Goal: Task Accomplishment & Management: Use online tool/utility

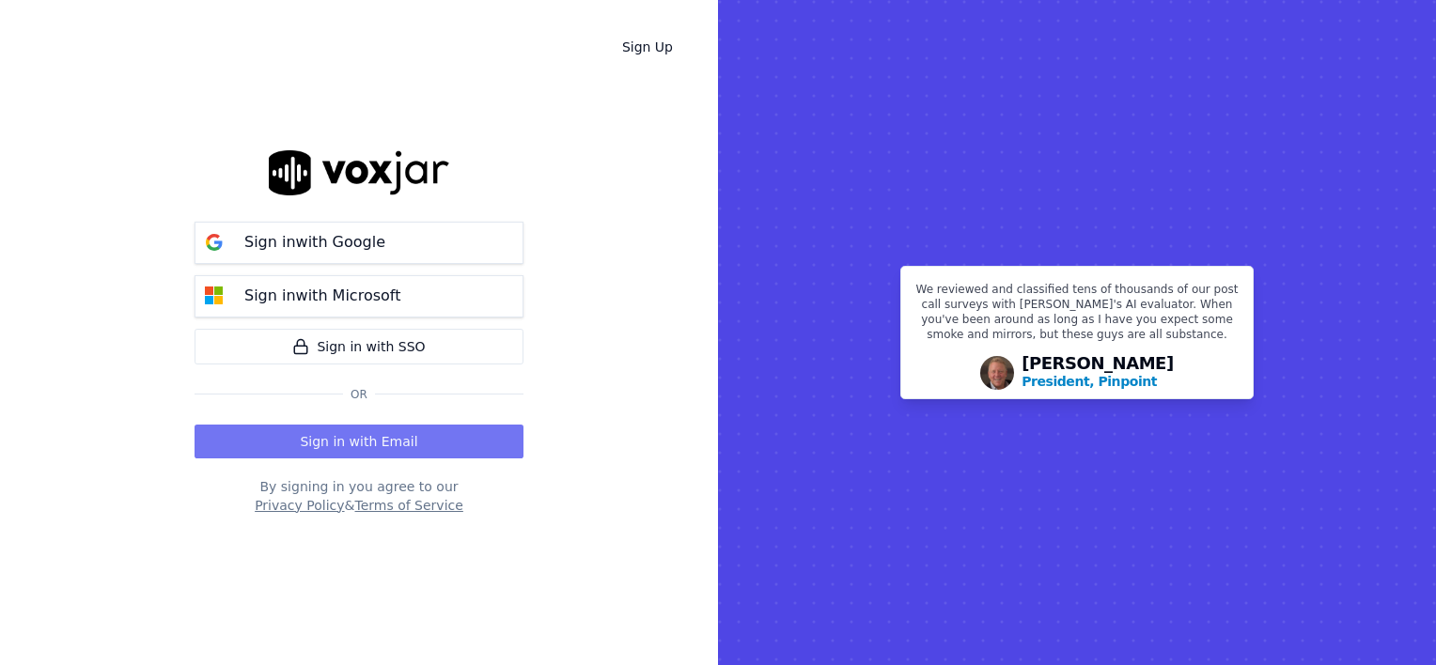
click at [354, 440] on button "Sign in with Email" at bounding box center [359, 442] width 329 height 34
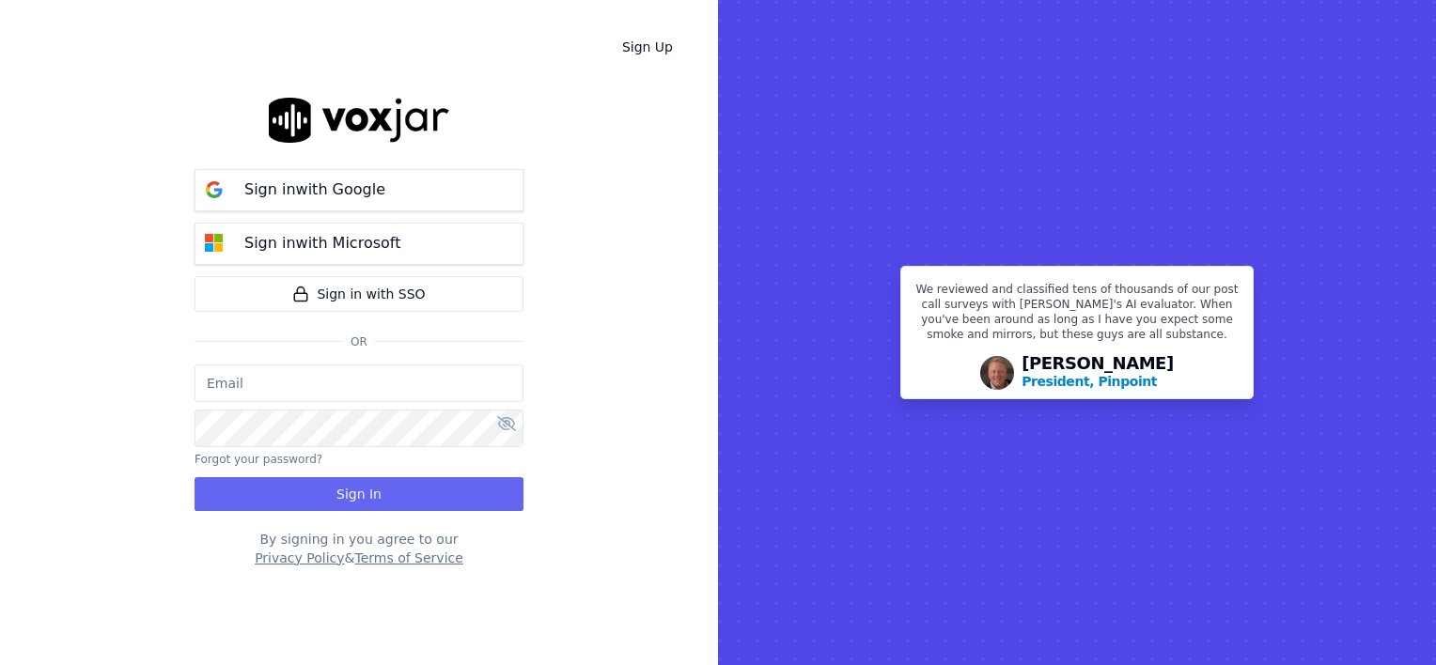
type input "wendy@deadringers.co"
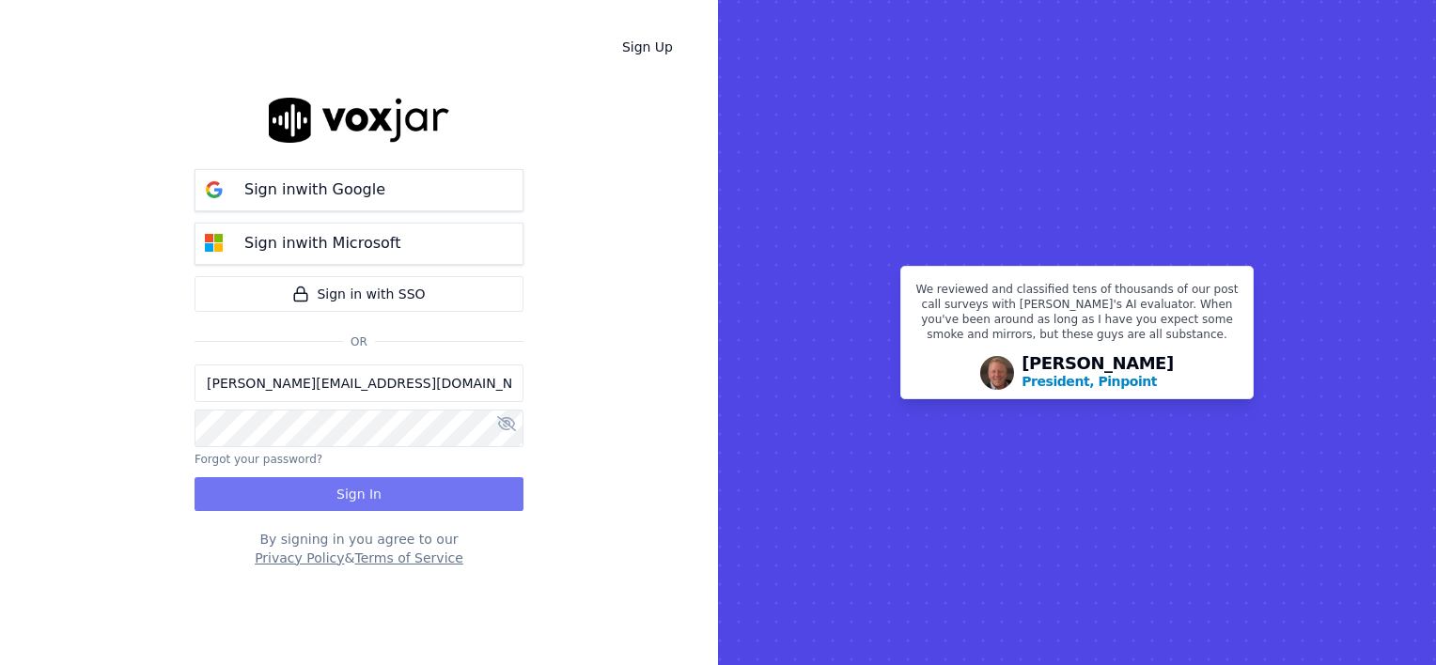
click at [340, 497] on button "Sign In" at bounding box center [359, 494] width 329 height 34
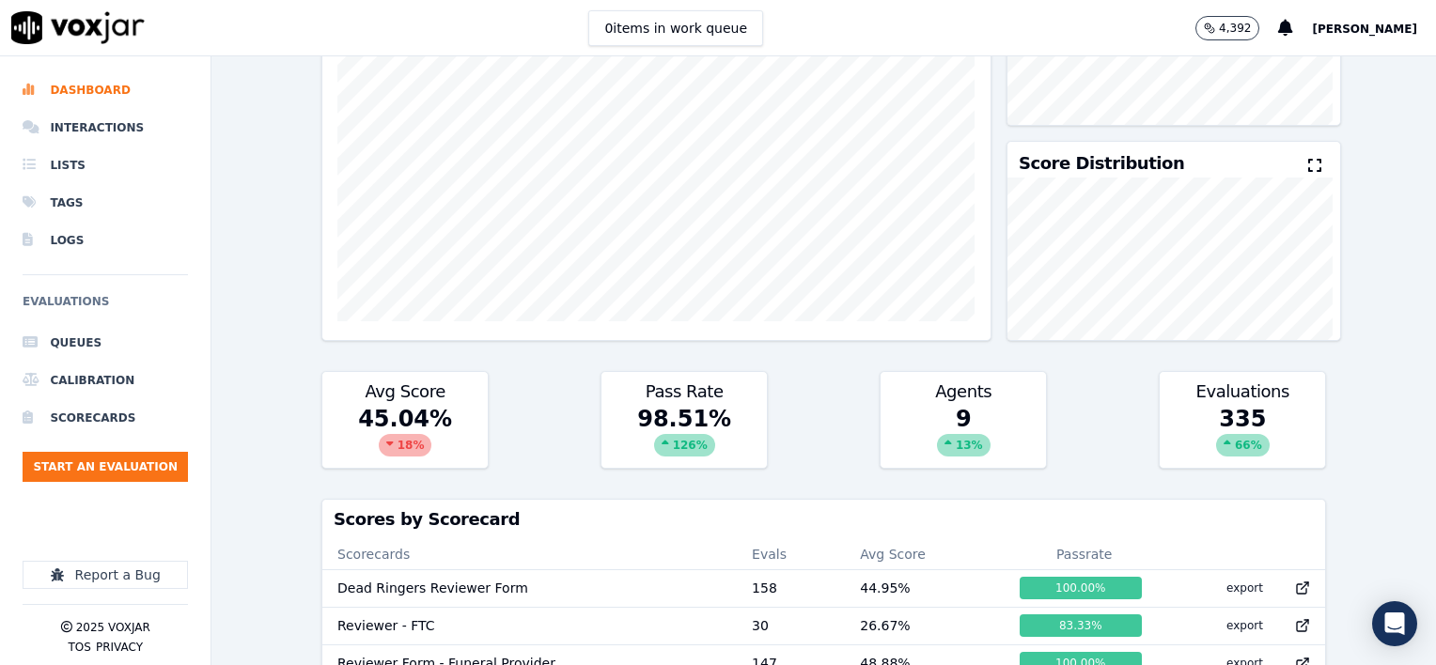
scroll to position [282, 0]
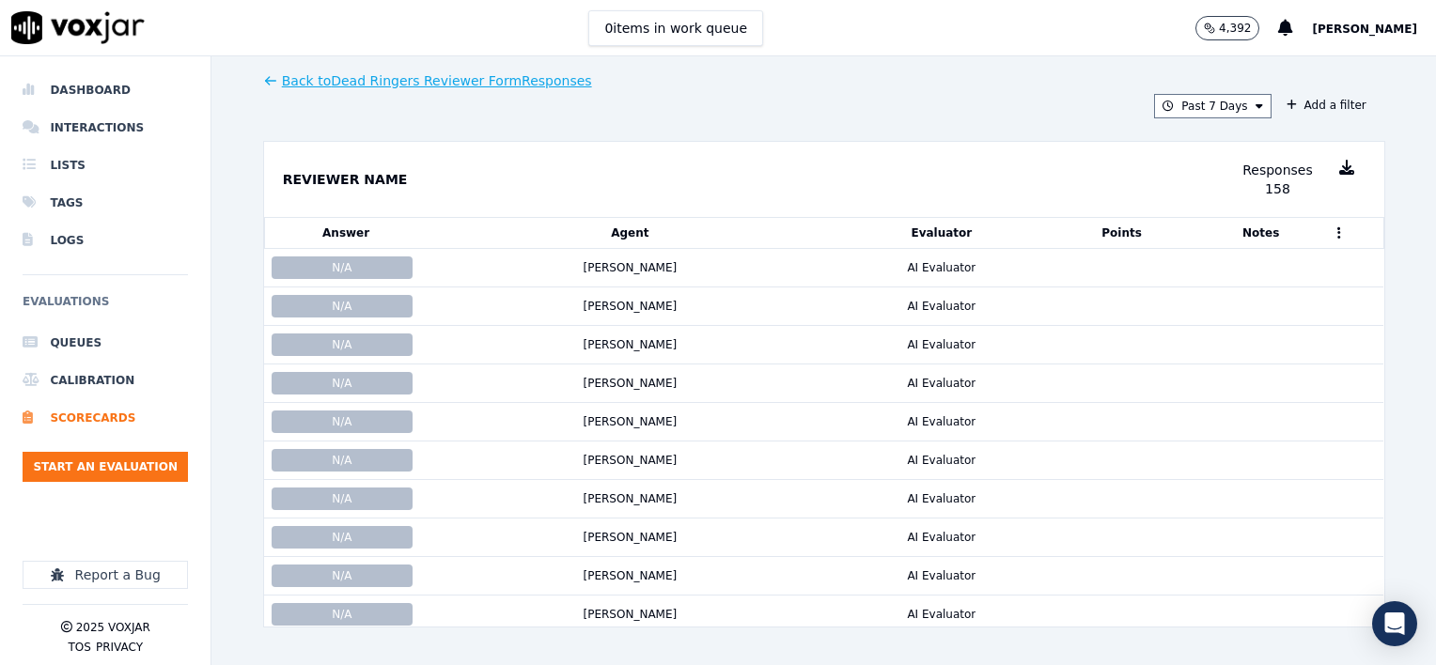
click at [1339, 172] on icon at bounding box center [1346, 167] width 15 height 15
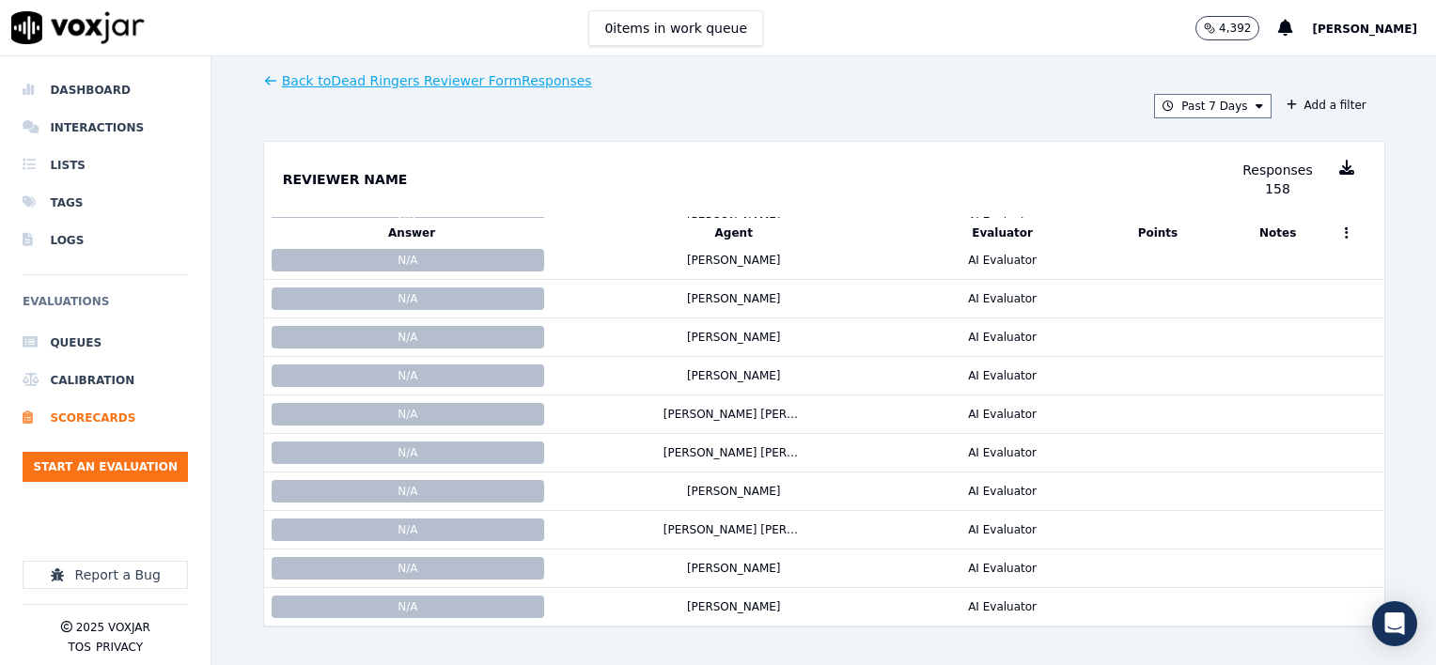
scroll to position [5736, 0]
click at [1243, 110] on button "Past 7 Days" at bounding box center [1212, 106] width 117 height 24
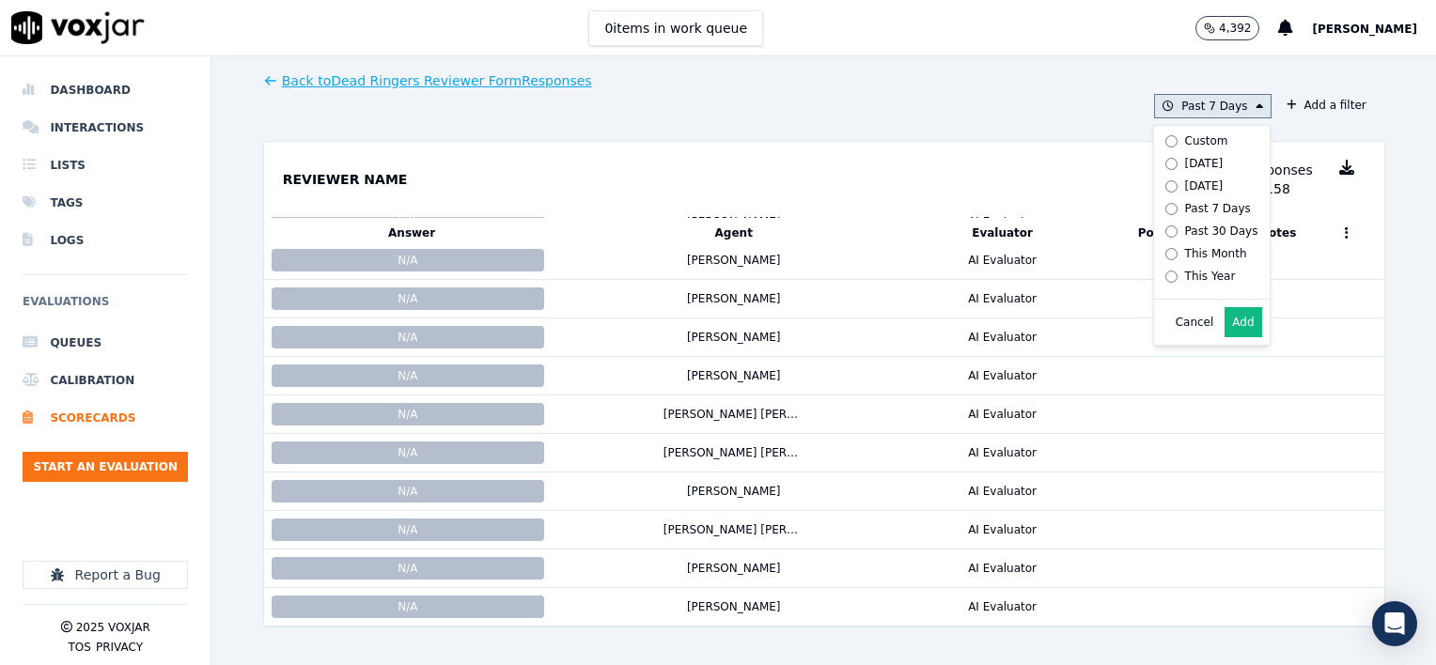
click at [1226, 335] on button "Add" at bounding box center [1242, 322] width 37 height 30
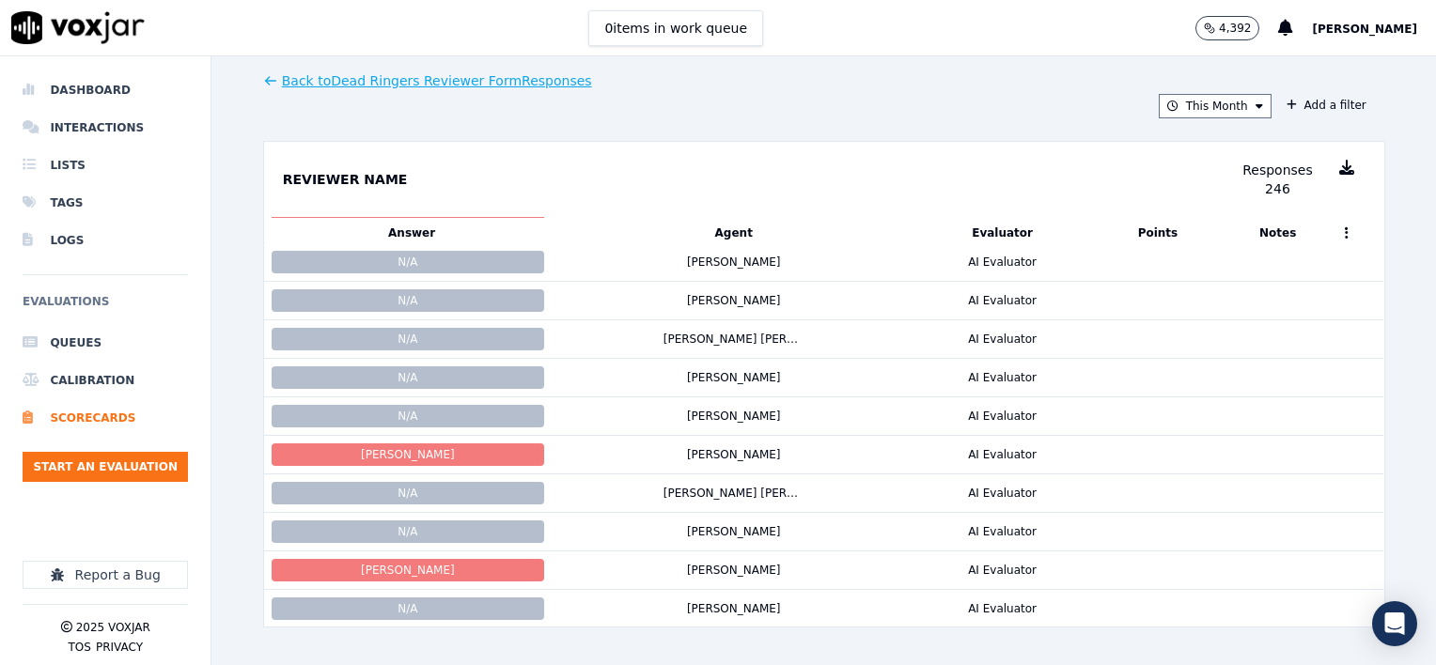
scroll to position [2745, 0]
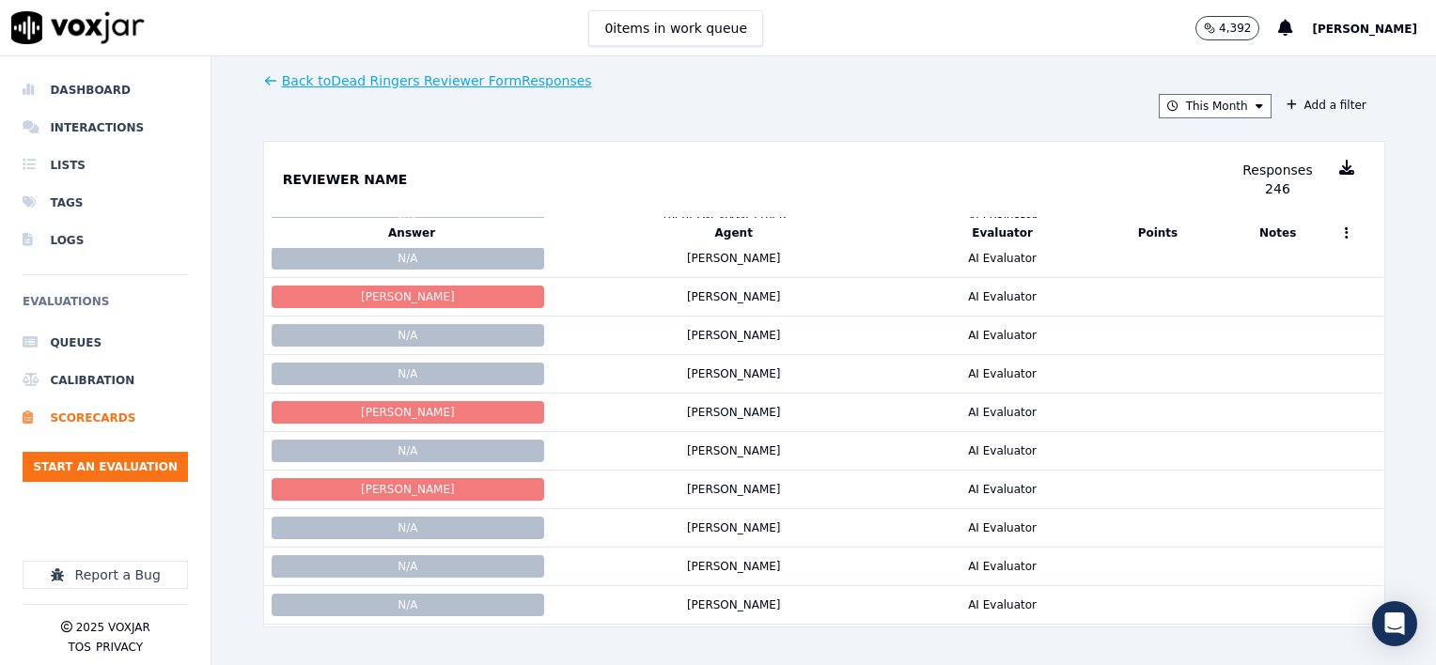
click at [1339, 170] on icon at bounding box center [1346, 167] width 15 height 15
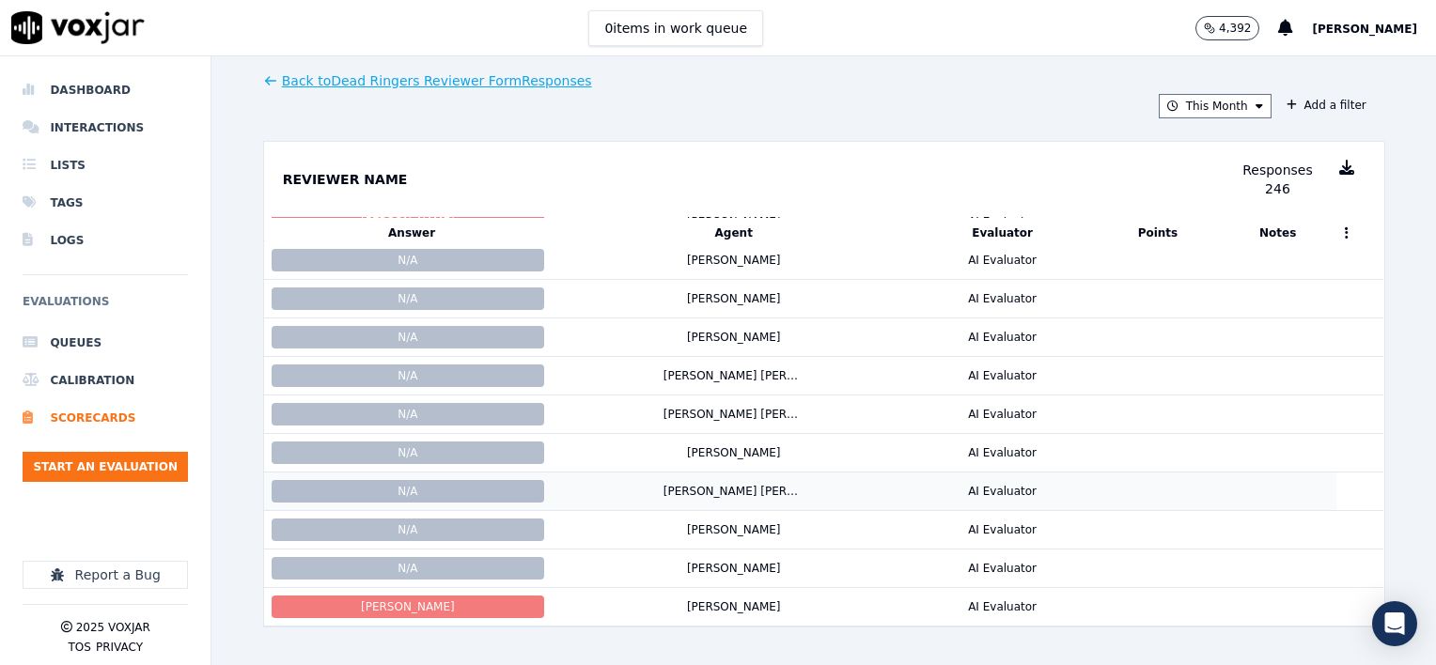
scroll to position [9016, 0]
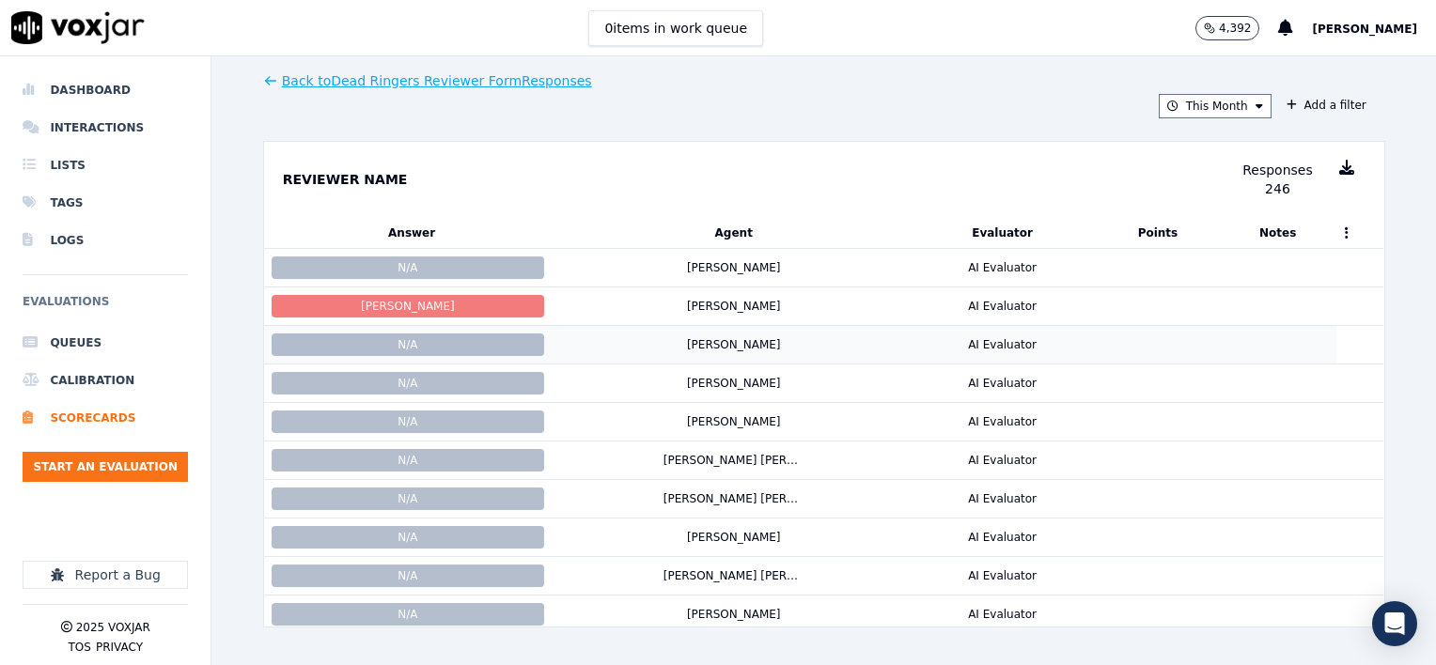
click at [687, 337] on div "Angie Hanks" at bounding box center [734, 344] width 94 height 15
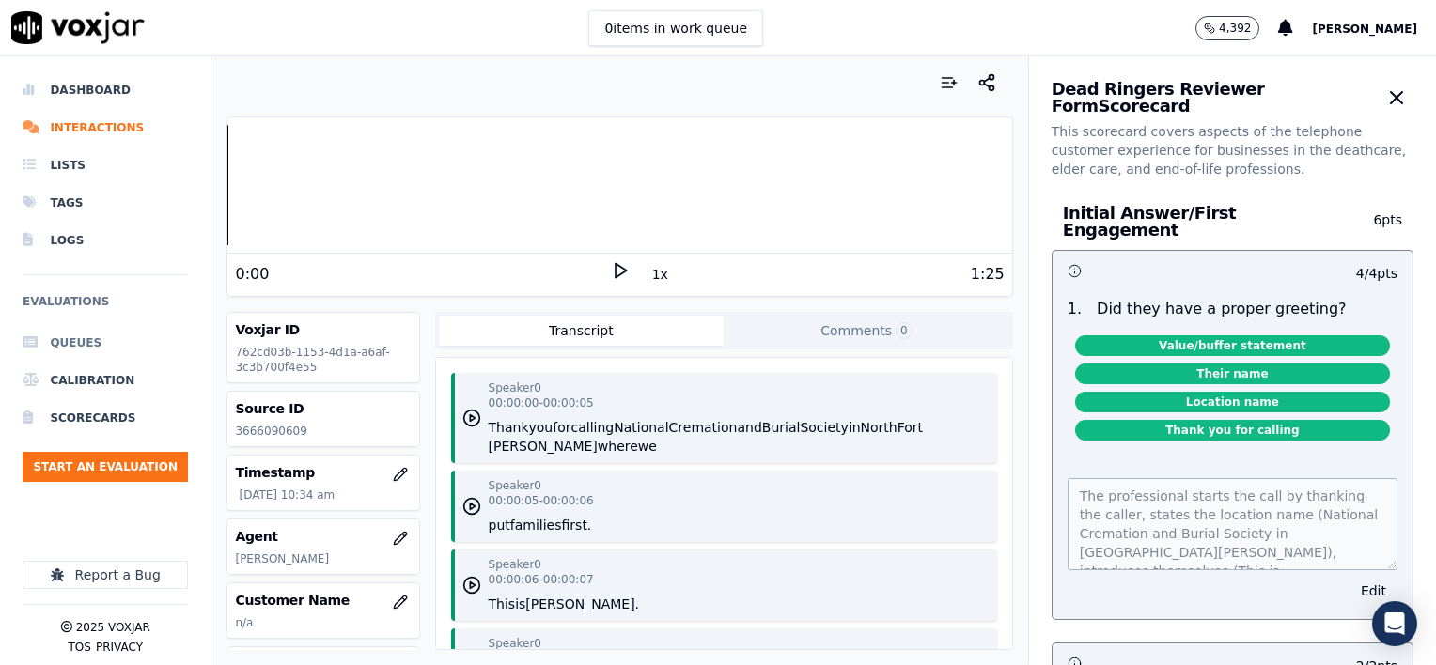
click at [75, 346] on li "Queues" at bounding box center [105, 343] width 165 height 38
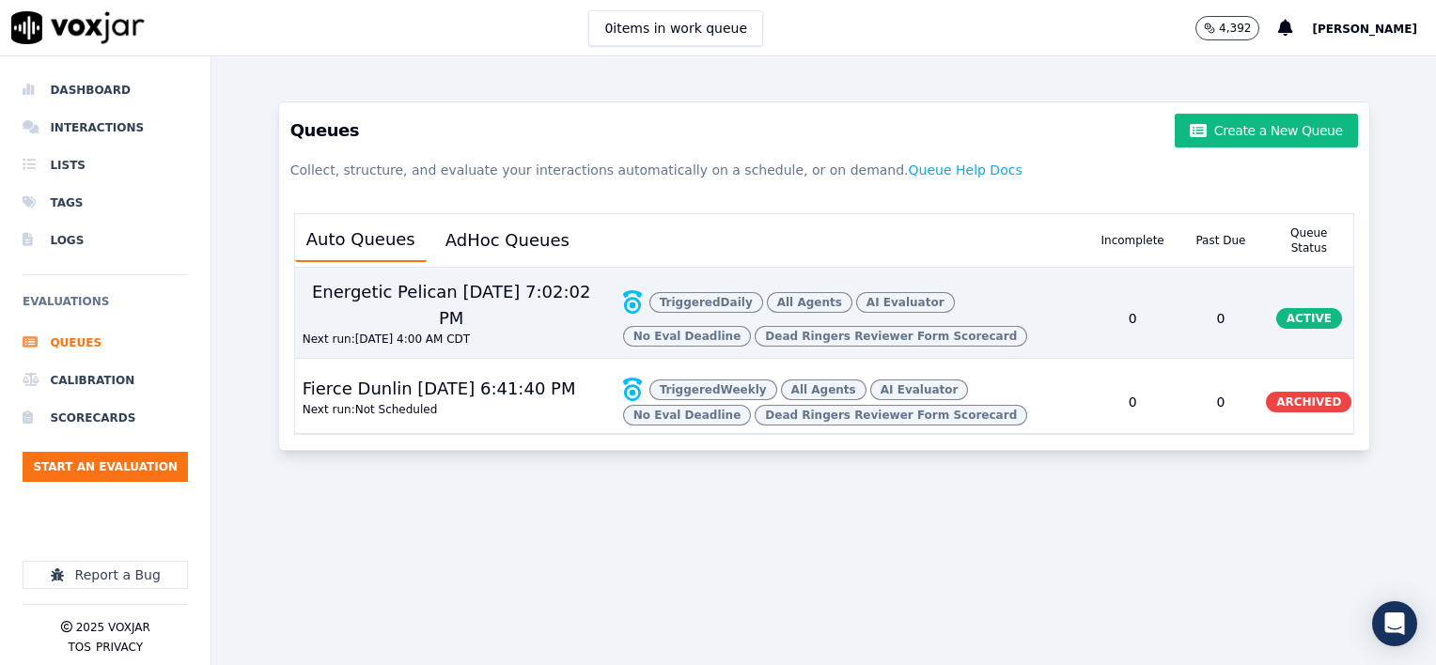
click at [447, 299] on div "Energetic Pelican 7/28/2025, 7:02:02 PM" at bounding box center [451, 305] width 313 height 53
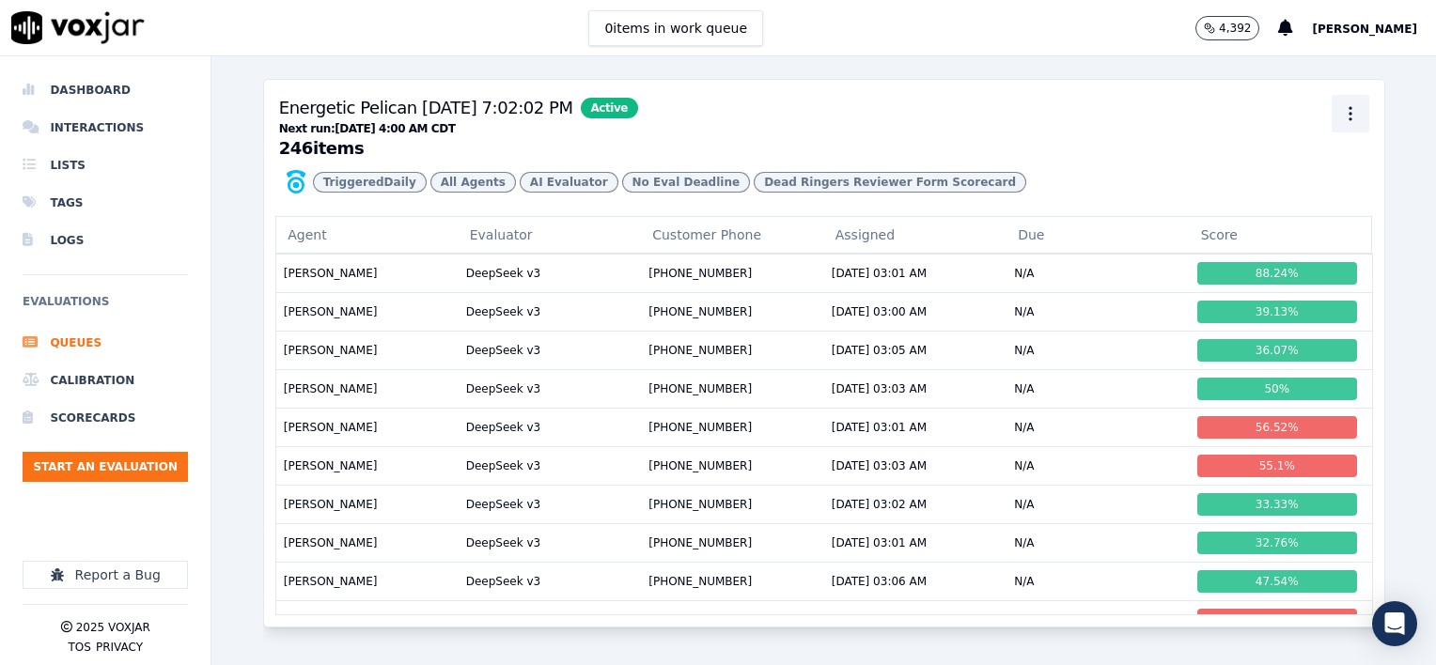
click at [1341, 117] on icon "button" at bounding box center [1350, 113] width 19 height 19
click at [1310, 151] on div "Export" at bounding box center [1323, 156] width 111 height 30
click at [756, 193] on span "Dead Ringers Reviewer Form Scorecard" at bounding box center [890, 182] width 273 height 21
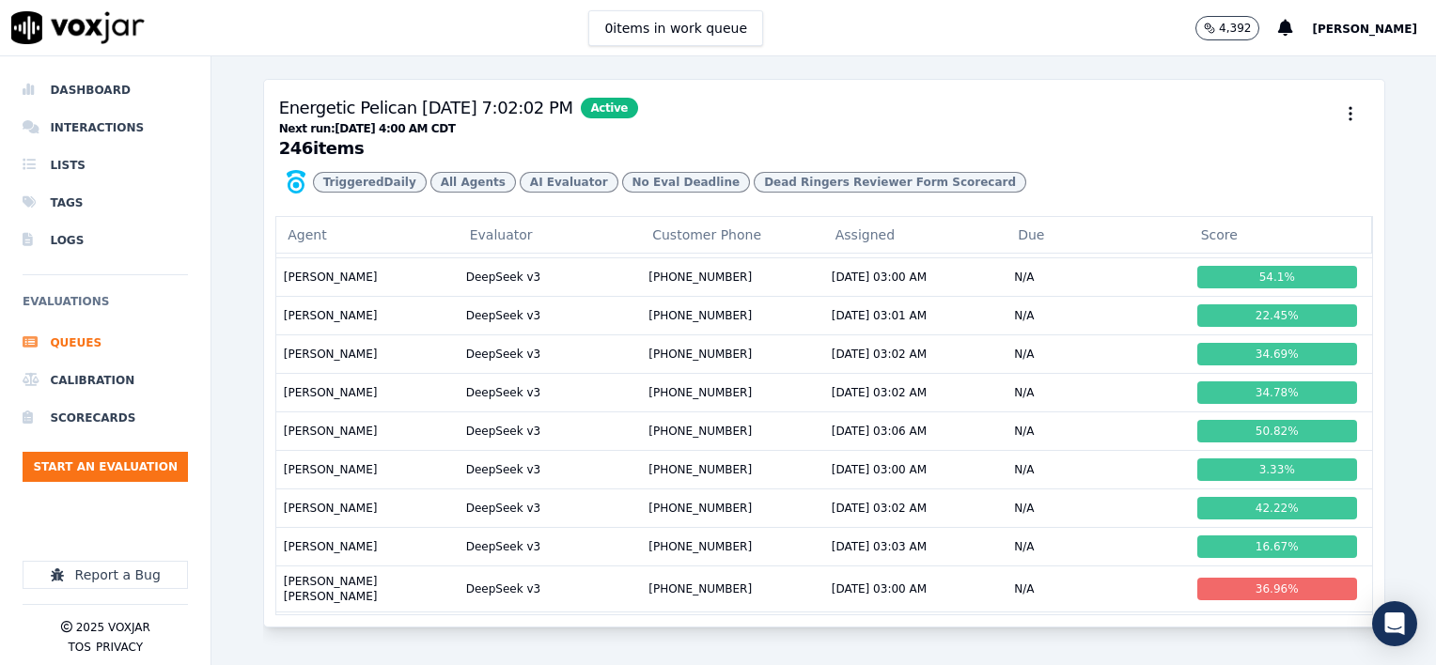
scroll to position [5440, 0]
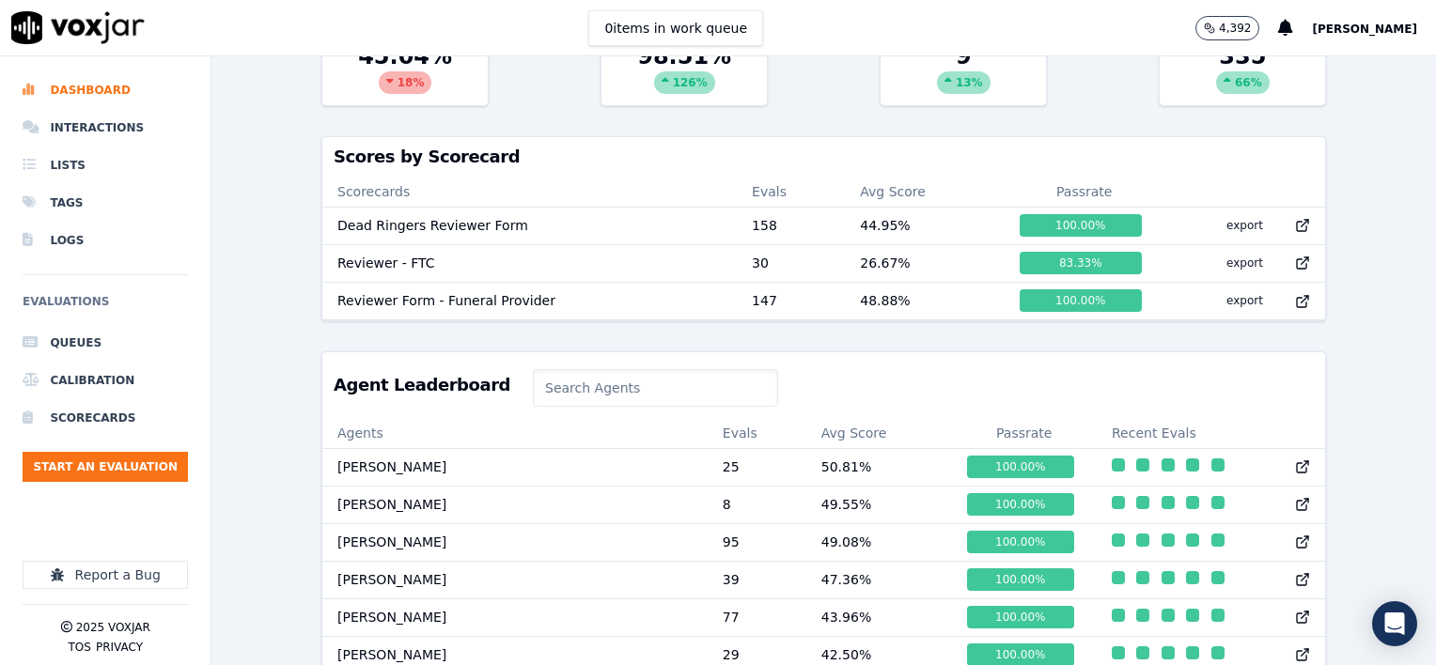
scroll to position [564, 0]
click at [1295, 474] on icon at bounding box center [1302, 466] width 15 height 15
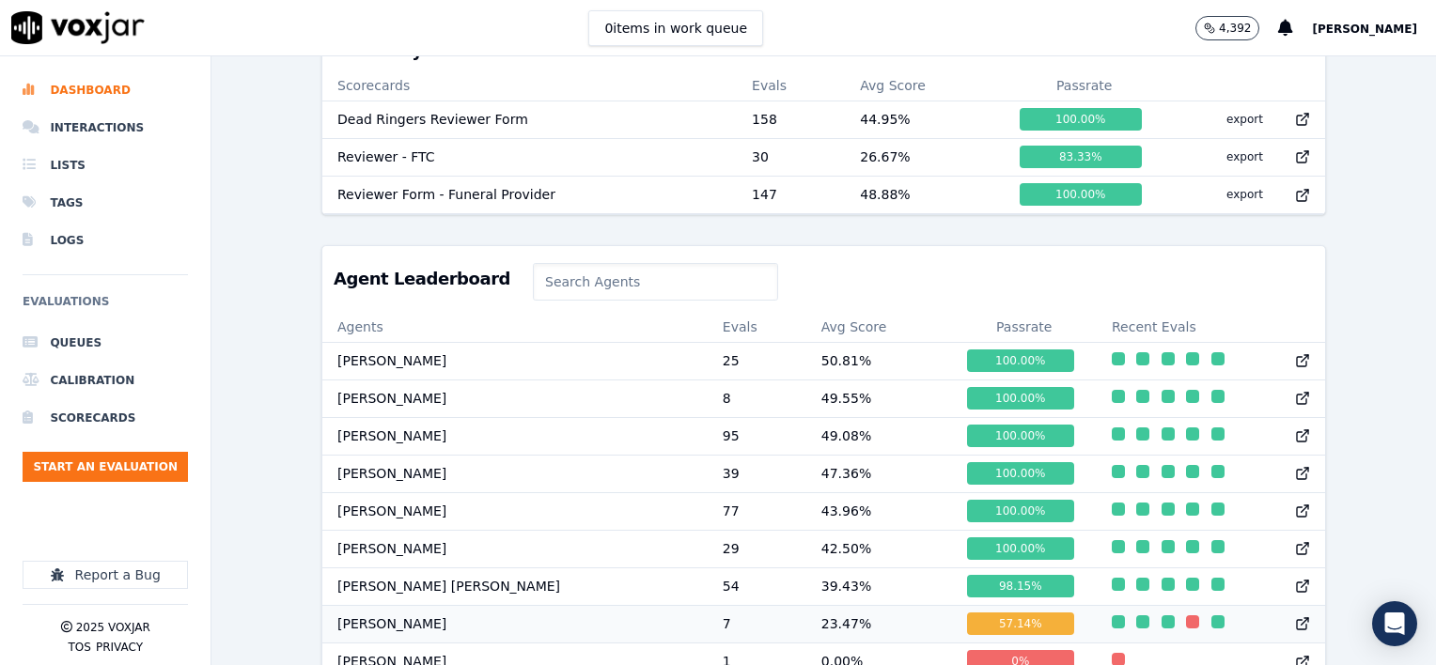
scroll to position [575, 0]
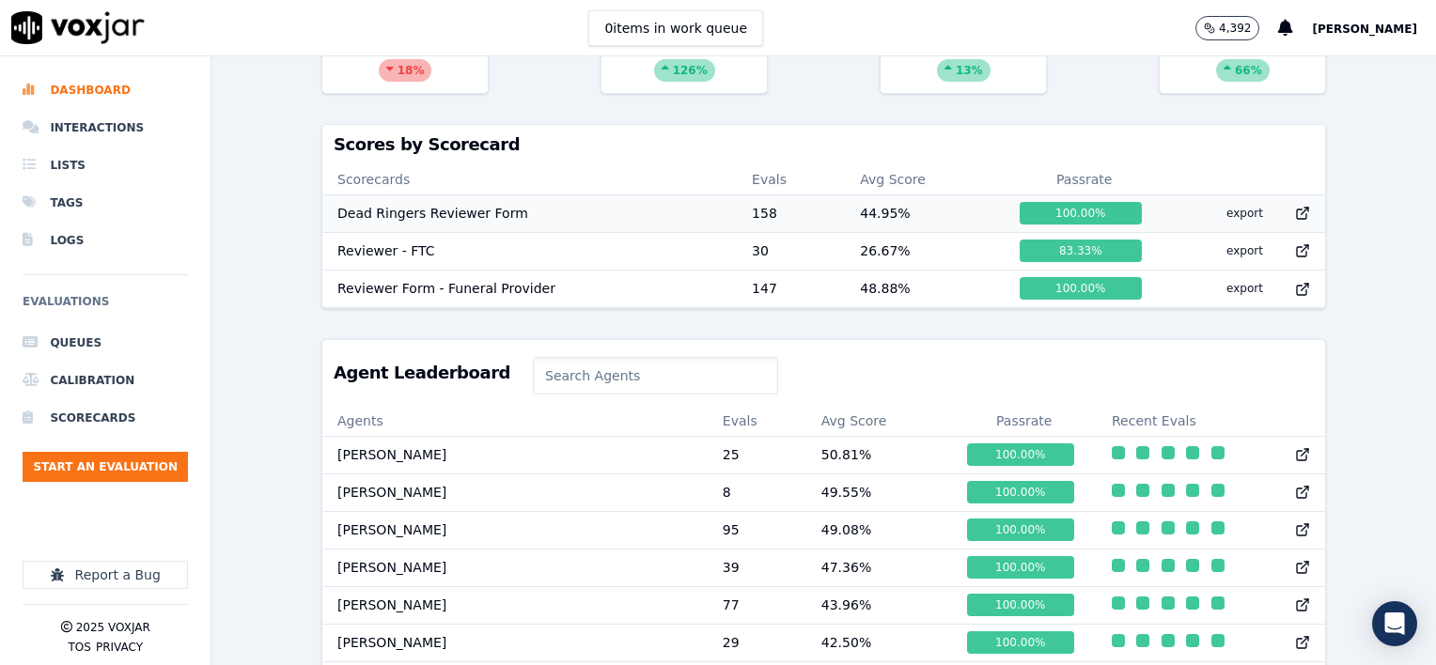
click at [1295, 211] on icon at bounding box center [1302, 213] width 15 height 15
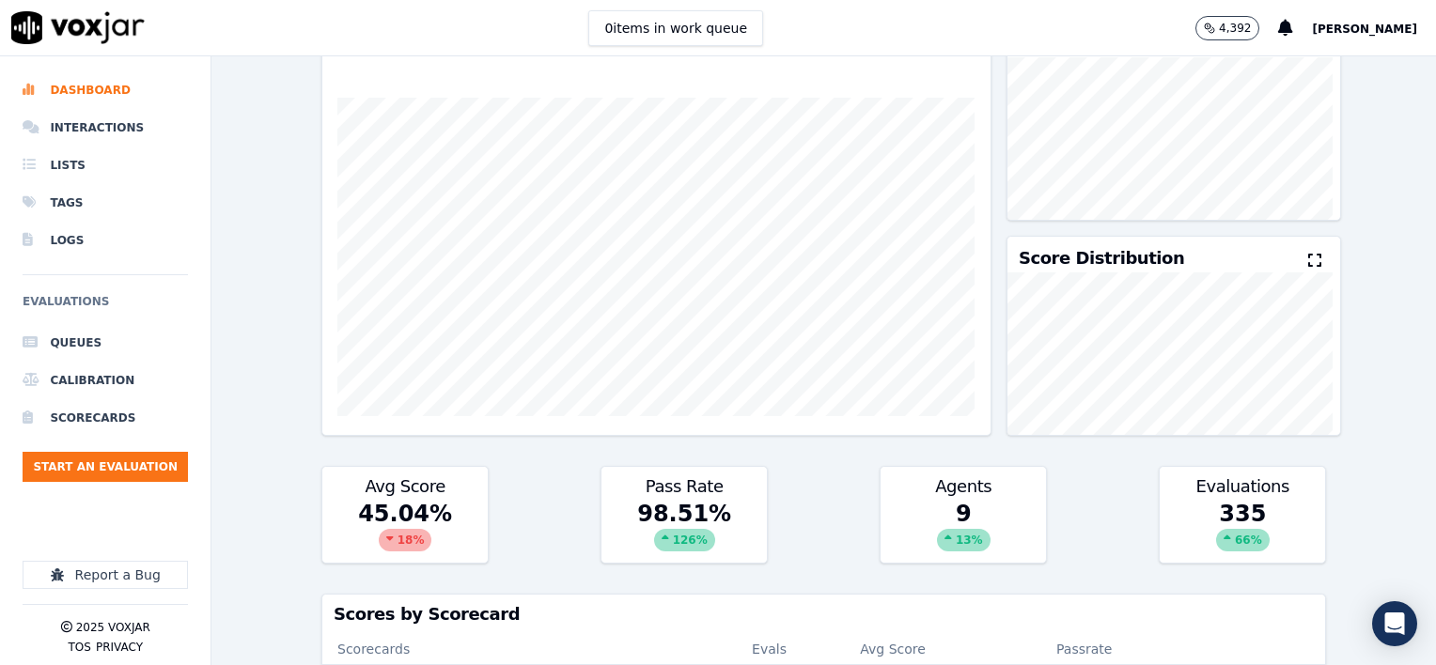
scroll to position [11, 0]
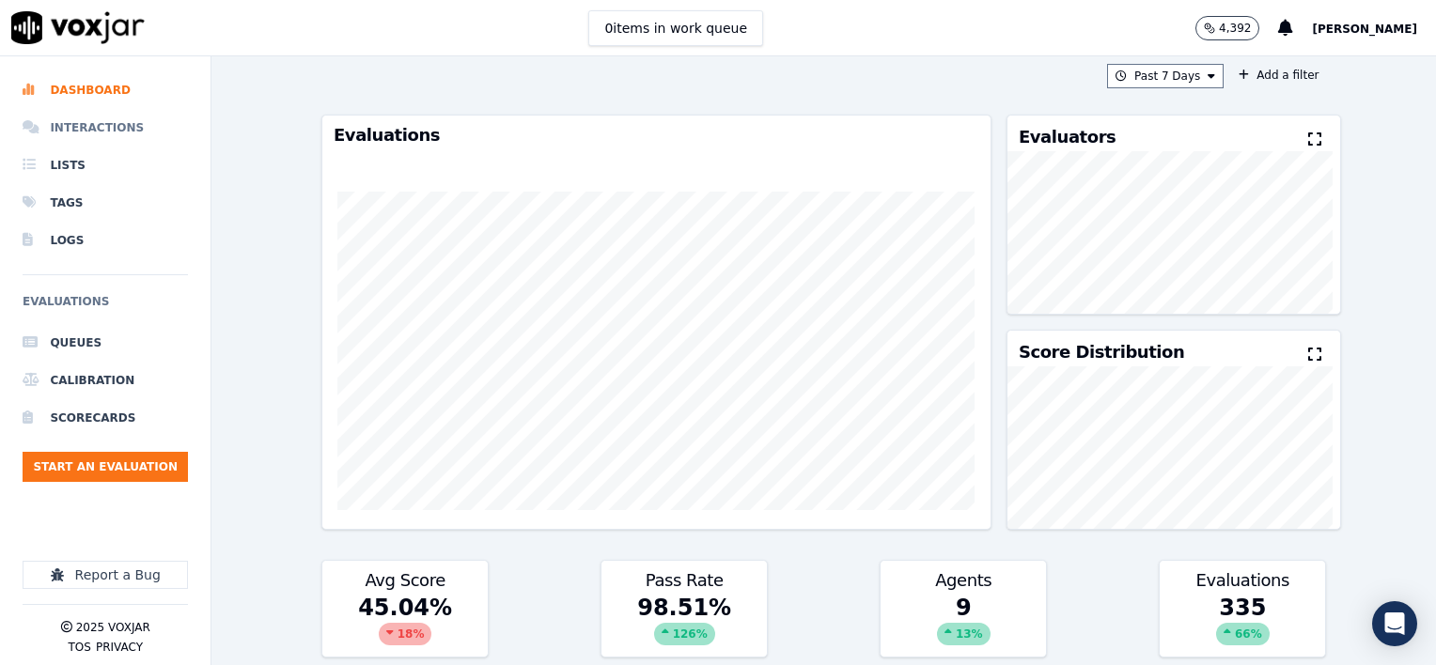
click at [105, 131] on li "Interactions" at bounding box center [105, 128] width 165 height 38
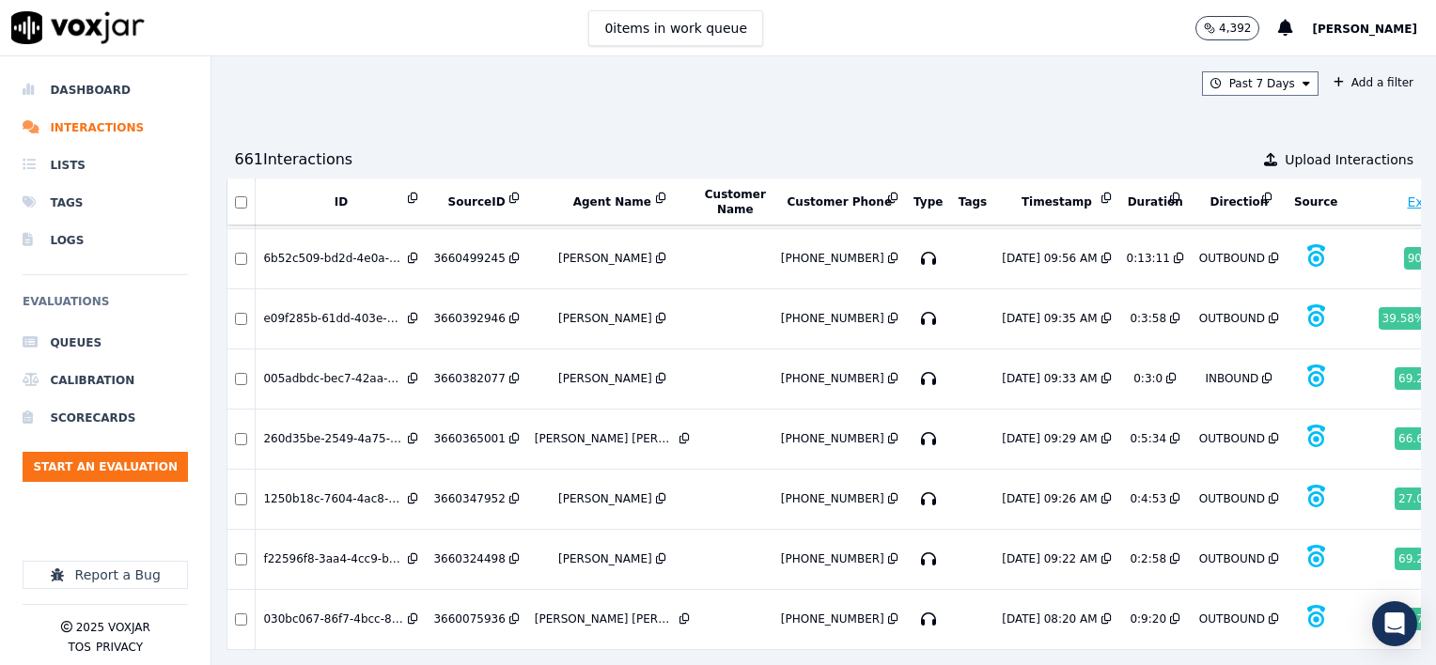
scroll to position [9020, 0]
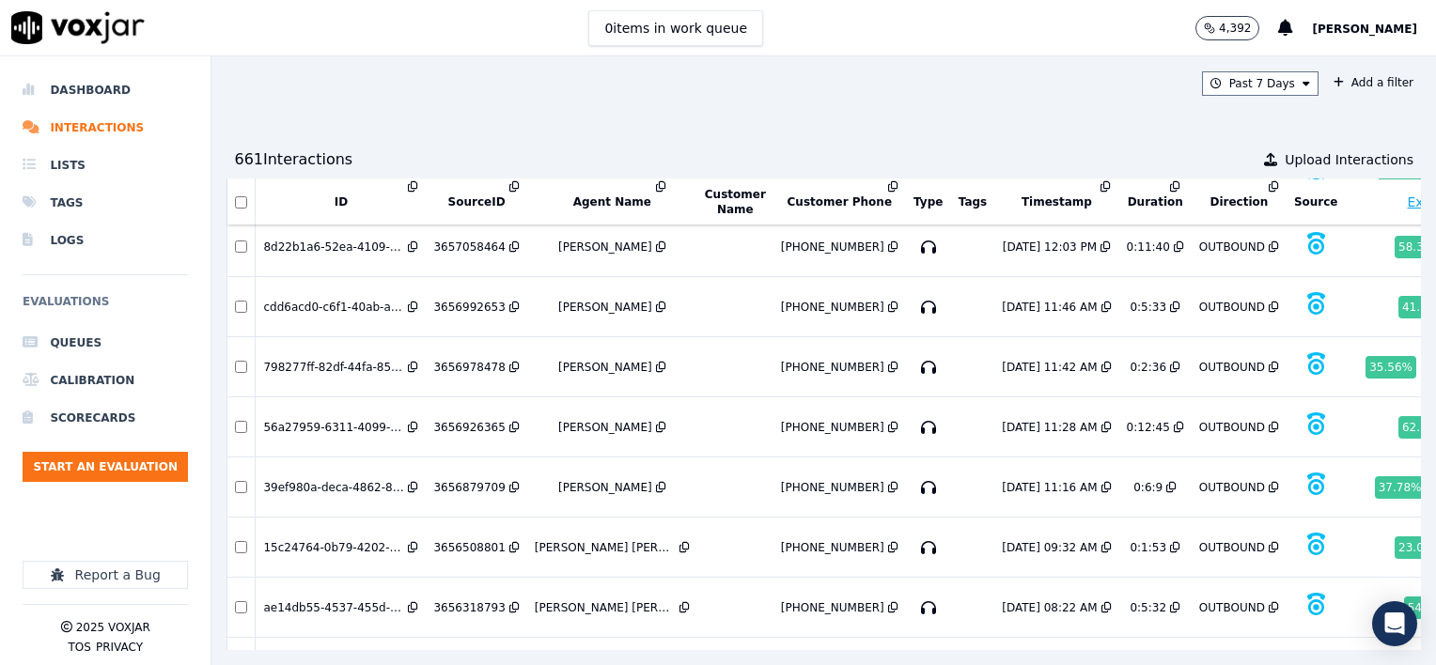
scroll to position [9866, 0]
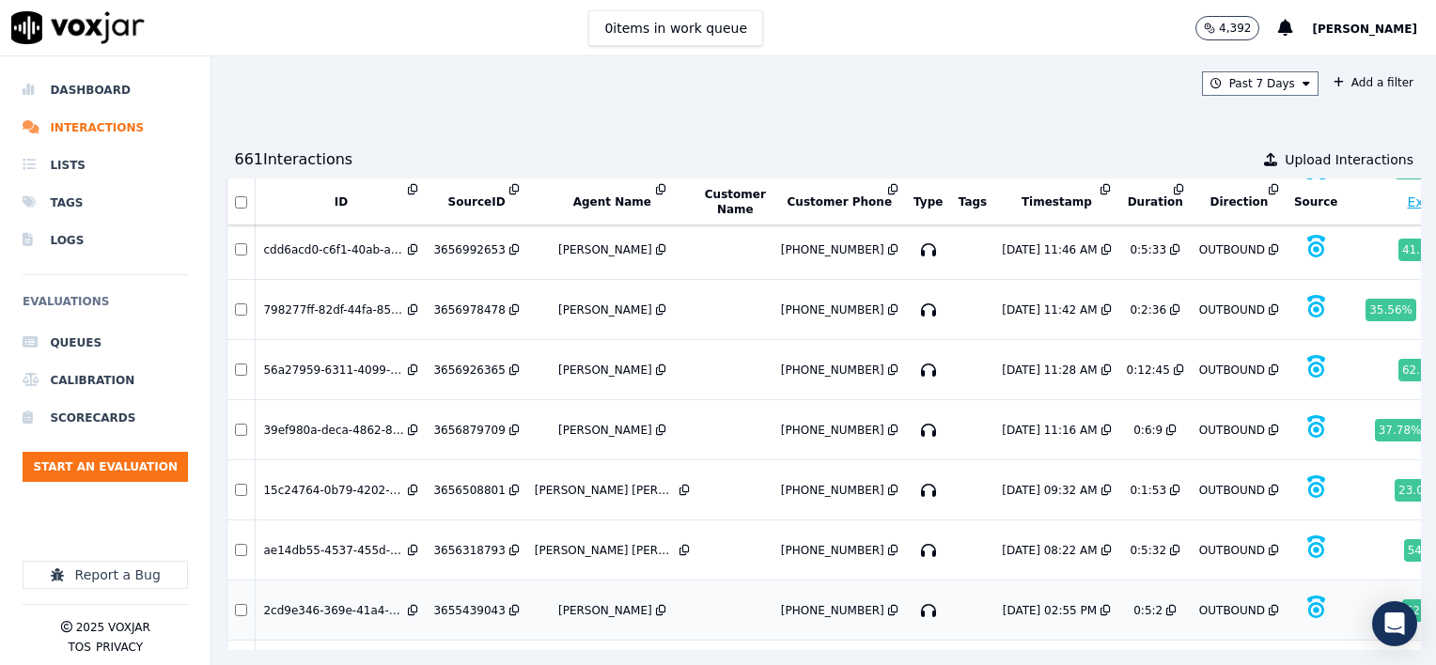
click at [469, 603] on div "3655439043" at bounding box center [468, 610] width 71 height 15
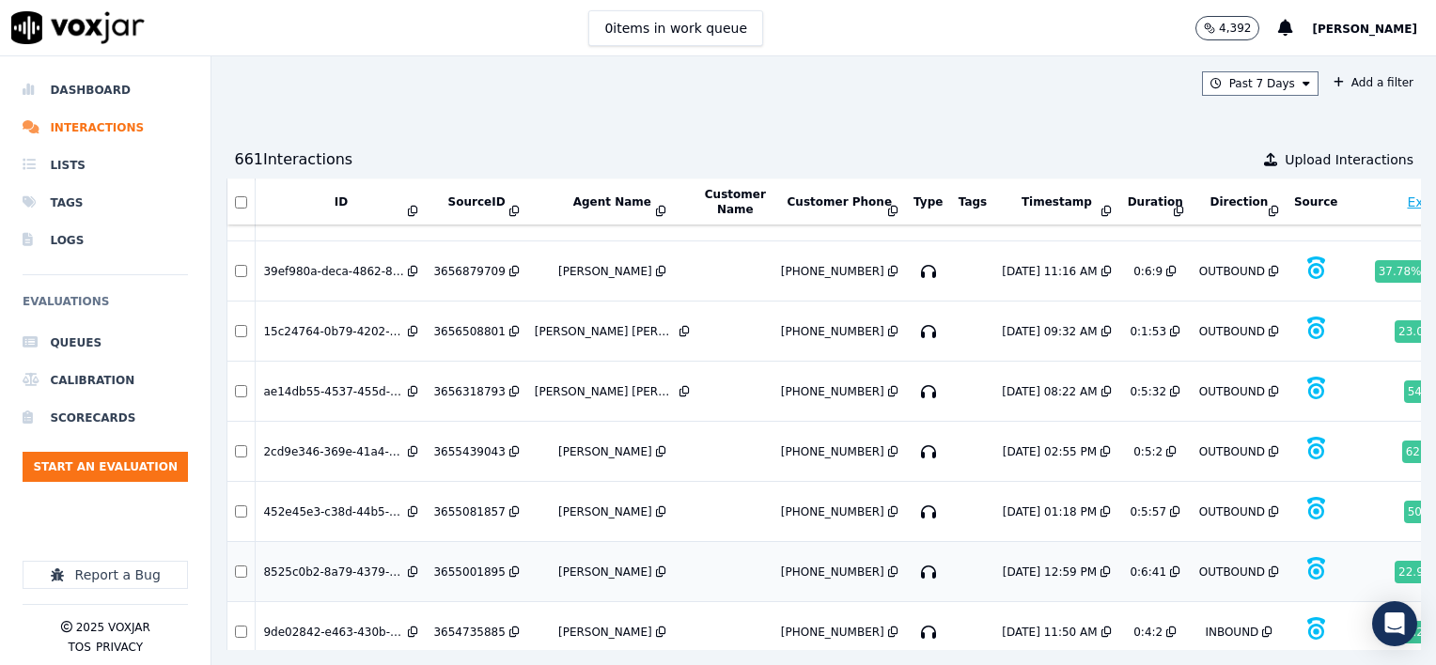
scroll to position [10054, 0]
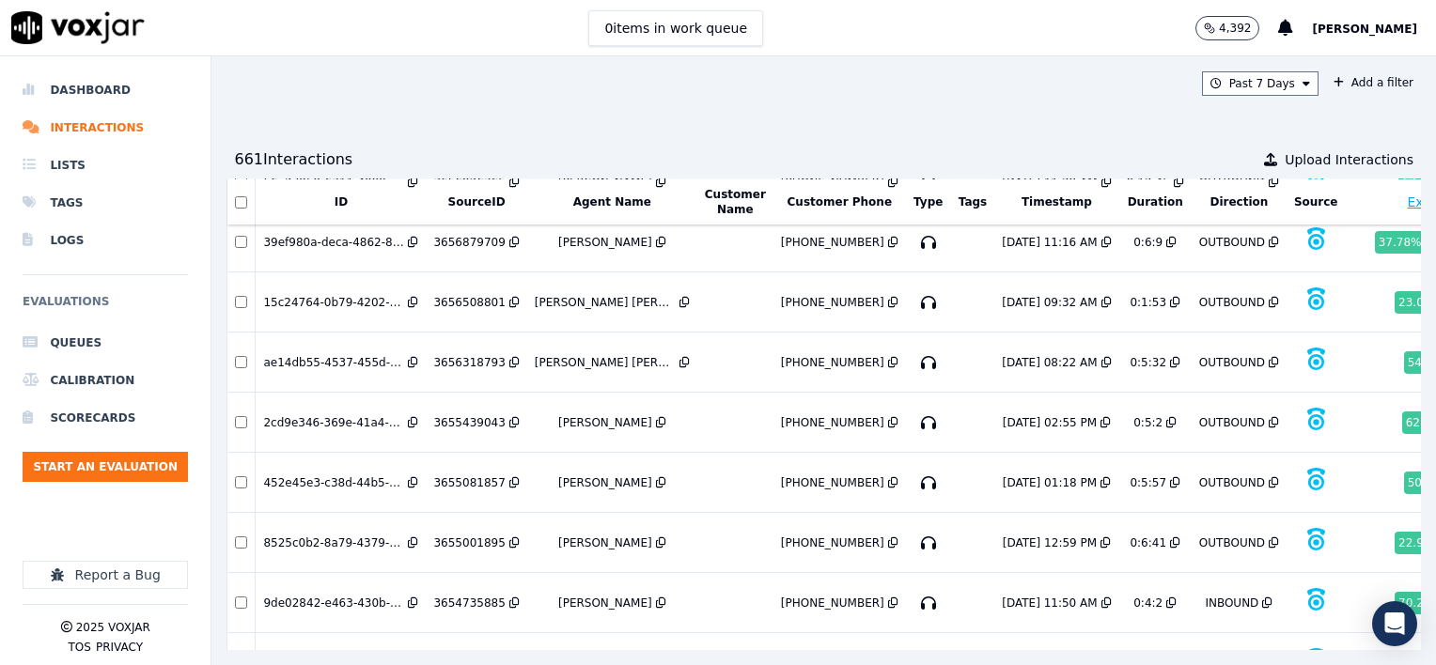
click at [471, 656] on div "3654621297" at bounding box center [468, 663] width 71 height 15
click at [459, 536] on div "3655001895" at bounding box center [468, 543] width 71 height 15
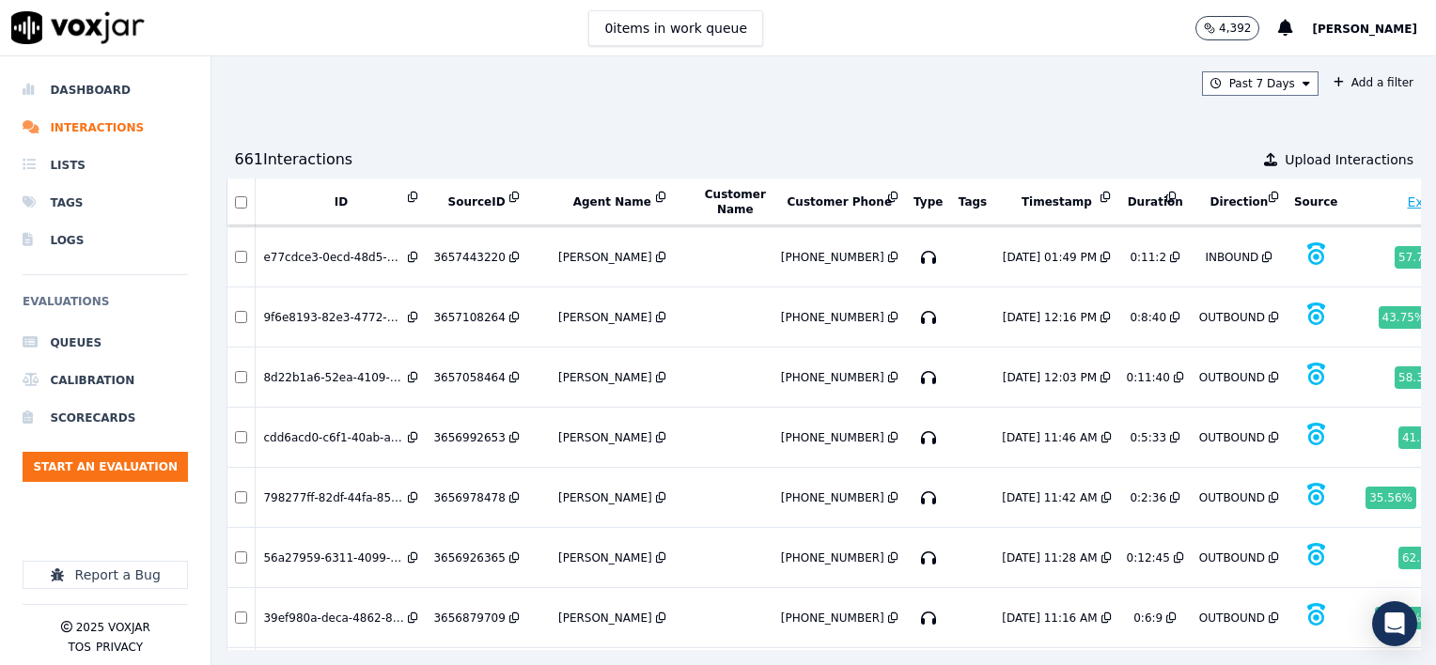
scroll to position [9584, 0]
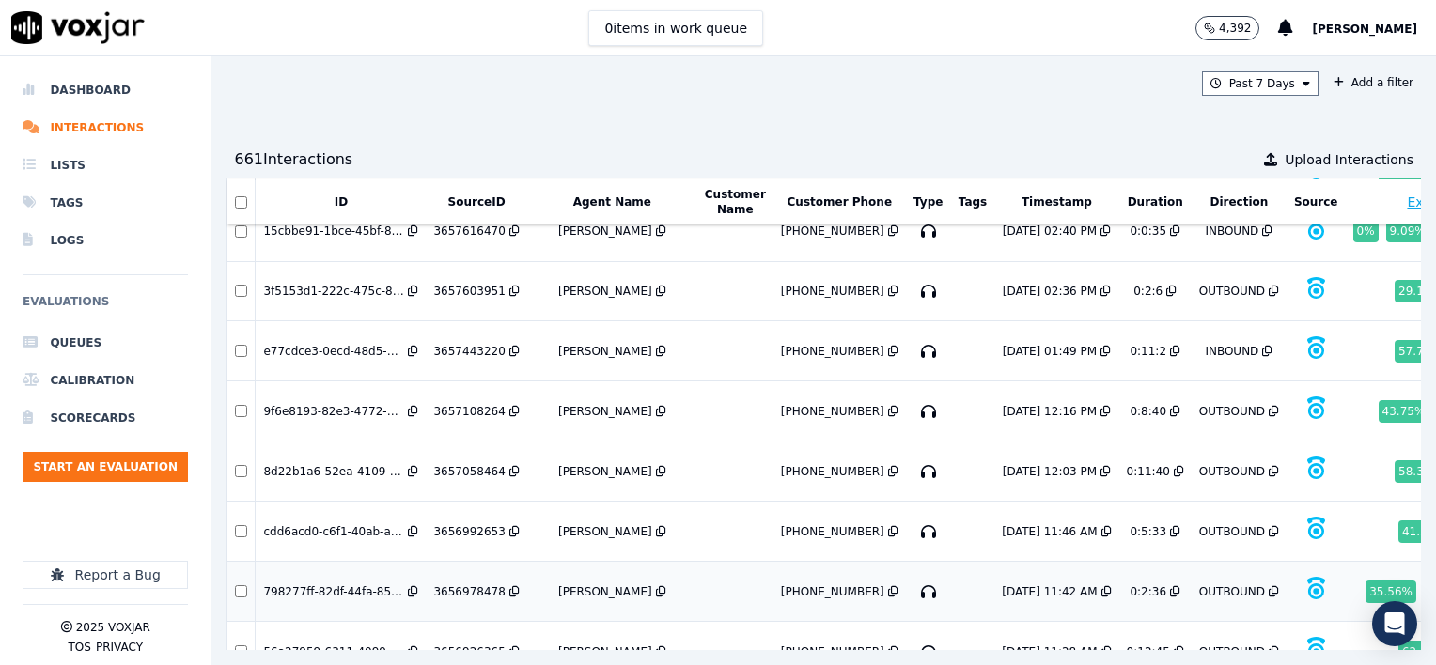
click at [466, 585] on div "3656978478" at bounding box center [468, 592] width 71 height 15
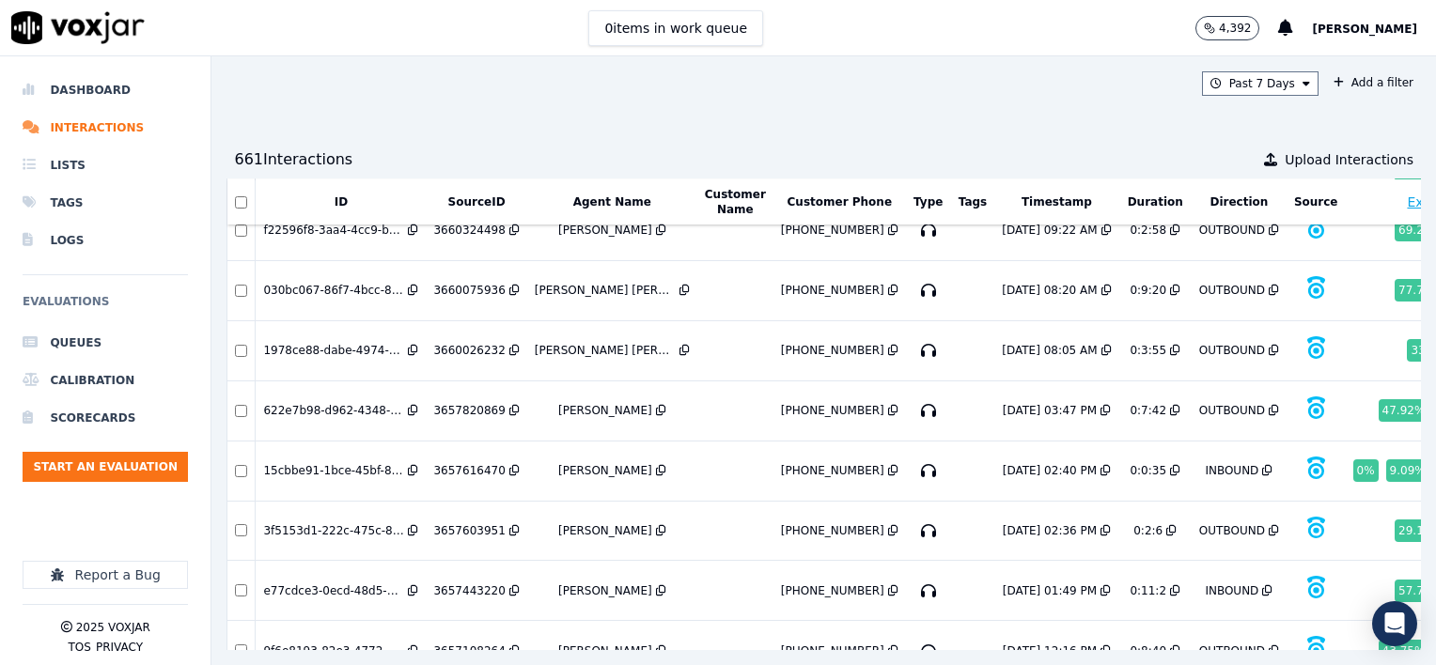
scroll to position [9302, 0]
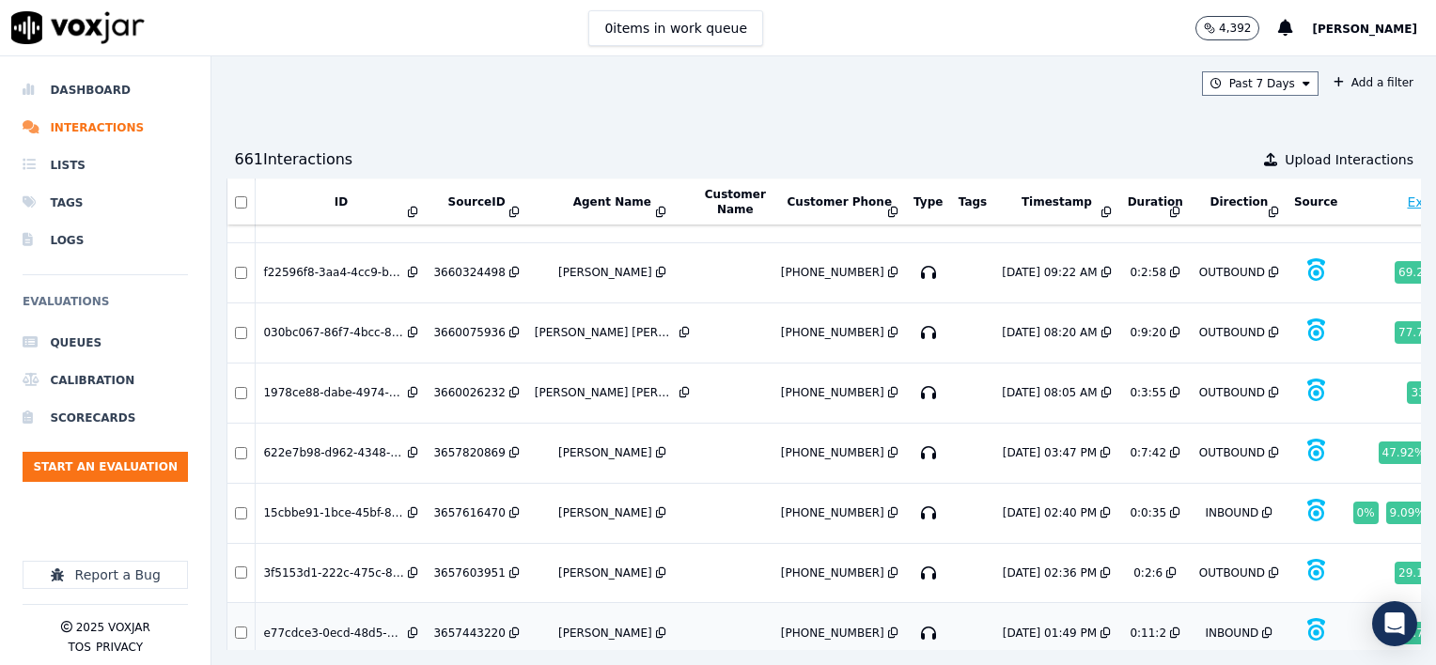
click at [465, 626] on div "3657443220" at bounding box center [468, 633] width 71 height 15
click at [462, 506] on div "3657616470" at bounding box center [468, 513] width 71 height 15
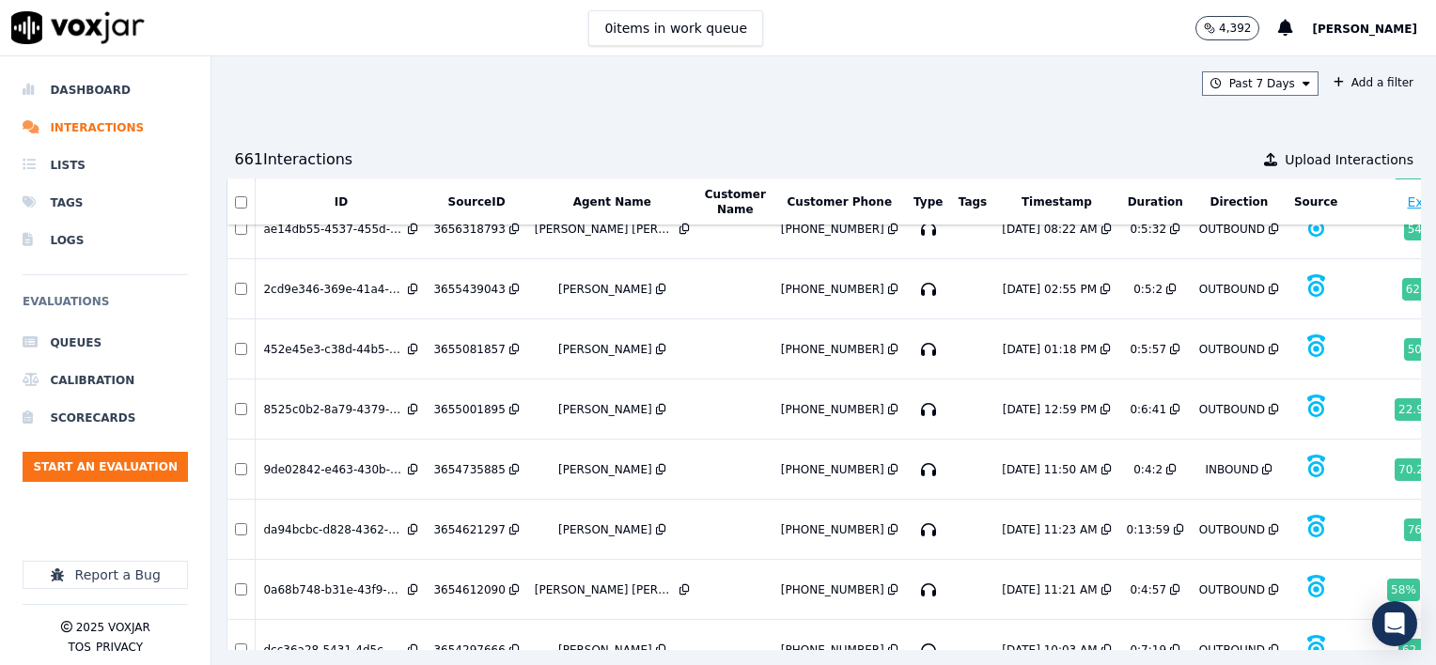
scroll to position [10193, 0]
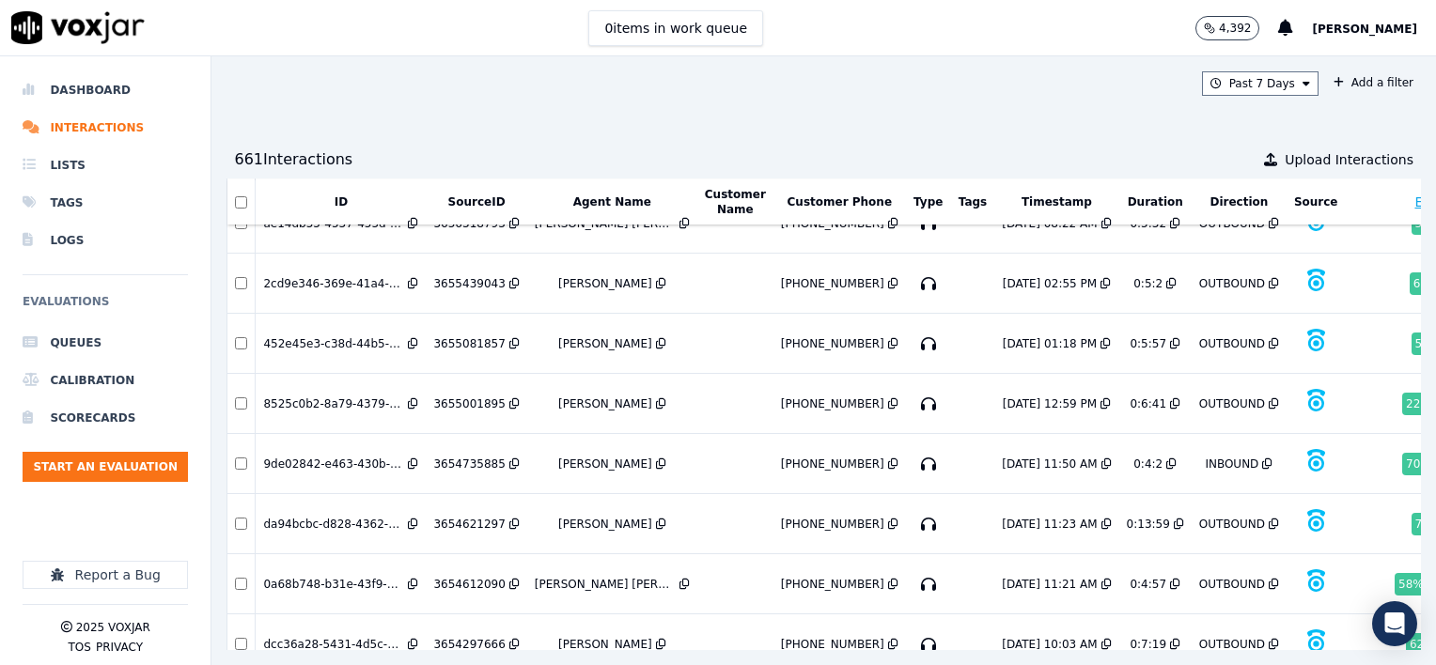
click at [477, 637] on div "3654297666" at bounding box center [468, 644] width 71 height 15
click at [467, 577] on div "3654612090" at bounding box center [468, 584] width 71 height 15
click at [475, 517] on div "3654621297" at bounding box center [468, 524] width 71 height 15
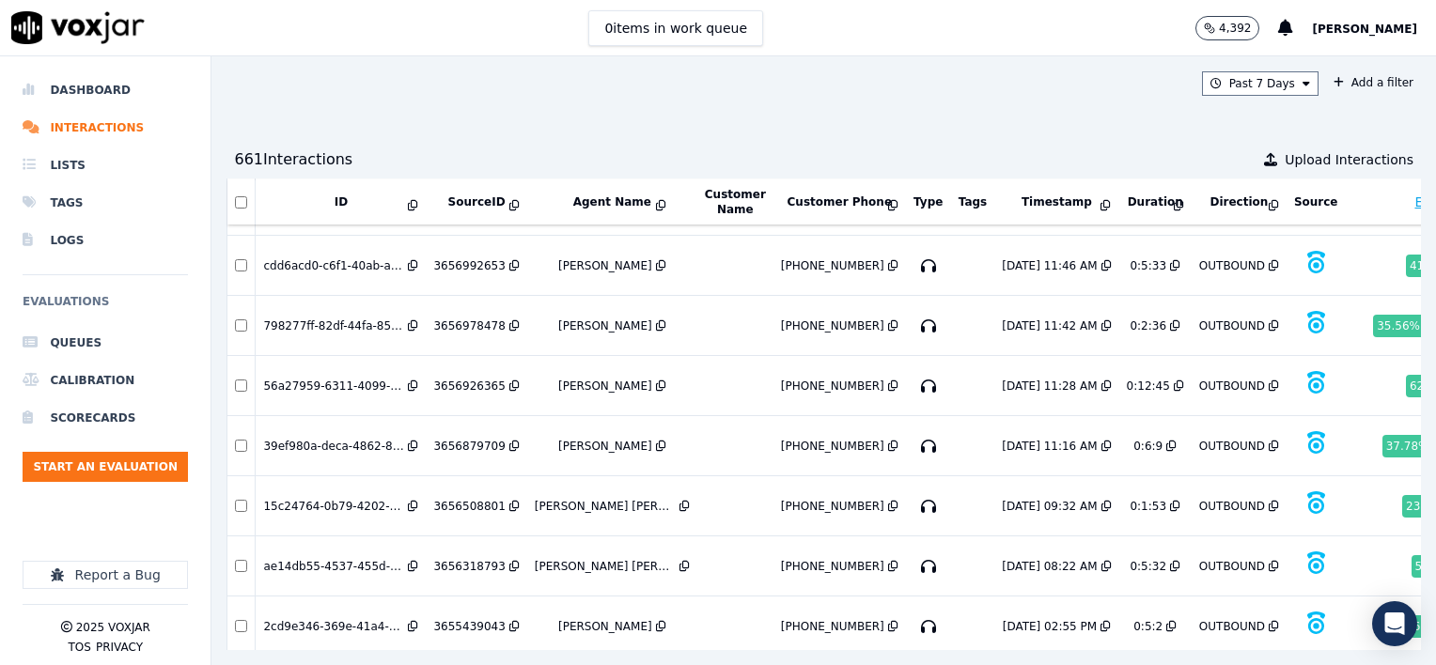
scroll to position [9817, 0]
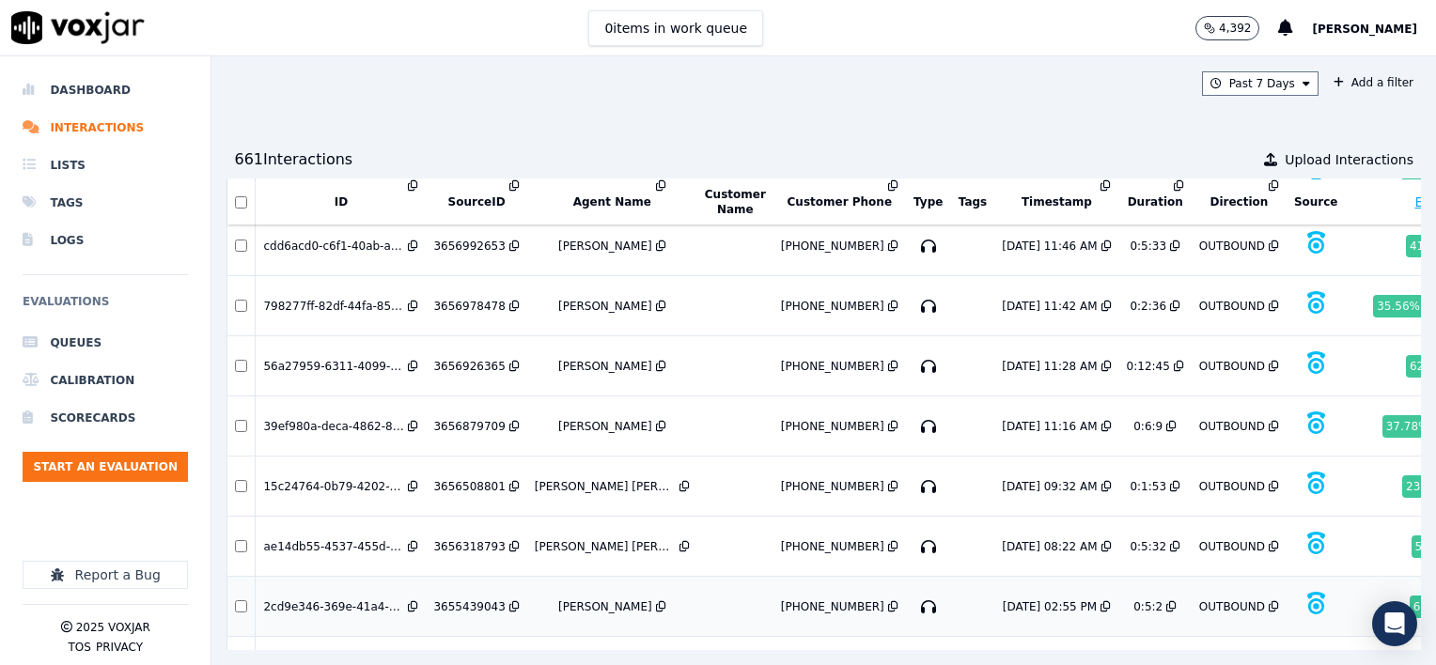
scroll to position [9911, 0]
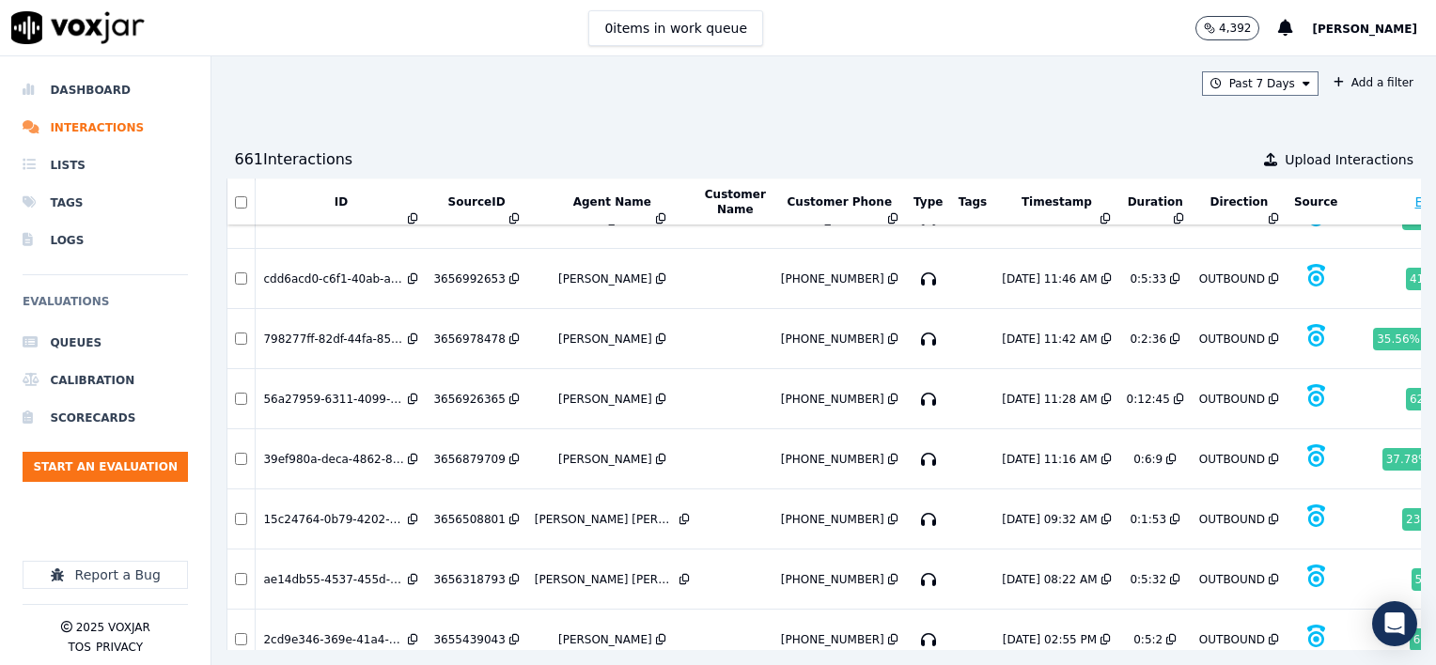
scroll to position [9817, 0]
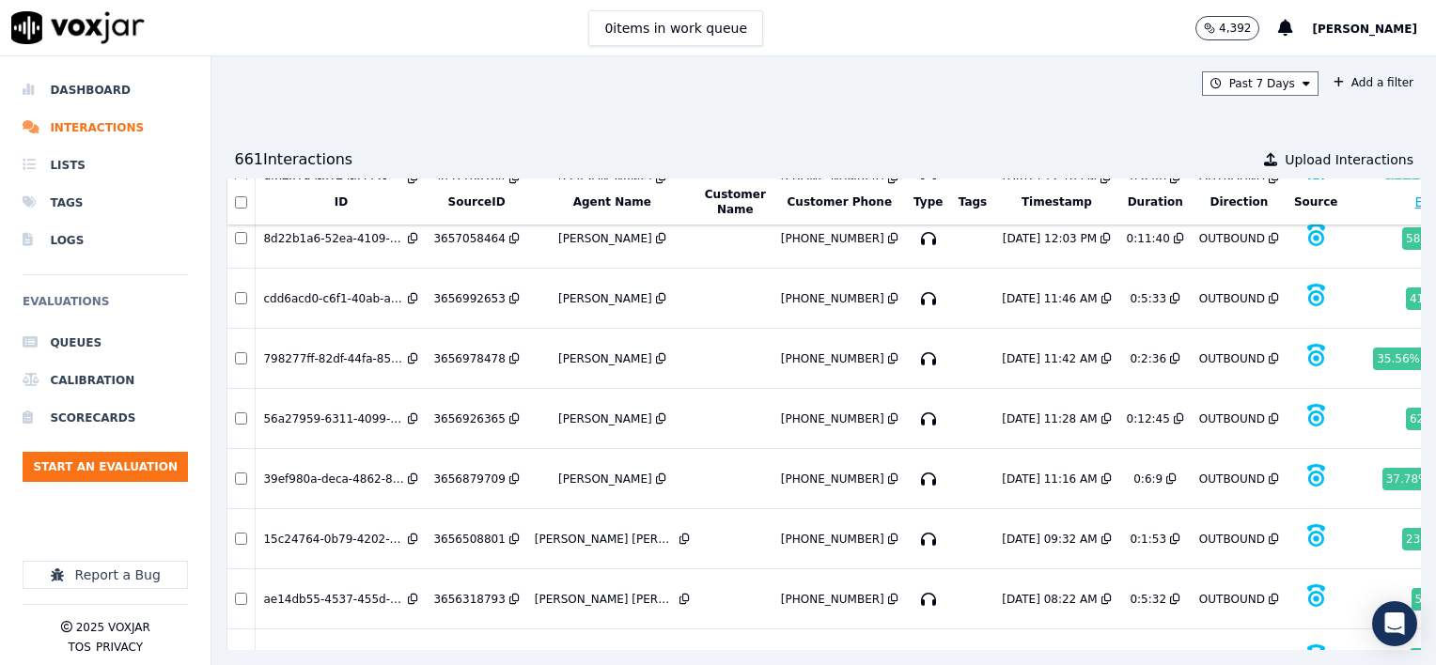
click at [448, 652] on div "3655439043" at bounding box center [468, 659] width 71 height 15
click at [475, 592] on div "3656318793" at bounding box center [468, 599] width 71 height 15
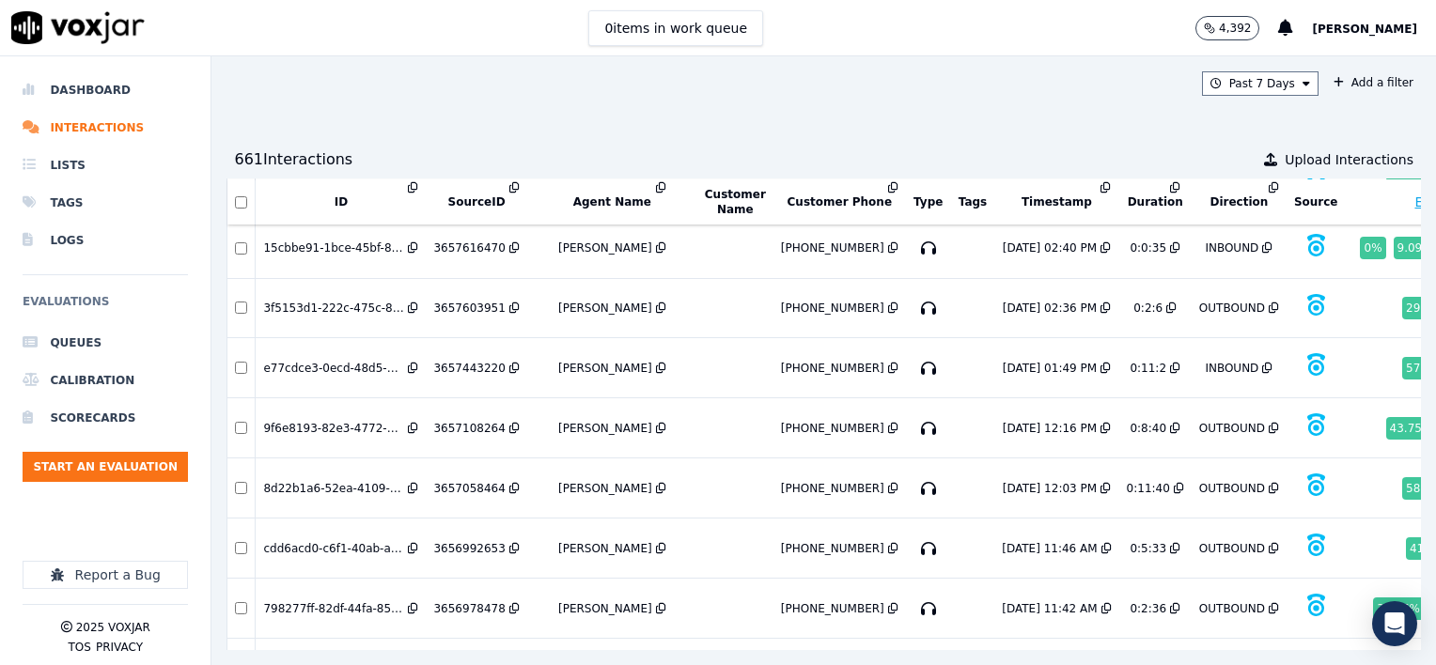
scroll to position [9535, 0]
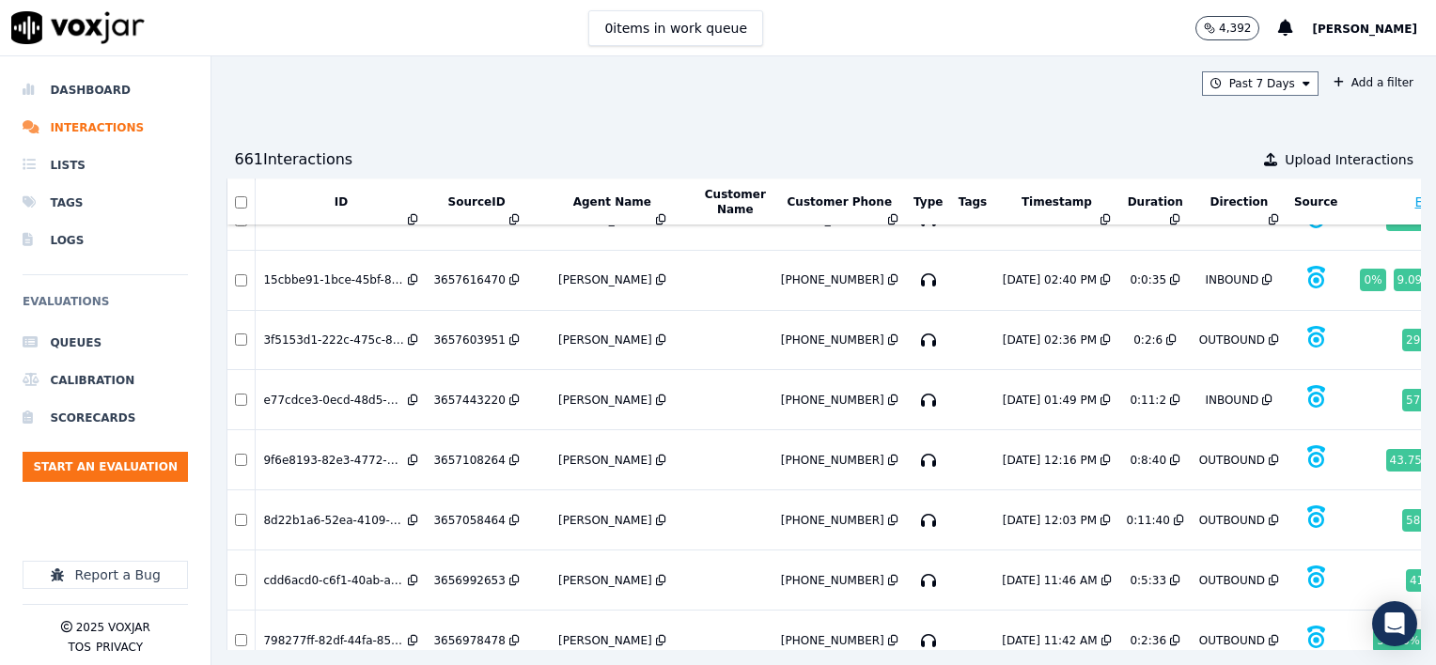
click at [472, 633] on div "3656978478" at bounding box center [468, 640] width 71 height 15
click at [468, 573] on div "3656992653" at bounding box center [468, 580] width 71 height 15
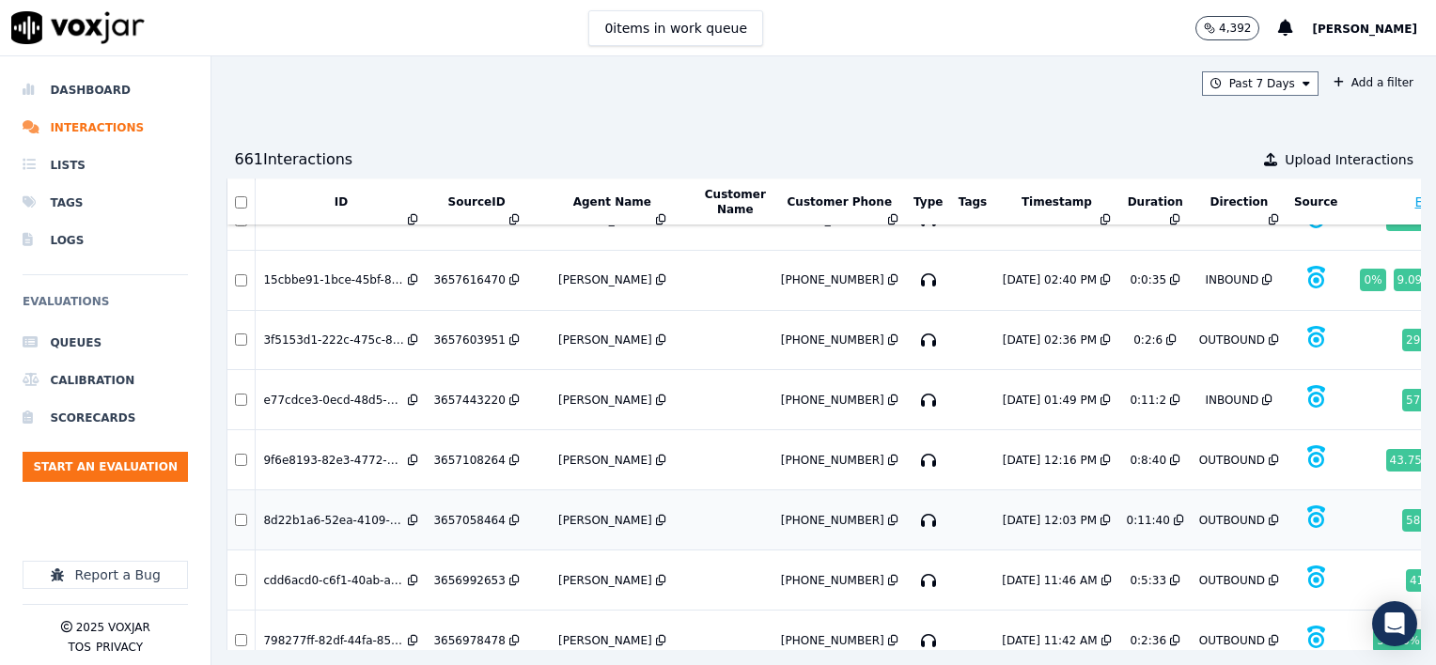
click at [468, 513] on div "3657058464" at bounding box center [468, 520] width 71 height 15
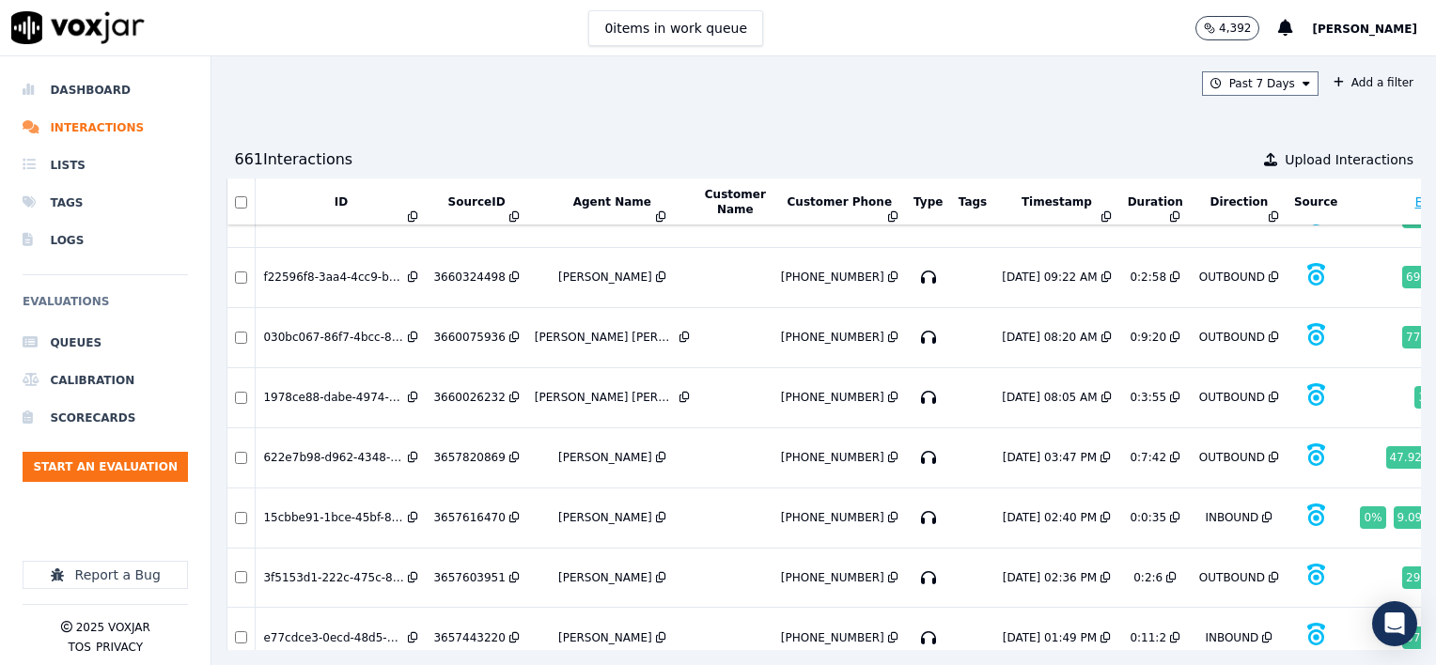
scroll to position [9253, 0]
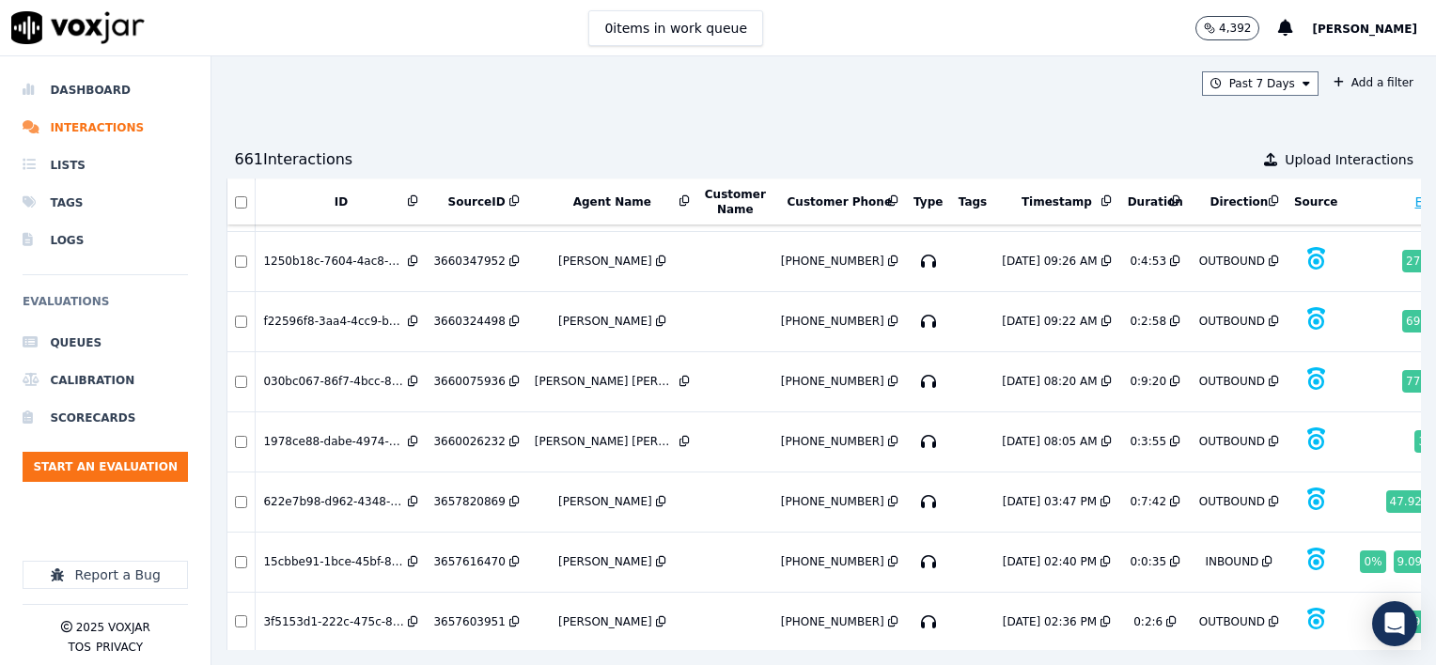
click at [467, 615] on div "3657603951" at bounding box center [468, 622] width 71 height 15
click at [468, 554] on div "3657616470" at bounding box center [468, 561] width 71 height 15
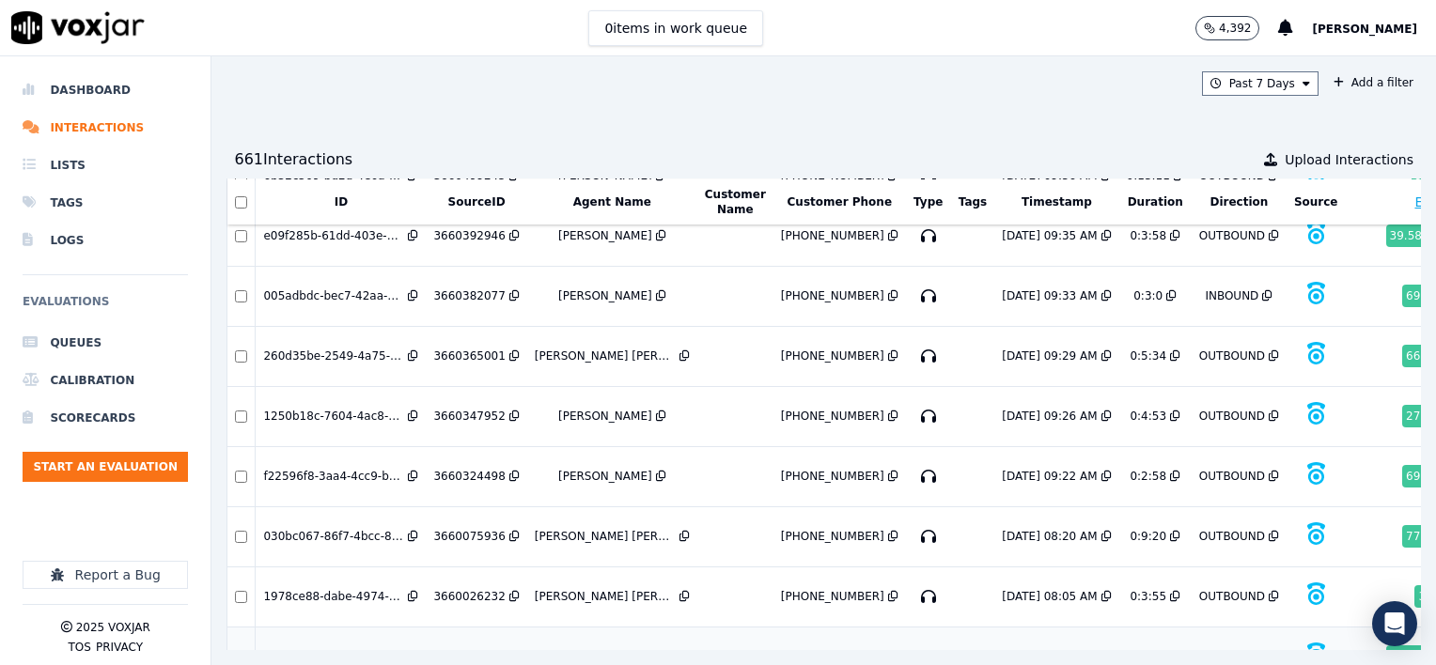
scroll to position [9065, 0]
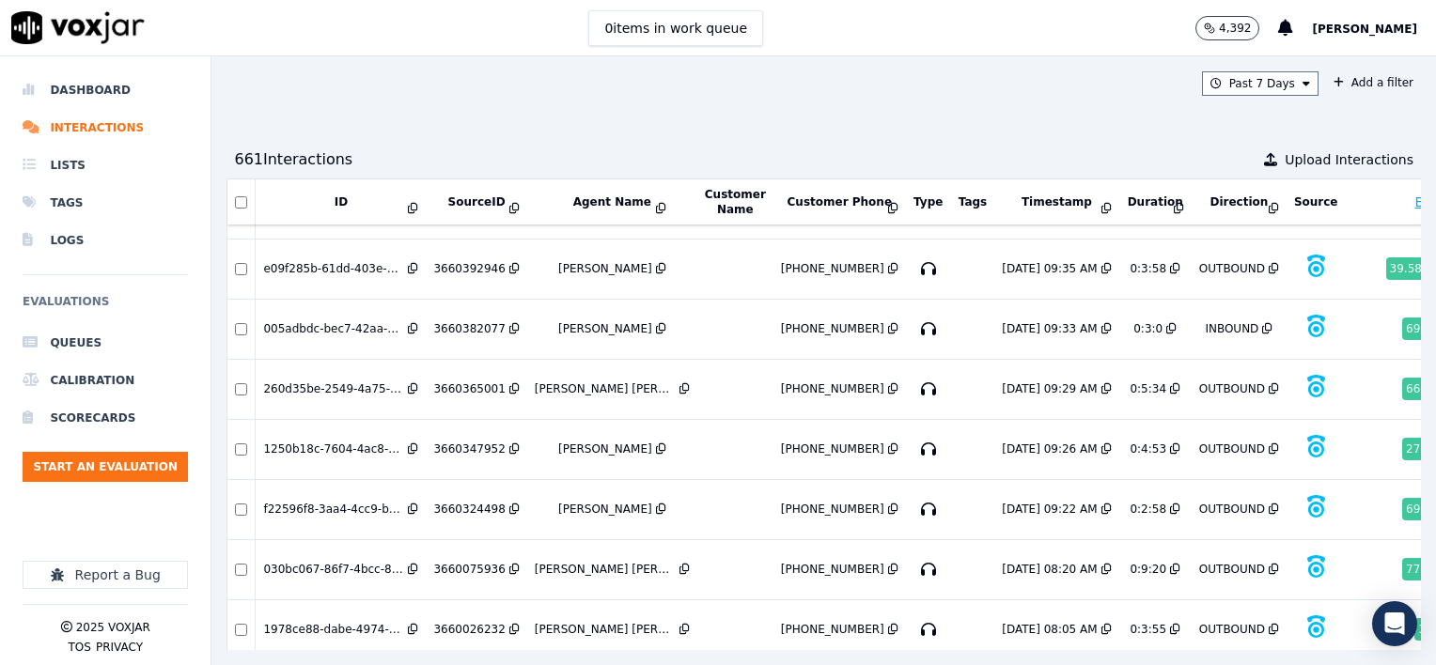
click at [473, 622] on div "3660026232" at bounding box center [468, 629] width 71 height 15
click at [465, 562] on div "3660075936" at bounding box center [468, 569] width 71 height 15
click at [458, 622] on div "3660026232" at bounding box center [468, 629] width 71 height 15
click at [459, 562] on div "3660075936" at bounding box center [468, 569] width 71 height 15
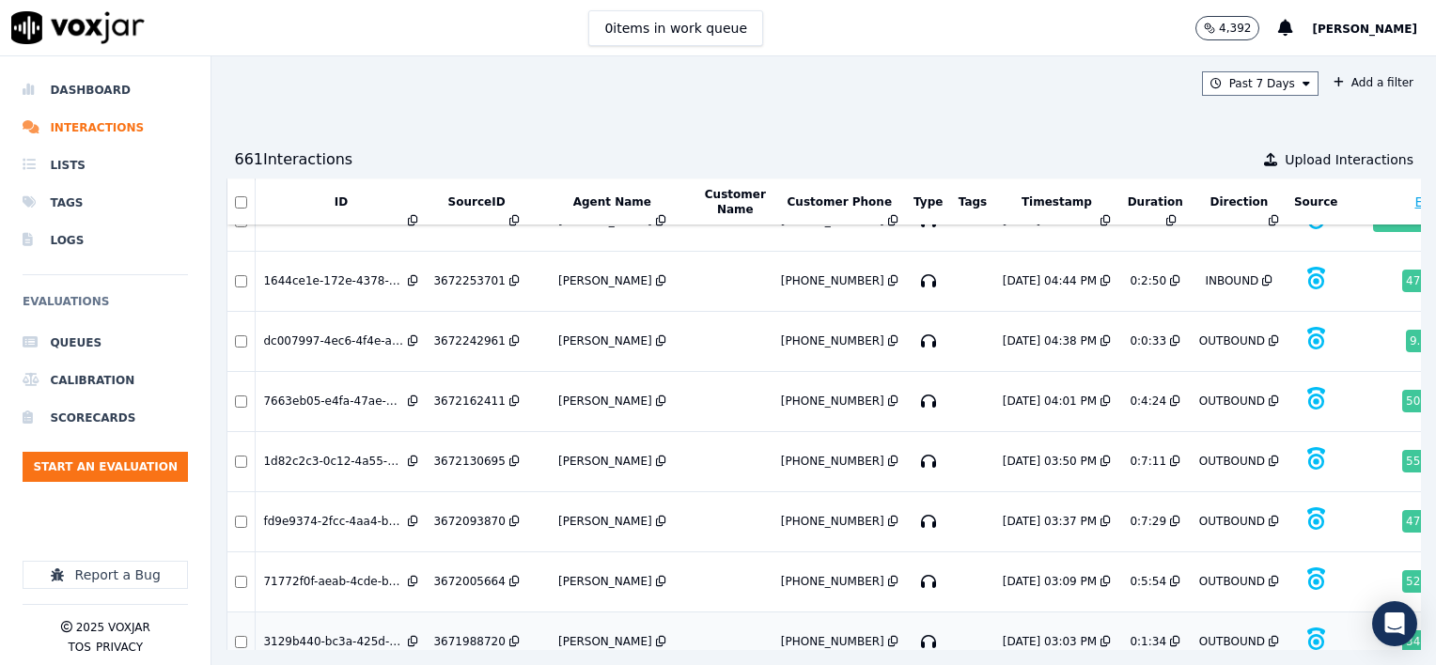
scroll to position [0, 0]
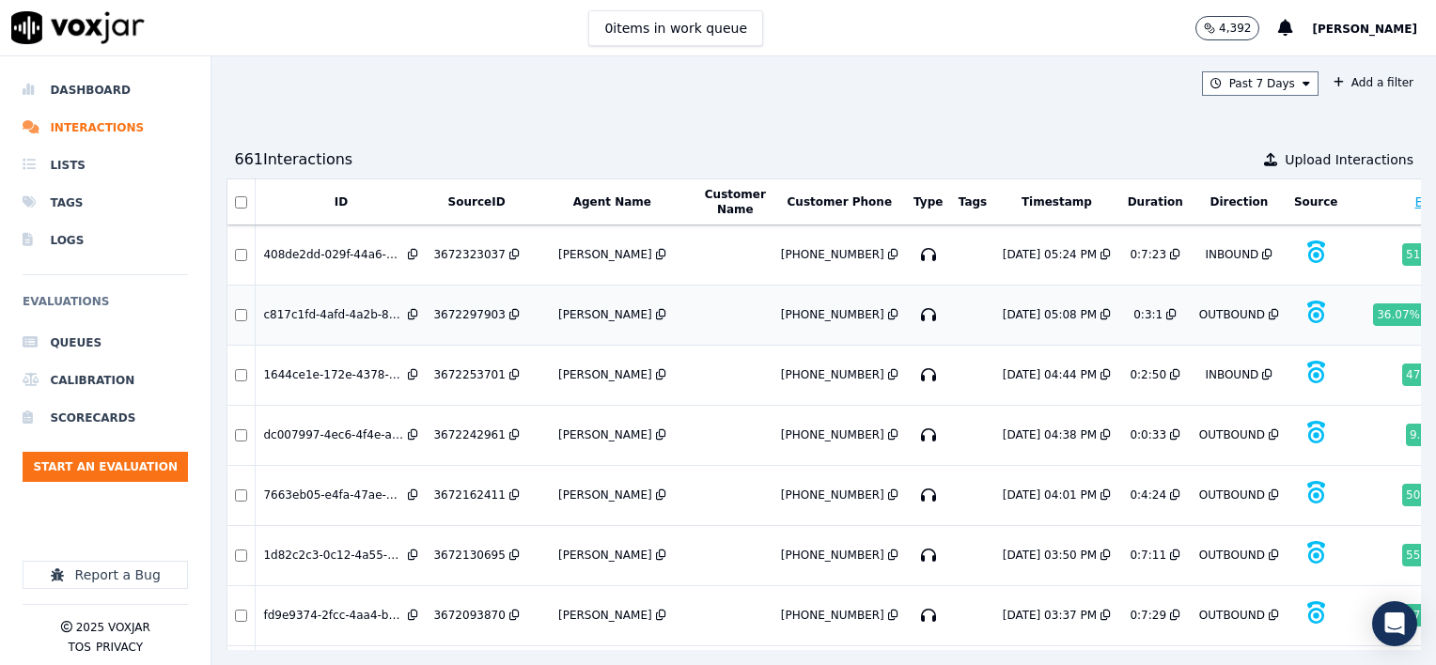
click at [465, 308] on div "3672297903" at bounding box center [468, 314] width 71 height 15
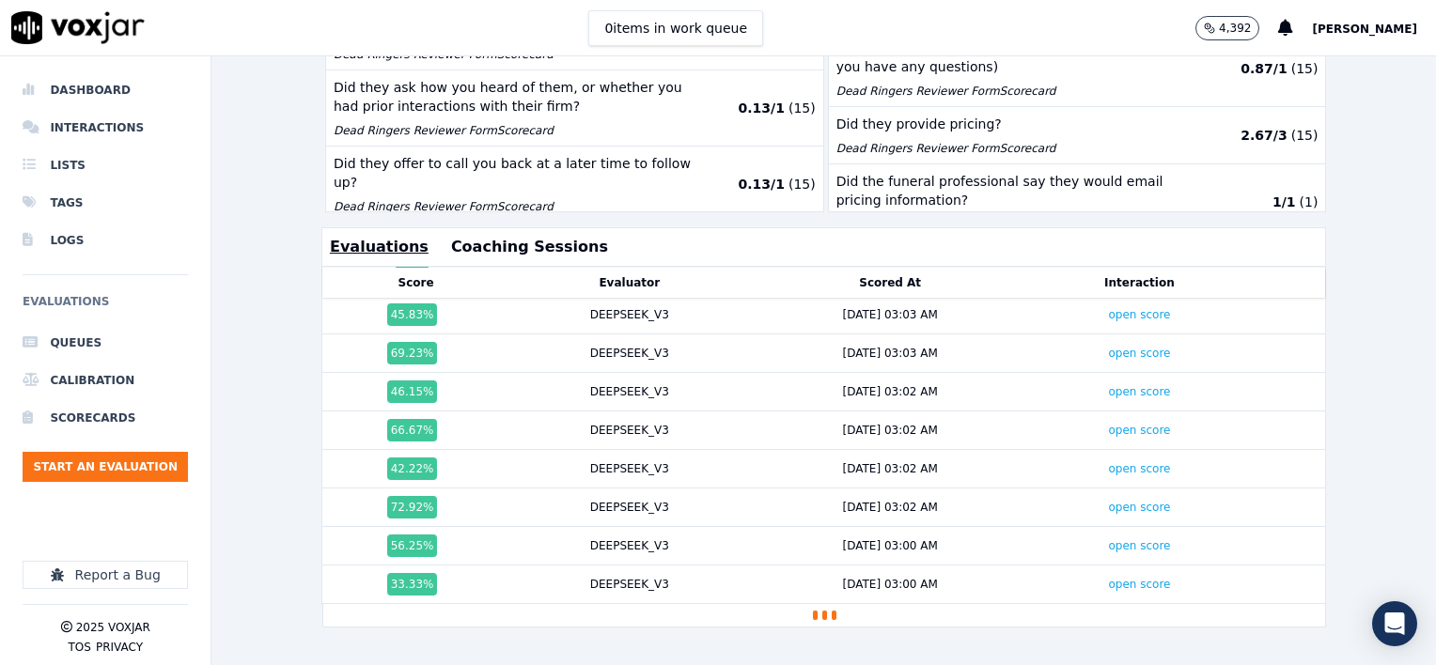
scroll to position [644, 0]
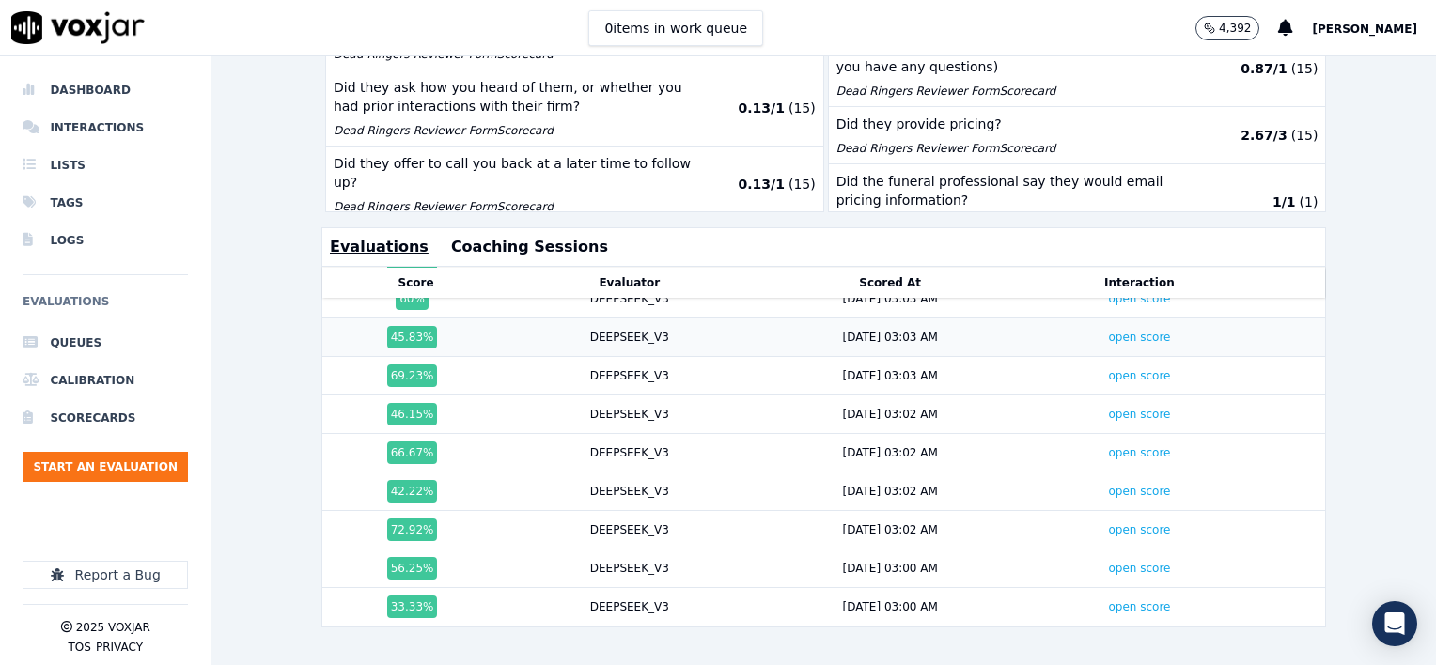
click at [414, 326] on div "45.83 %" at bounding box center [412, 337] width 51 height 23
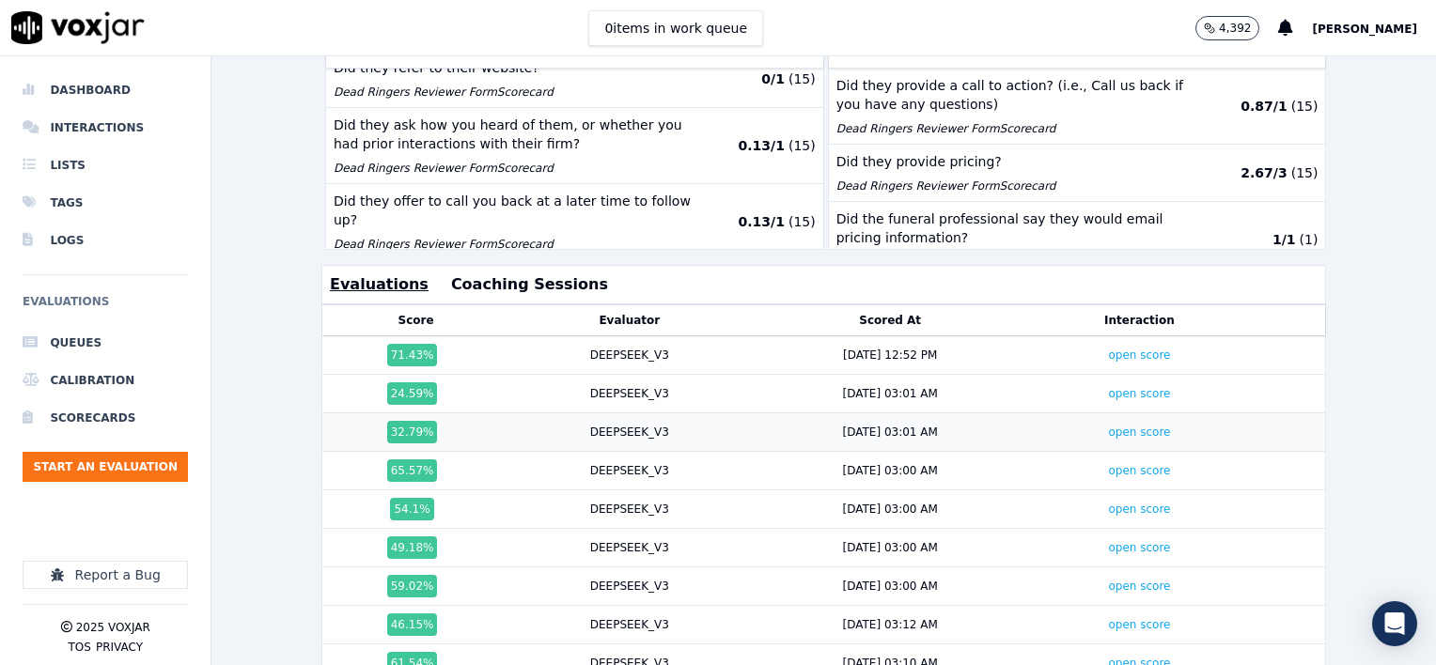
scroll to position [493, 0]
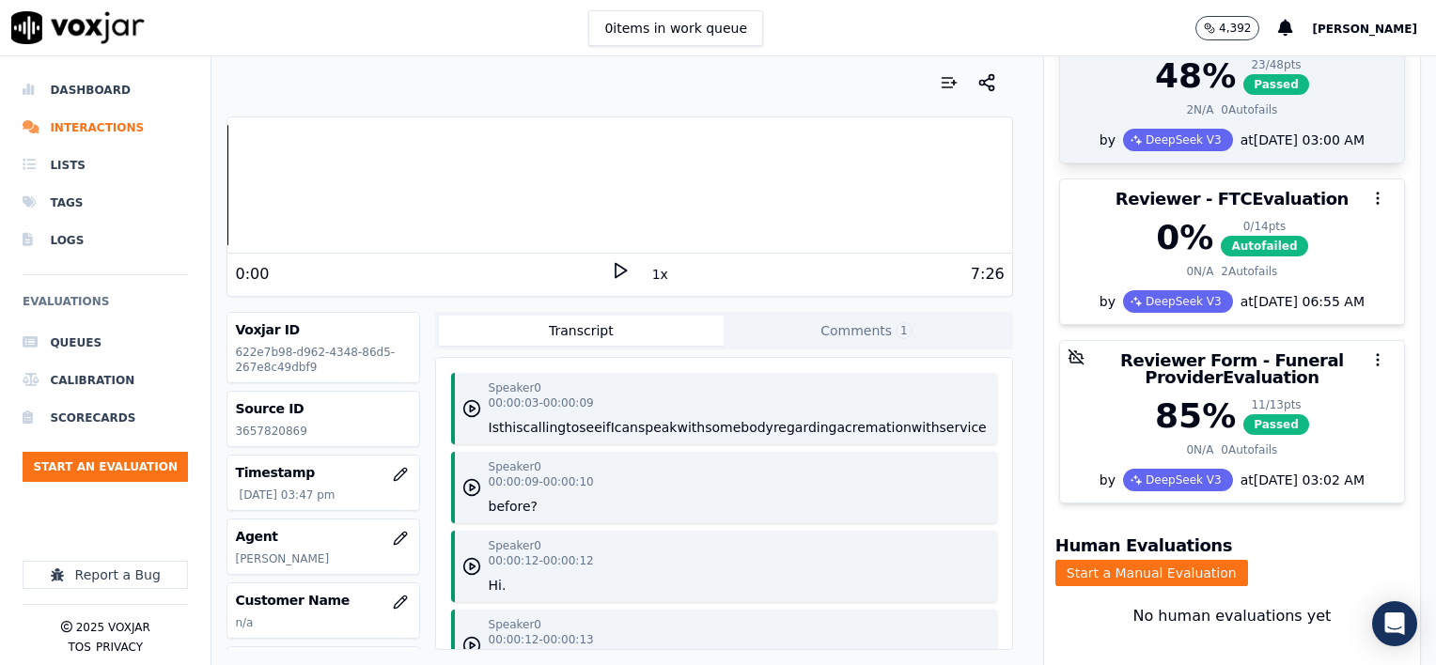
scroll to position [374, 0]
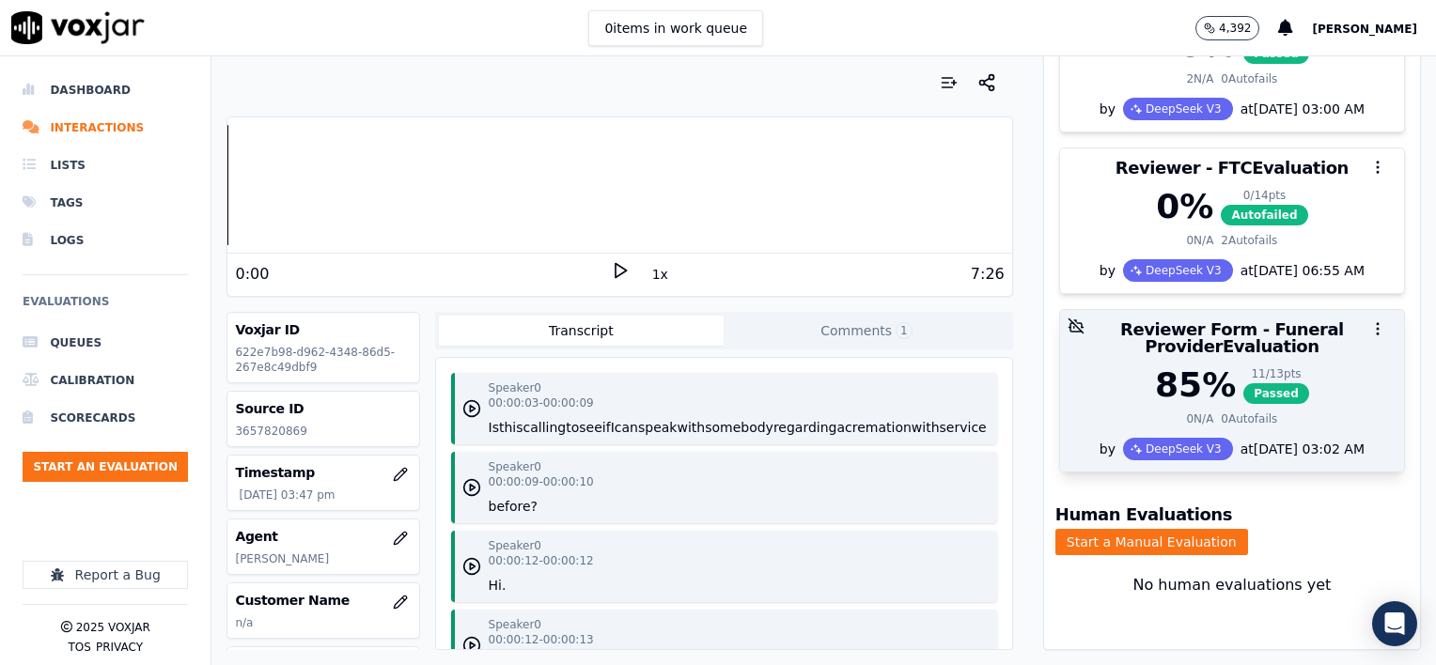
click at [1243, 316] on div at bounding box center [1232, 329] width 344 height 38
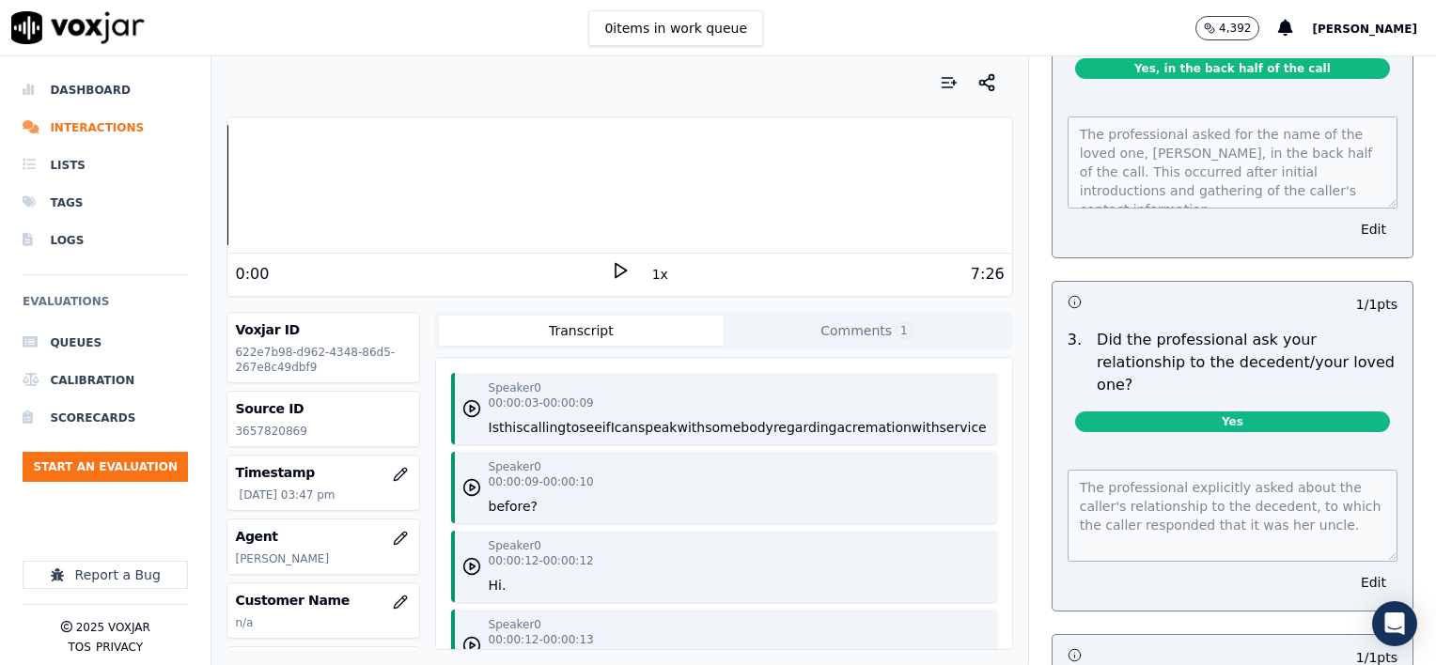
scroll to position [54, 0]
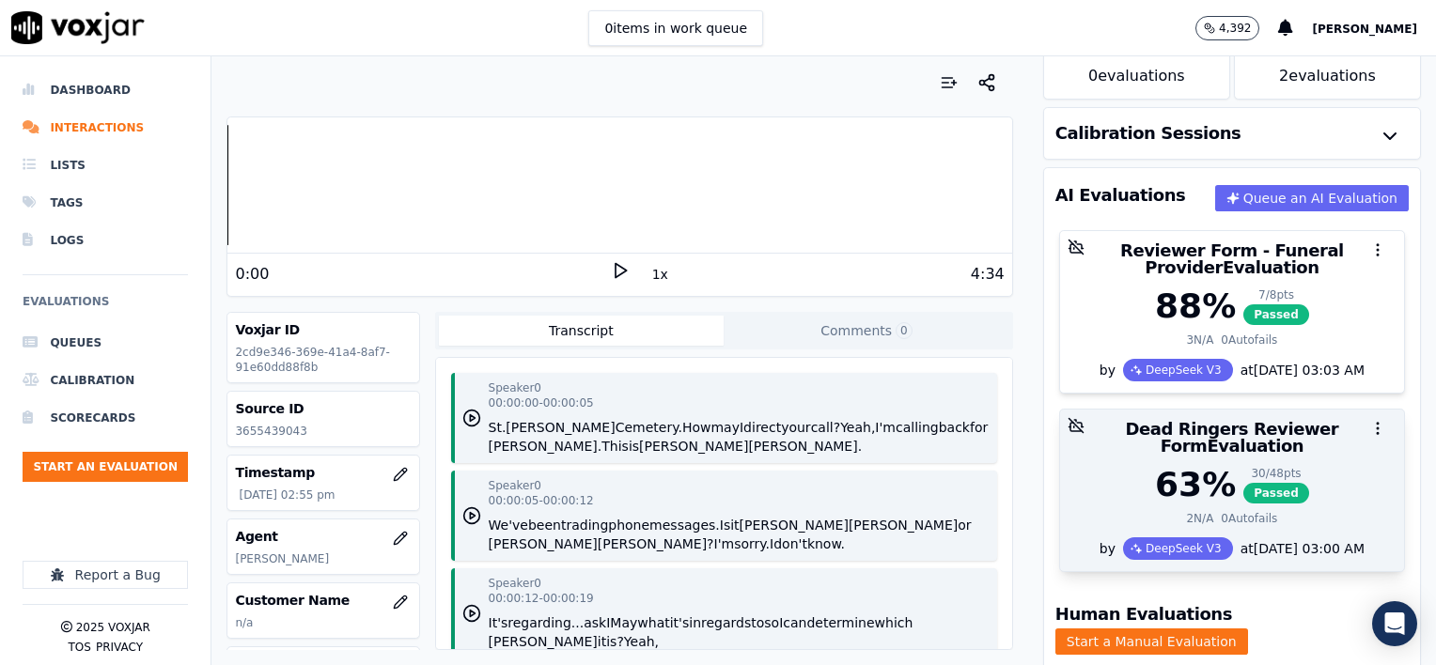
scroll to position [212, 0]
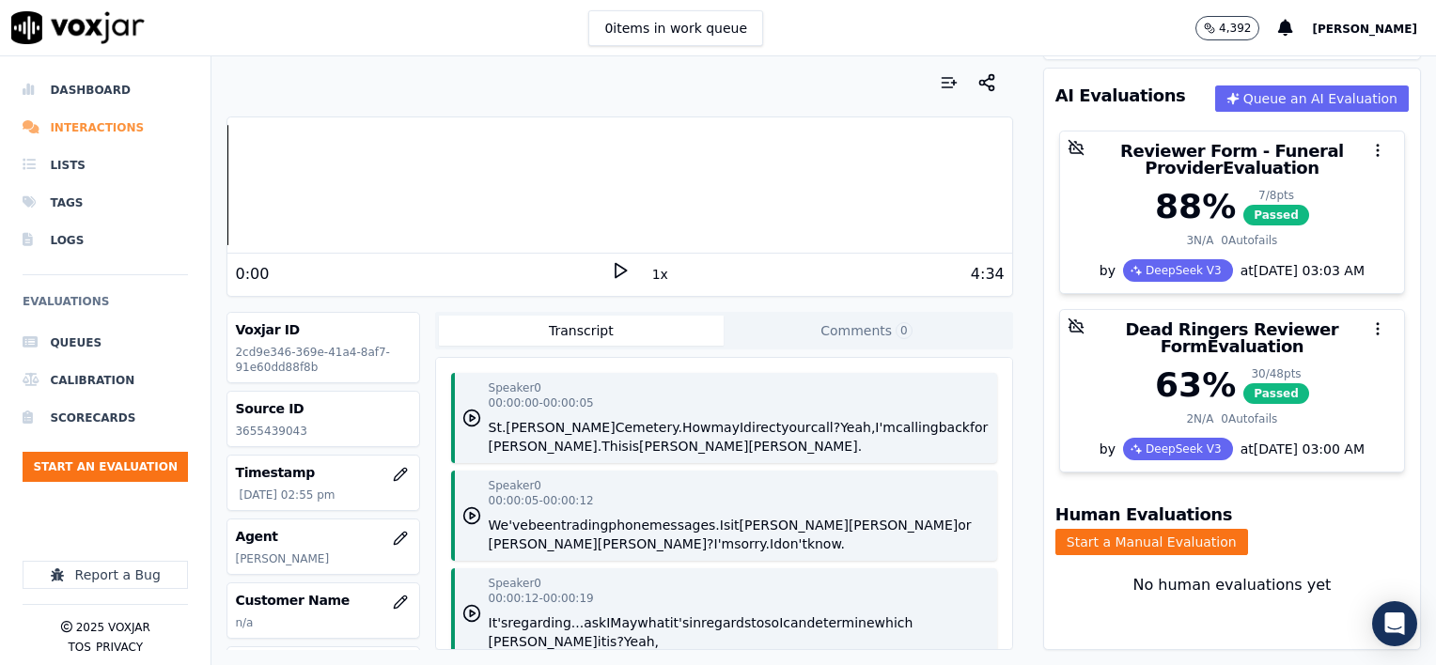
click at [90, 128] on li "Interactions" at bounding box center [105, 128] width 165 height 38
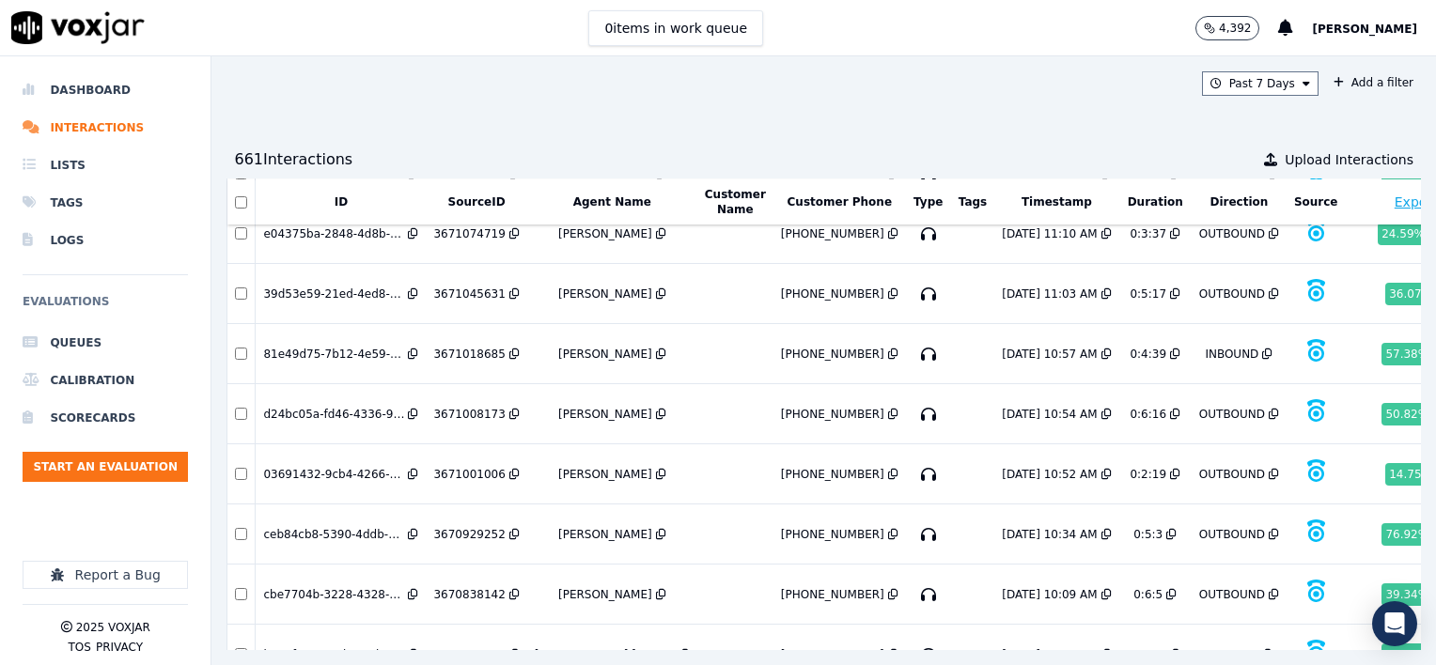
scroll to position [2455, 0]
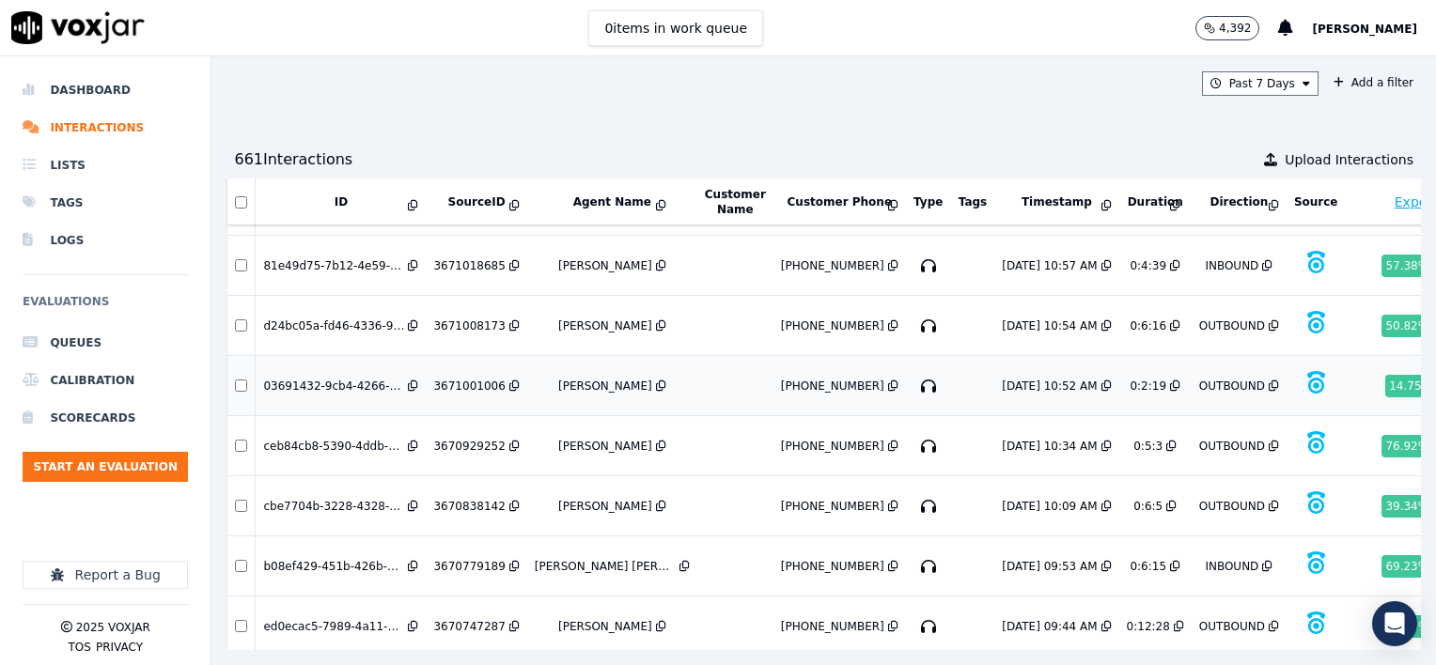
click at [457, 379] on div "3671001006" at bounding box center [468, 386] width 71 height 15
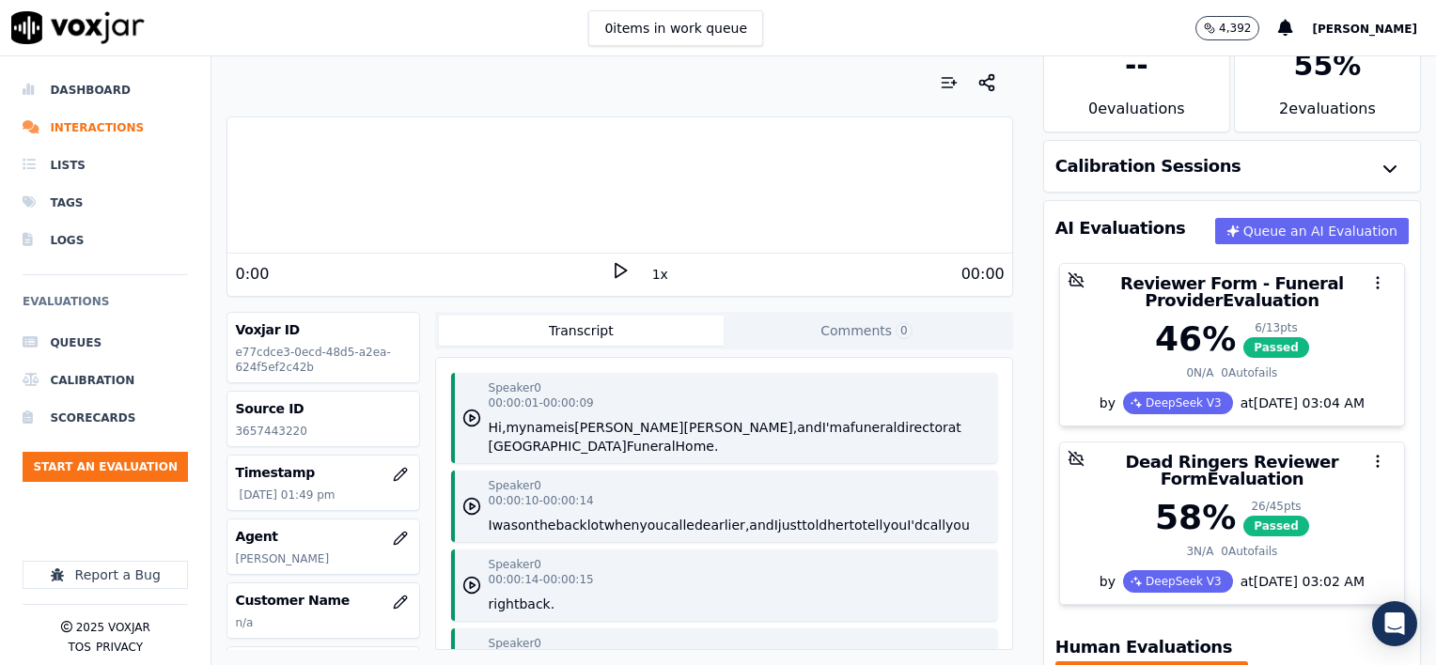
scroll to position [188, 0]
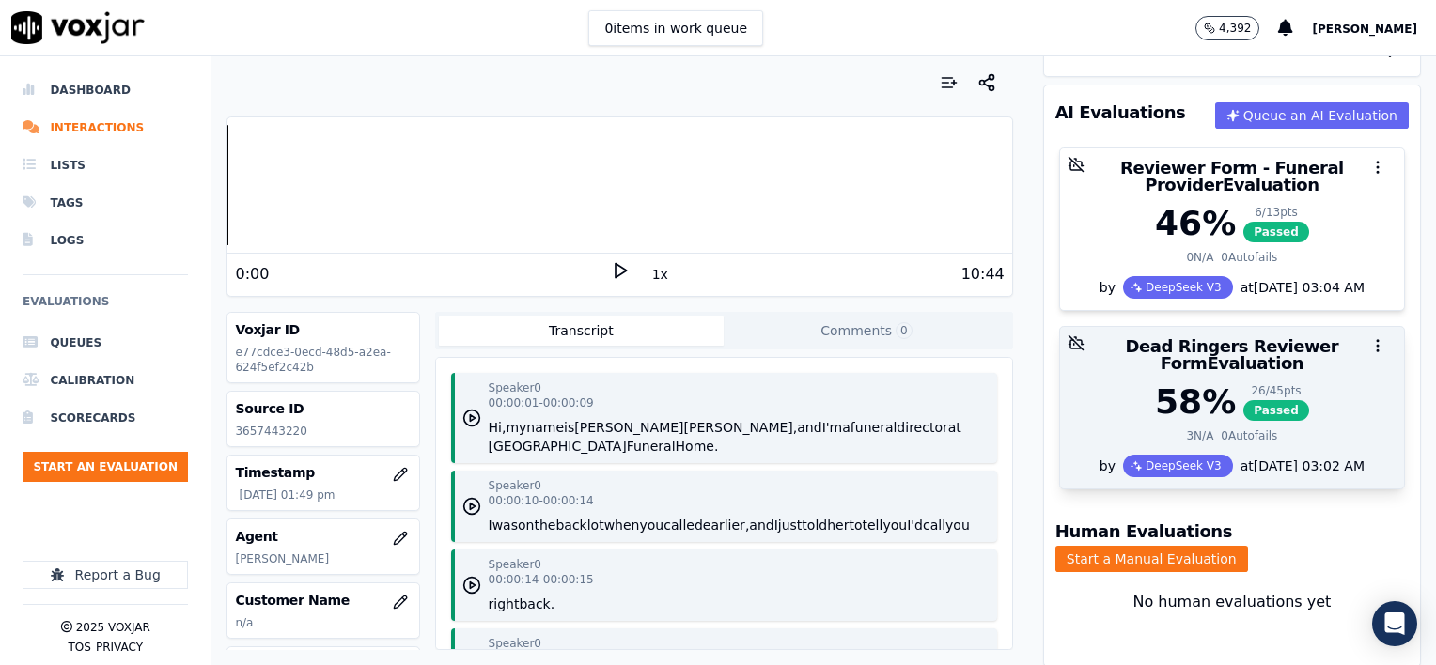
click at [1181, 383] on div "58 %" at bounding box center [1195, 402] width 81 height 38
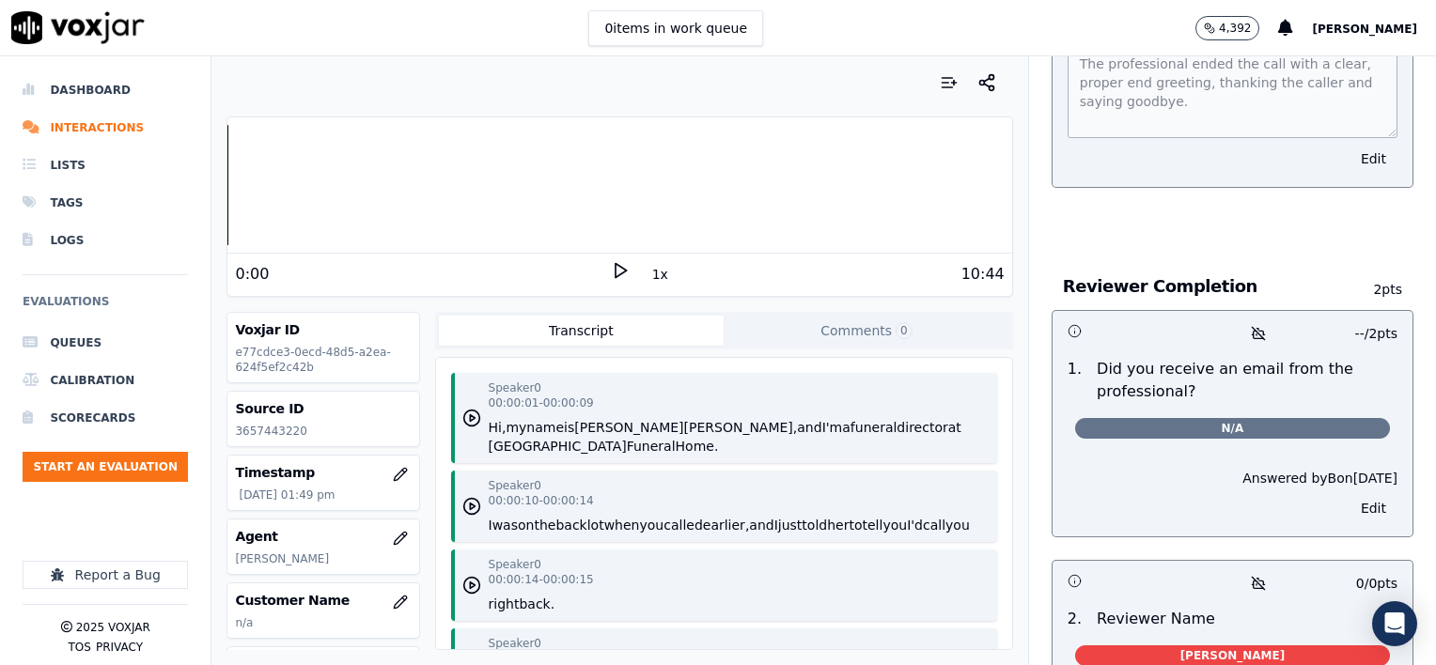
scroll to position [11628, 0]
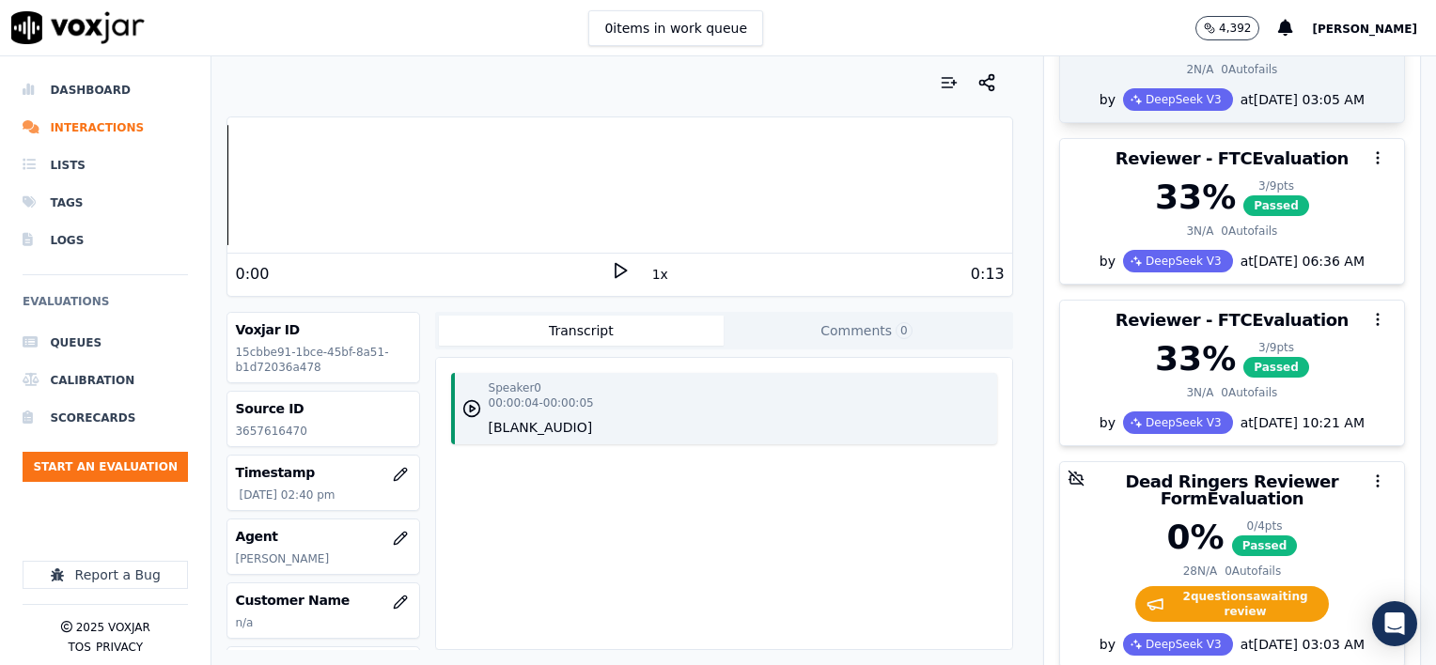
scroll to position [470, 0]
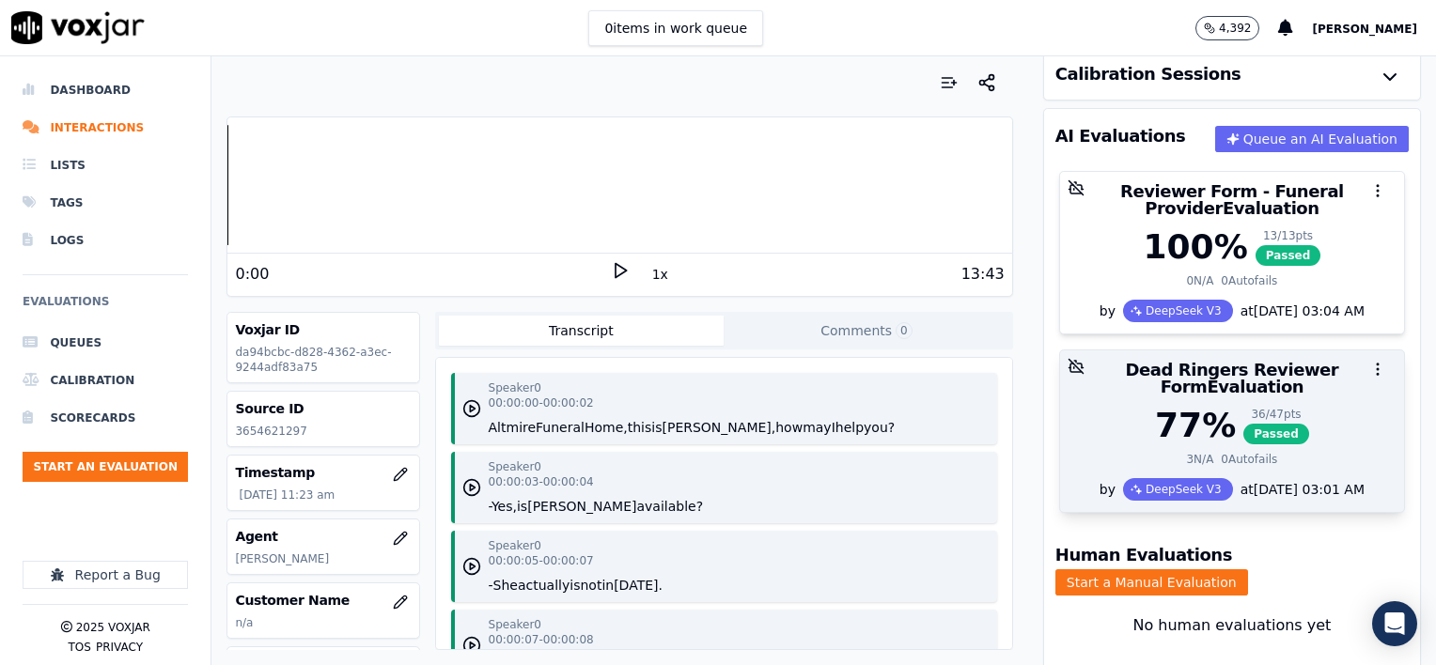
scroll to position [24, 0]
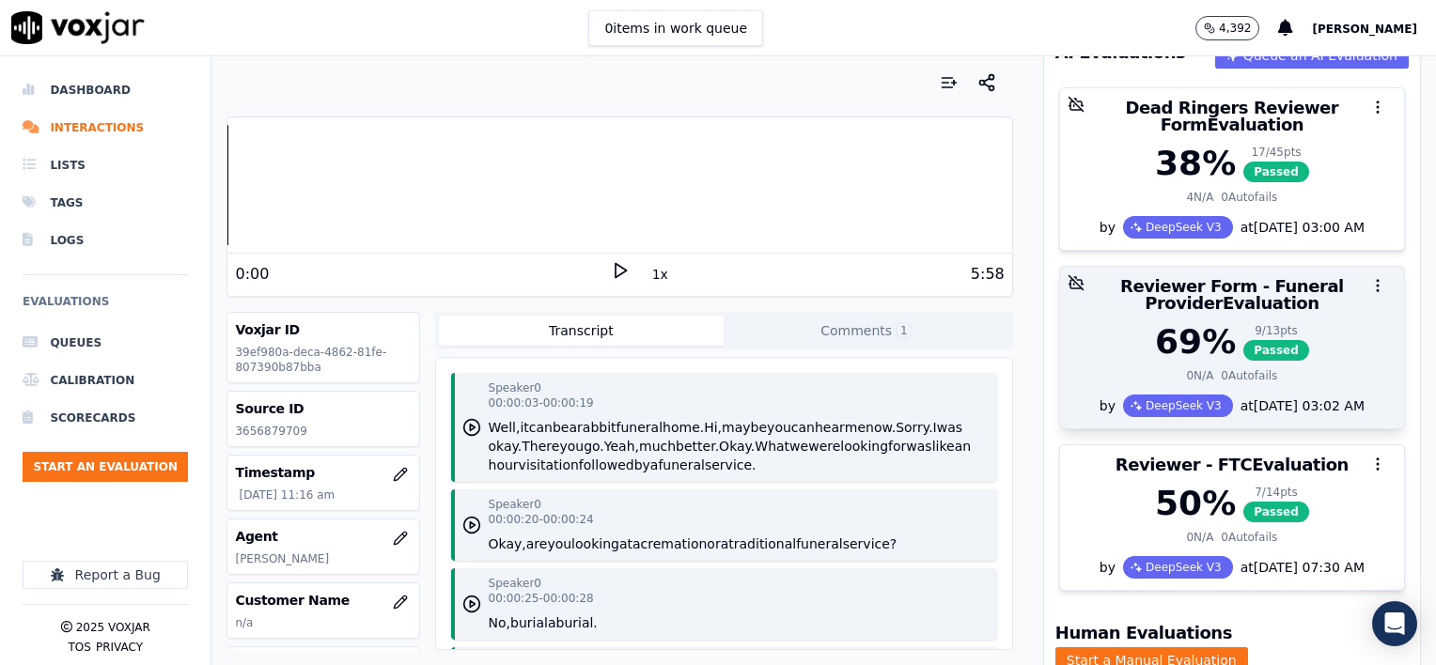
scroll to position [280, 0]
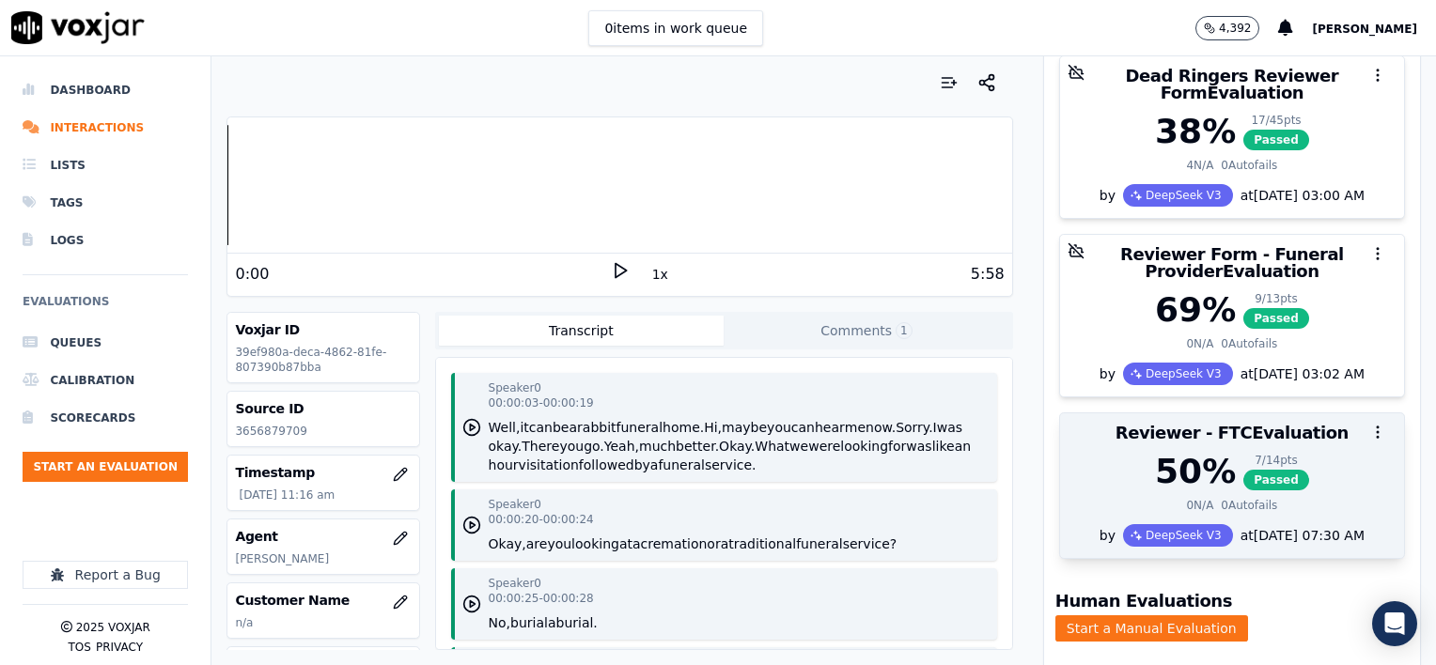
click at [1161, 423] on div at bounding box center [1232, 432] width 344 height 38
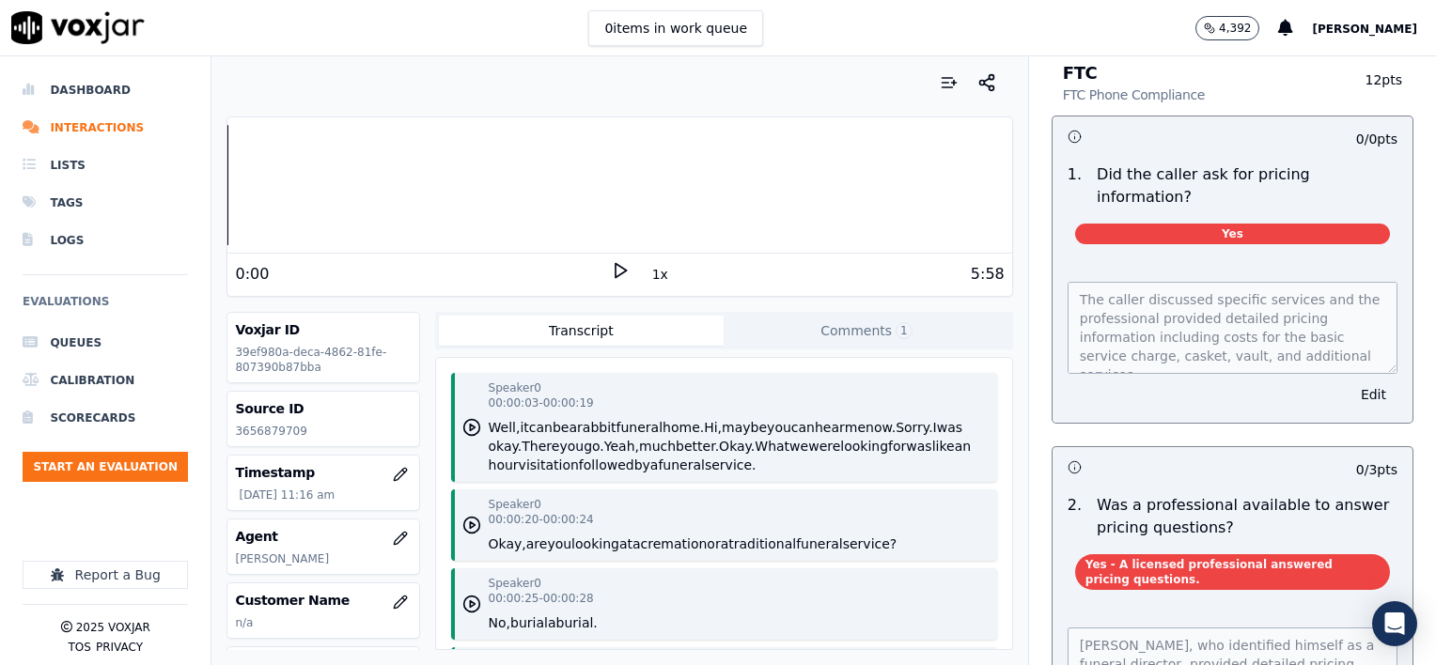
scroll to position [0, 0]
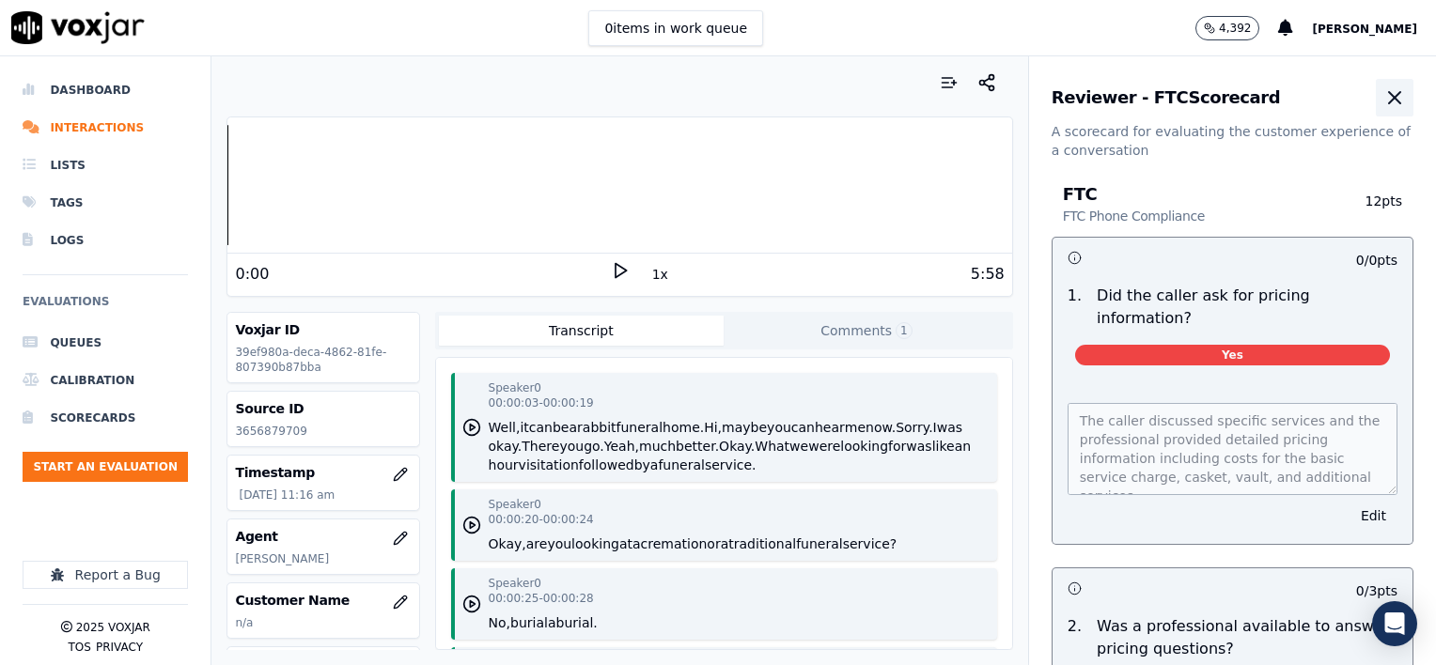
click at [1383, 106] on icon "button" at bounding box center [1394, 97] width 23 height 23
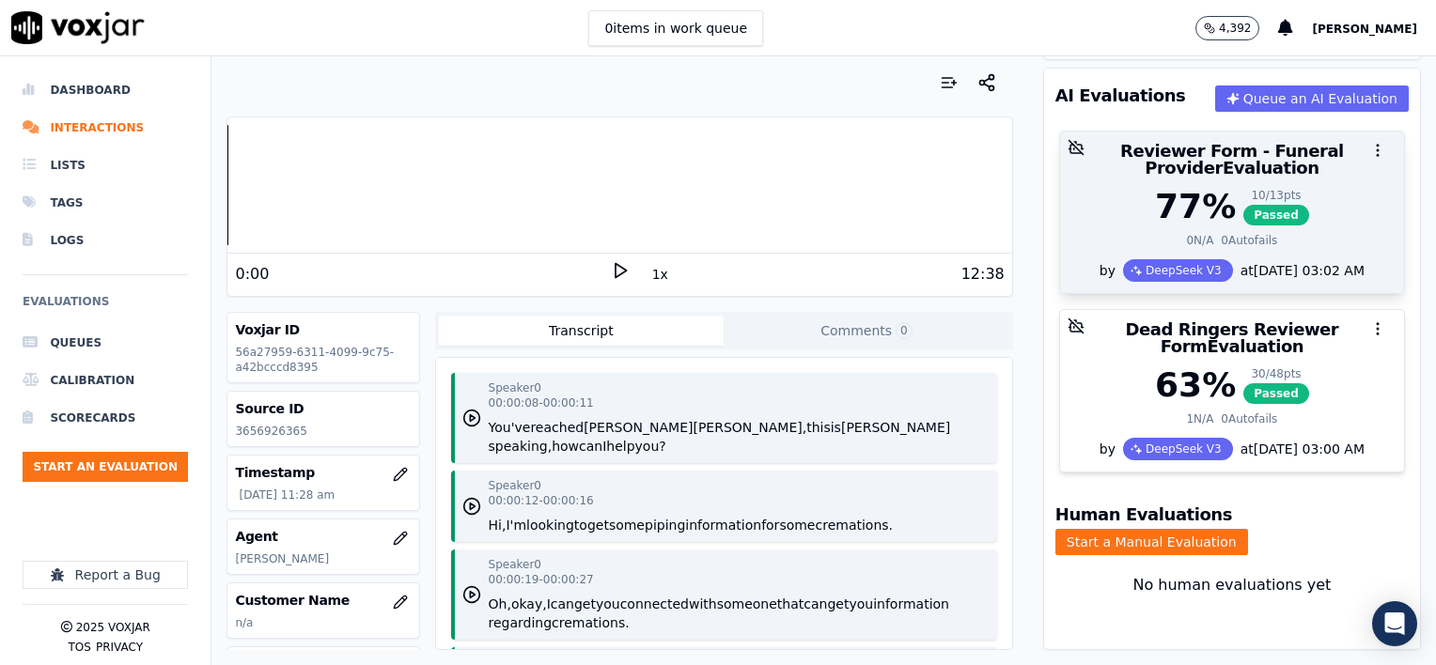
scroll to position [24, 0]
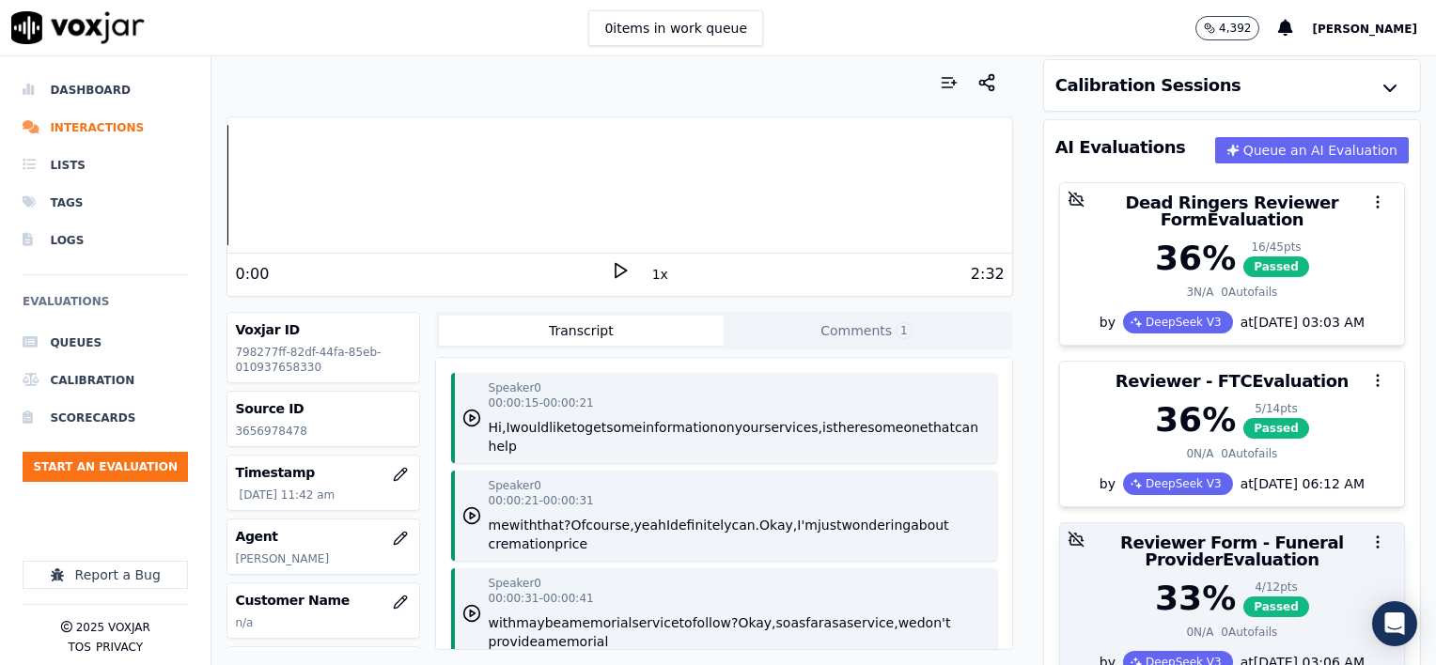
scroll to position [92, 0]
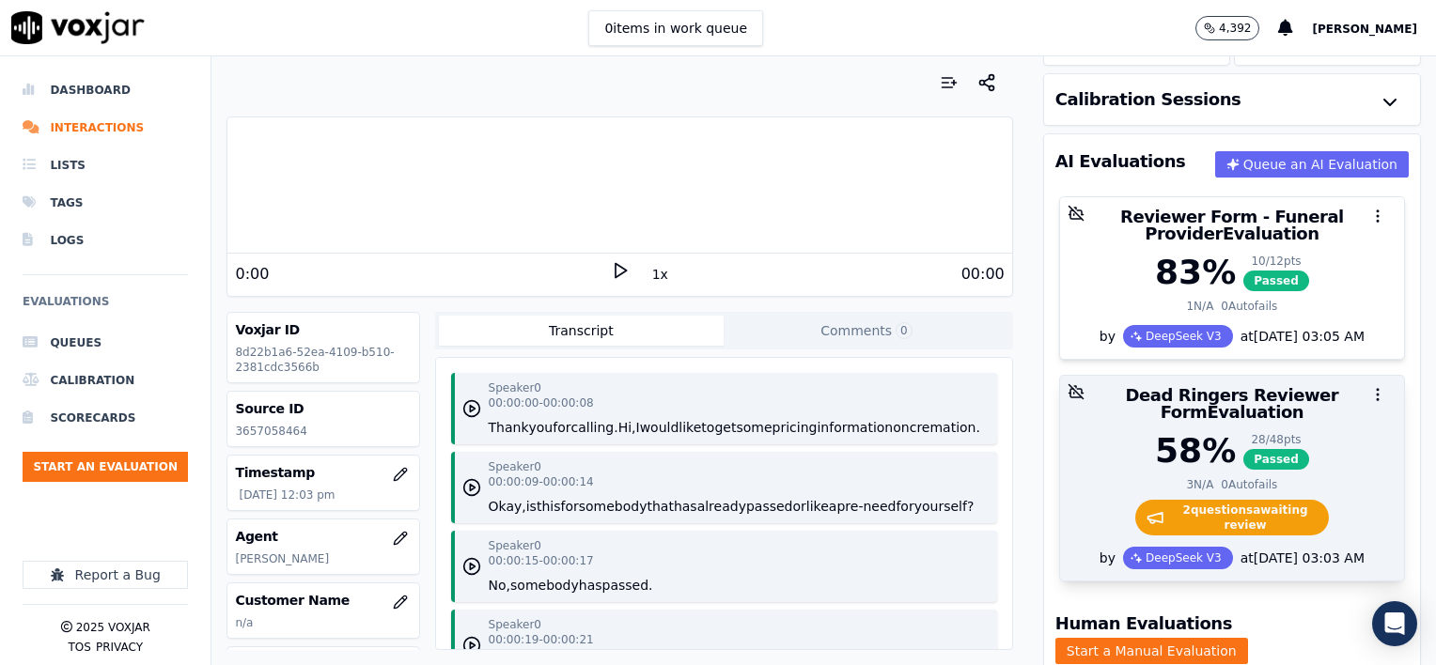
scroll to position [188, 0]
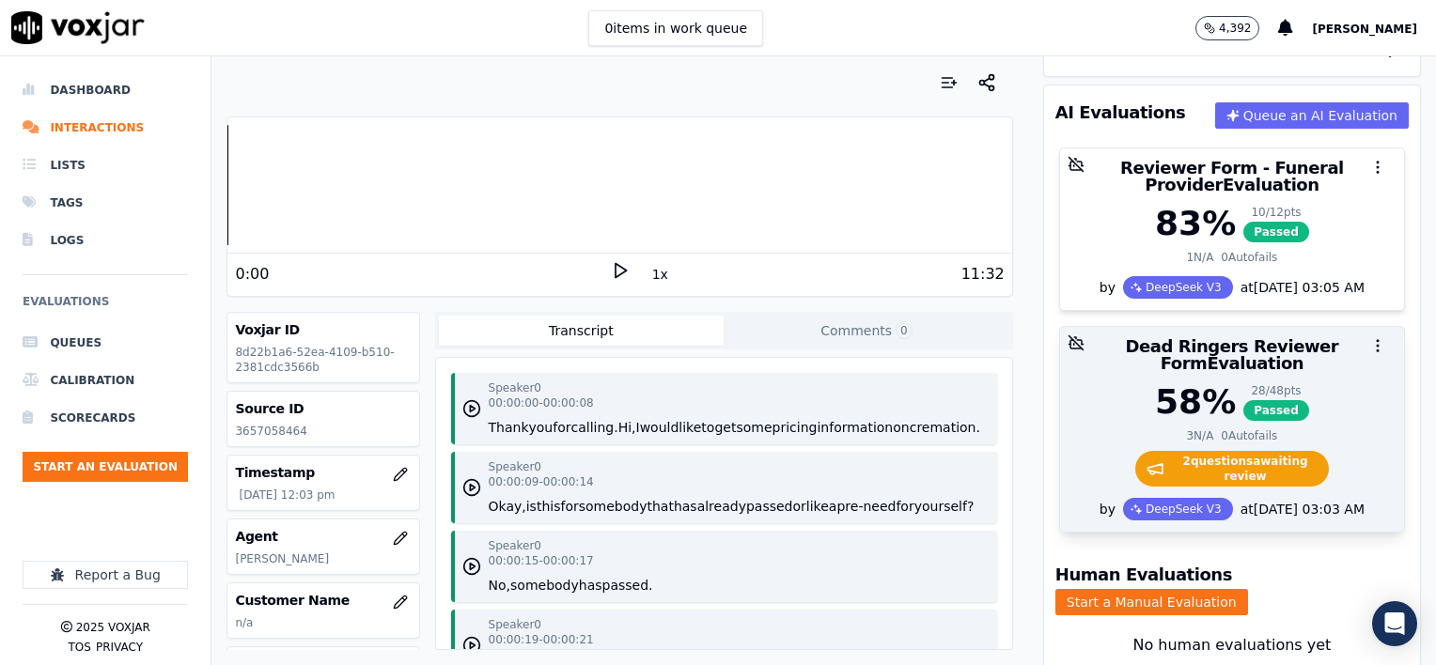
click at [1289, 383] on div "58 % 28 / 48 pts Passed" at bounding box center [1231, 402] width 321 height 38
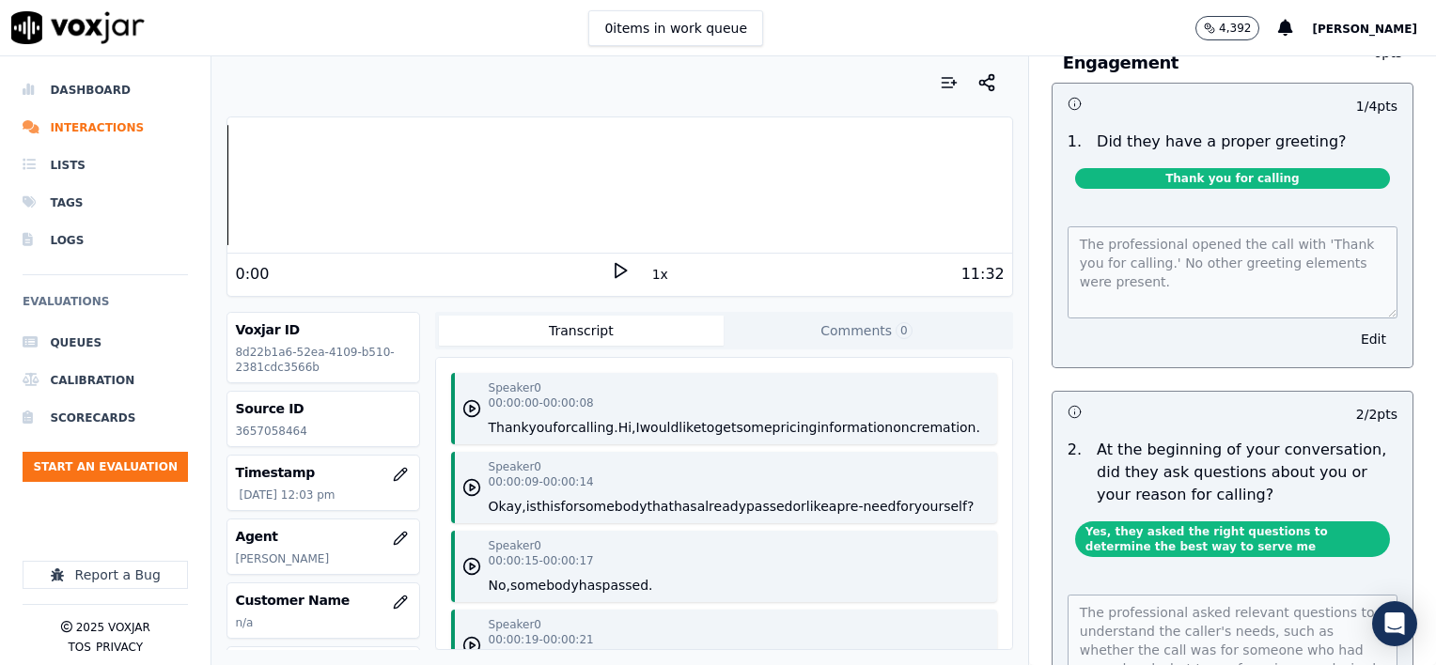
scroll to position [0, 0]
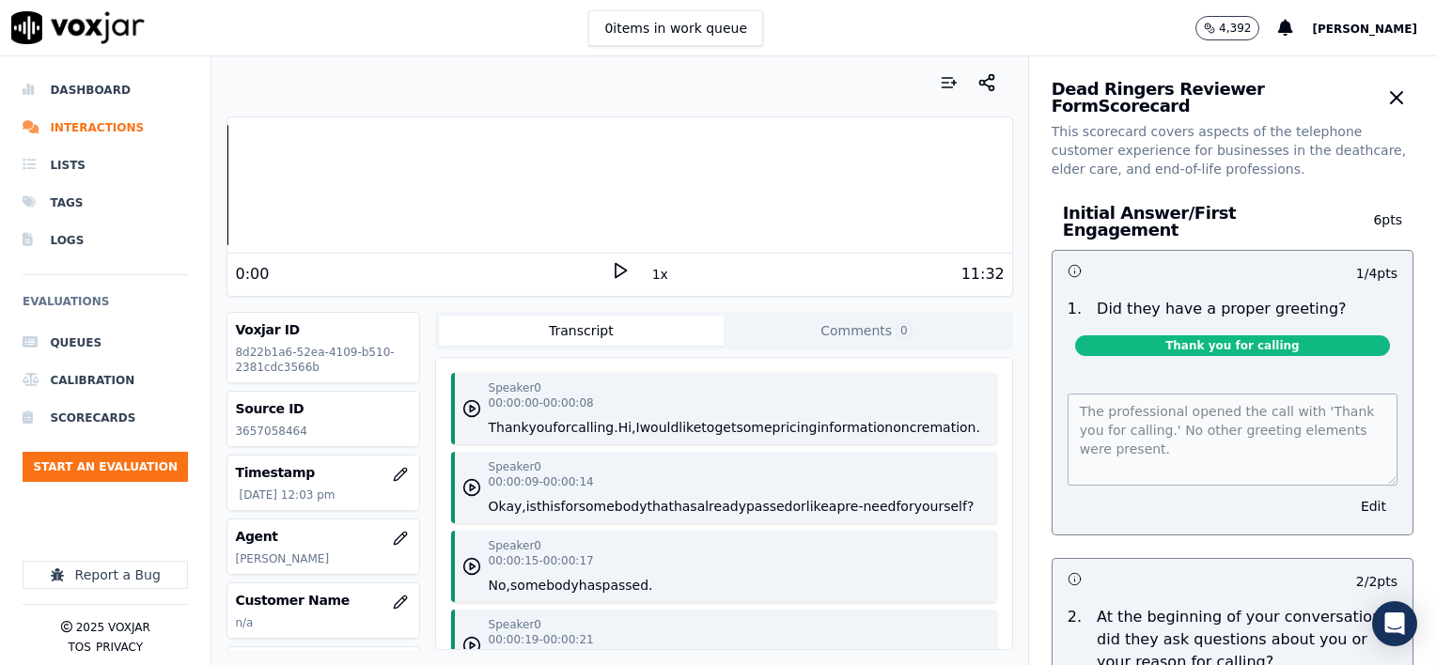
click at [648, 270] on button "1x" at bounding box center [659, 274] width 23 height 26
click at [648, 270] on button "1.5x" at bounding box center [666, 274] width 37 height 26
click at [611, 267] on icon at bounding box center [620, 270] width 19 height 19
click at [1349, 499] on button "Edit" at bounding box center [1373, 506] width 48 height 26
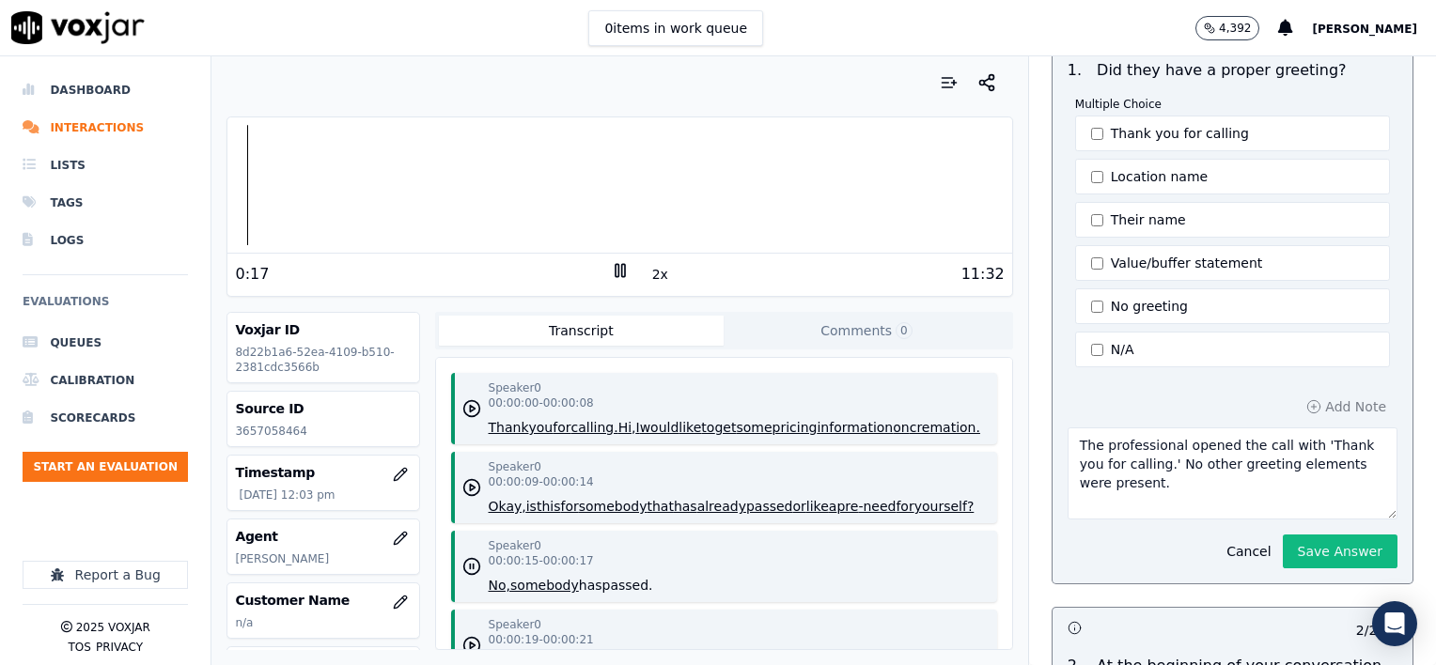
scroll to position [282, 0]
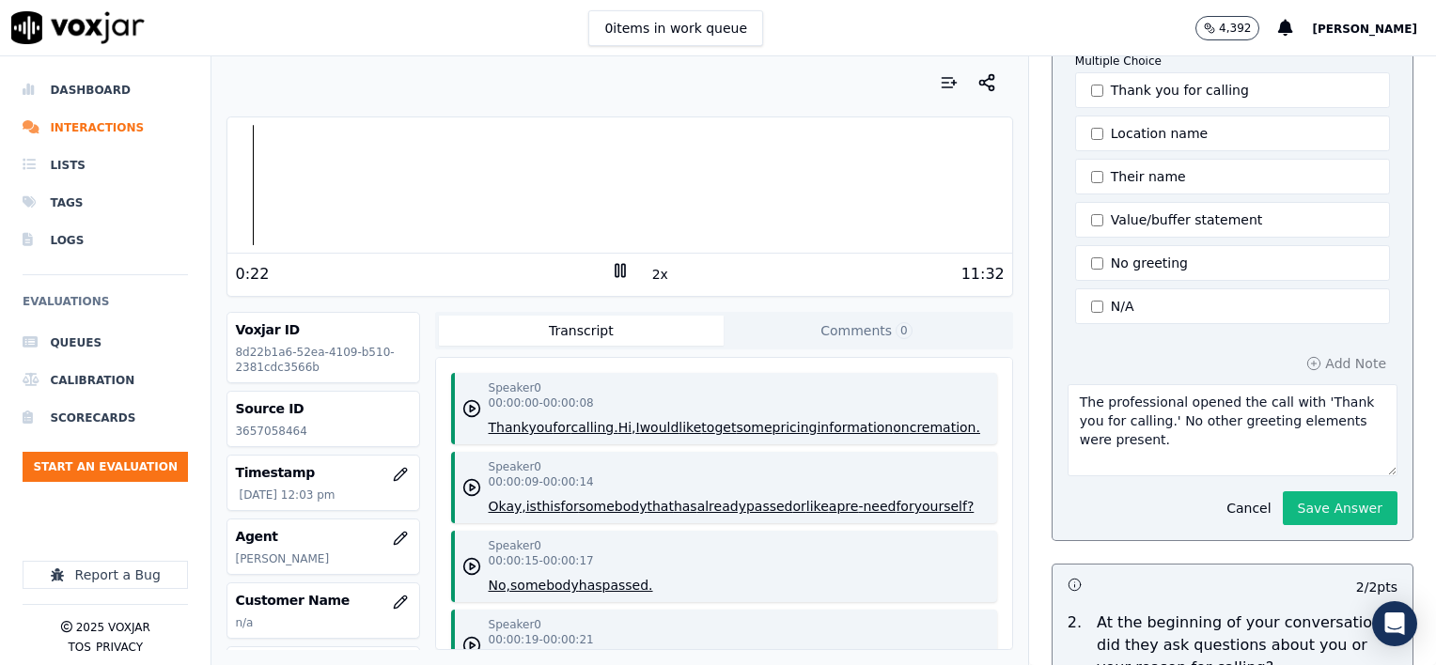
click at [1193, 436] on textarea "The professional opened the call with 'Thank you for calling.' No other greetin…" at bounding box center [1233, 430] width 330 height 92
click at [229, 186] on div at bounding box center [619, 185] width 784 height 120
drag, startPoint x: 1085, startPoint y: 447, endPoint x: 1217, endPoint y: 459, distance: 132.0
click at [1217, 459] on textarea "The professional opened the call with 'Thank you for calling.' No other greetin…" at bounding box center [1233, 430] width 330 height 92
type textarea "The professional opened the call with 'Thank you for calling.' No other greetin…"
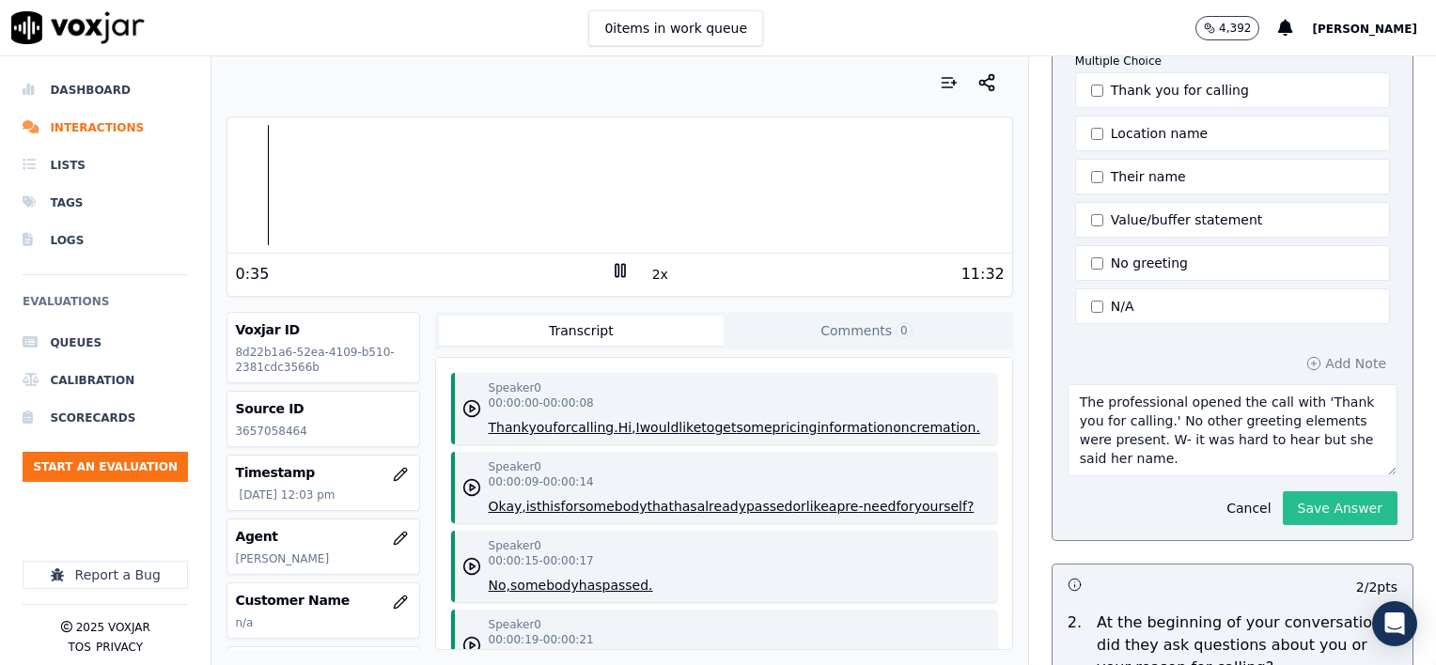
click at [1283, 500] on button "Save Answer" at bounding box center [1340, 508] width 115 height 34
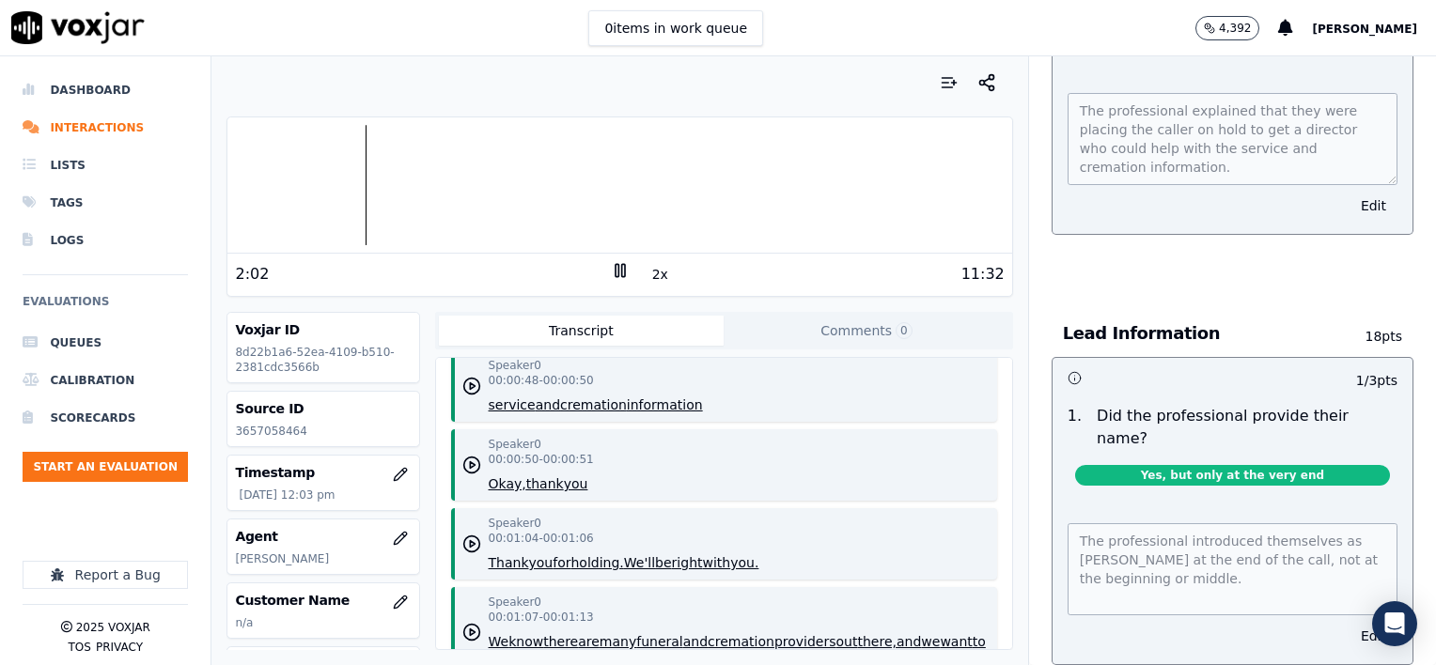
scroll to position [1542, 0]
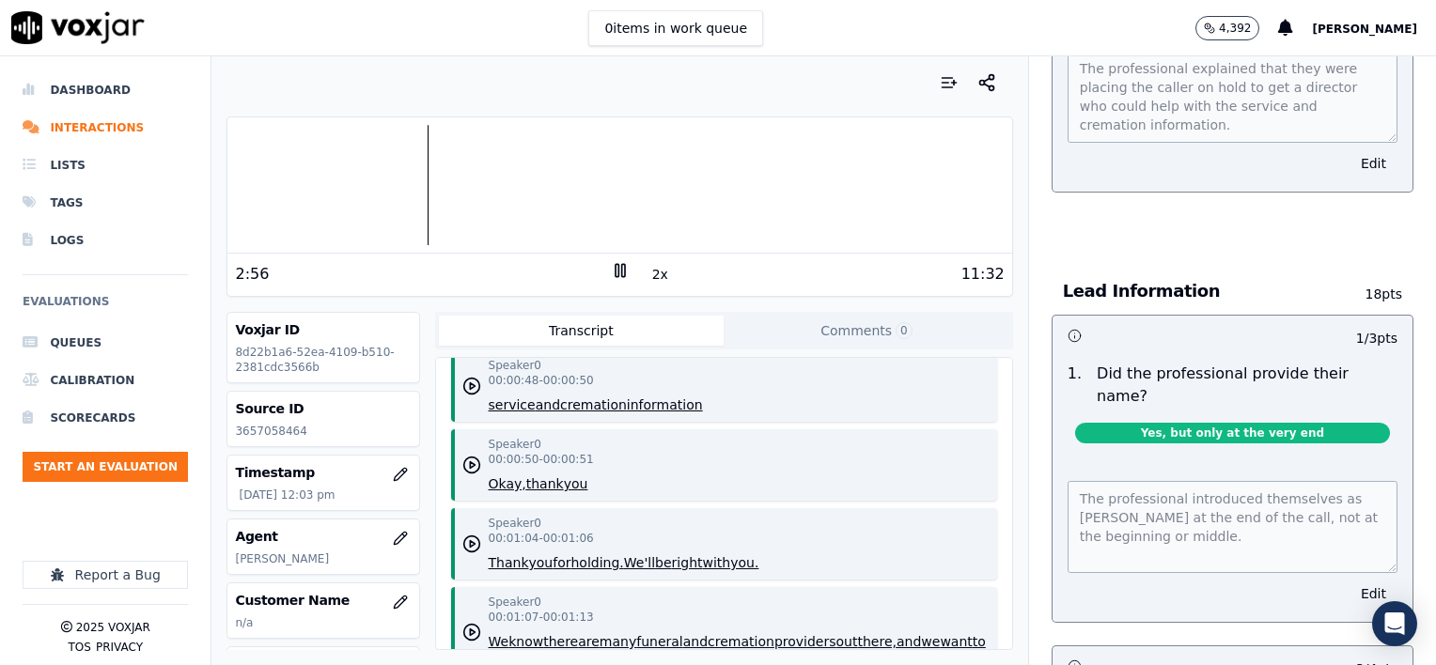
click at [406, 180] on div at bounding box center [619, 185] width 784 height 120
click at [397, 184] on div at bounding box center [619, 185] width 784 height 120
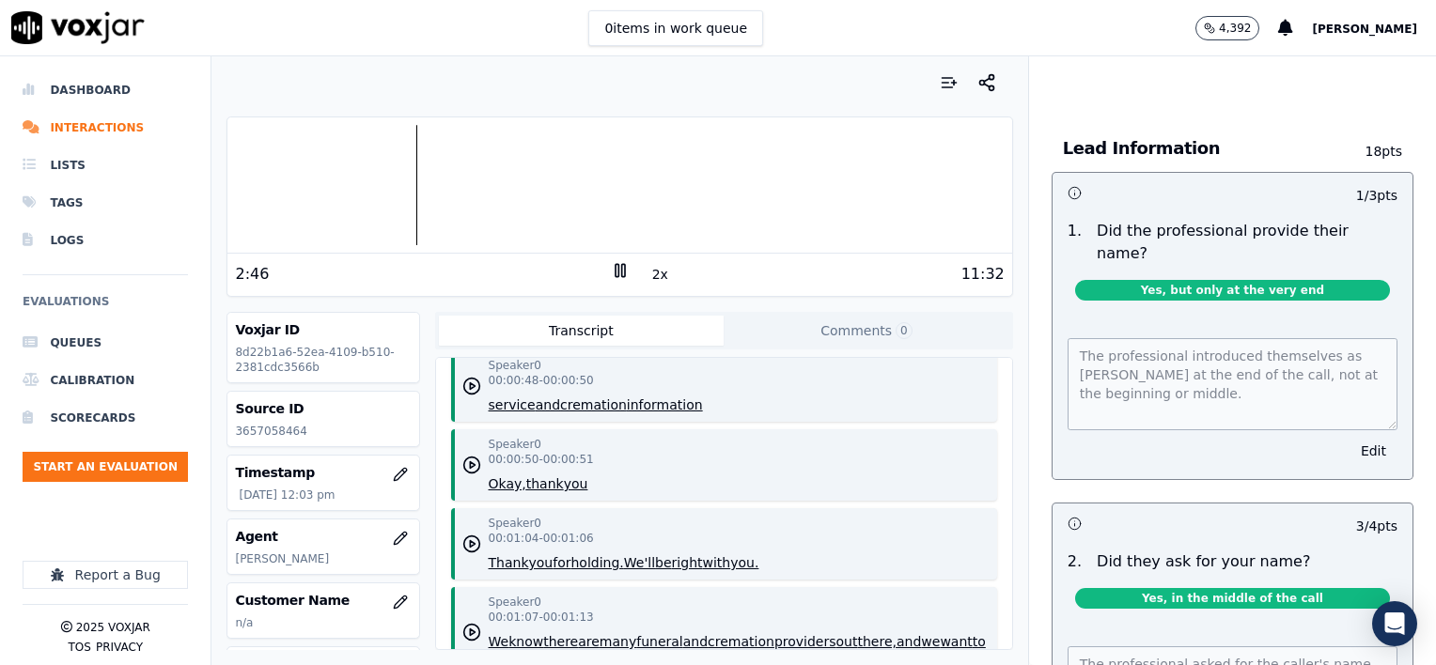
scroll to position [1730, 0]
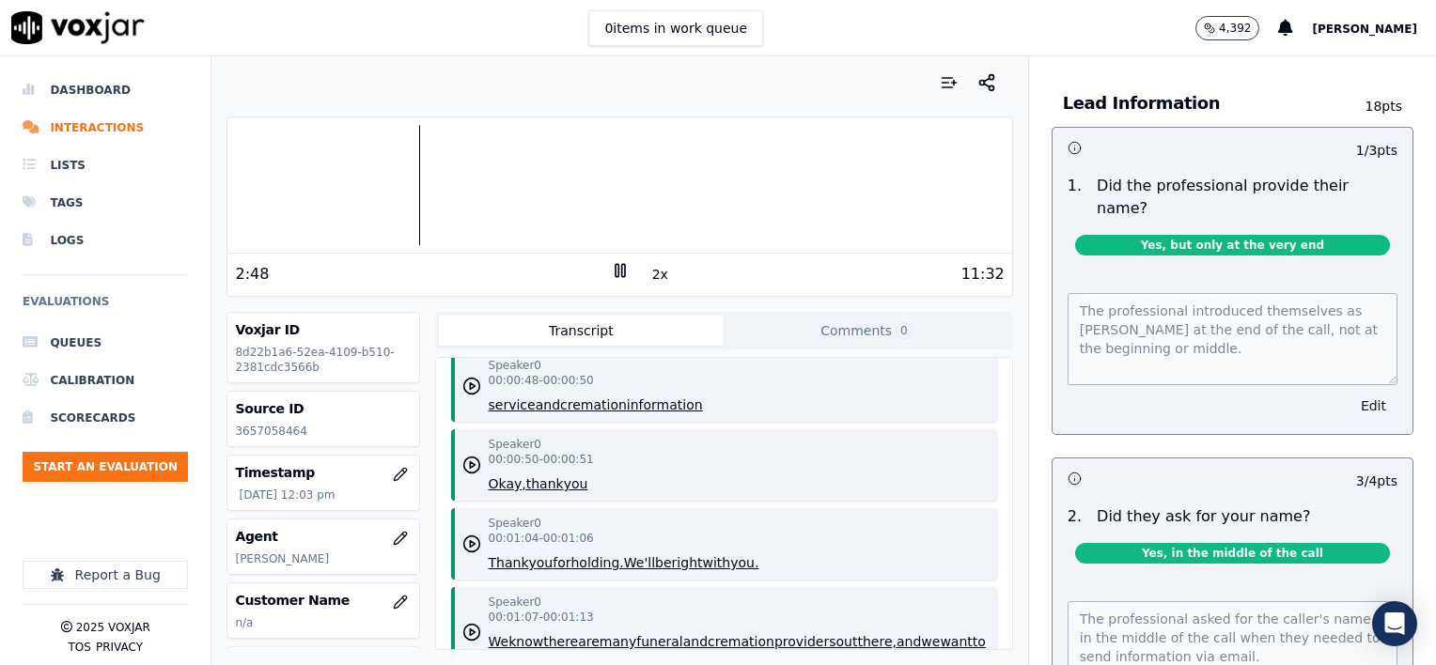
click at [1349, 393] on button "Edit" at bounding box center [1373, 406] width 48 height 26
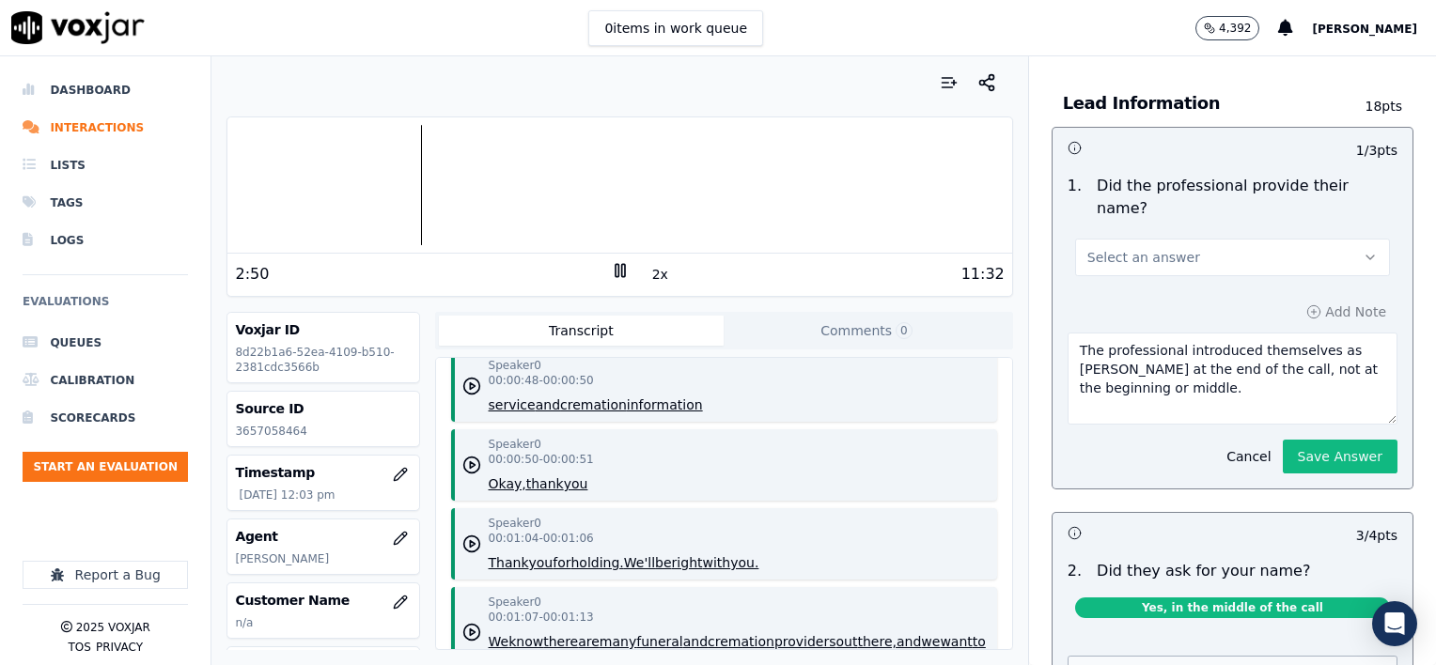
click at [1181, 239] on button "Select an answer" at bounding box center [1232, 258] width 315 height 38
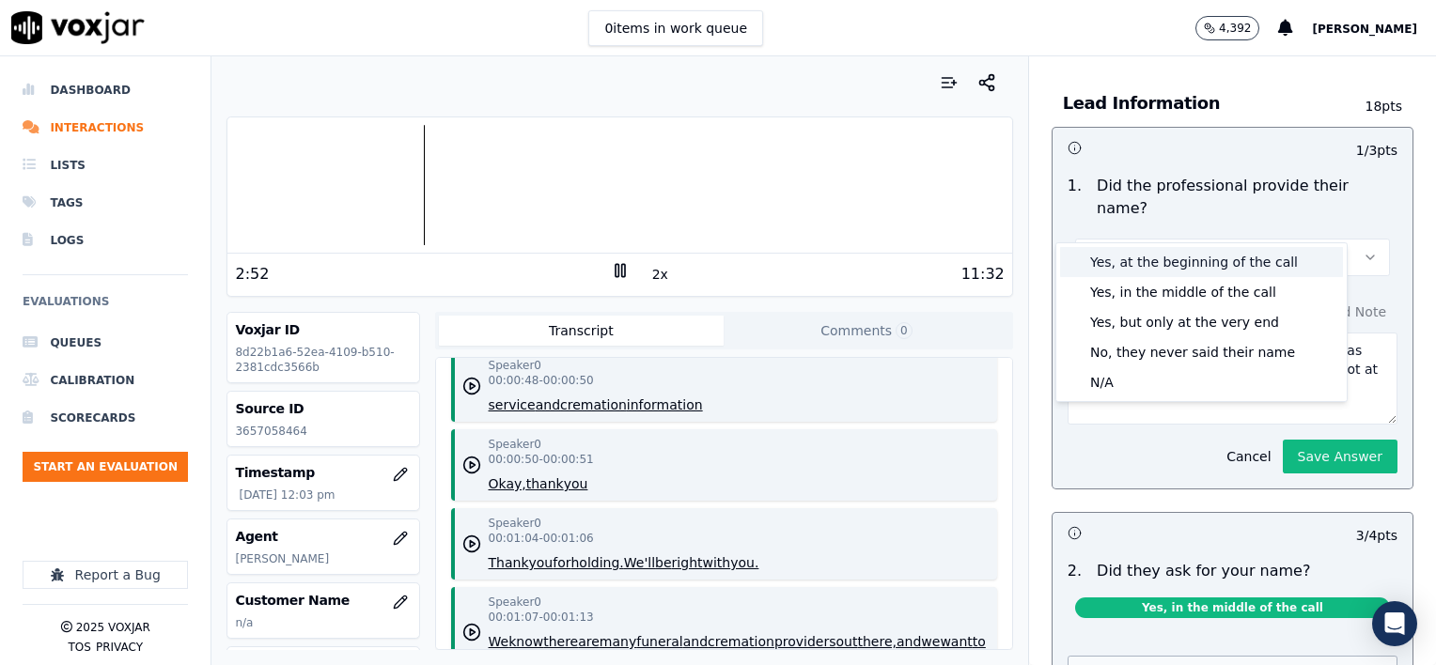
click at [1203, 260] on div "Yes, at the beginning of the call" at bounding box center [1201, 262] width 283 height 30
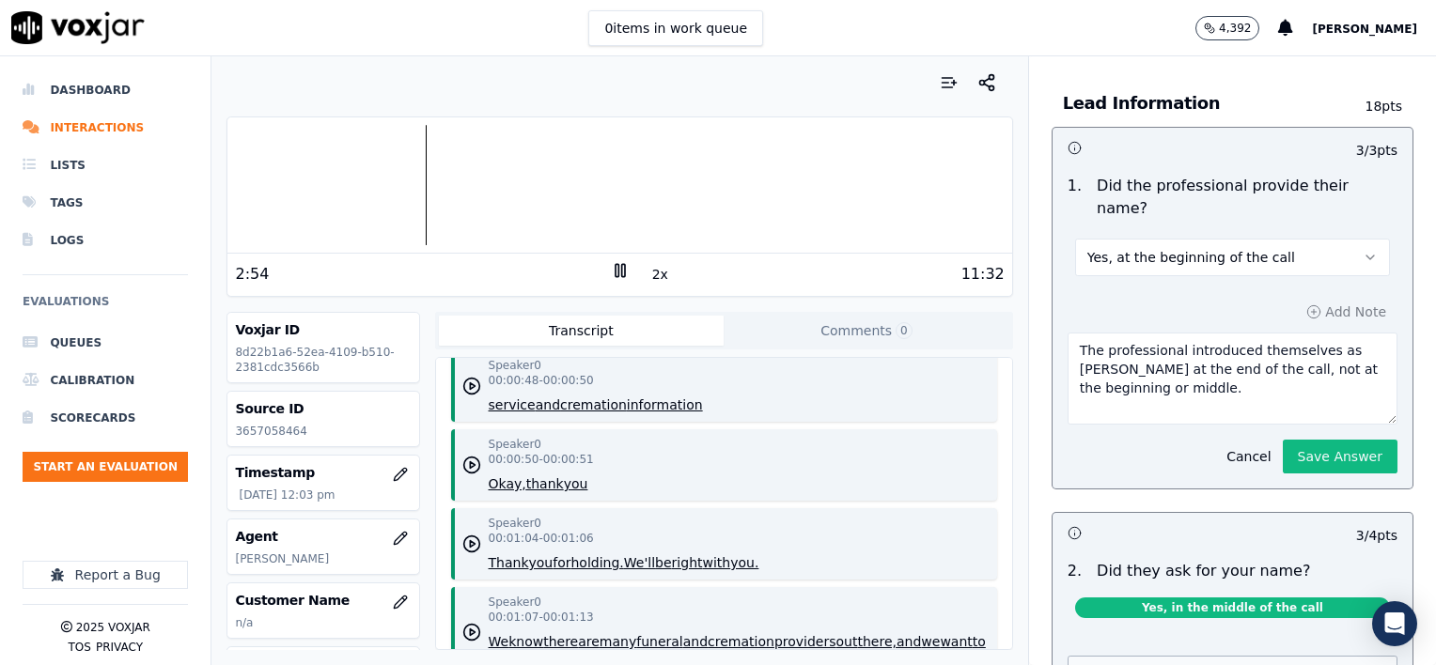
click at [1146, 358] on textarea "The professional introduced themselves as Katie at the end of the call, not at …" at bounding box center [1233, 379] width 330 height 92
type textarea "The professional introduced themselves as Katie at the end of the call, not at …"
click at [1321, 440] on button "Save Answer" at bounding box center [1340, 457] width 115 height 34
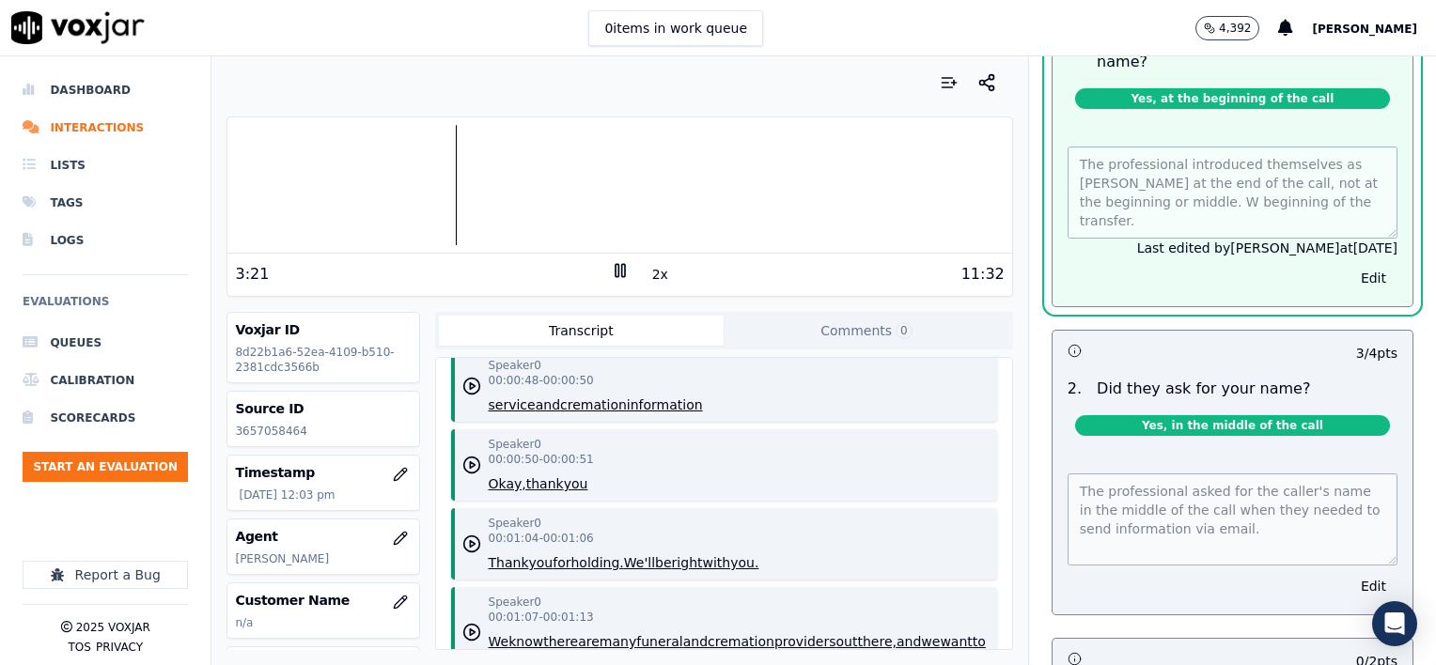
scroll to position [2106, 0]
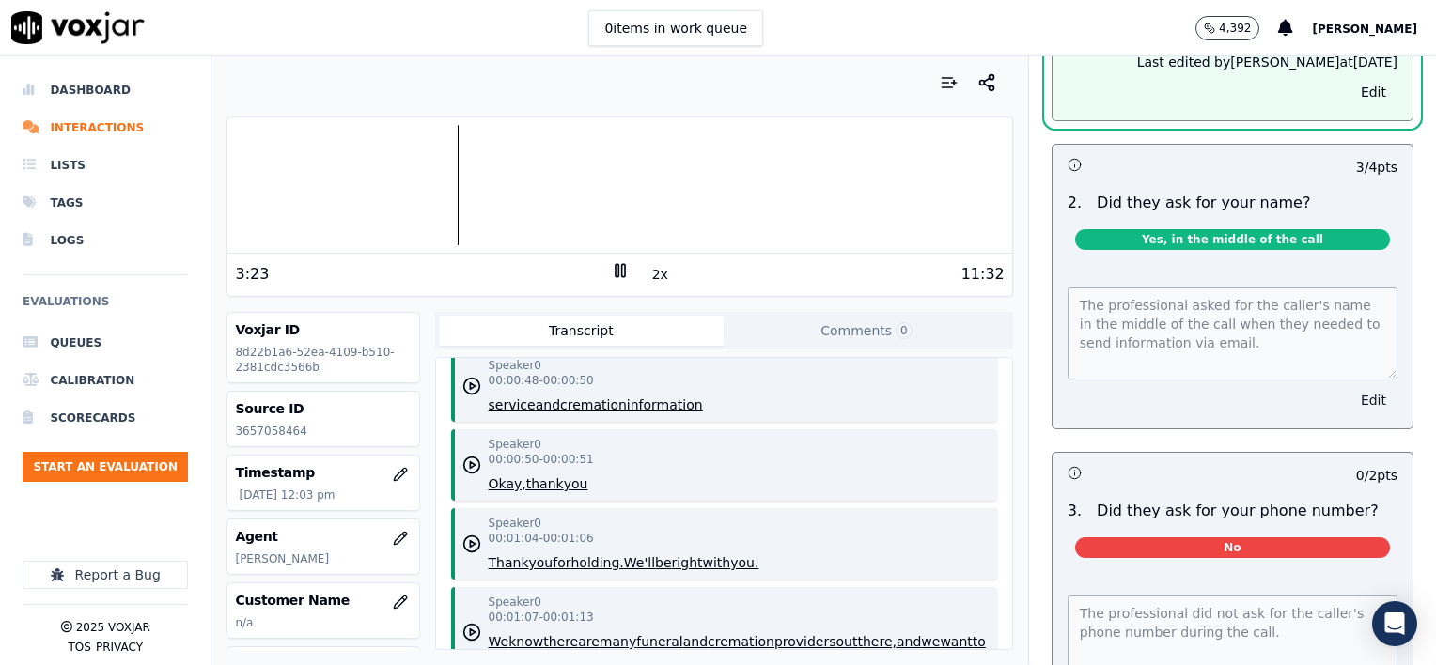
click at [1349, 387] on button "Edit" at bounding box center [1373, 400] width 48 height 26
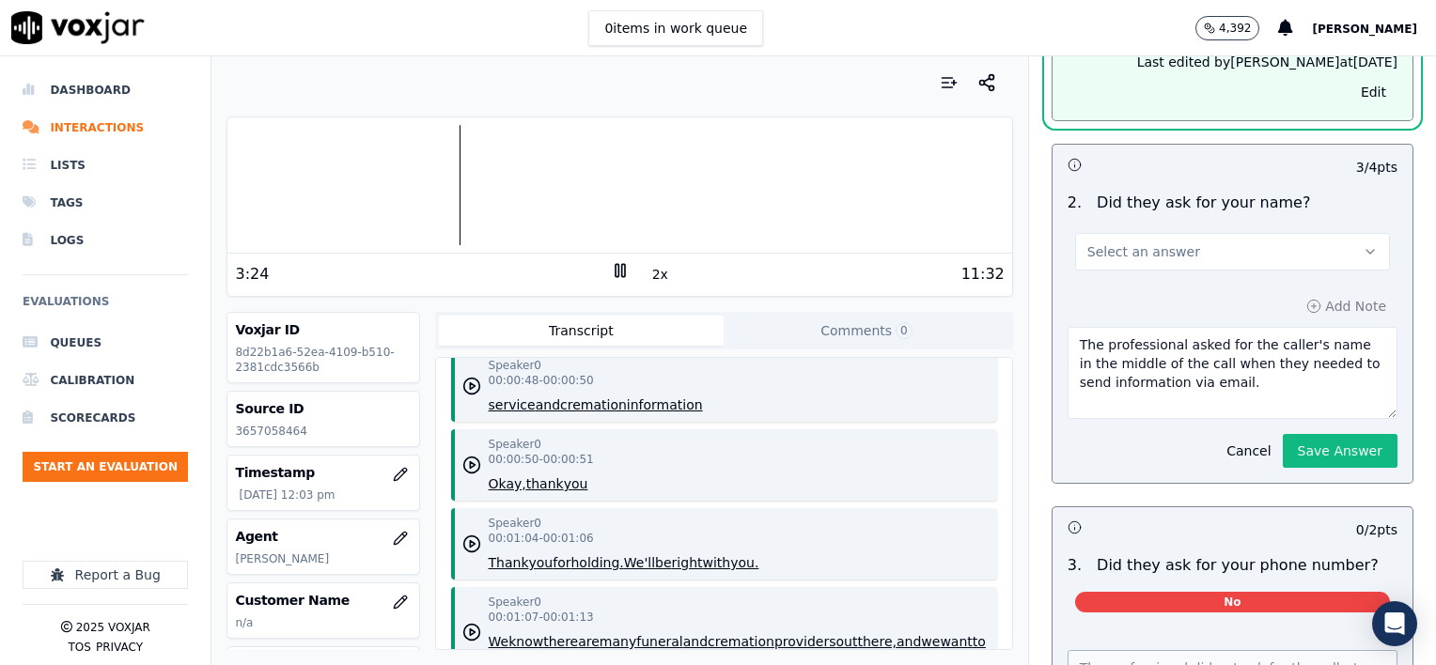
click at [1211, 233] on button "Select an answer" at bounding box center [1232, 252] width 315 height 38
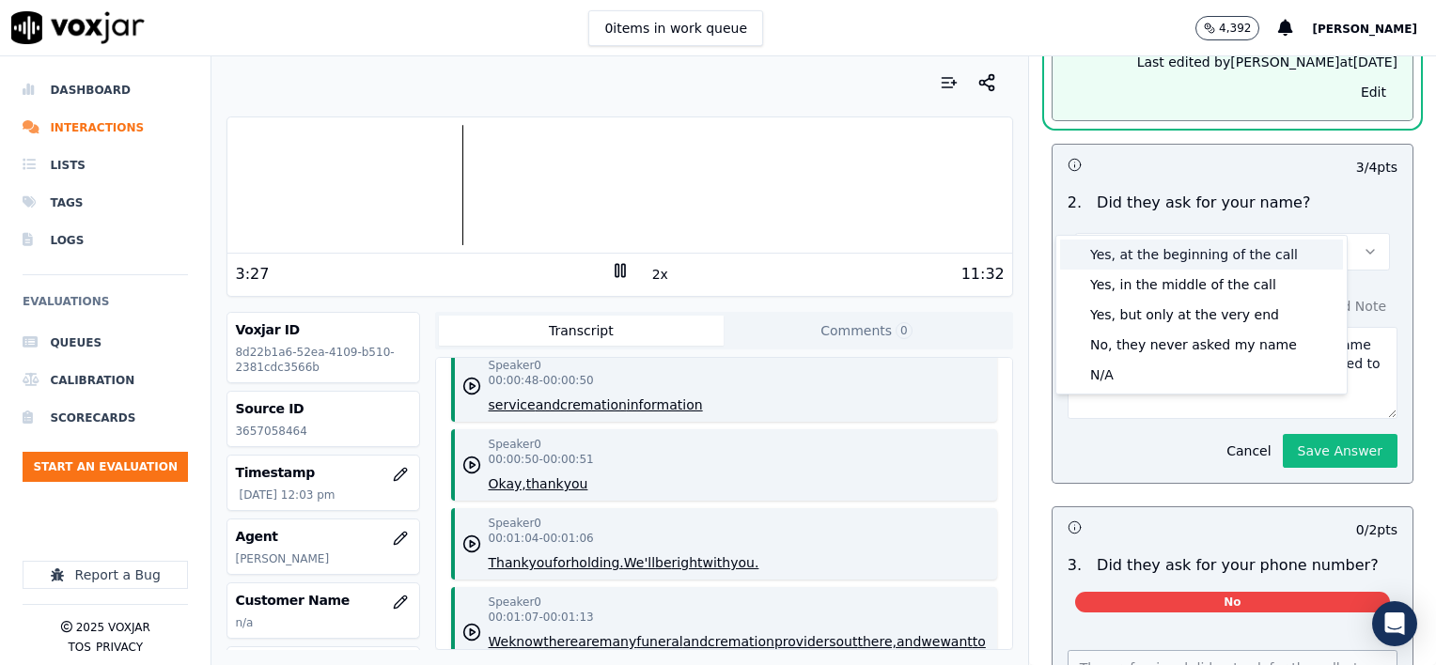
click at [1208, 250] on div "Yes, at the beginning of the call" at bounding box center [1201, 255] width 283 height 30
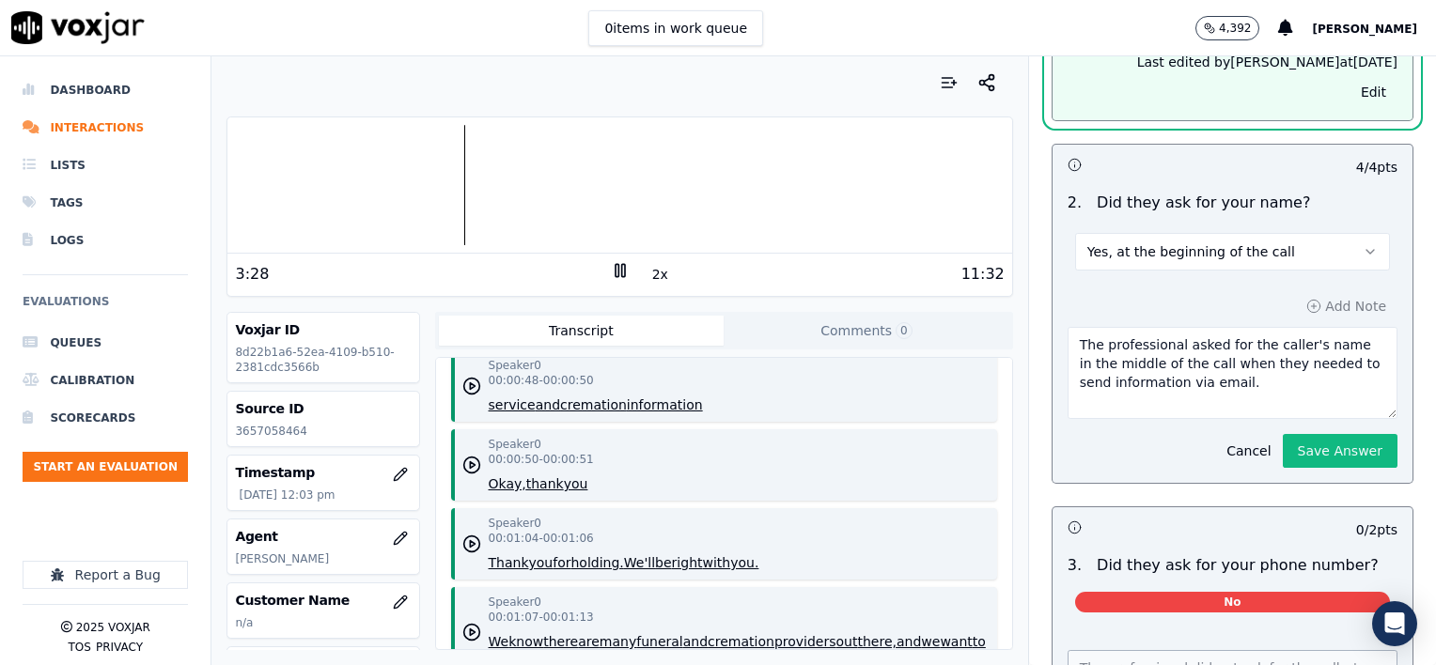
click at [1212, 346] on textarea "The professional asked for the caller's name in the middle of the call when the…" at bounding box center [1233, 373] width 330 height 92
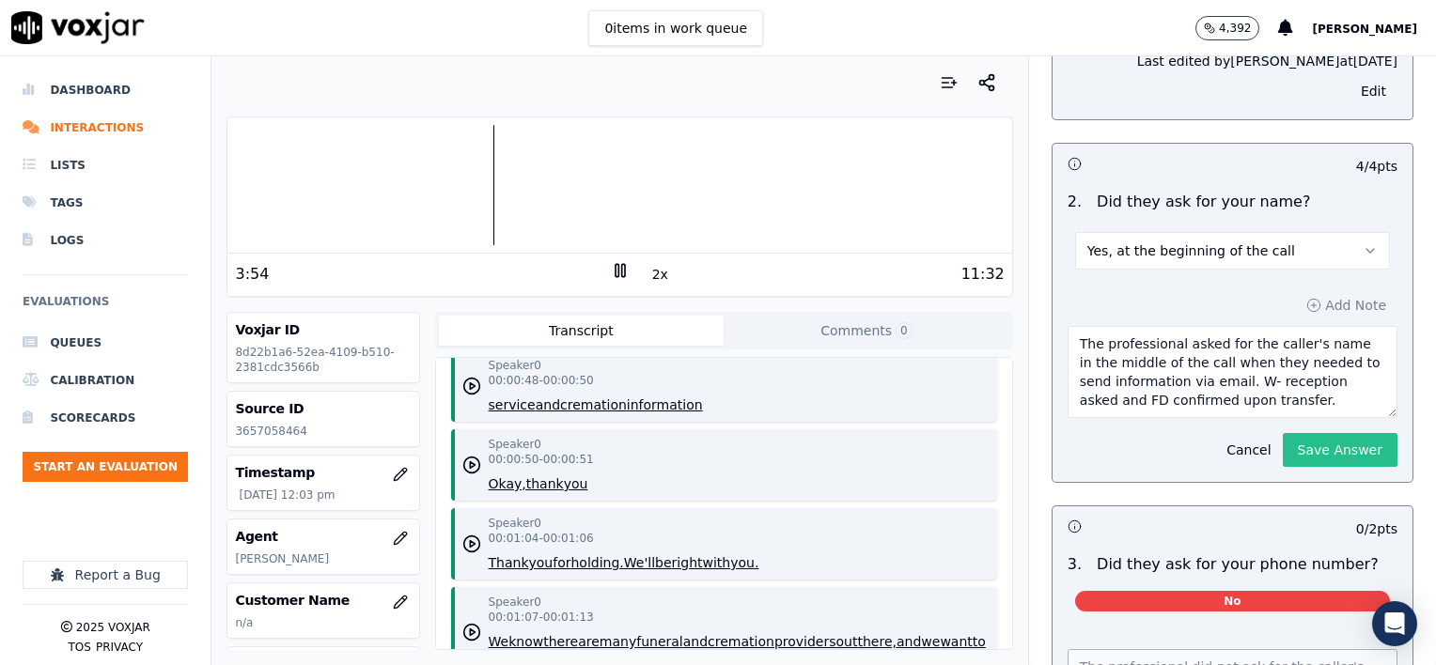
type textarea "The professional asked for the caller's name in the middle of the call when the…"
click at [1294, 433] on button "Save Answer" at bounding box center [1340, 450] width 115 height 34
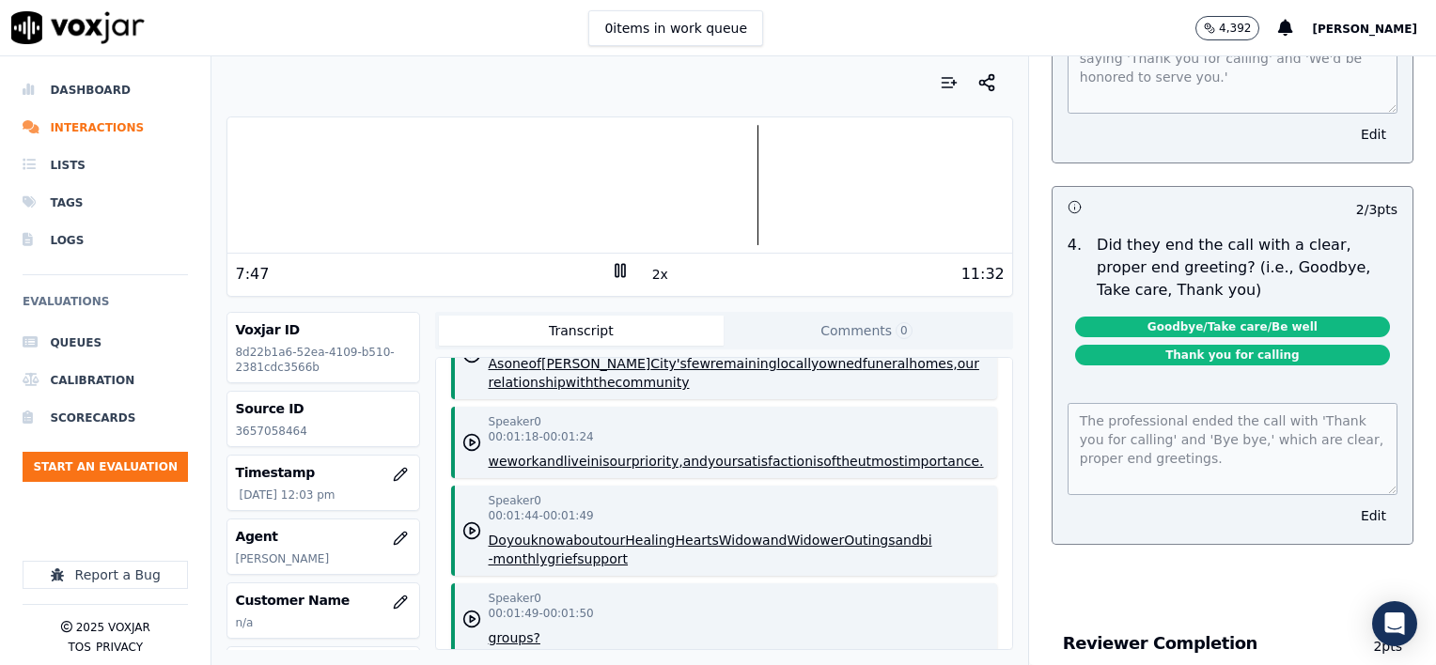
scroll to position [11418, 0]
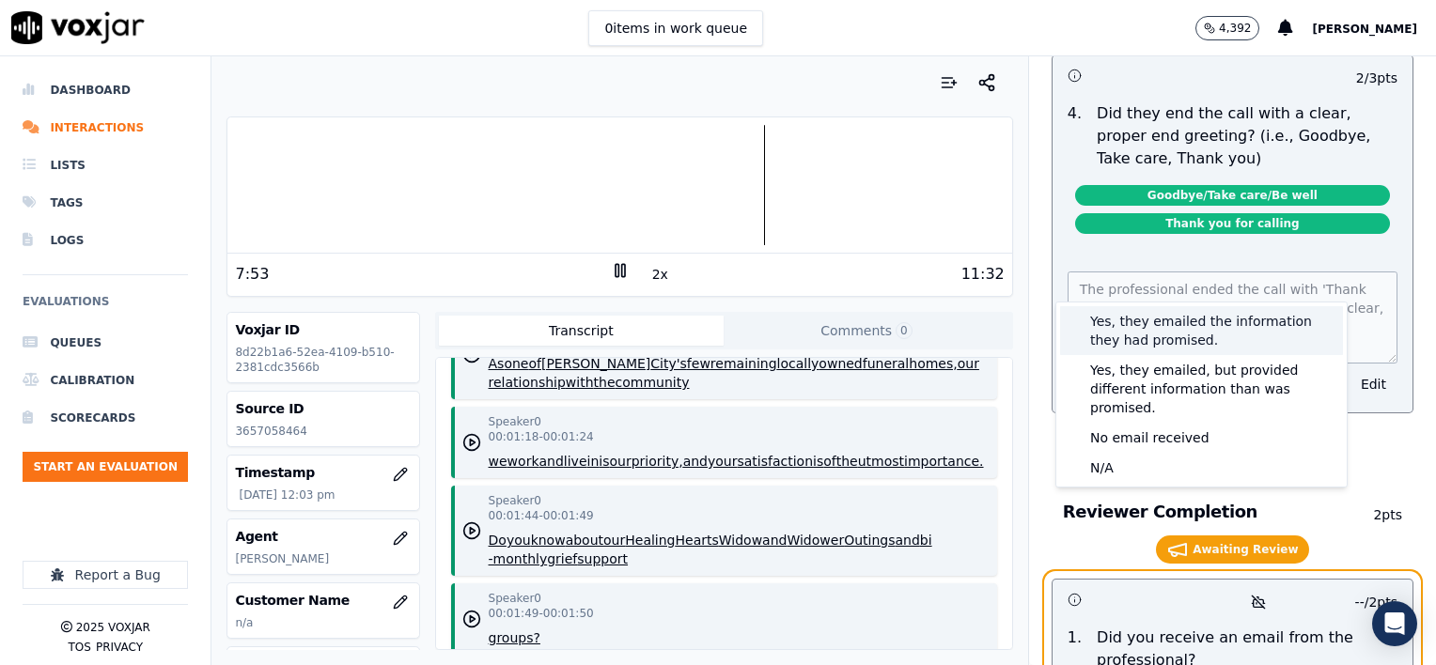
click at [1142, 345] on div "Yes, they emailed the information they had promised." at bounding box center [1201, 330] width 283 height 49
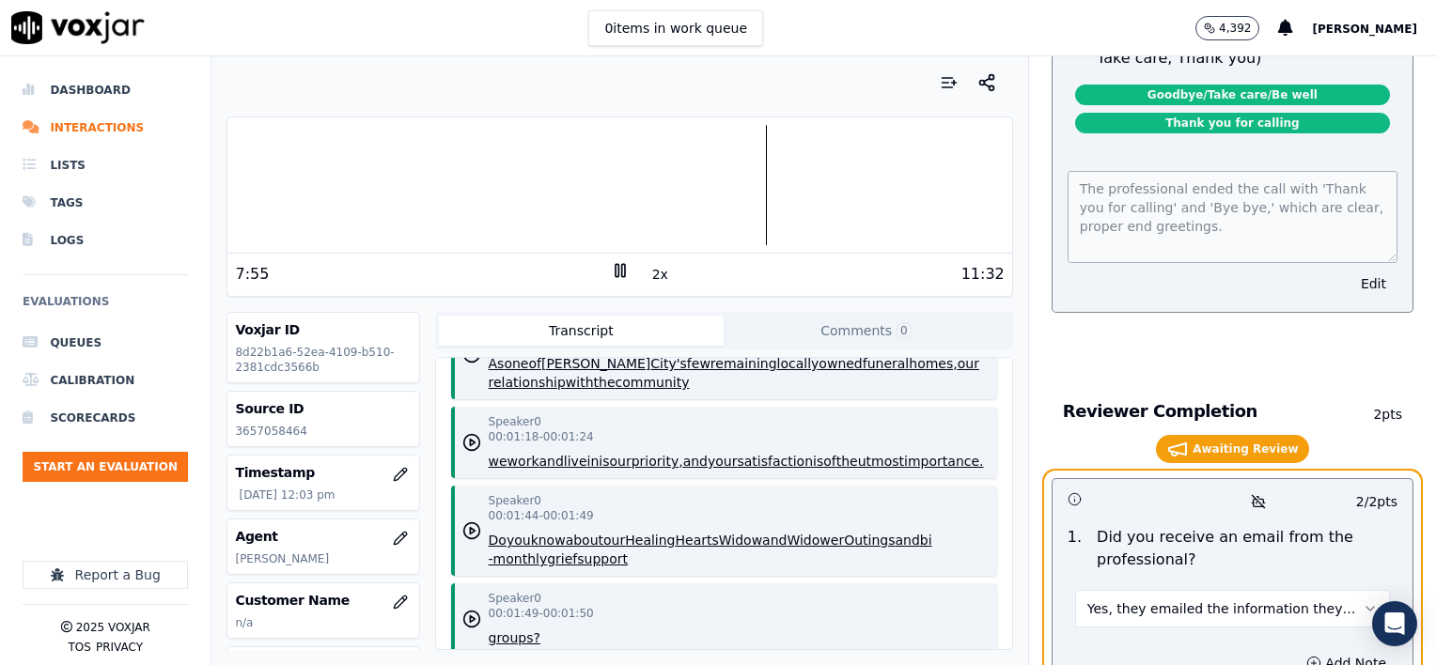
scroll to position [11792, 0]
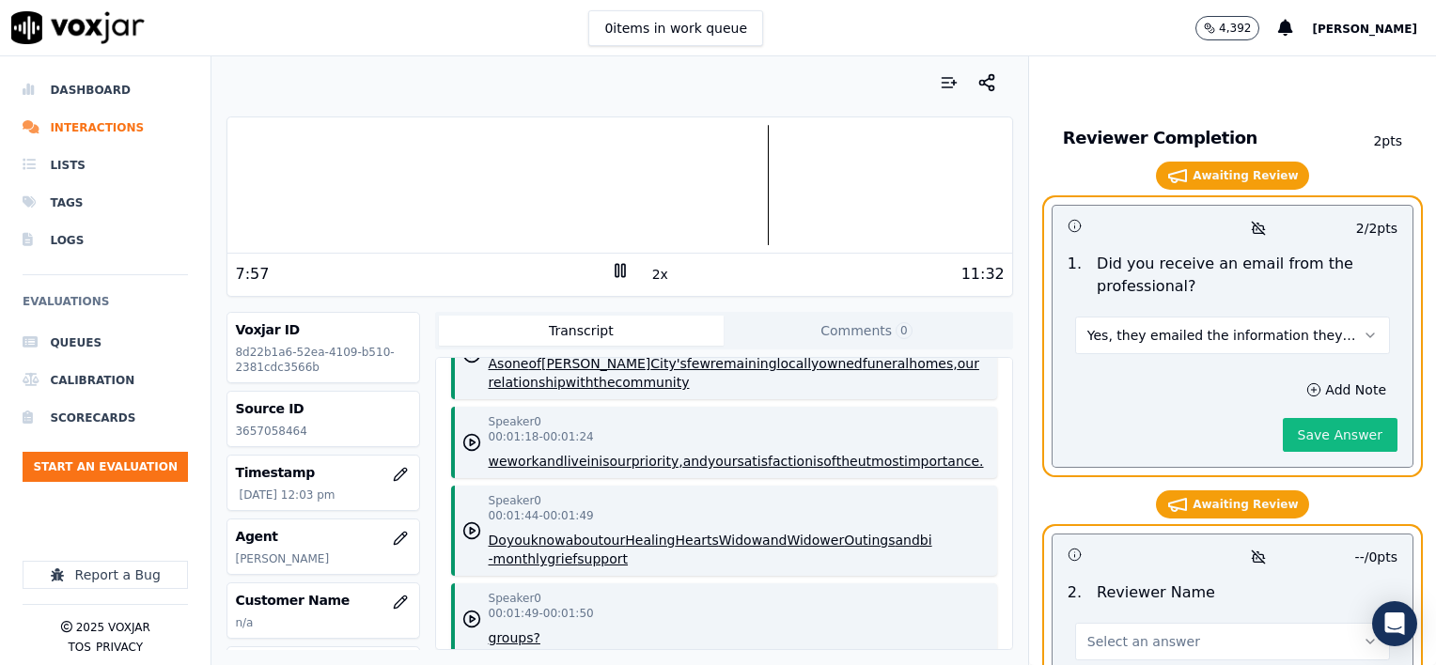
click at [1184, 623] on button "Select an answer" at bounding box center [1232, 642] width 315 height 38
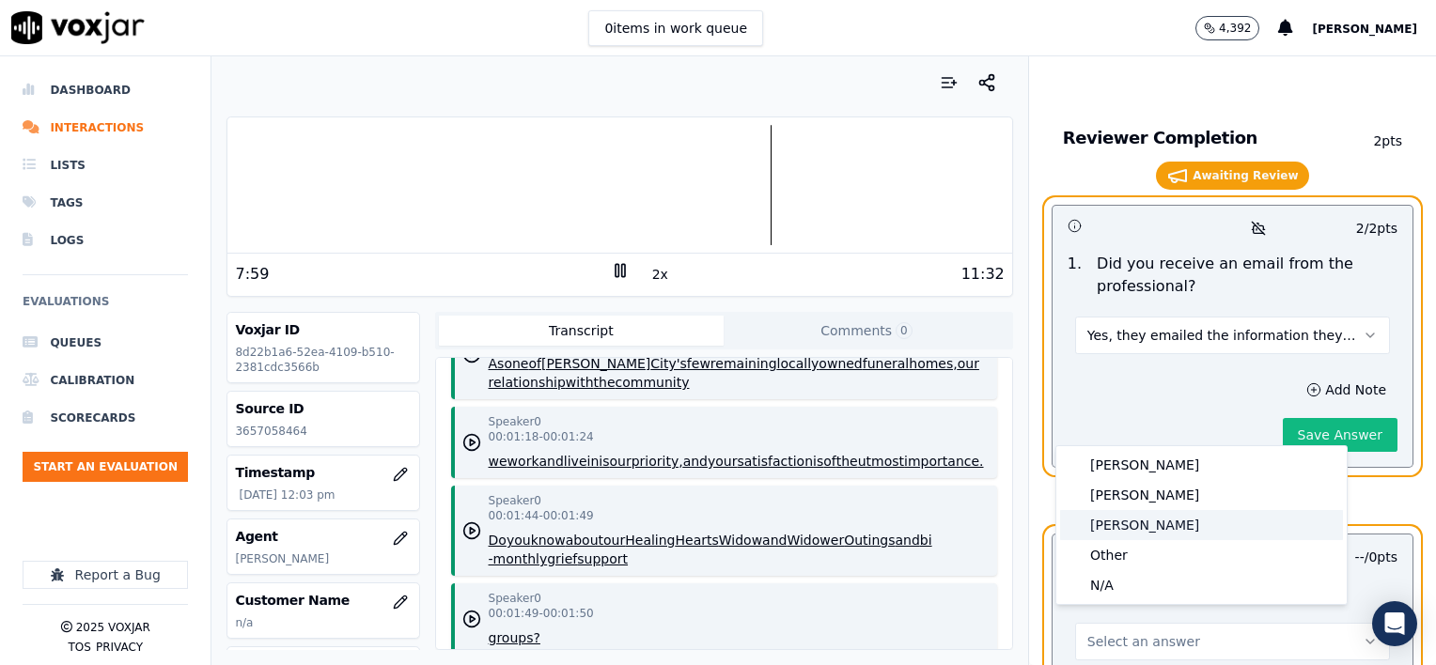
click at [1140, 521] on div "[PERSON_NAME]" at bounding box center [1201, 525] width 283 height 30
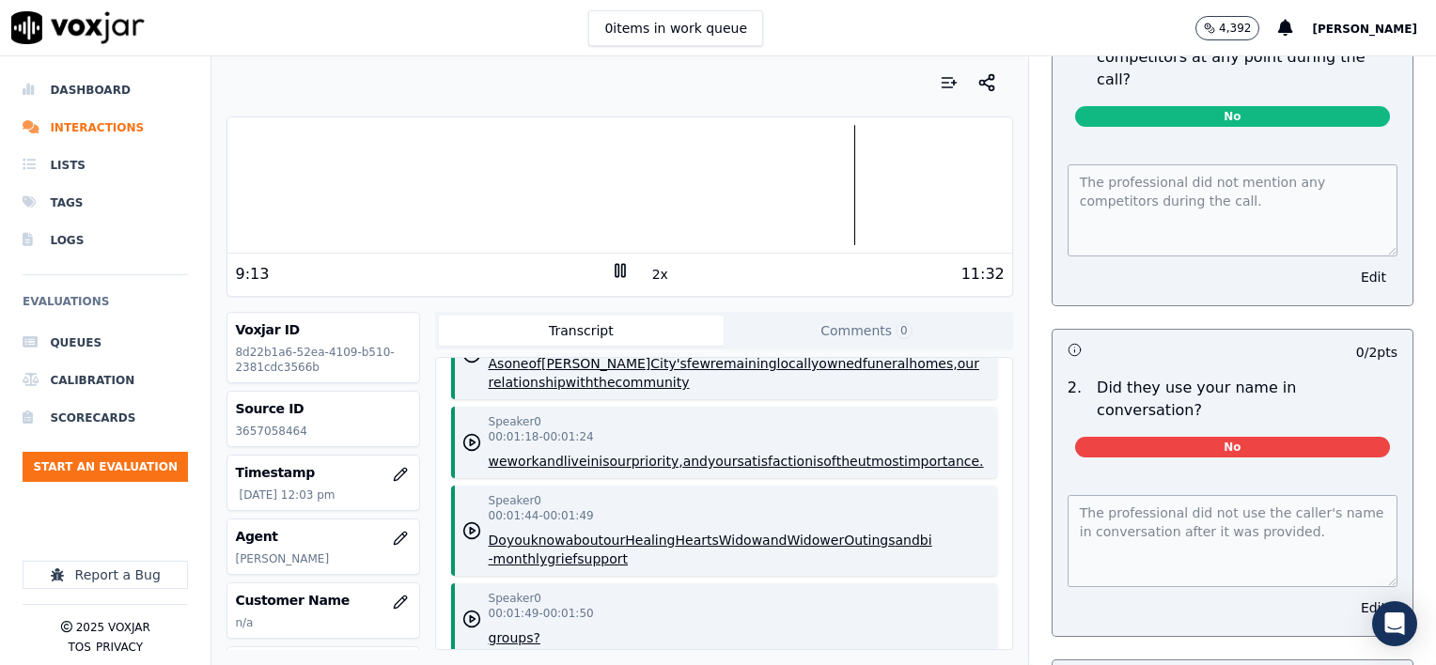
scroll to position [4368, 0]
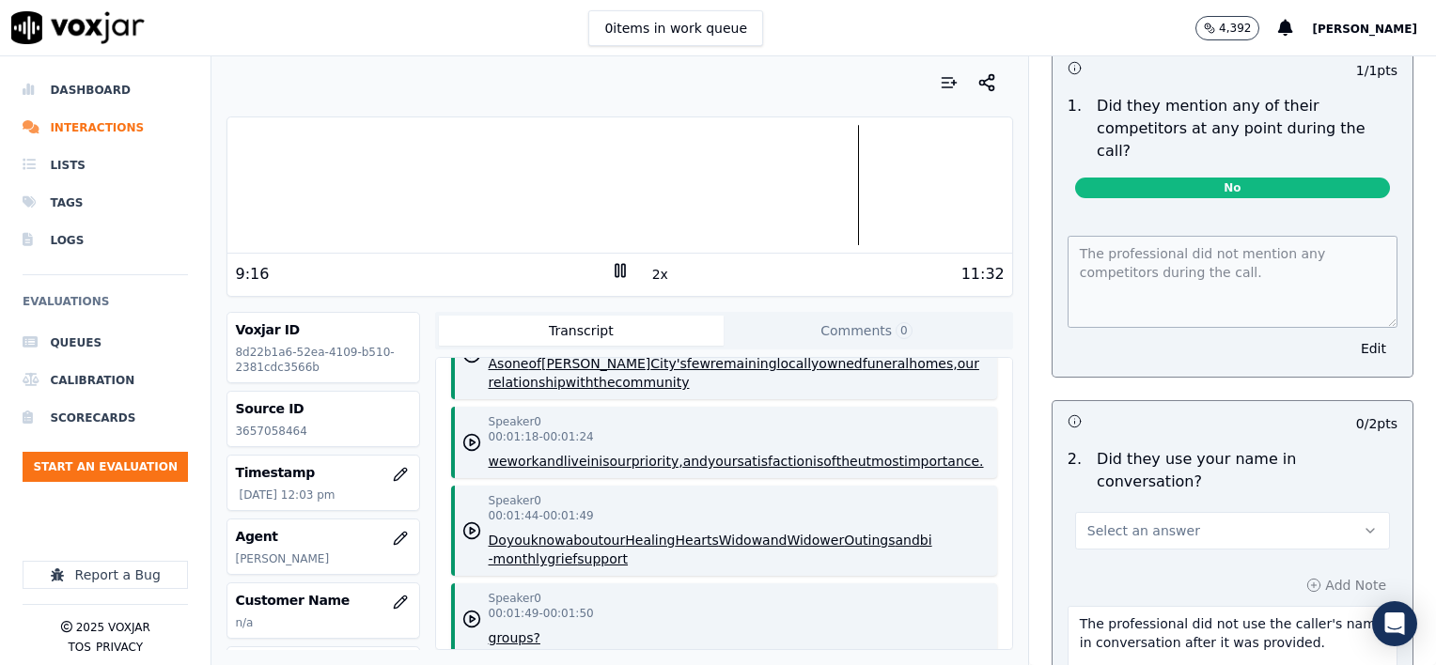
click at [1228, 512] on button "Select an answer" at bounding box center [1232, 531] width 315 height 38
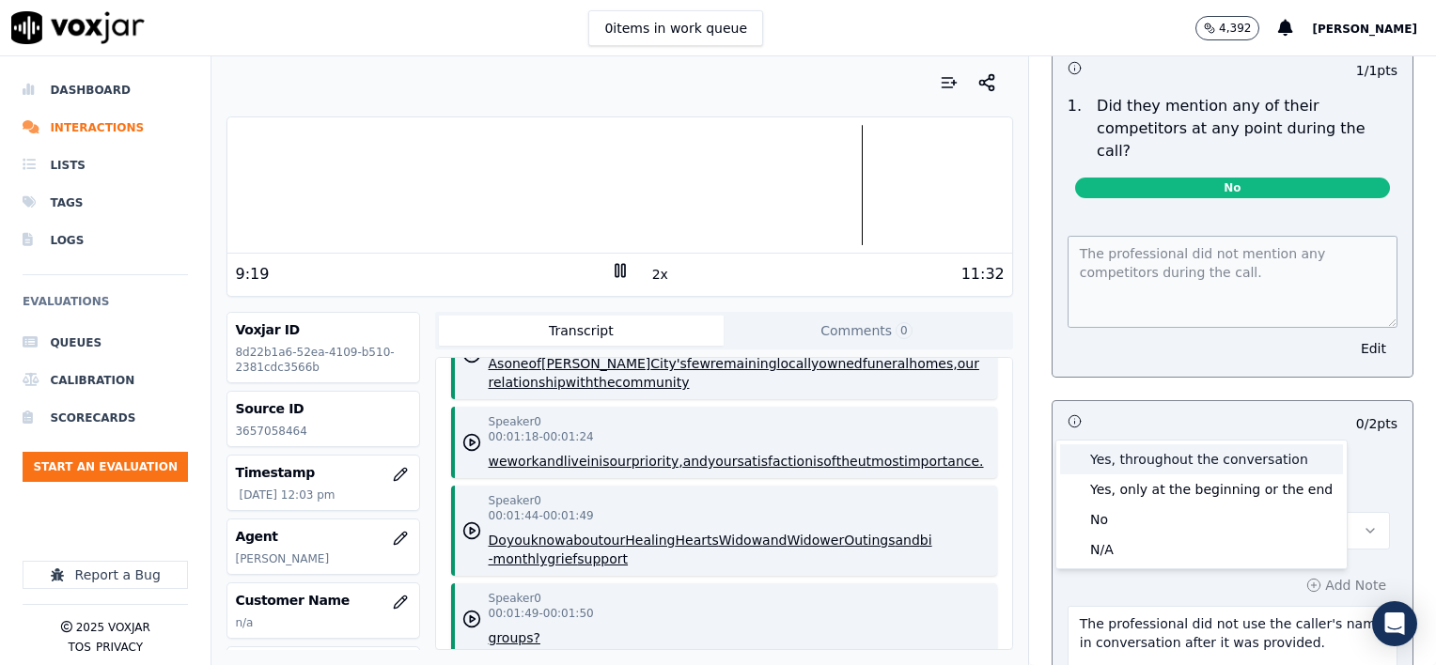
click at [1223, 461] on div "Yes, throughout the conversation" at bounding box center [1201, 459] width 283 height 30
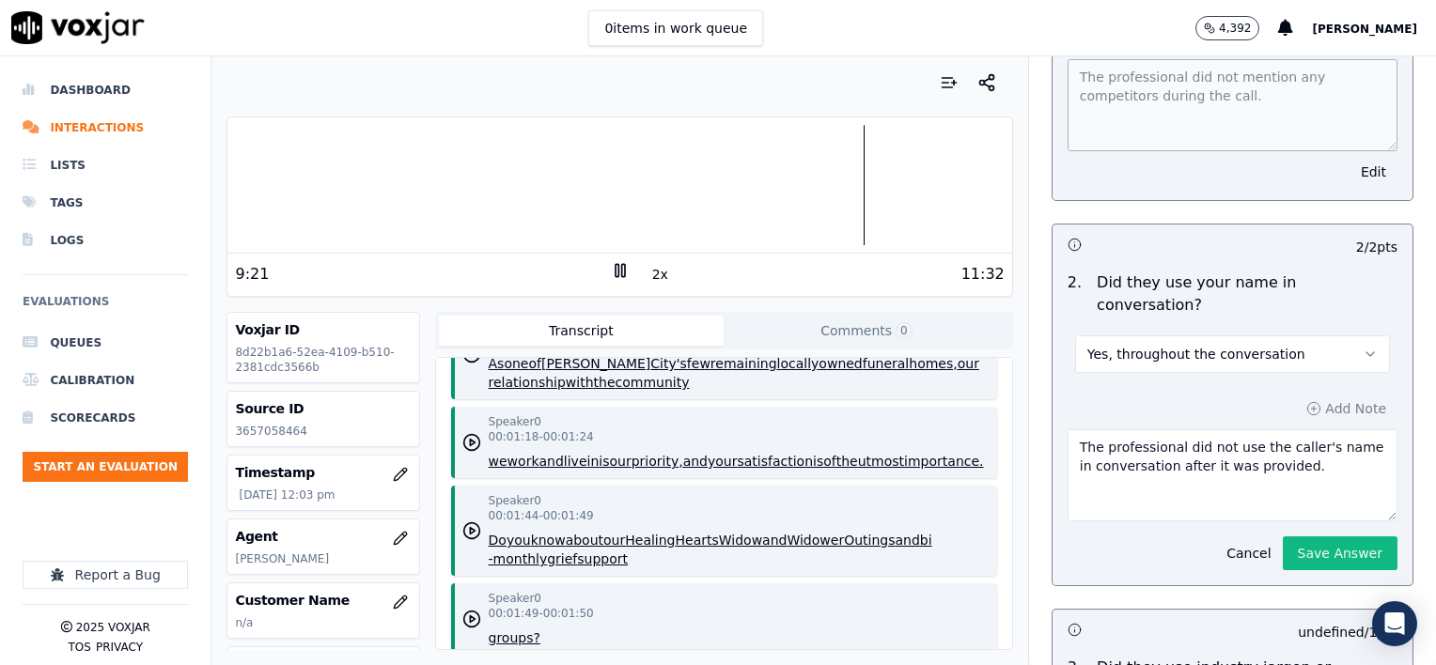
scroll to position [4556, 0]
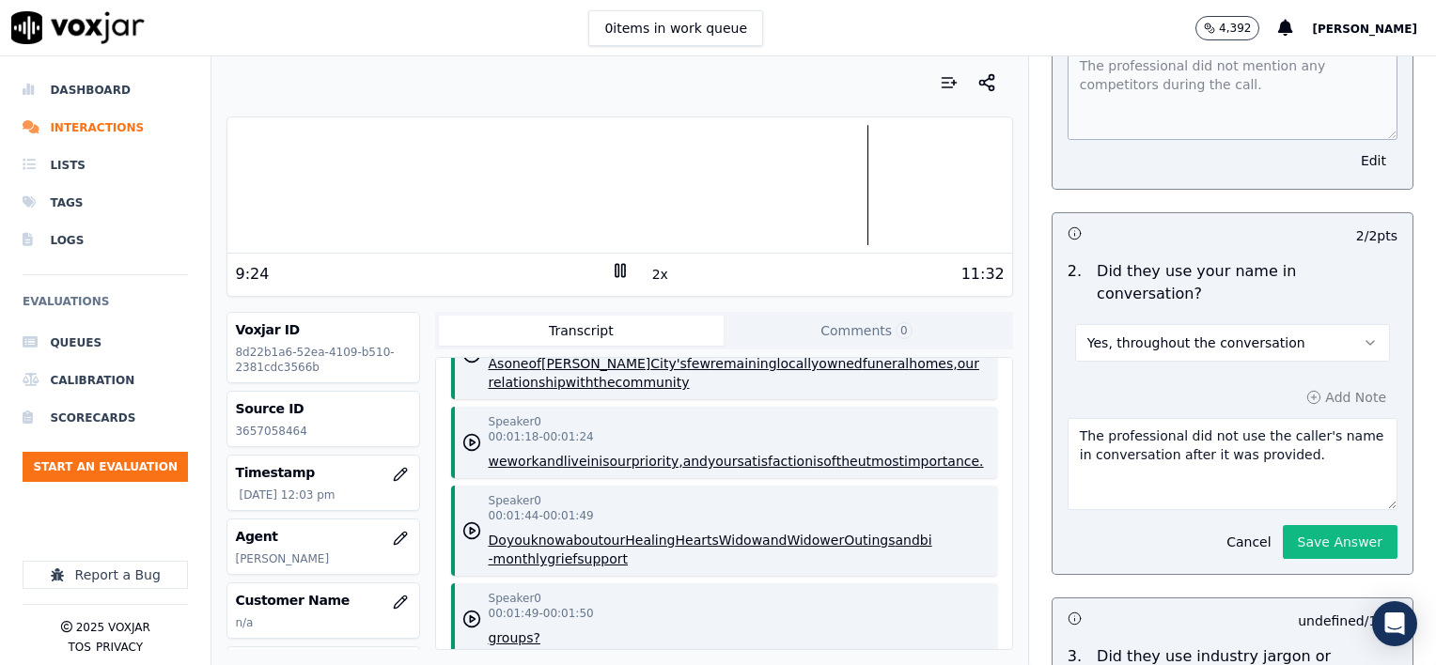
click at [1298, 418] on textarea "The professional did not use the caller's name in conversation after it was pro…" at bounding box center [1233, 464] width 330 height 92
type textarea "The professional did not use the caller's name in conversation after it was pro…"
click at [1312, 525] on button "Save Answer" at bounding box center [1340, 542] width 115 height 34
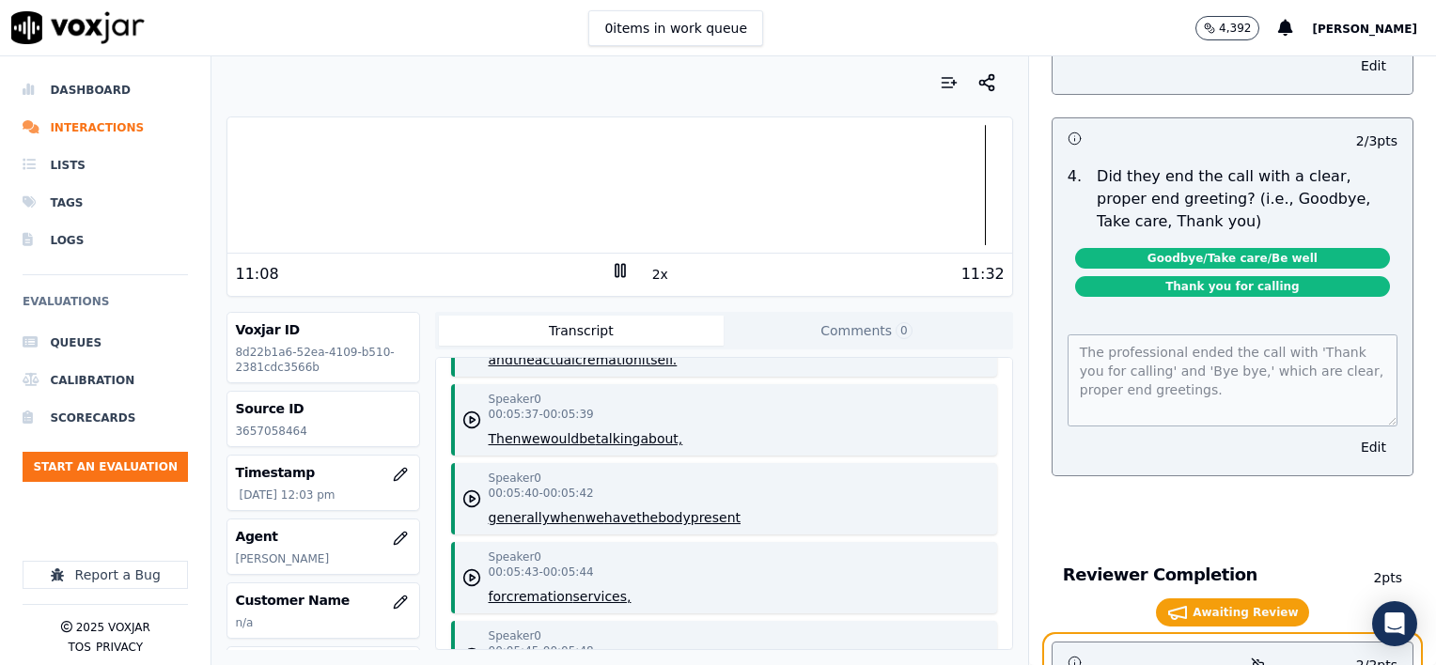
scroll to position [11810, 0]
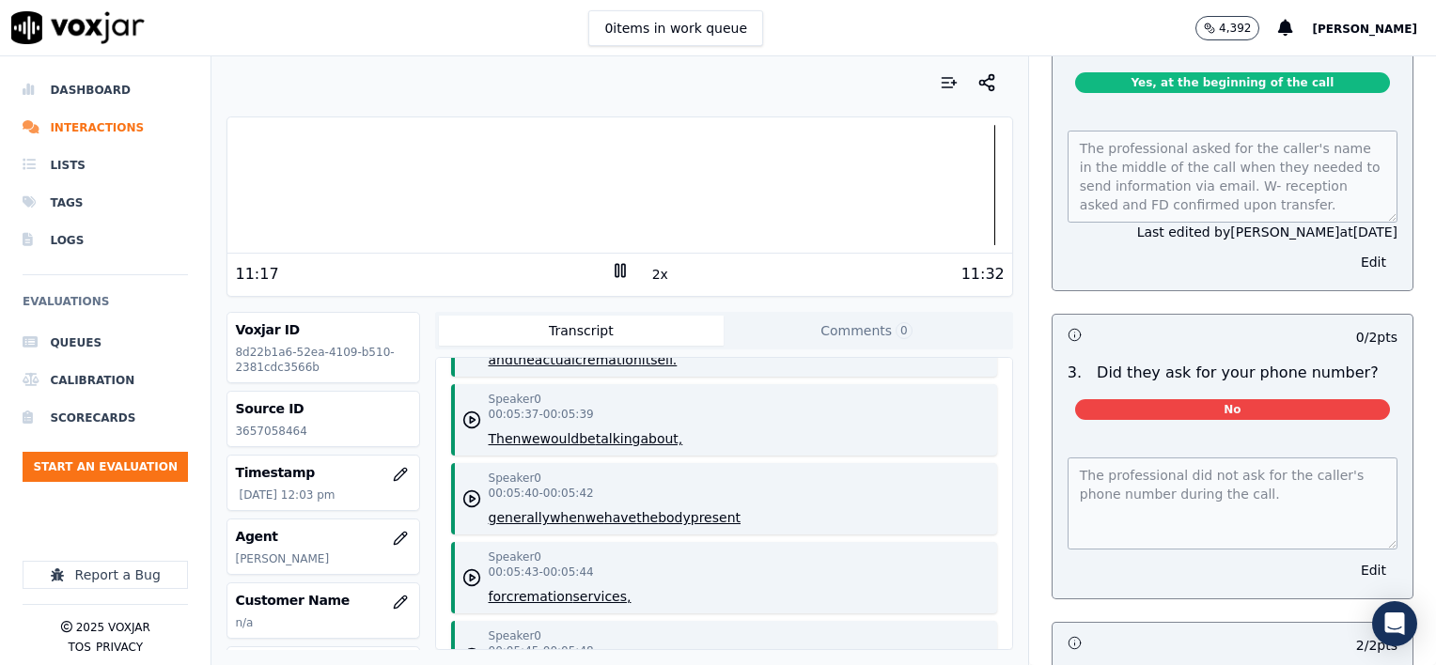
scroll to position [0, 0]
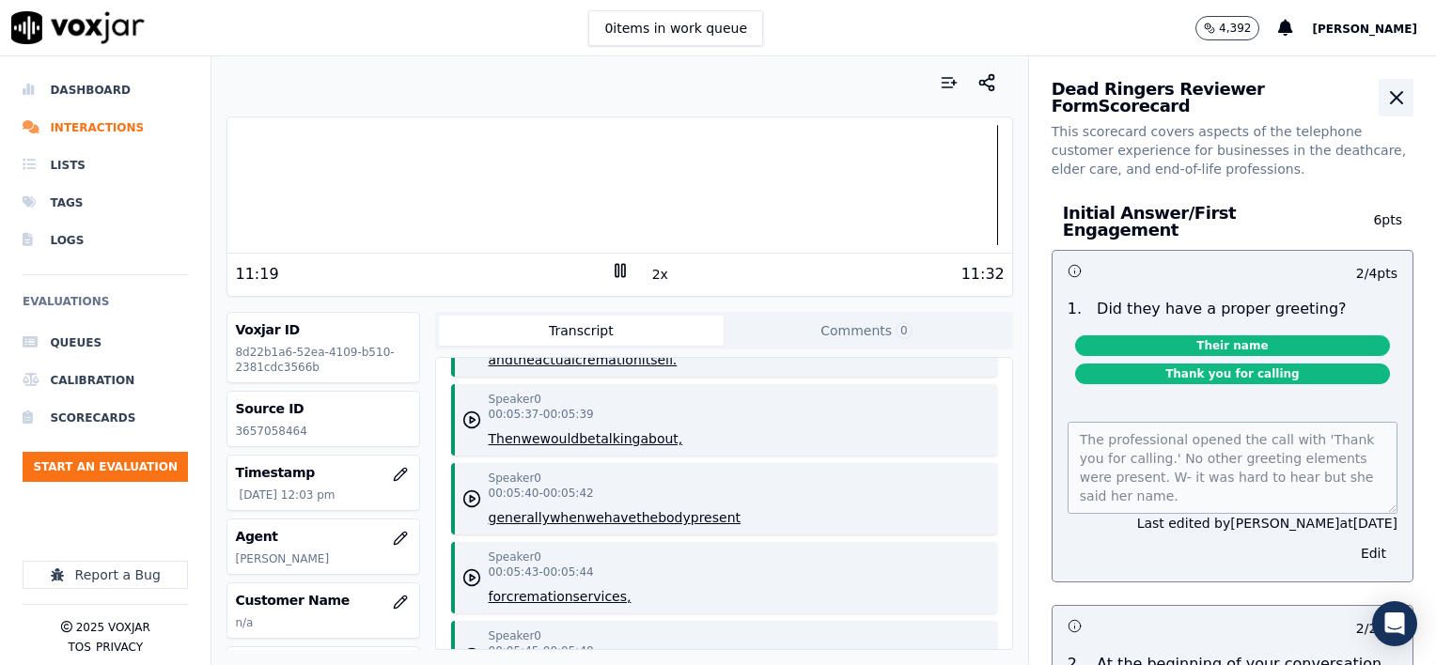
click at [1385, 103] on icon "button" at bounding box center [1396, 97] width 23 height 23
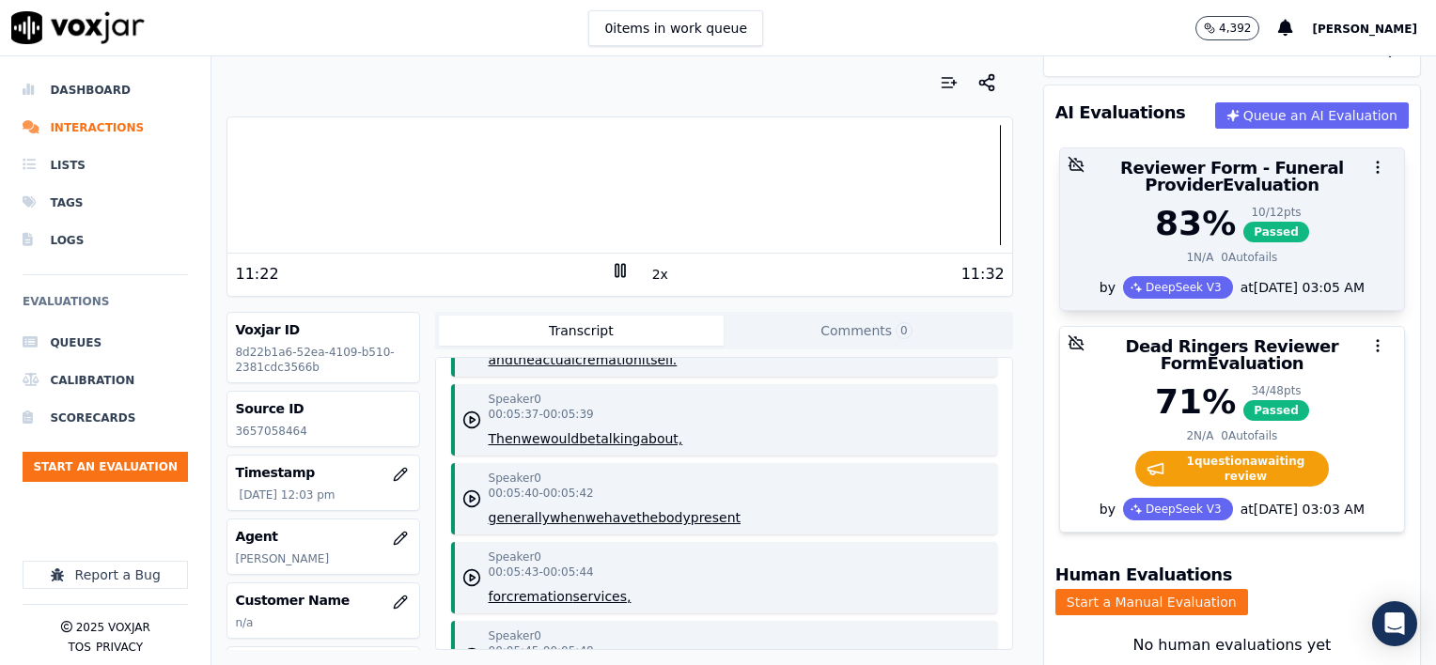
click at [1296, 250] on div "1 N/A 0 Autofails" at bounding box center [1231, 257] width 321 height 15
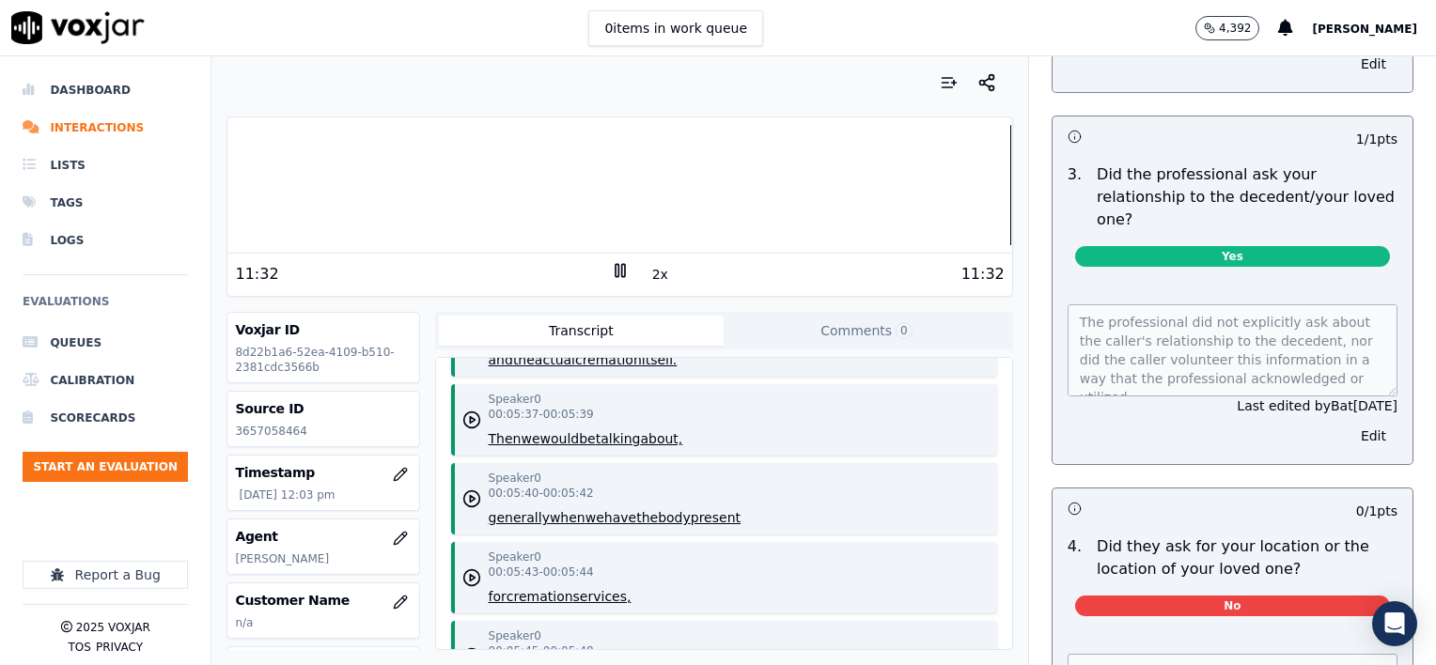
scroll to position [752, 0]
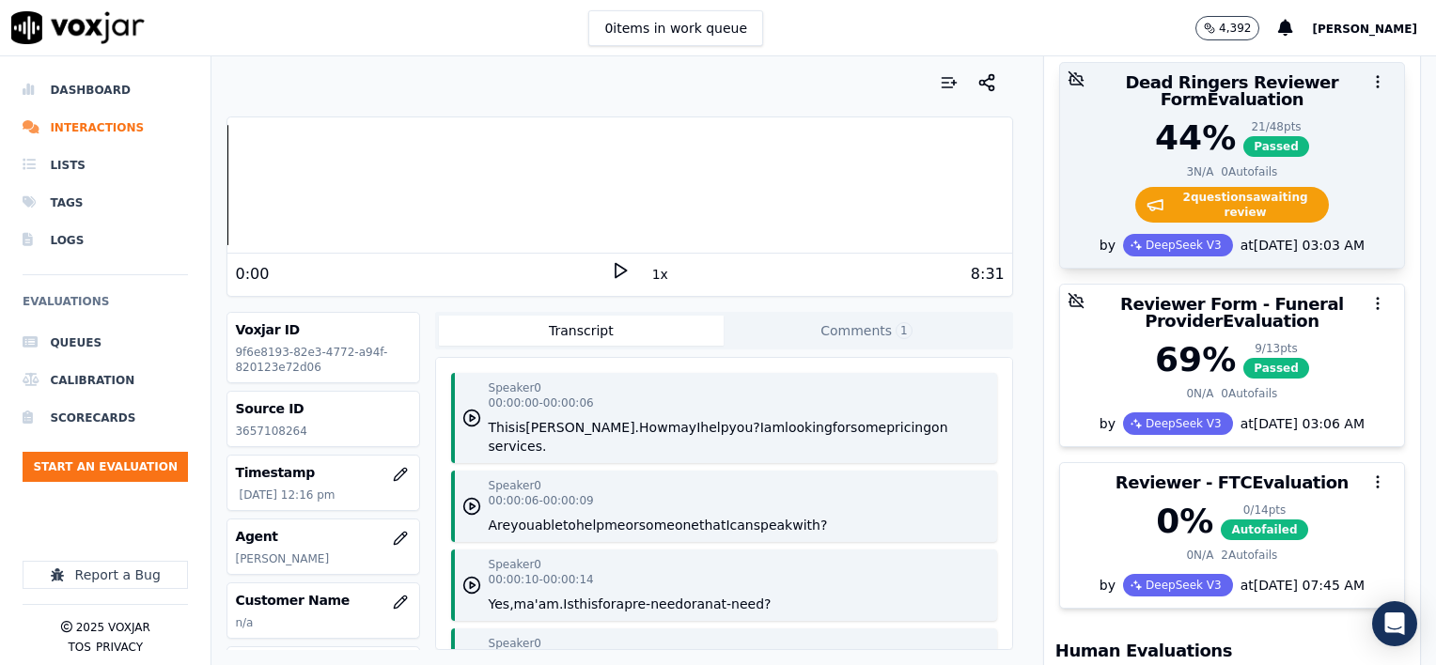
scroll to position [282, 0]
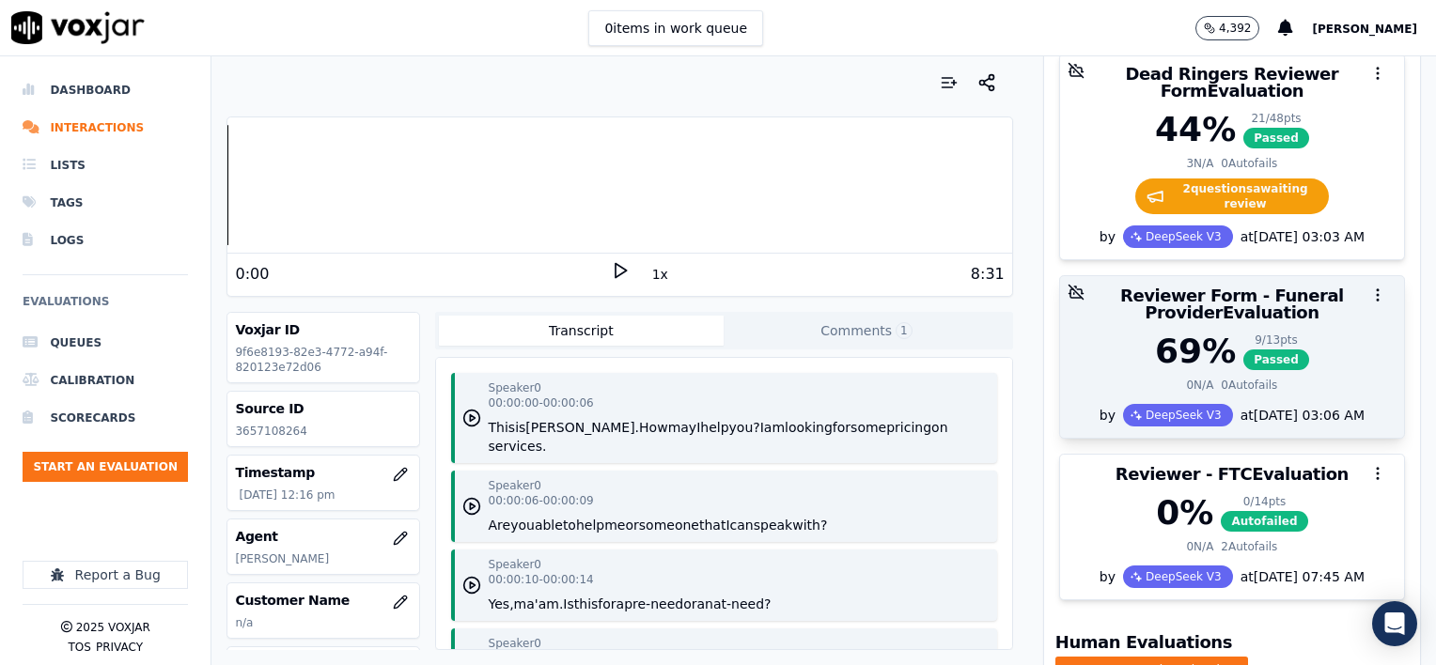
click at [1314, 333] on div "69 % 9 / 13 pts Passed" at bounding box center [1231, 352] width 321 height 38
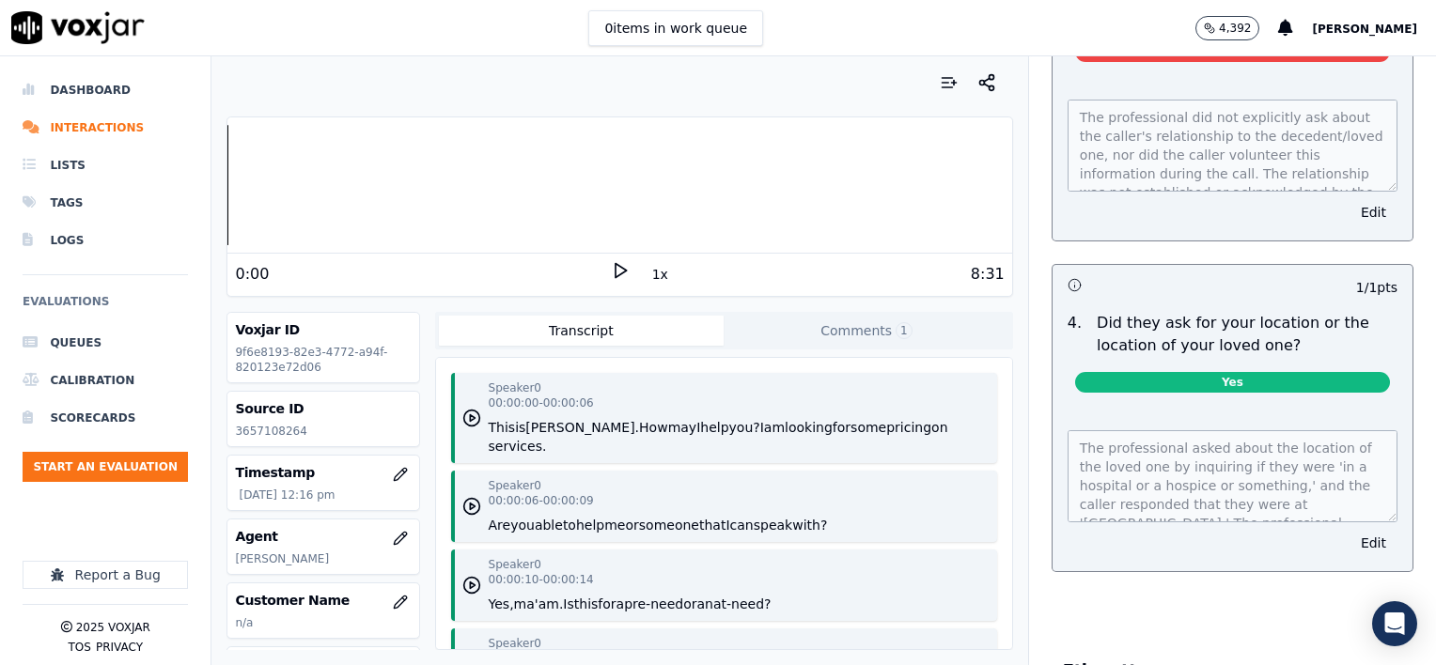
scroll to position [0, 0]
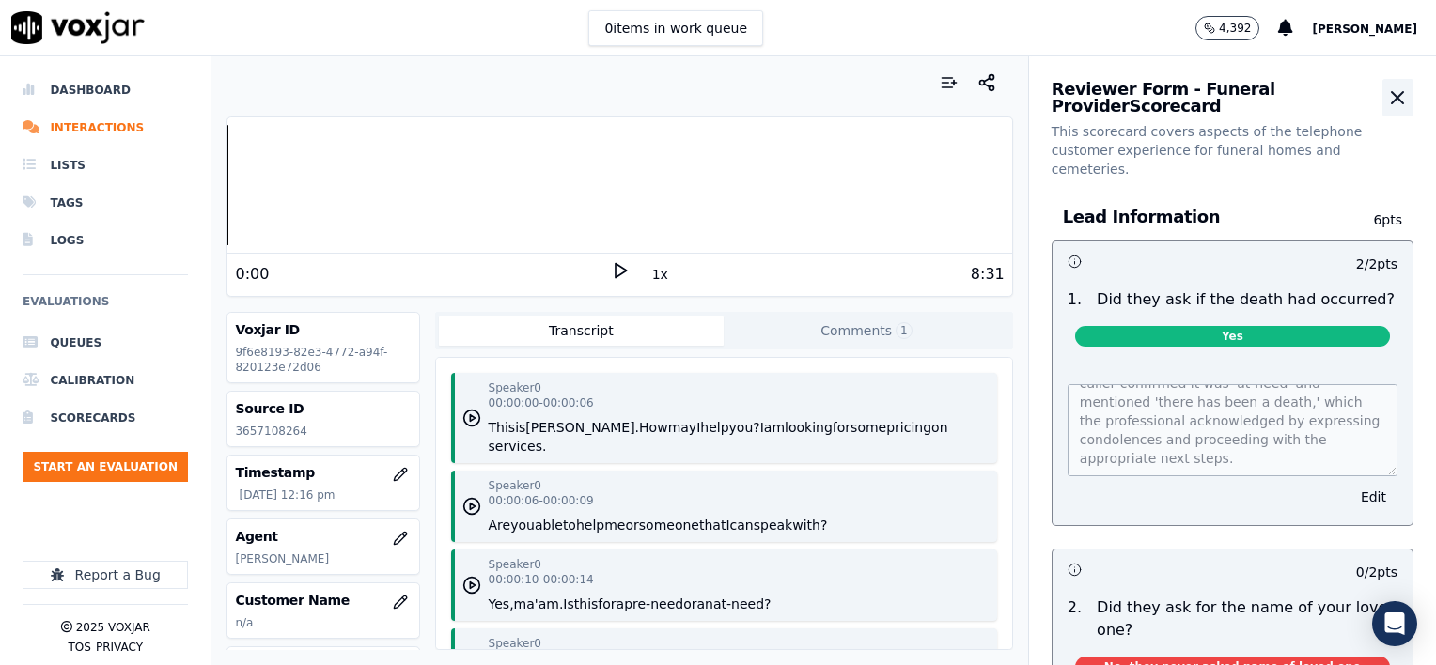
click at [1386, 101] on icon "button" at bounding box center [1397, 97] width 23 height 23
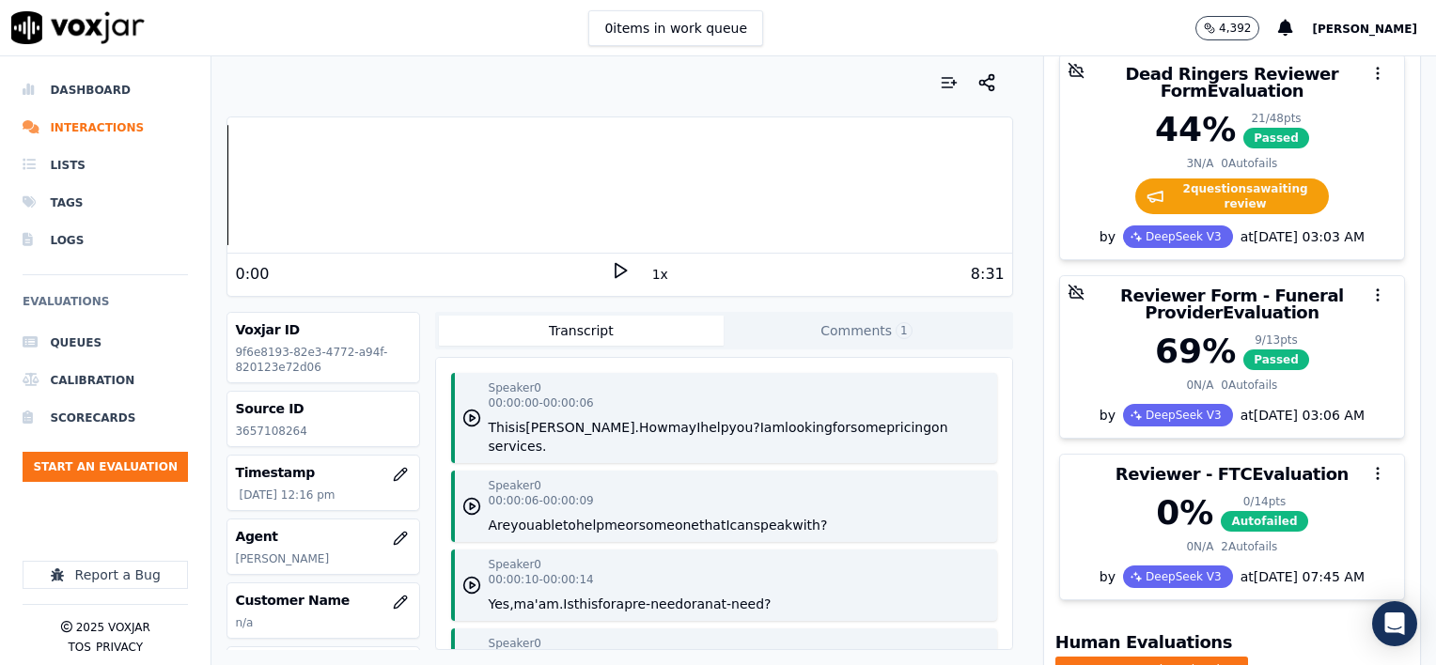
click at [648, 279] on button "1x" at bounding box center [659, 274] width 23 height 26
click at [648, 279] on button "1.5x" at bounding box center [666, 274] width 37 height 26
click at [611, 265] on icon at bounding box center [620, 270] width 19 height 19
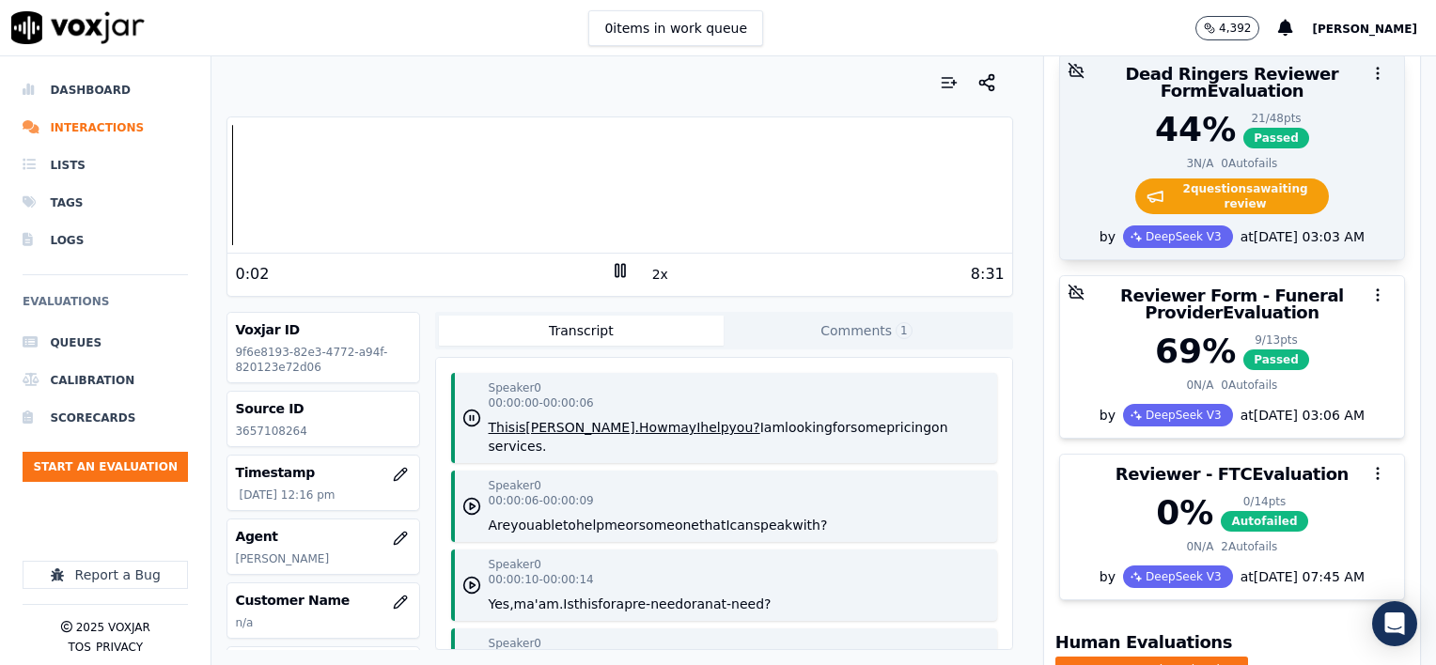
click at [1301, 156] on div "3 N/A 0 Autofails" at bounding box center [1231, 163] width 321 height 15
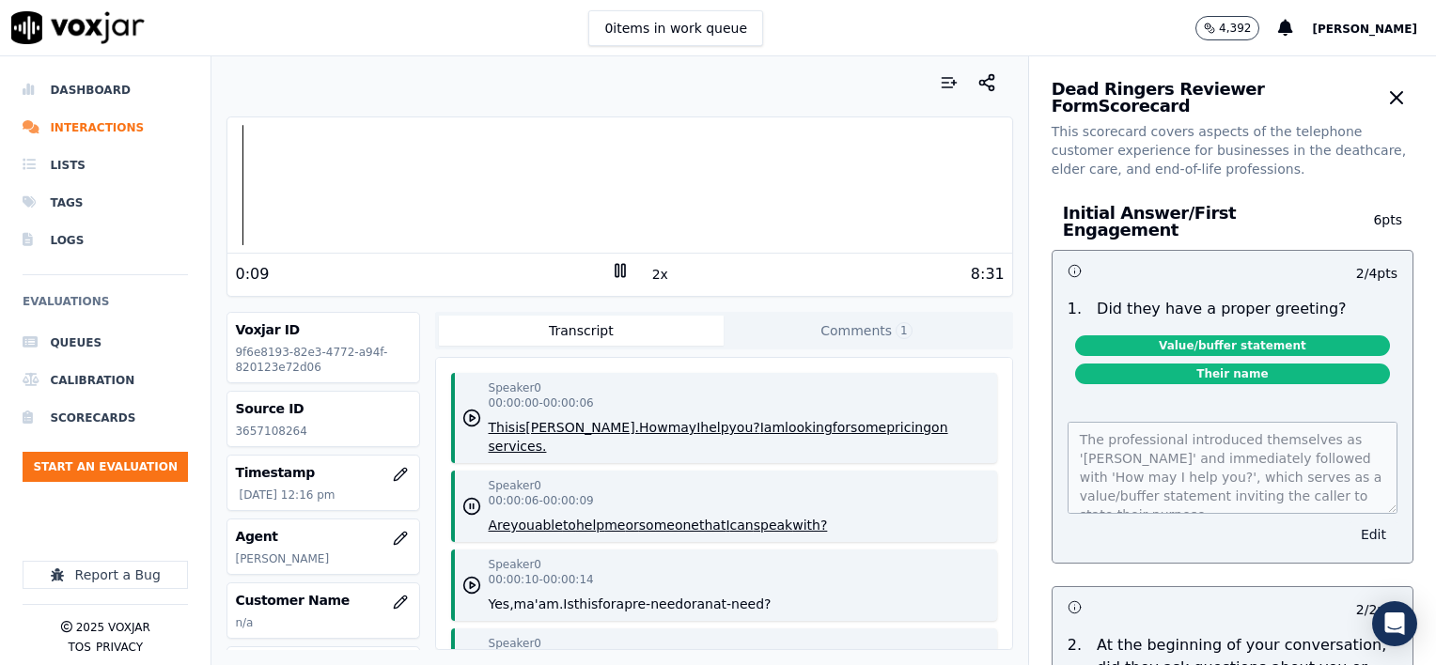
click at [1349, 522] on button "Edit" at bounding box center [1373, 535] width 48 height 26
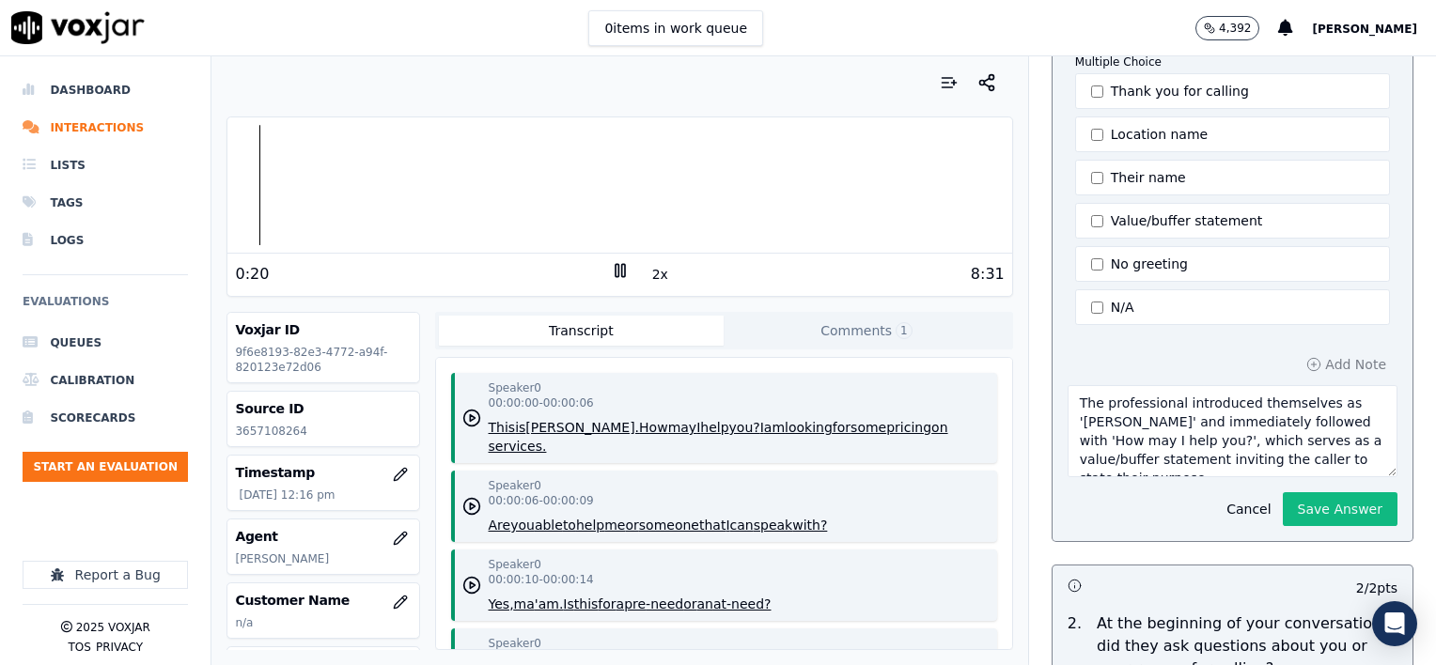
scroll to position [282, 0]
click at [1306, 499] on button "Save Answer" at bounding box center [1340, 508] width 115 height 34
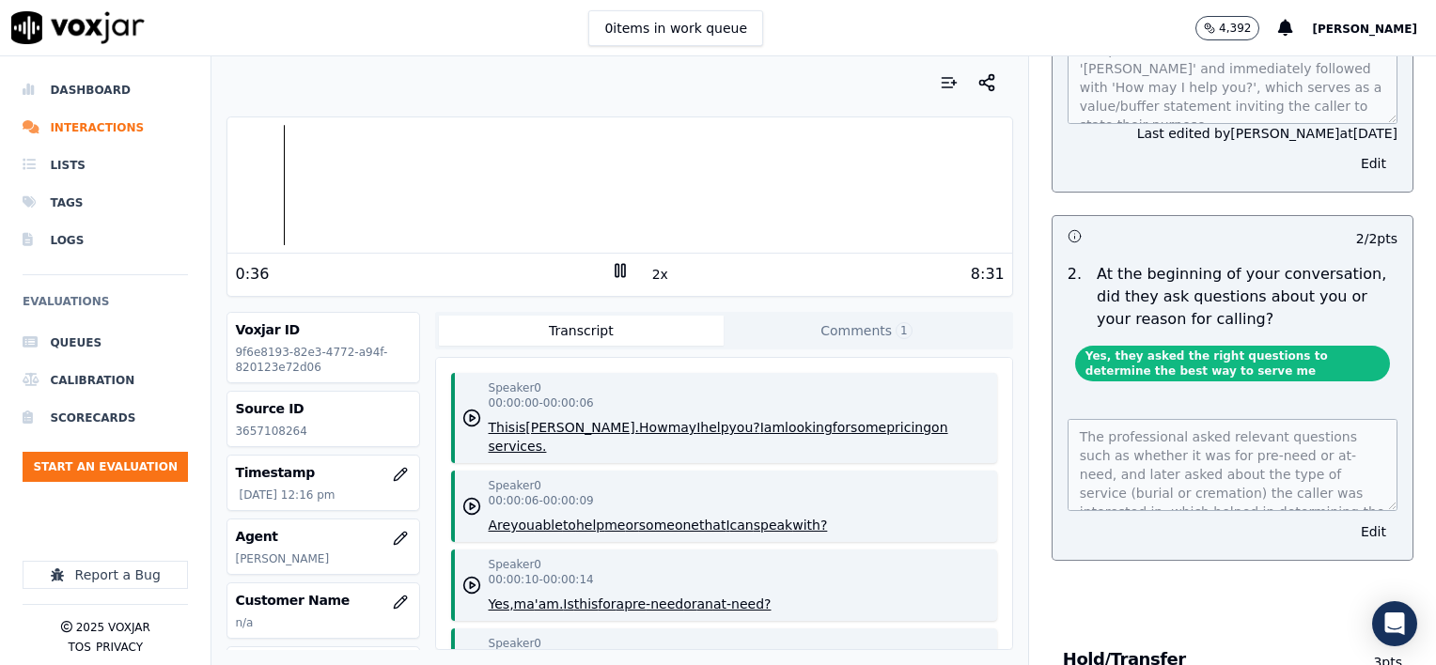
scroll to position [376, 0]
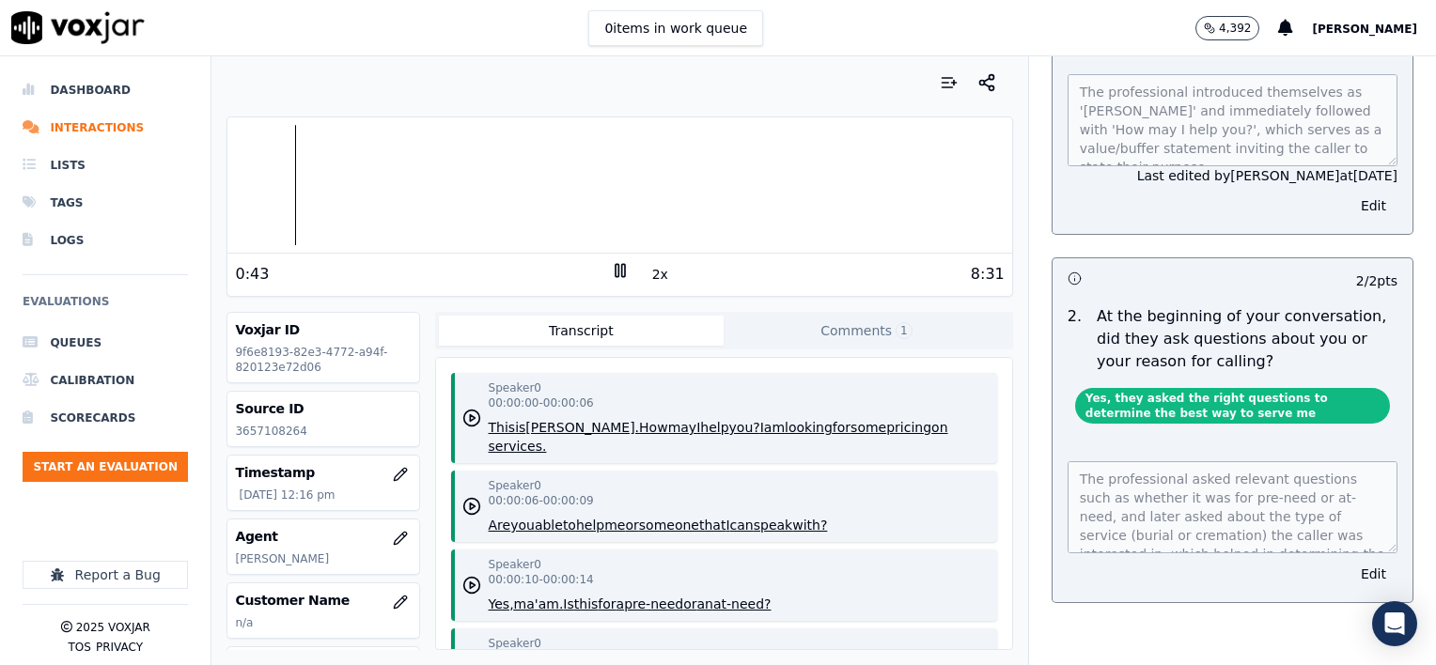
click at [613, 267] on icon at bounding box center [620, 270] width 19 height 19
click at [611, 263] on icon at bounding box center [620, 270] width 19 height 19
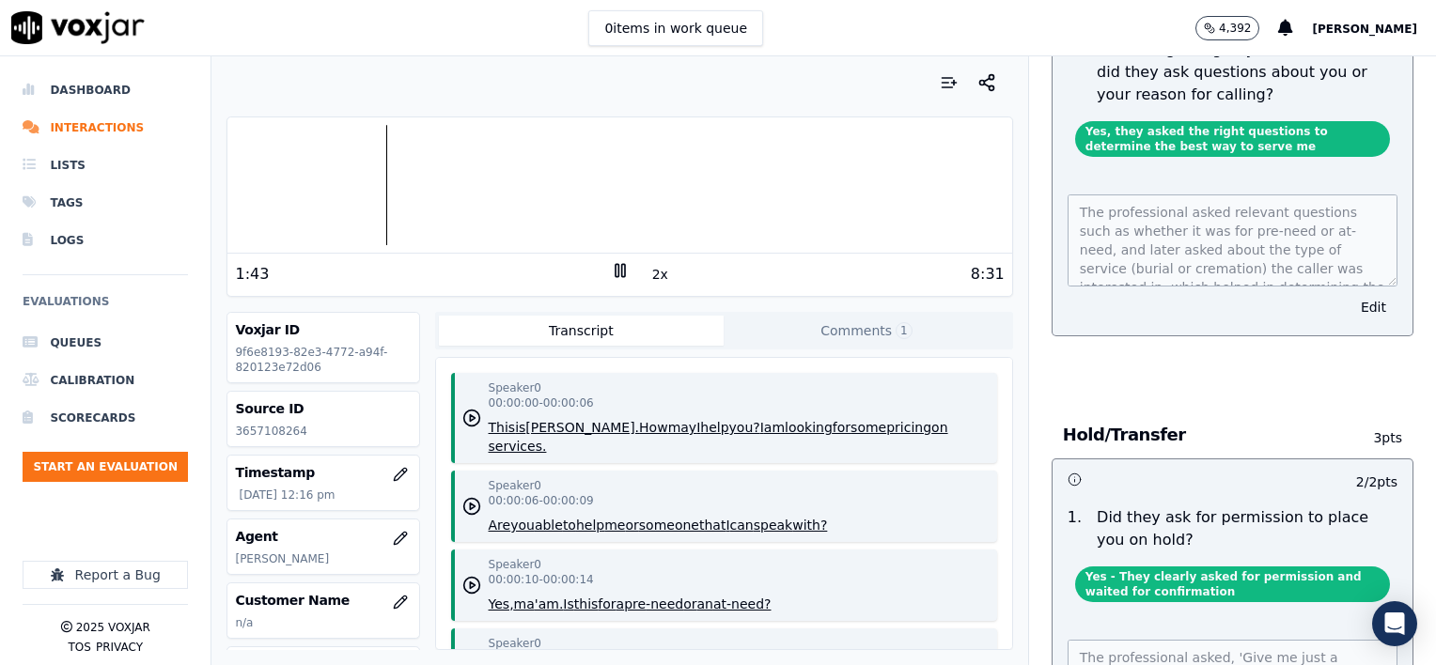
scroll to position [658, 0]
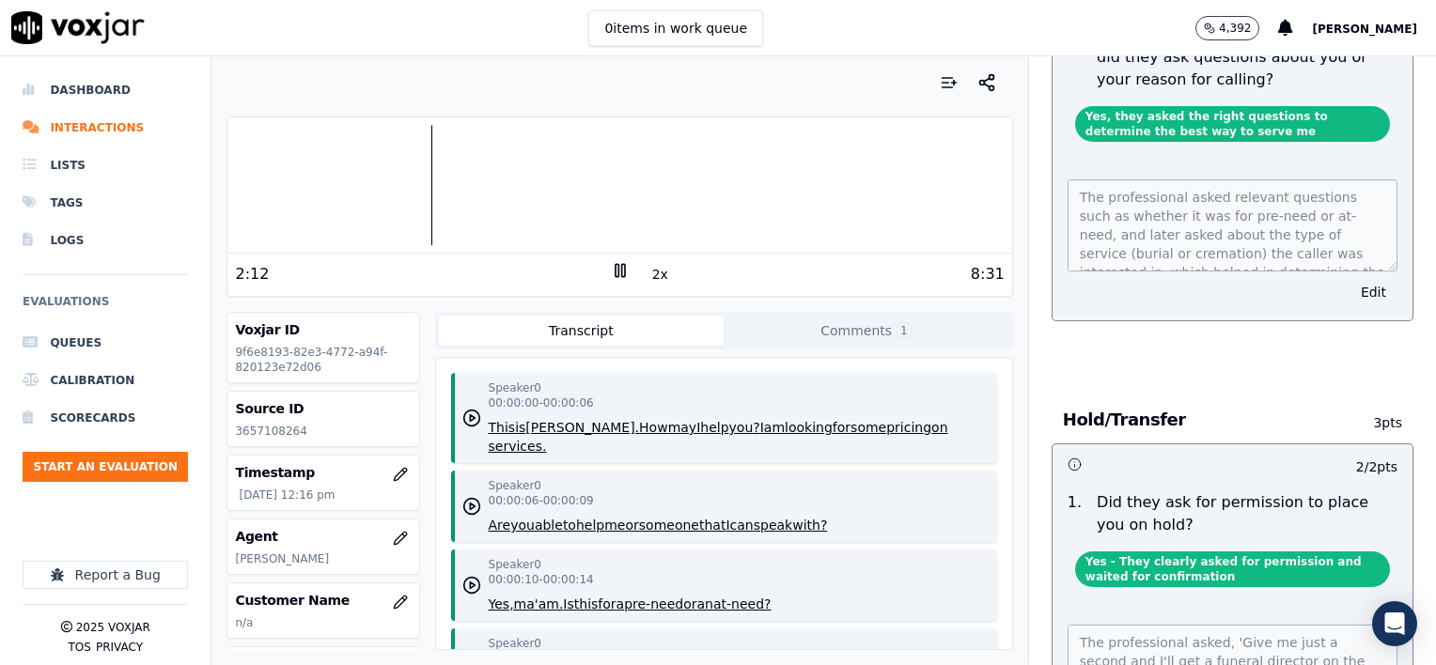
click at [410, 194] on div at bounding box center [619, 185] width 784 height 120
click at [402, 192] on div at bounding box center [619, 185] width 784 height 120
click at [396, 192] on div at bounding box center [619, 185] width 784 height 120
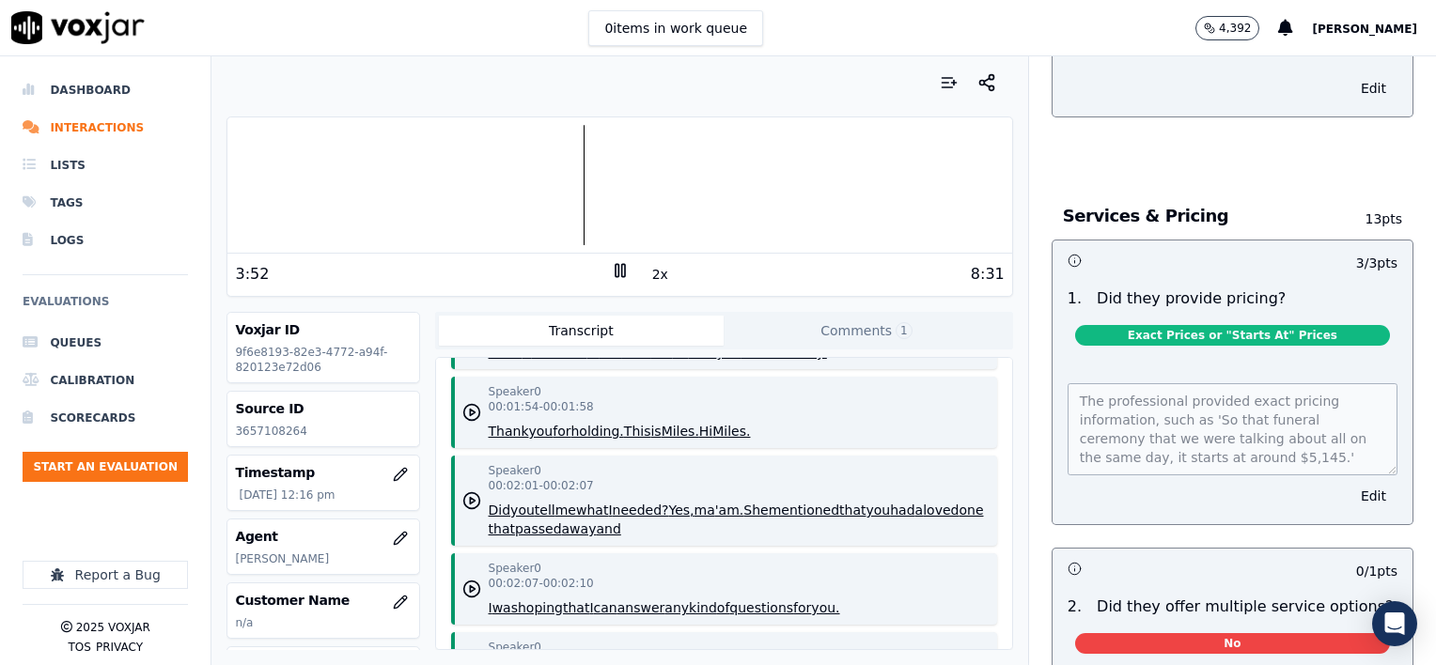
scroll to position [5450, 0]
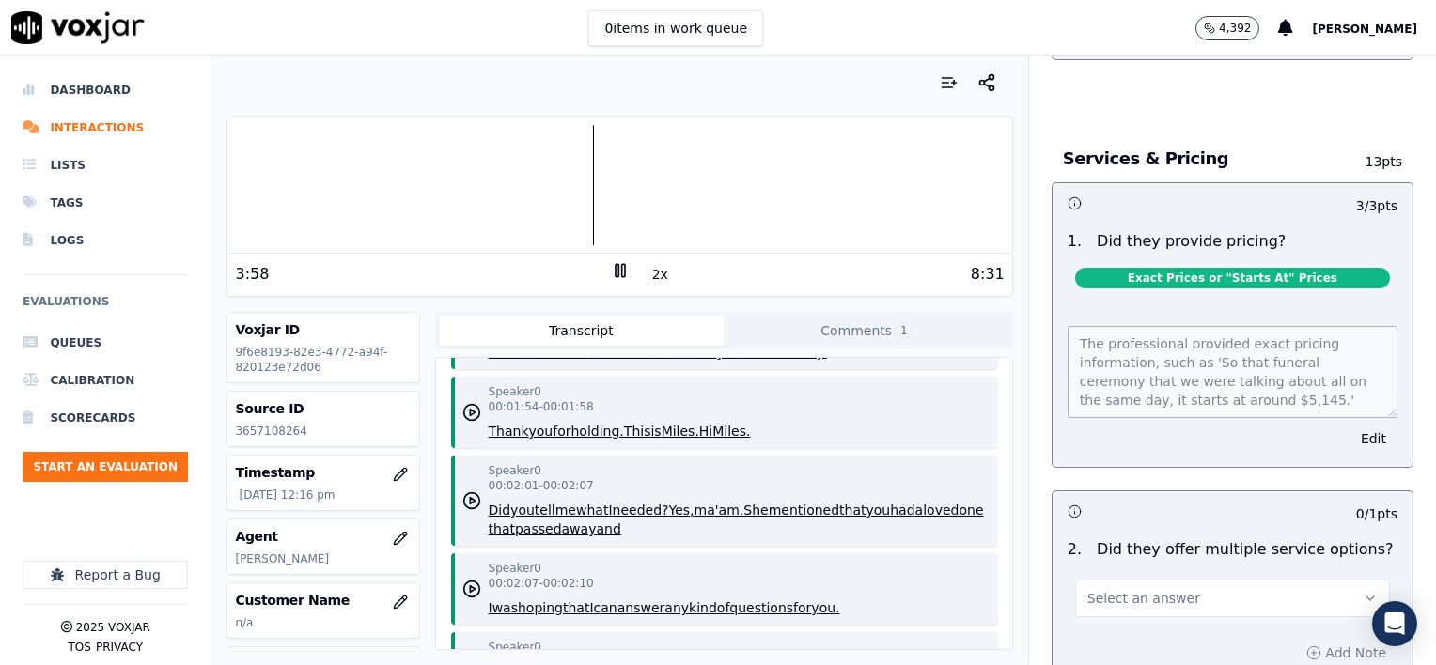
click at [1252, 580] on button "Select an answer" at bounding box center [1232, 599] width 315 height 38
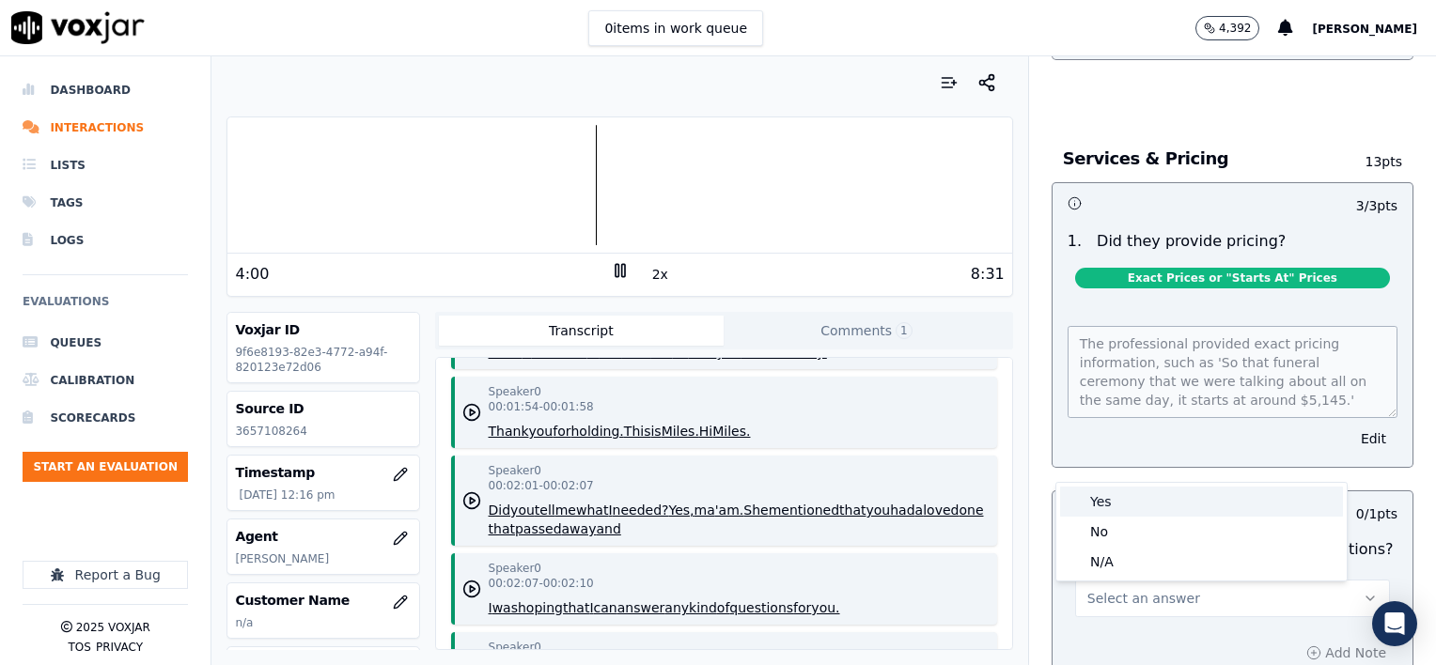
click at [1114, 503] on div "Yes" at bounding box center [1201, 502] width 283 height 30
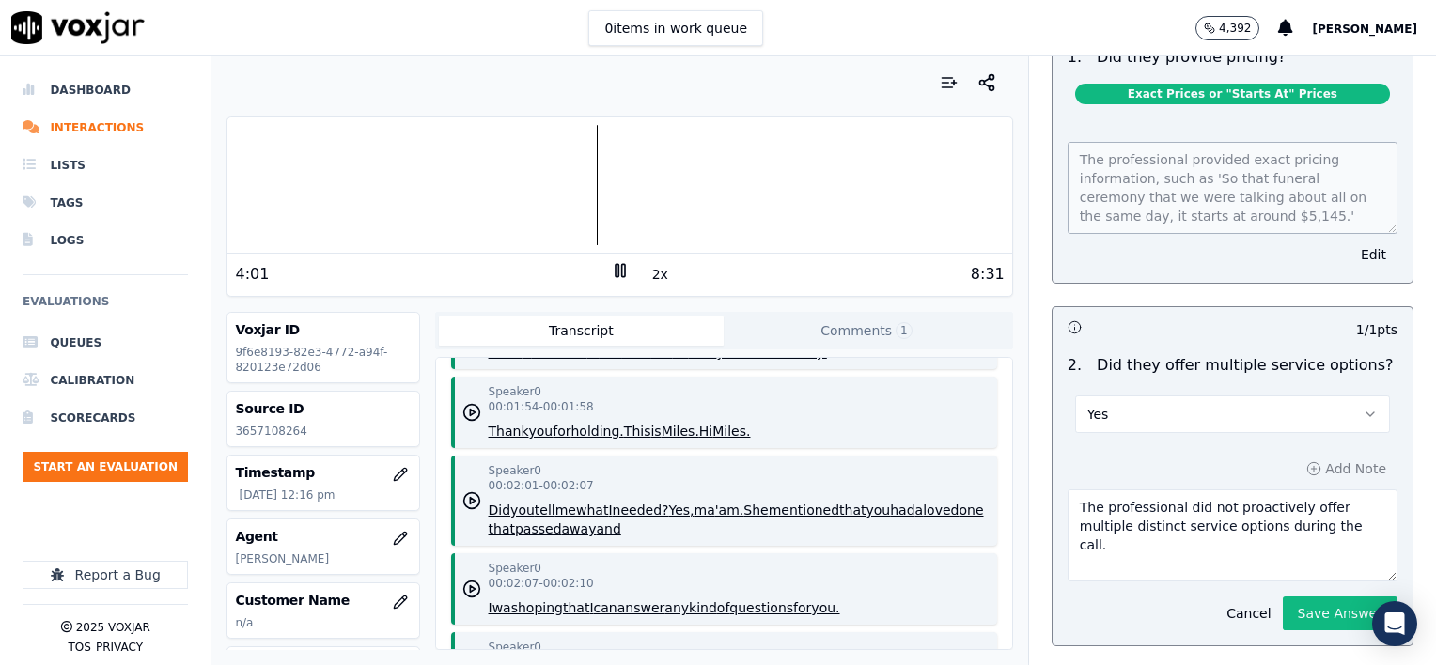
scroll to position [5638, 0]
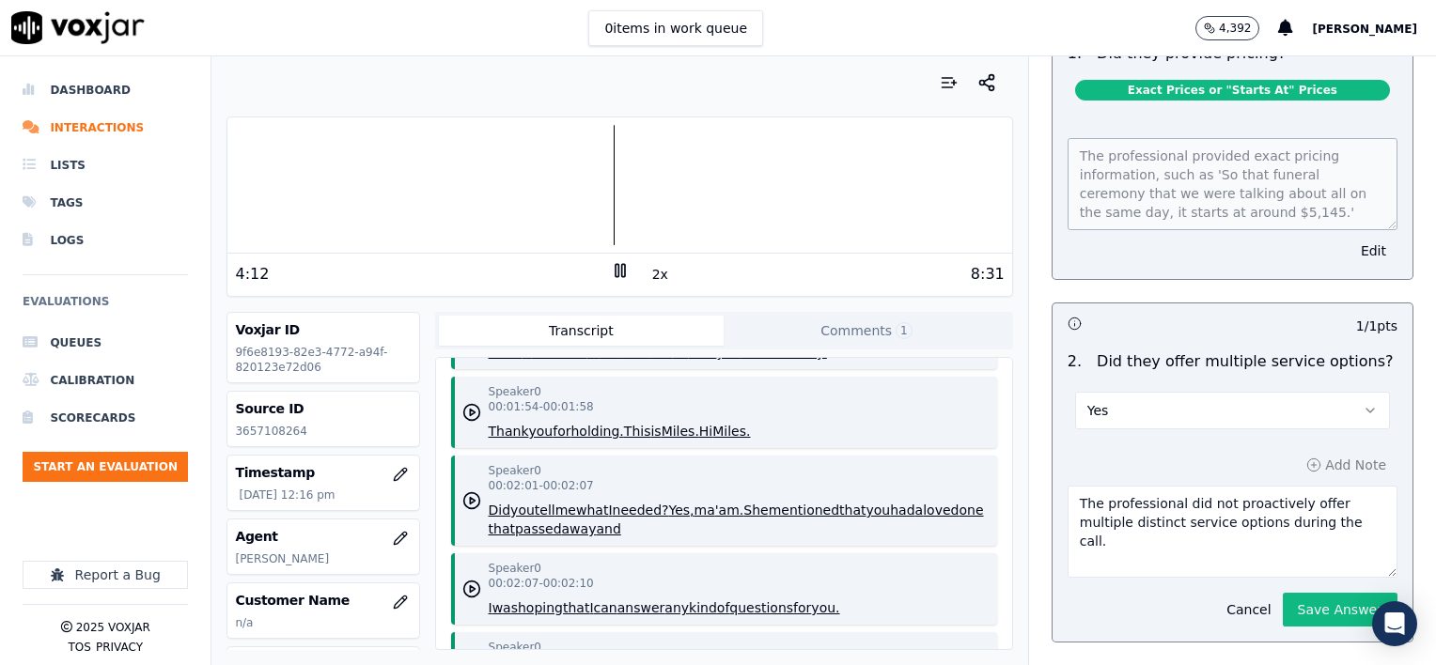
click at [1342, 486] on textarea "The professional did not proactively offer multiple distinct service options du…" at bounding box center [1233, 532] width 330 height 92
type textarea "The professional did not proactively offer multiple distinct service options du…"
click at [1308, 593] on button "Save Answer" at bounding box center [1340, 610] width 115 height 34
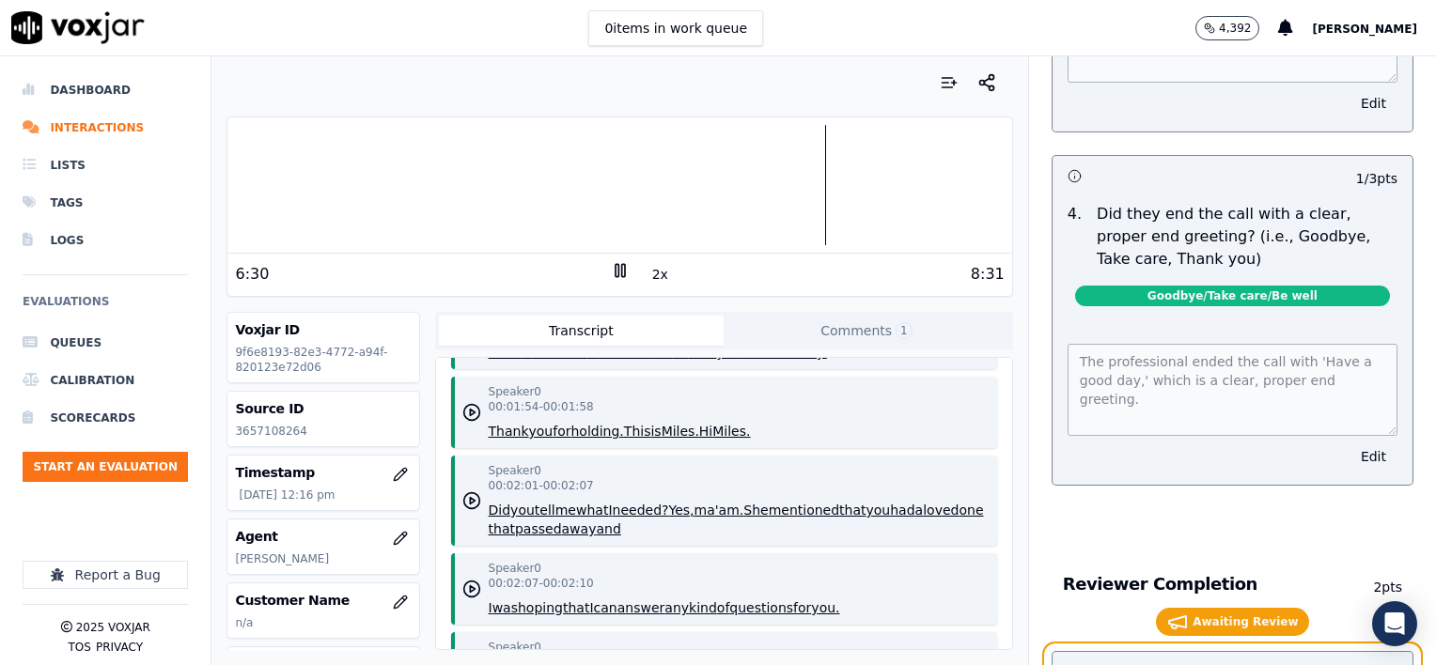
scroll to position [11515, 0]
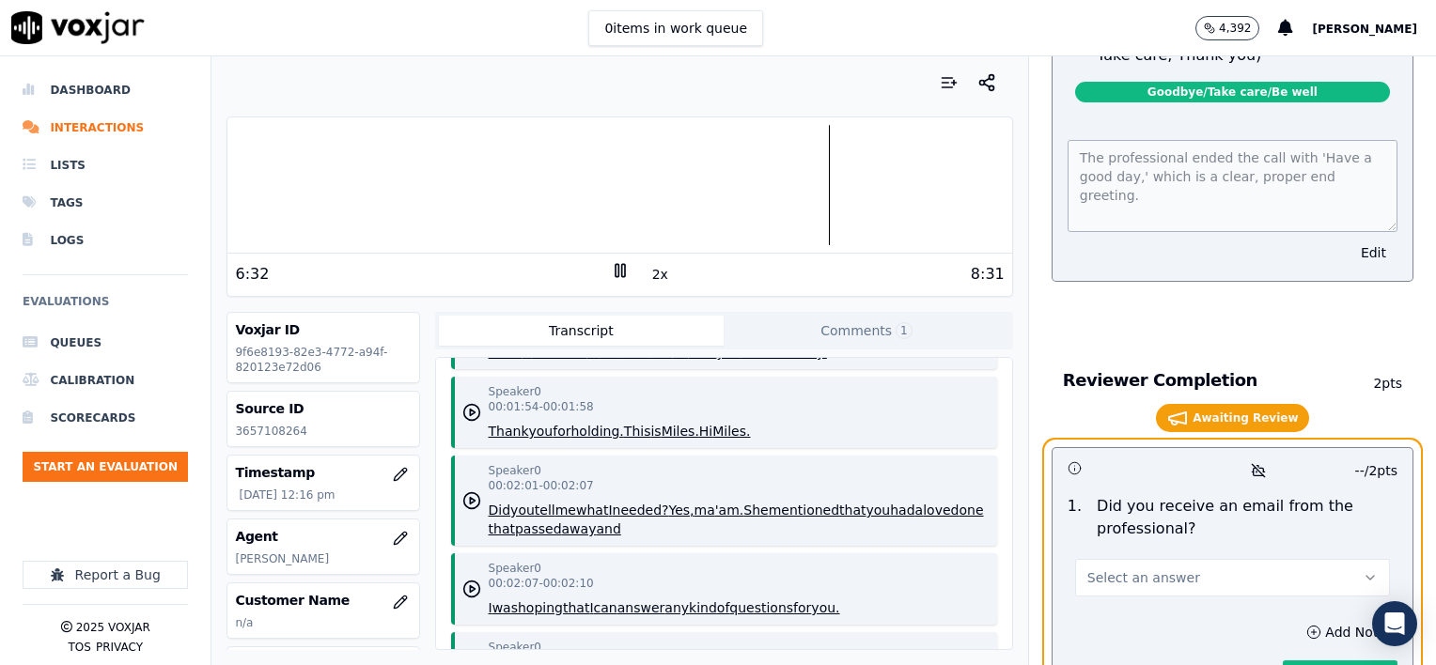
click at [1146, 569] on span "Select an answer" at bounding box center [1143, 578] width 113 height 19
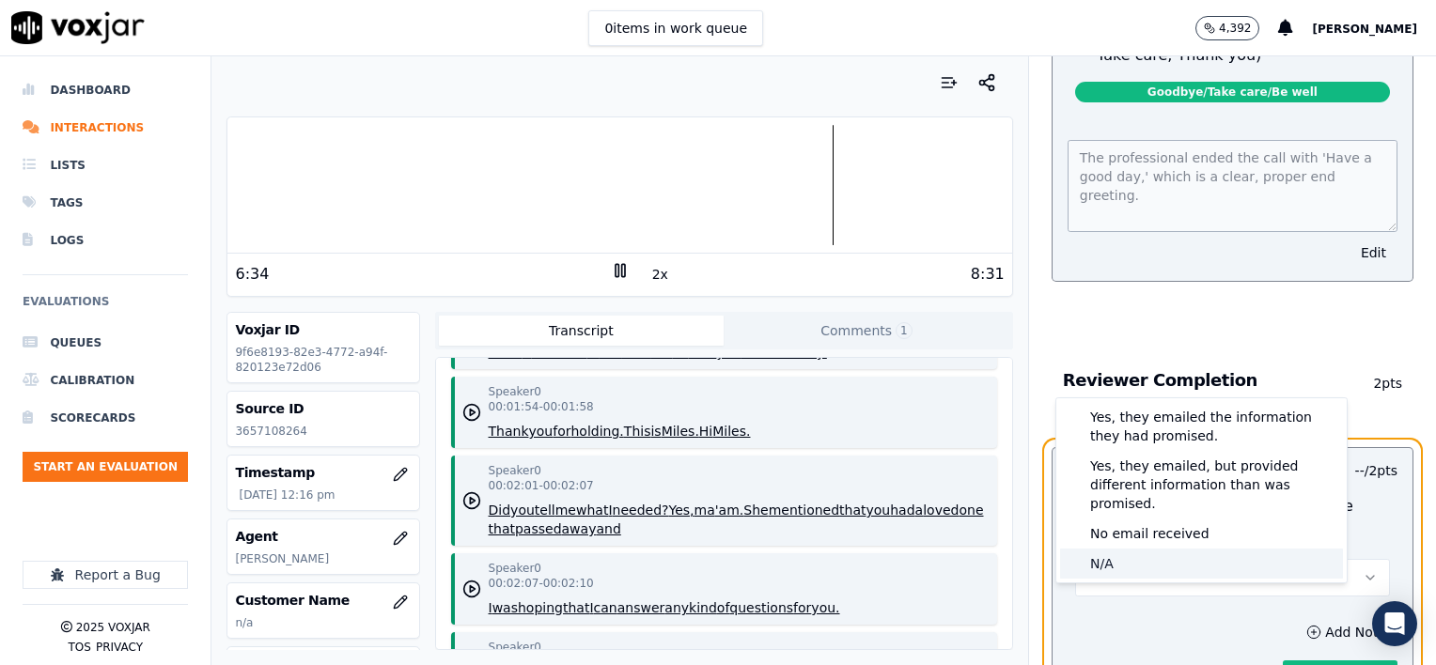
click at [1133, 549] on div "N/A" at bounding box center [1201, 564] width 283 height 30
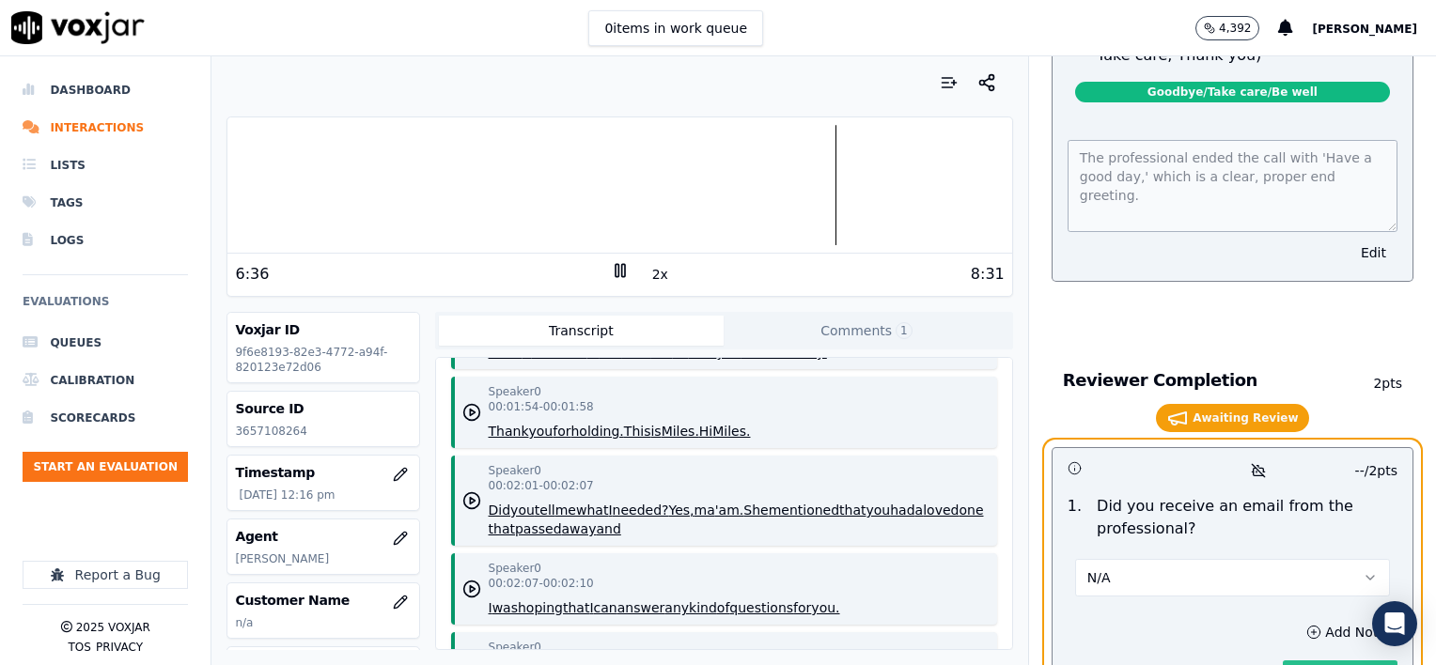
click at [1312, 661] on button "Save Answer" at bounding box center [1340, 678] width 115 height 34
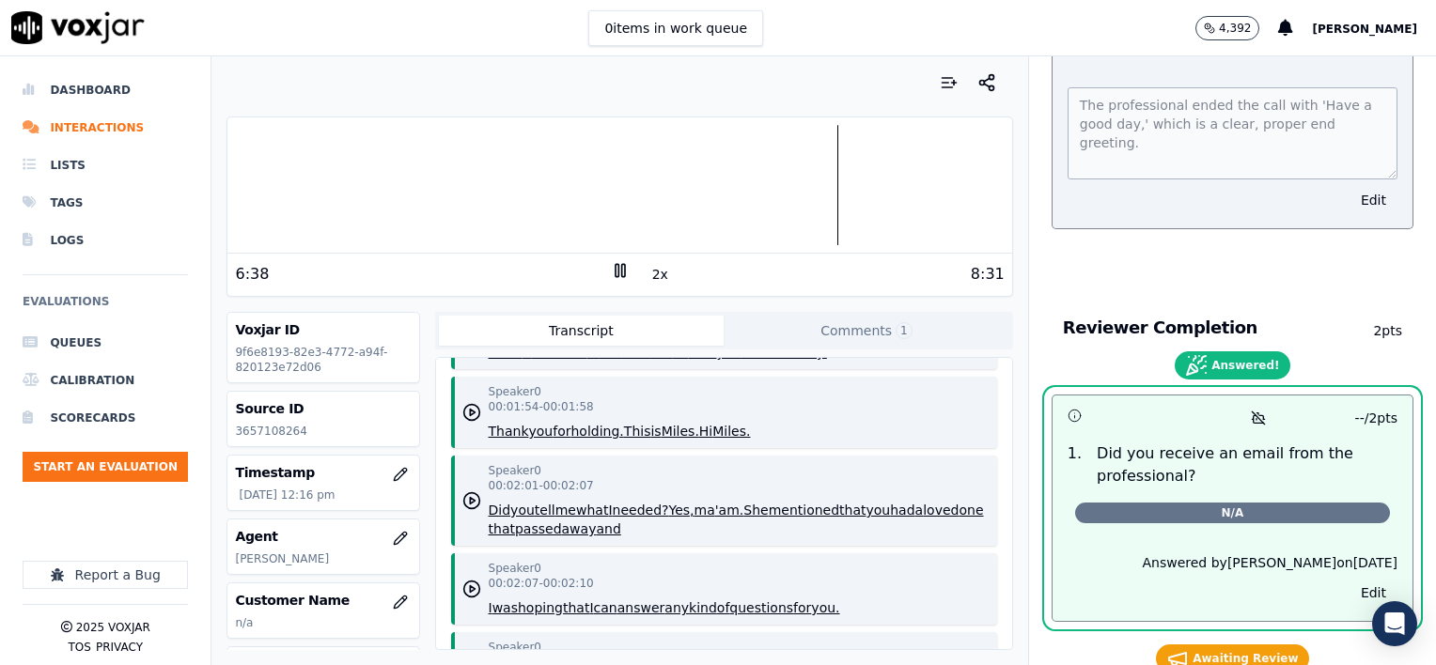
scroll to position [11737, 0]
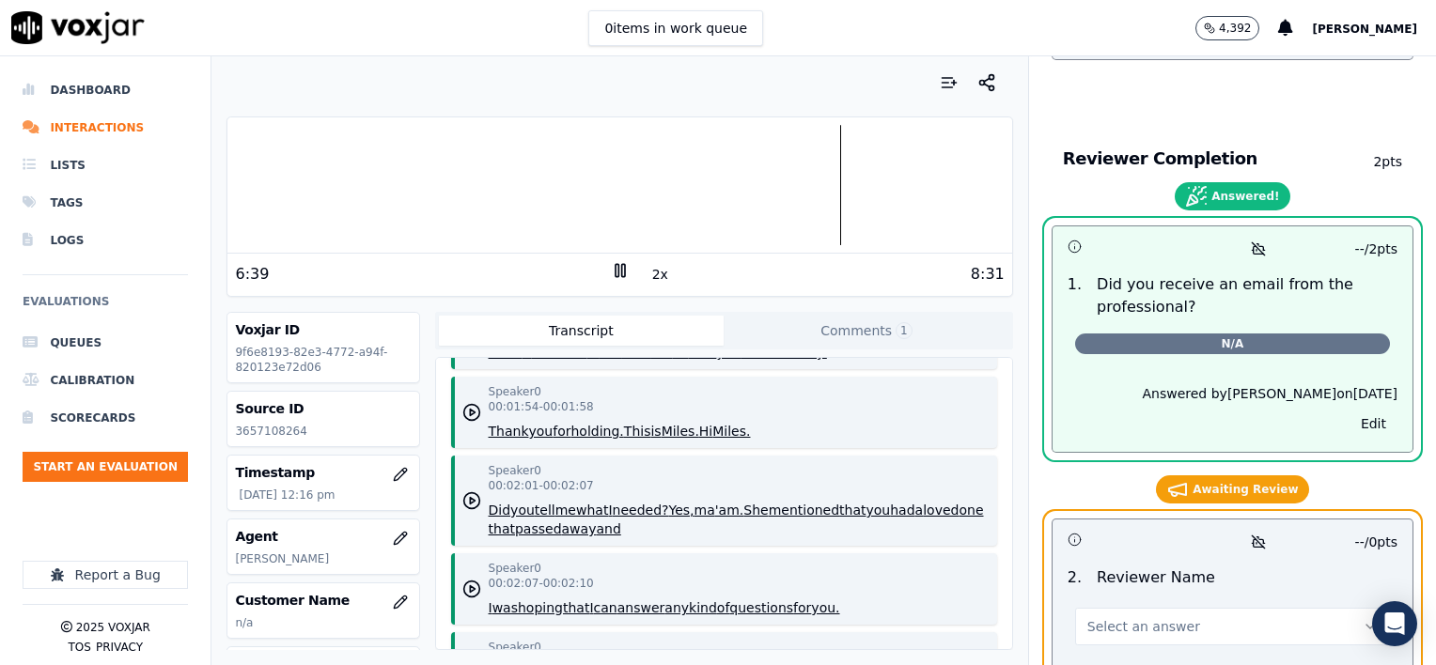
click at [1138, 617] on span "Select an answer" at bounding box center [1143, 626] width 113 height 19
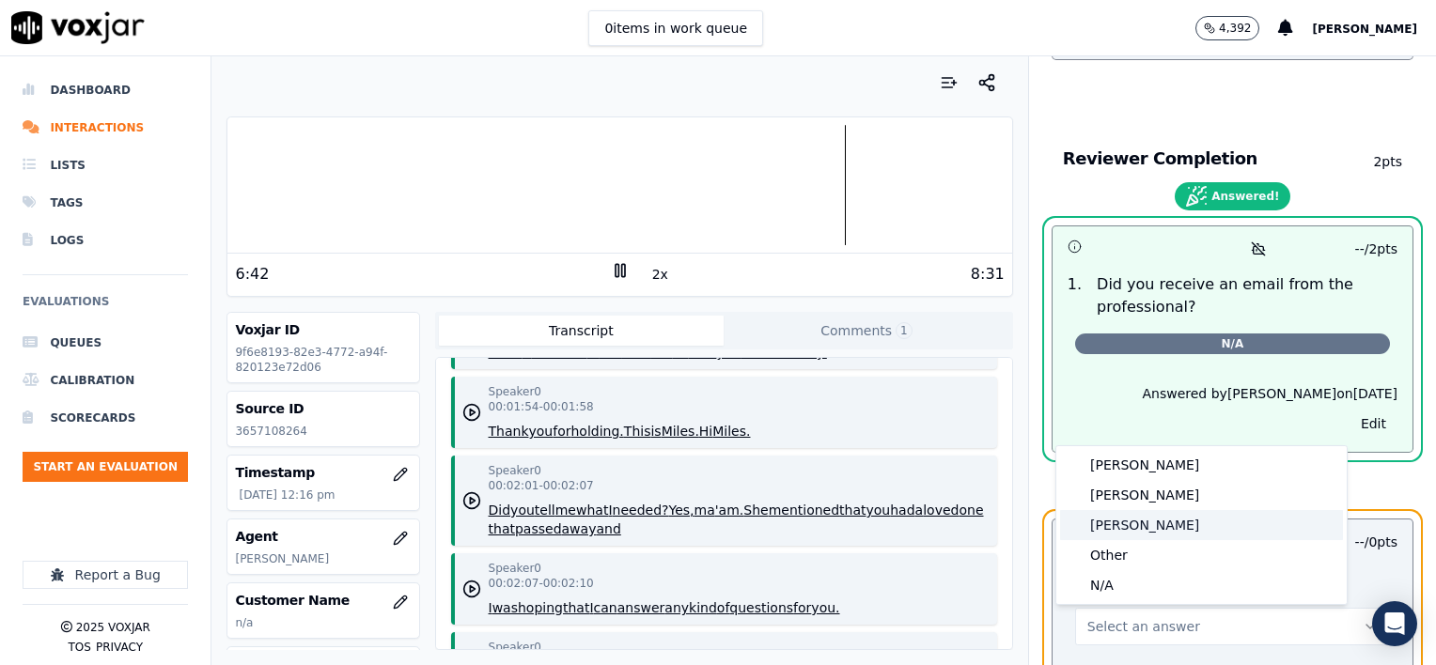
click at [1125, 520] on div "[PERSON_NAME]" at bounding box center [1201, 525] width 283 height 30
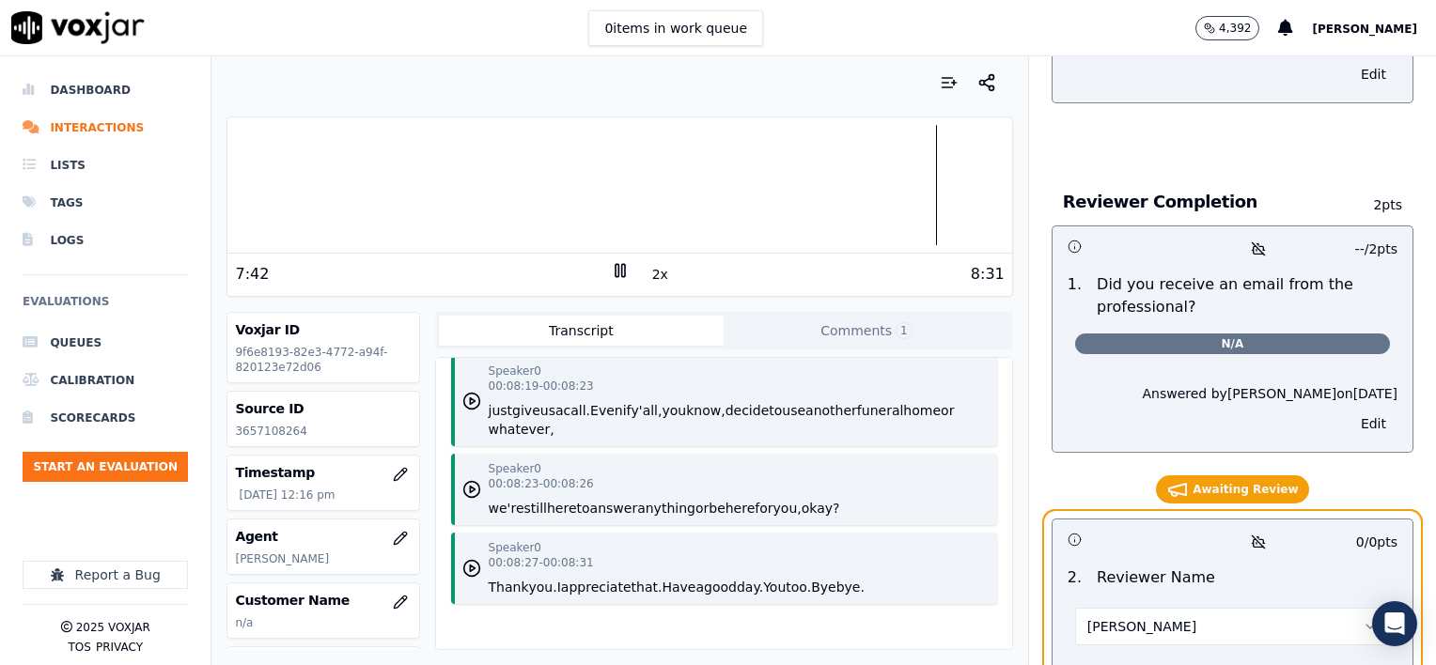
scroll to position [8020, 0]
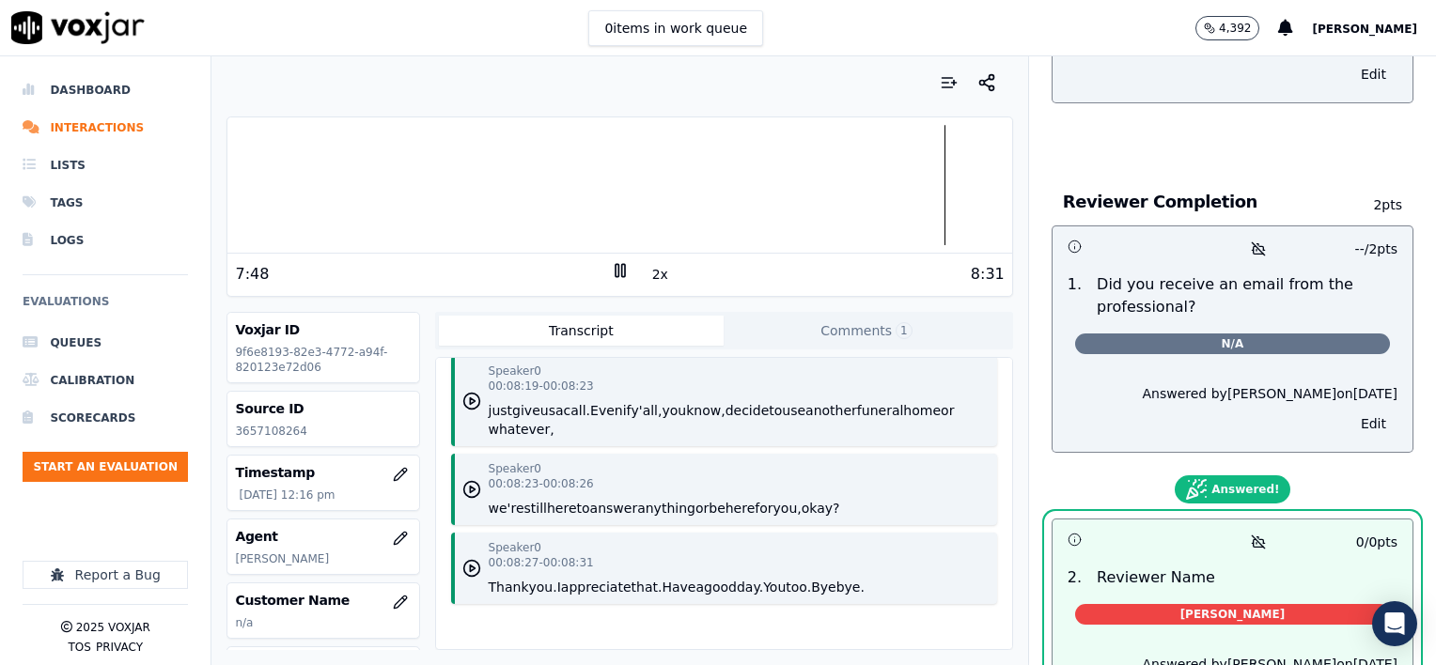
scroll to position [11659, 0]
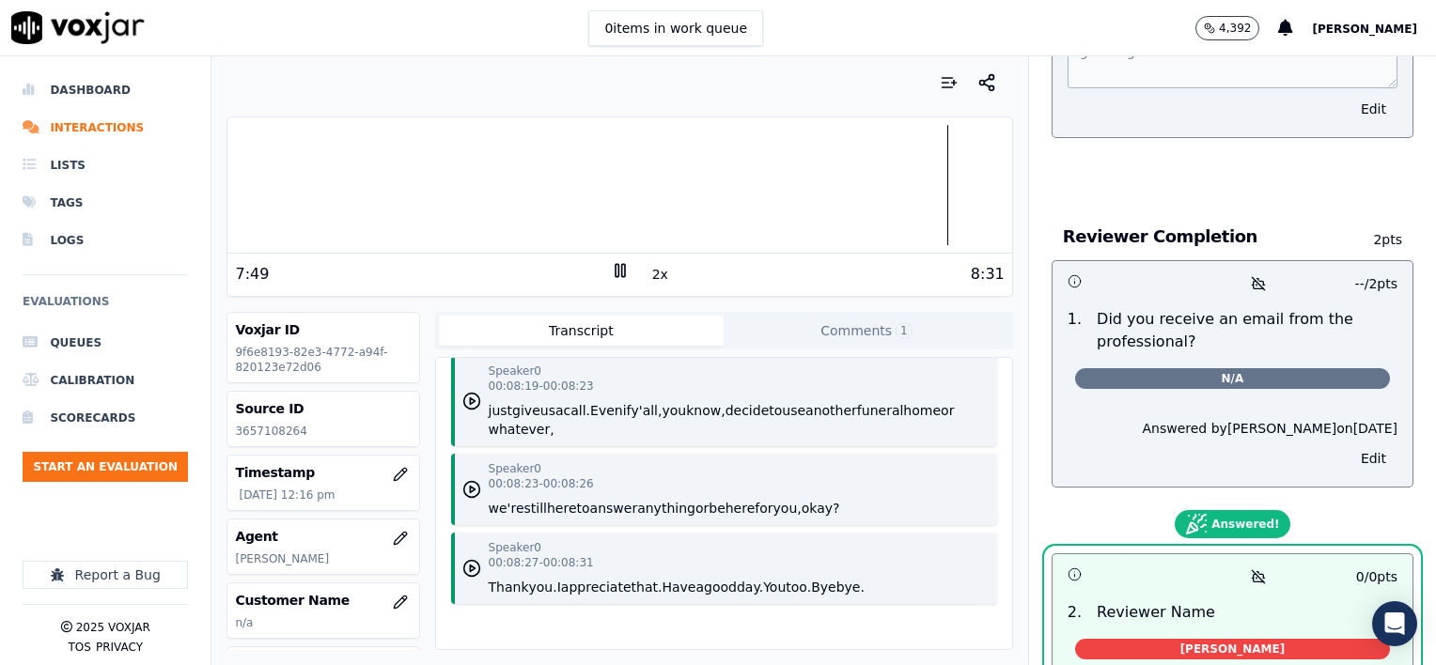
click at [616, 270] on icon at bounding box center [620, 270] width 19 height 19
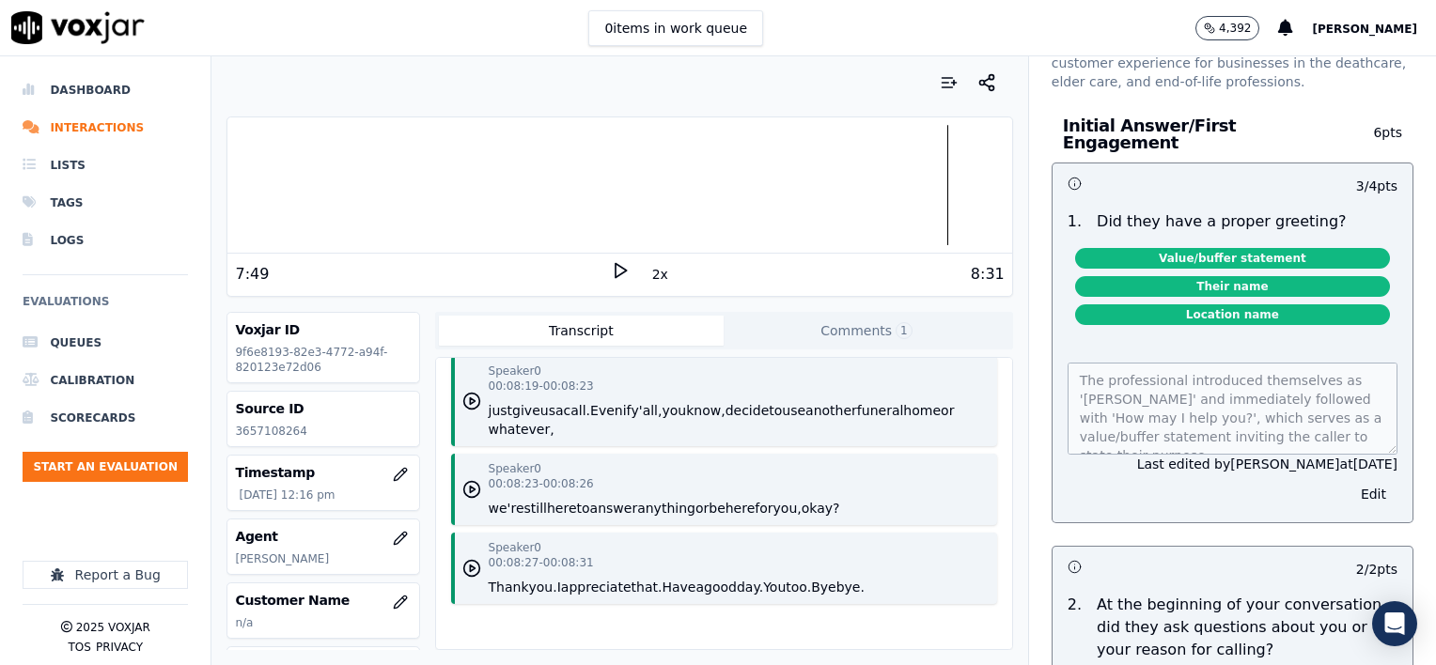
scroll to position [0, 0]
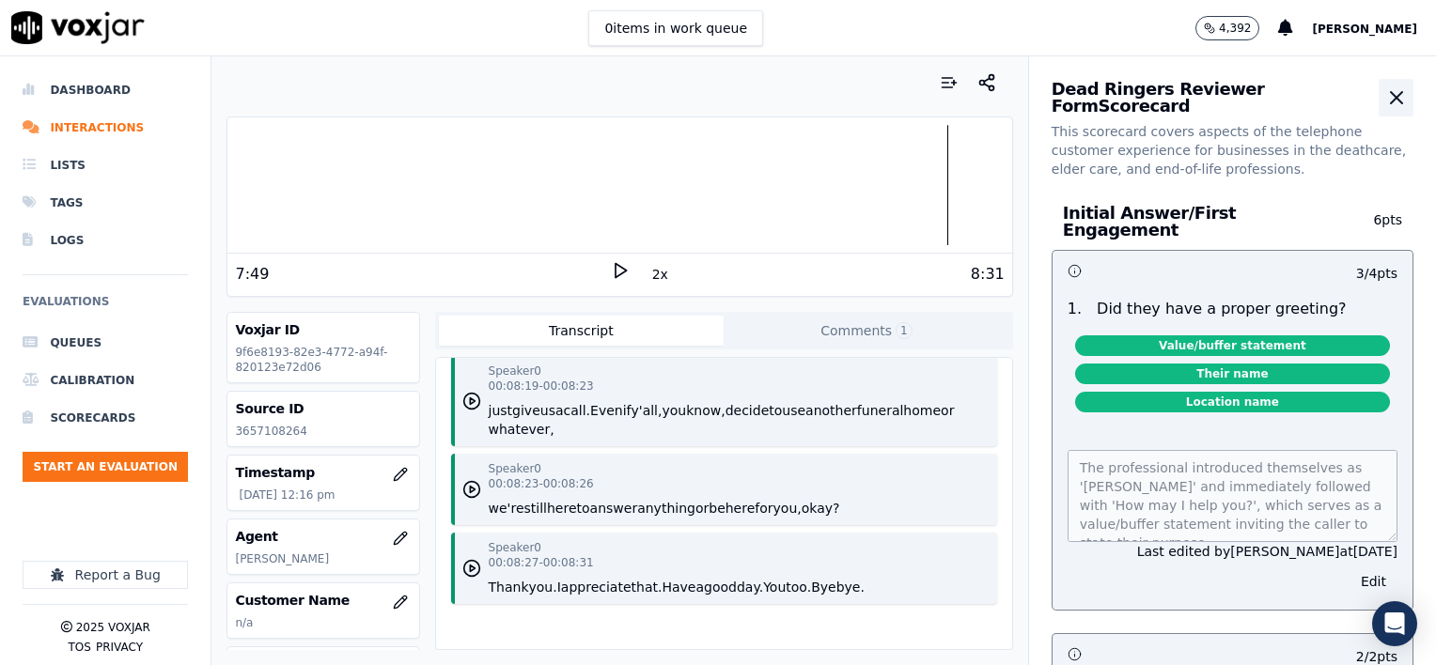
click at [1391, 100] on icon "button" at bounding box center [1396, 97] width 11 height 11
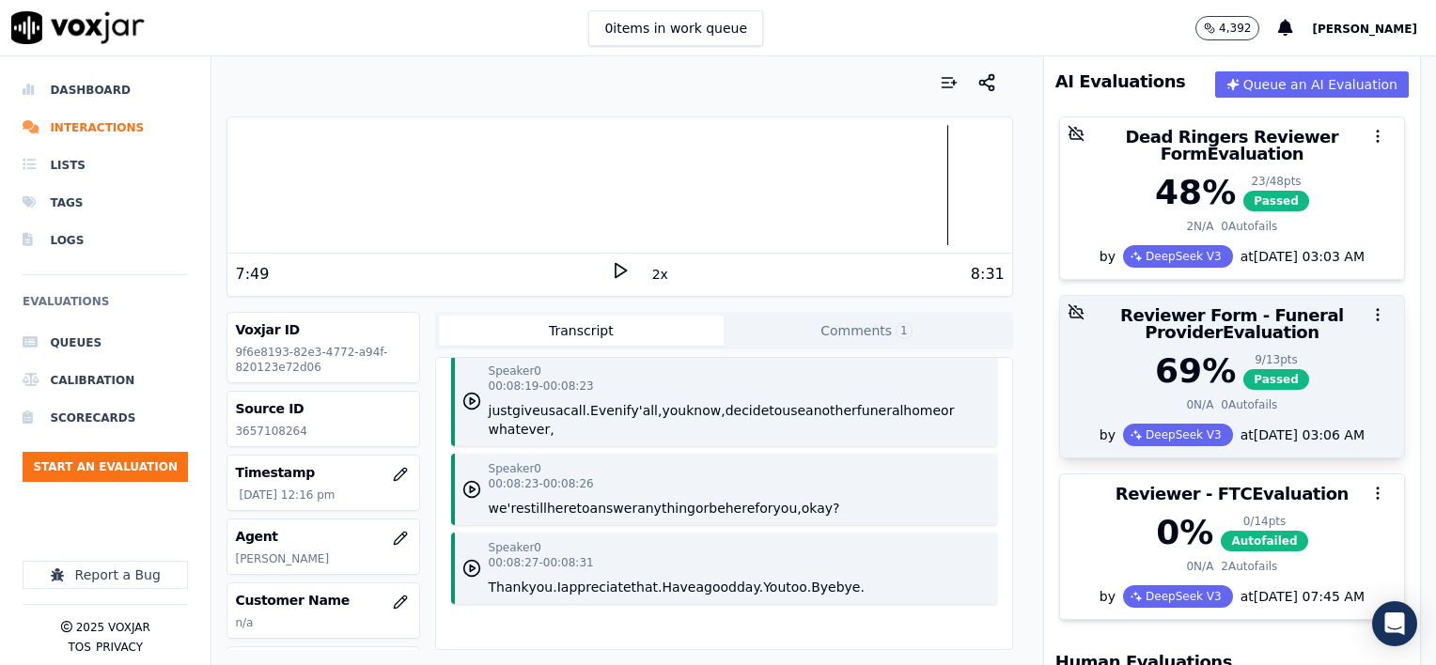
scroll to position [188, 0]
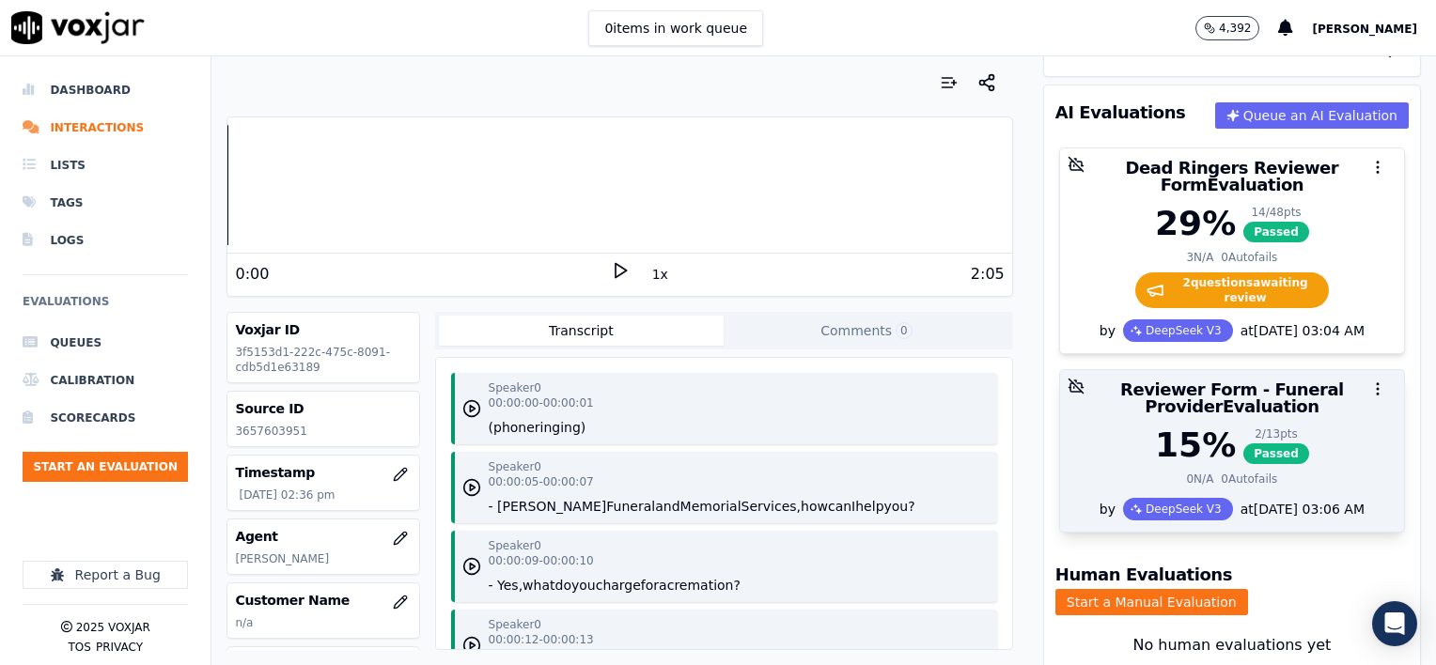
scroll to position [94, 0]
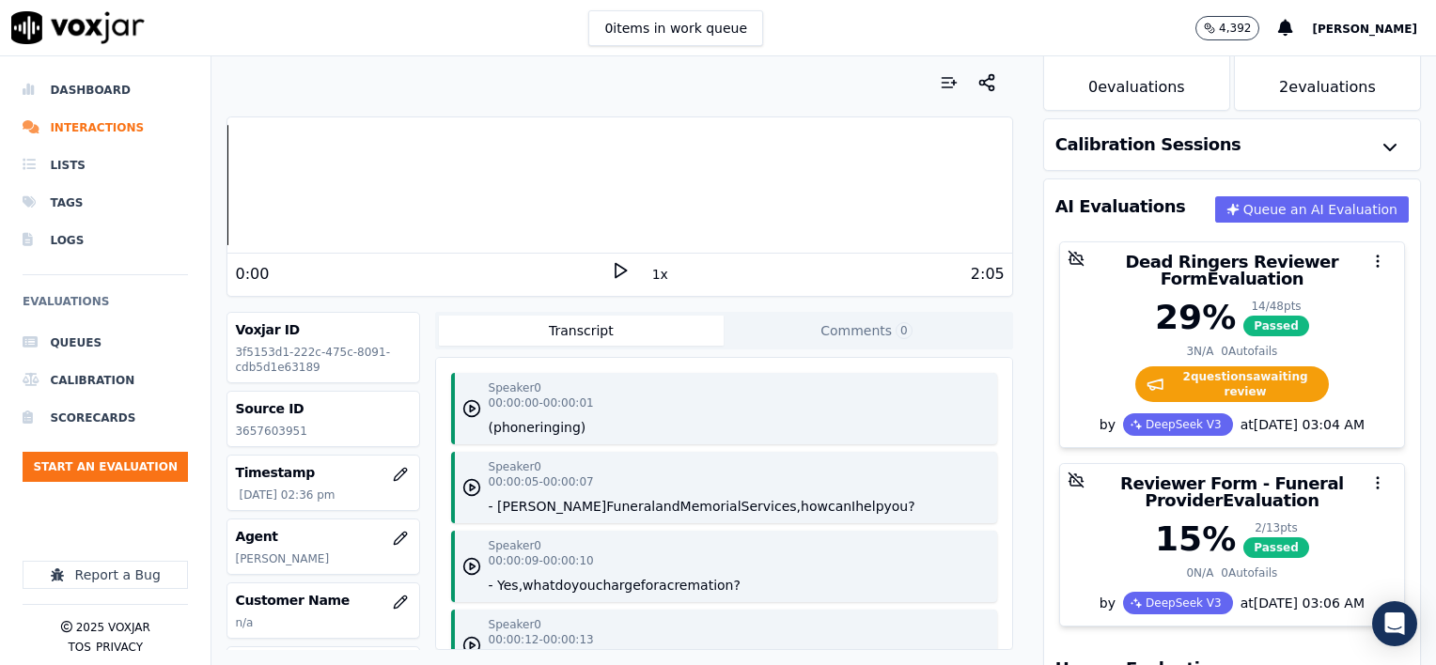
click at [648, 274] on button "1x" at bounding box center [659, 274] width 23 height 26
click at [648, 274] on button "1.5x" at bounding box center [666, 274] width 37 height 26
click at [611, 270] on icon at bounding box center [620, 270] width 19 height 19
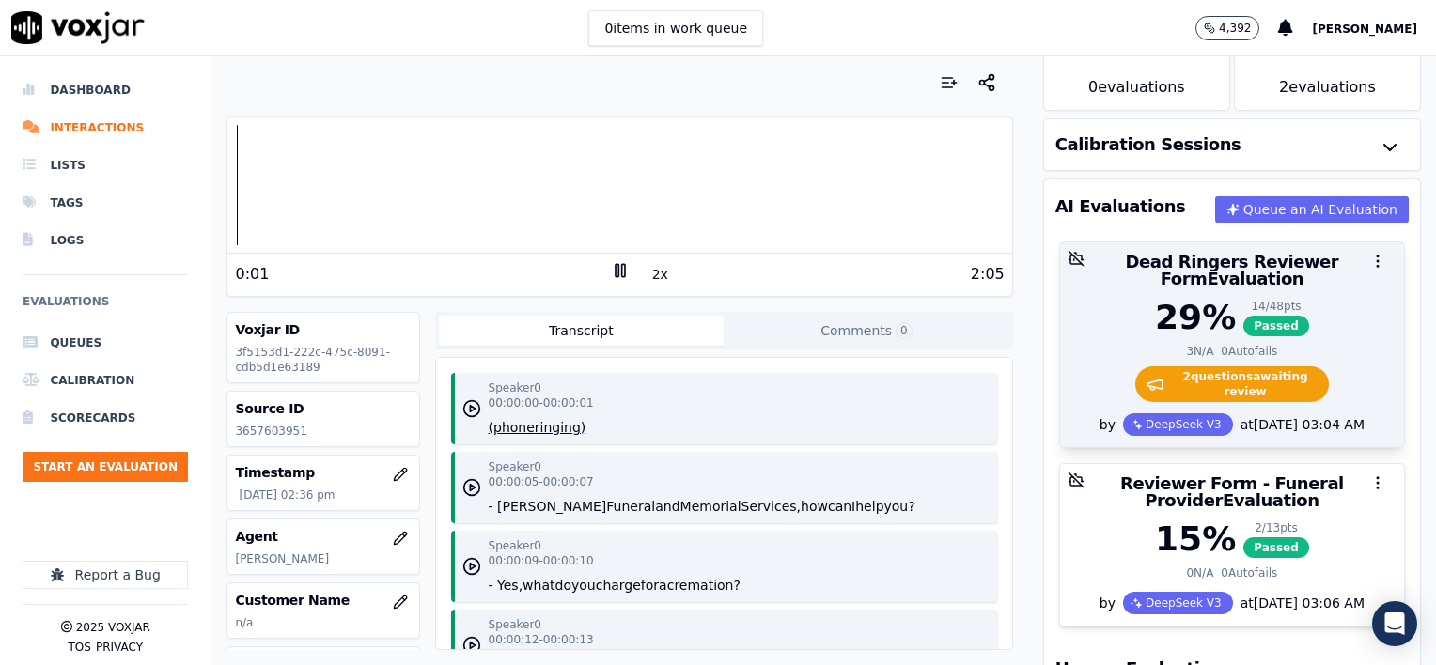
click at [1282, 320] on div "29 % 14 / 48 pts Passed 3 N/A 0 Autofails 2 question s awaiting review" at bounding box center [1232, 356] width 344 height 115
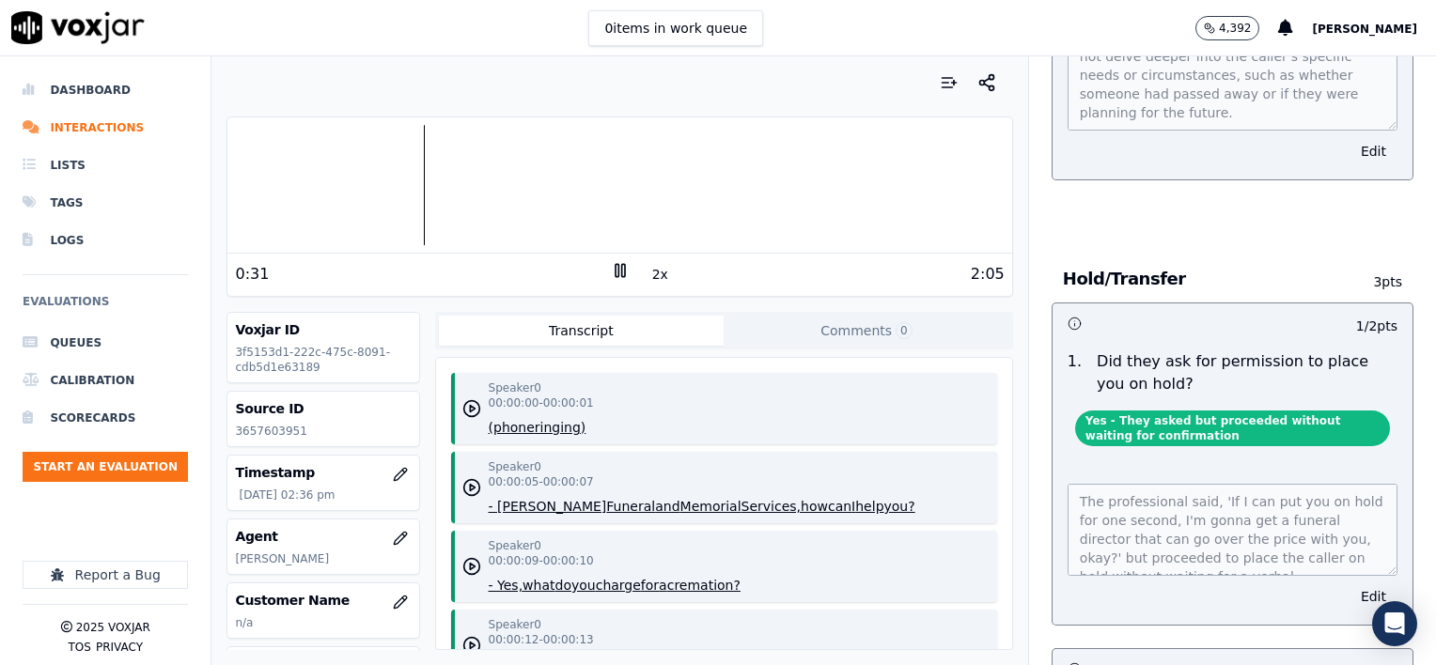
scroll to position [846, 0]
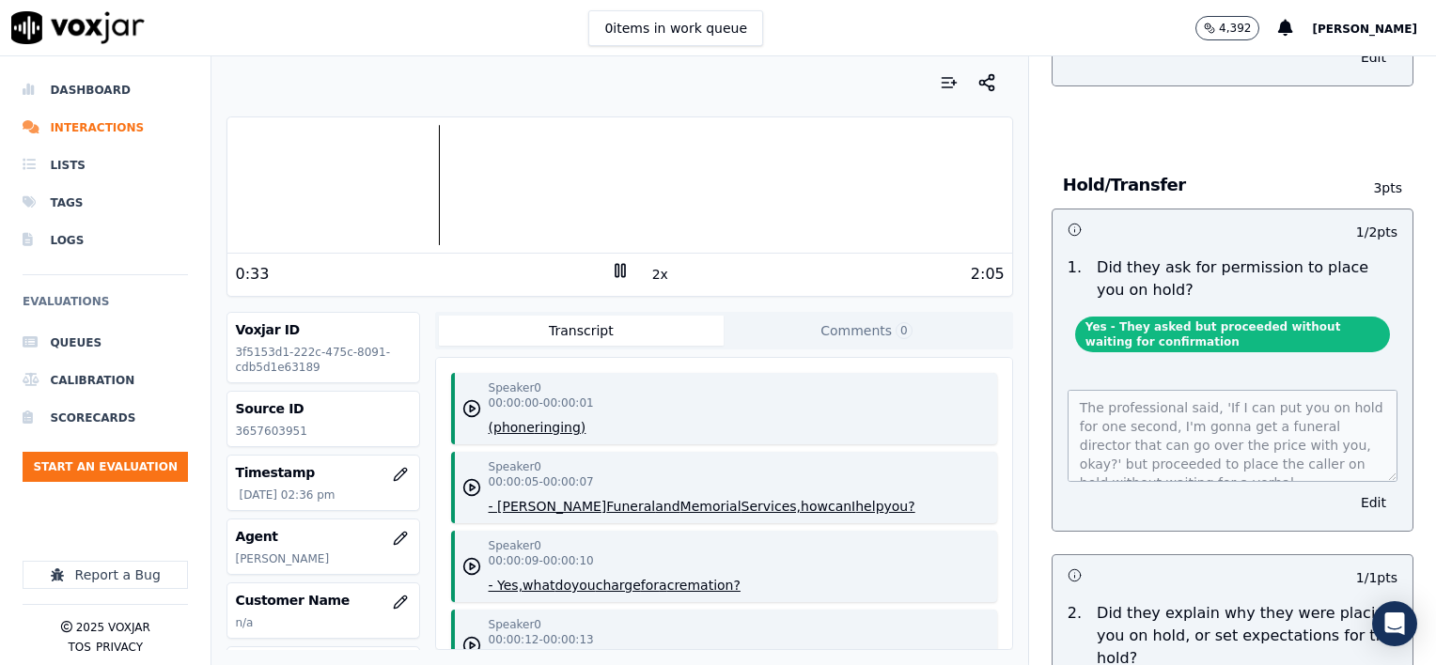
click at [1349, 490] on button "Edit" at bounding box center [1373, 503] width 48 height 26
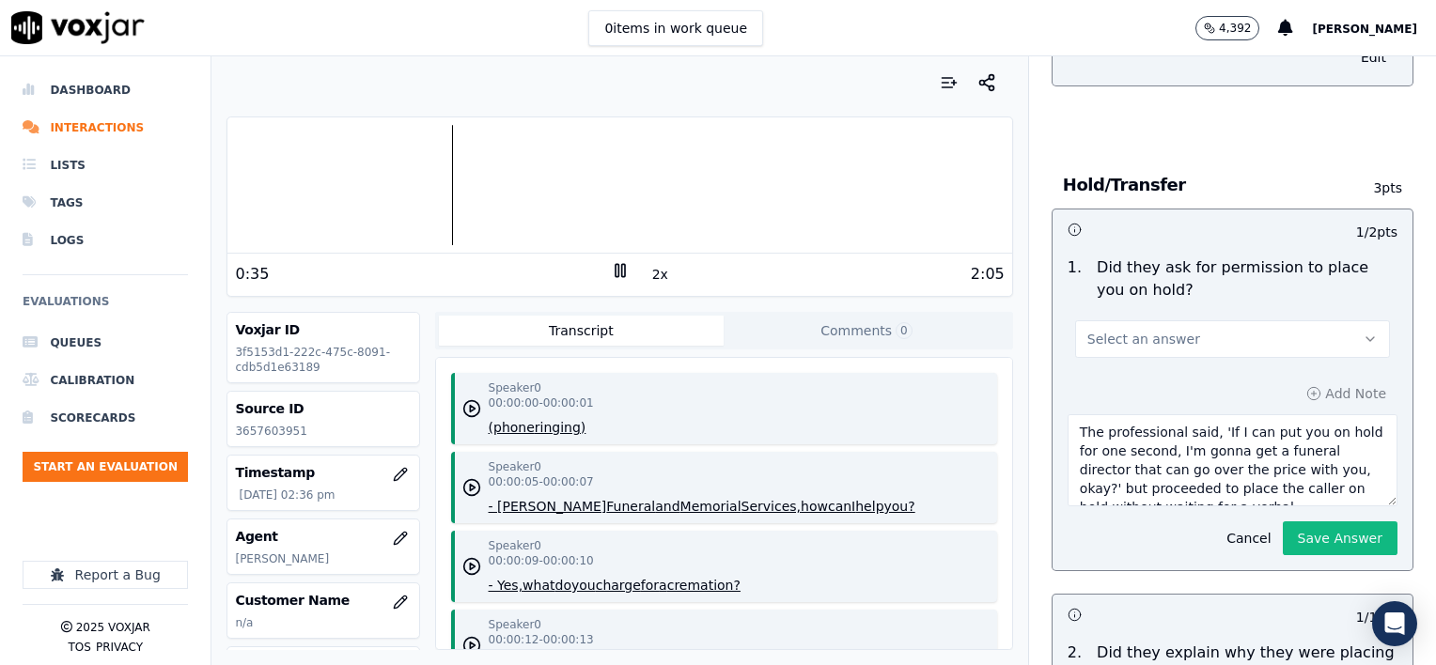
click at [1206, 335] on button "Select an answer" at bounding box center [1232, 339] width 315 height 38
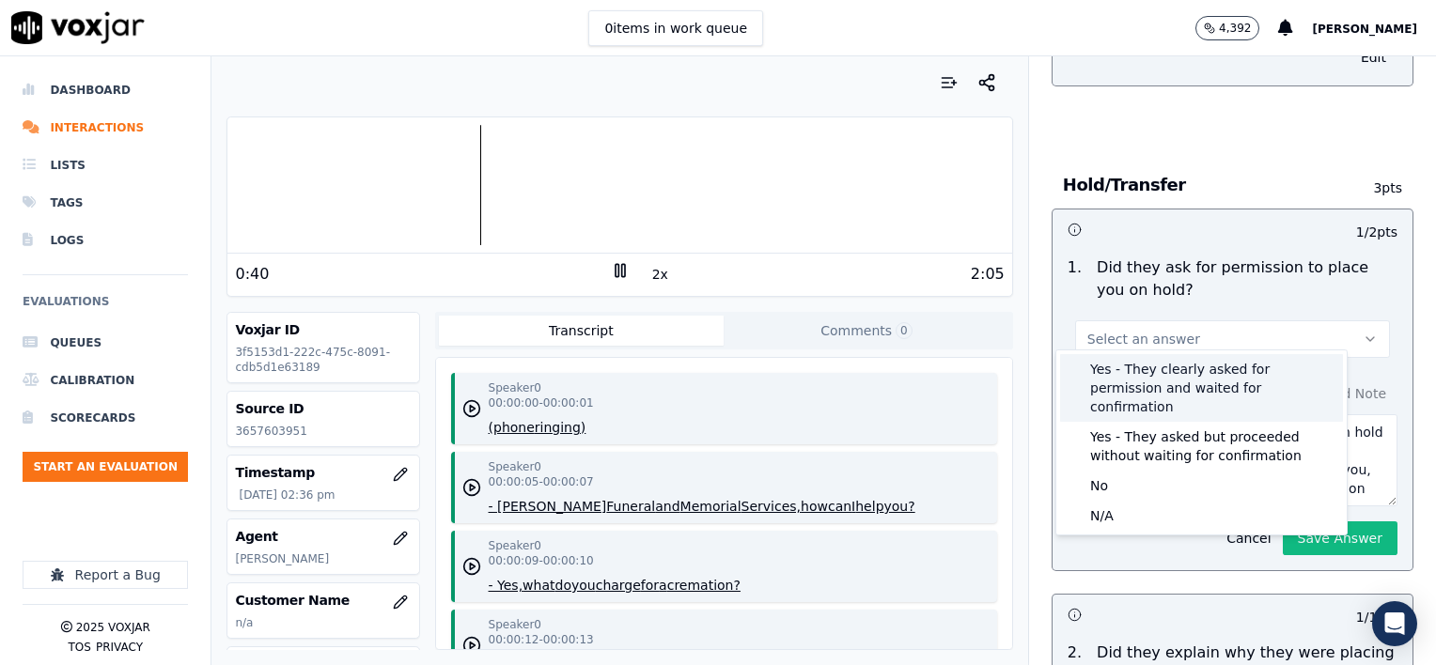
click at [1214, 382] on div "Yes - They clearly asked for permission and waited for confirmation" at bounding box center [1201, 388] width 283 height 68
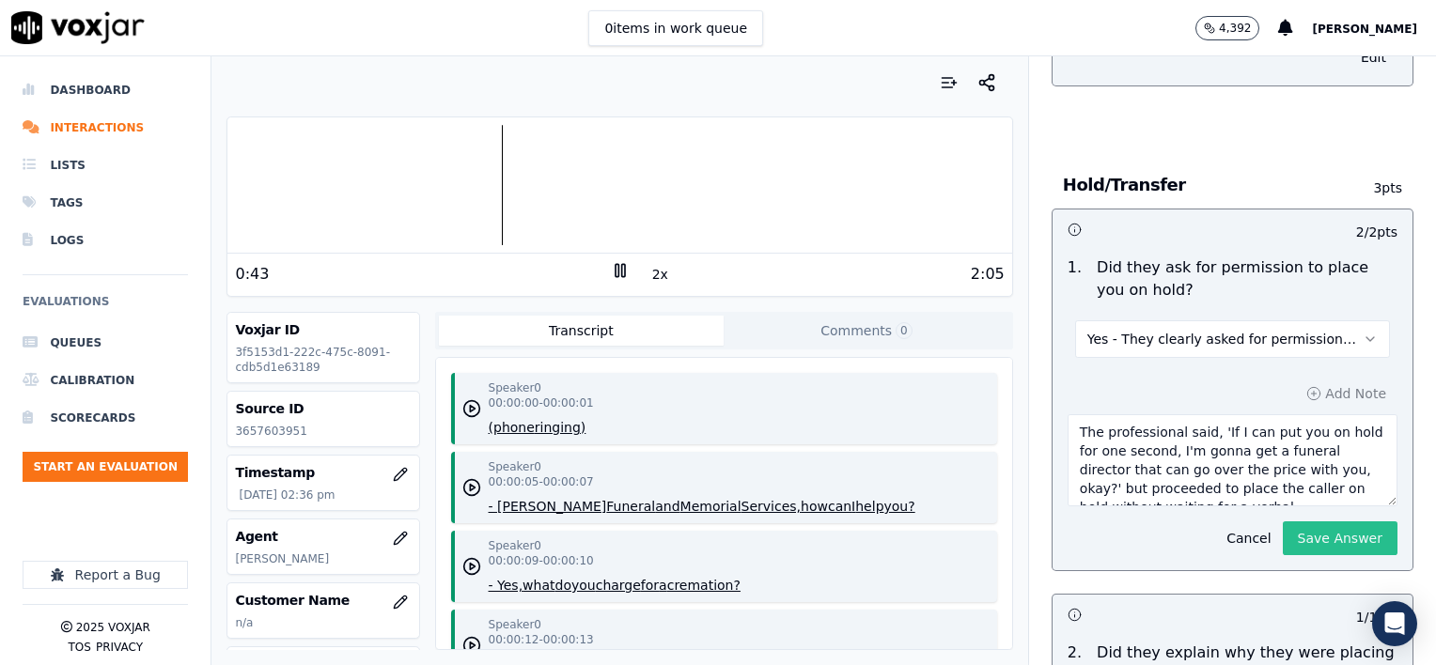
click at [1299, 525] on button "Save Answer" at bounding box center [1340, 539] width 115 height 34
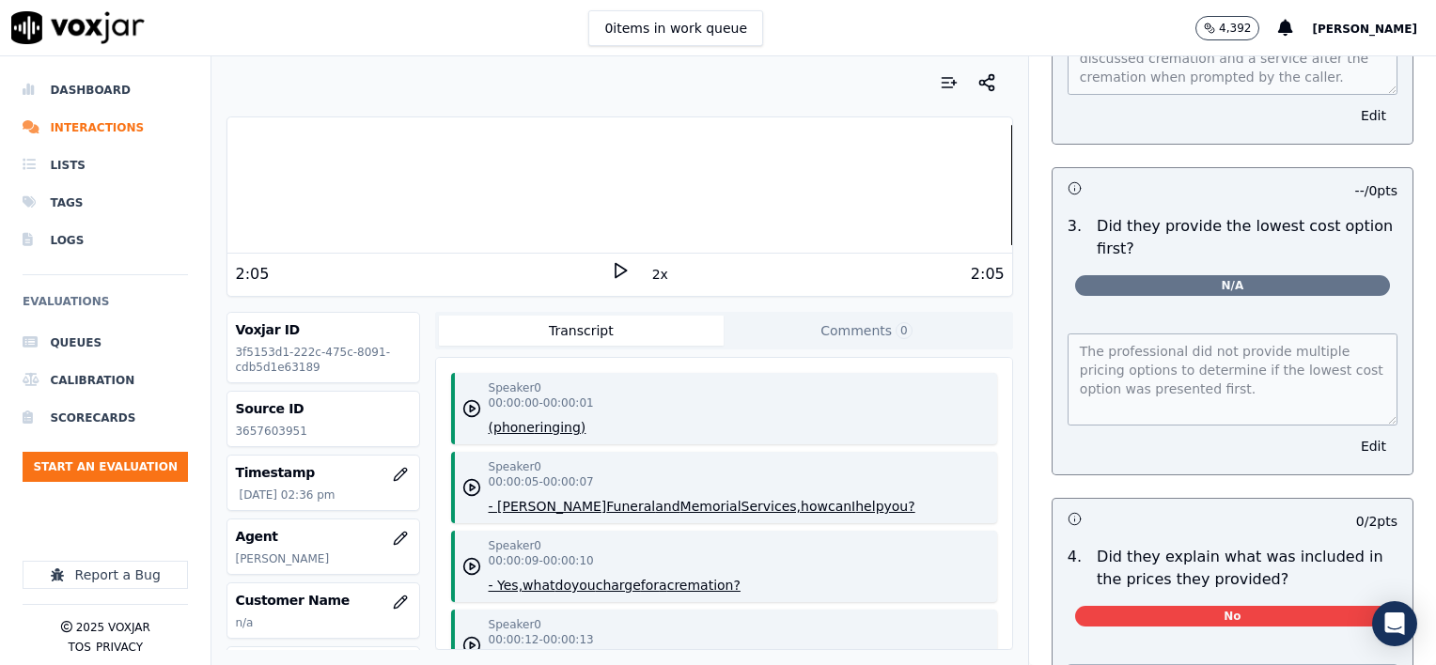
scroll to position [6065, 0]
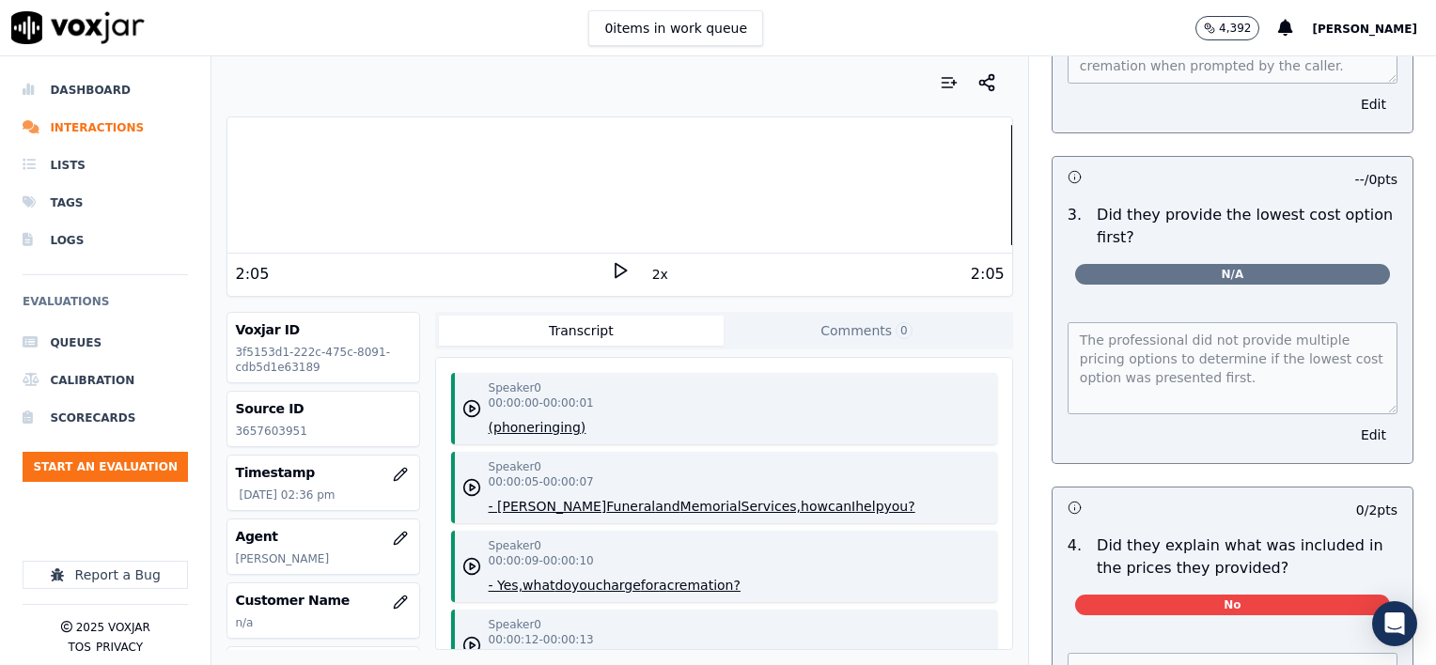
click at [632, 188] on div at bounding box center [619, 185] width 784 height 120
click at [612, 271] on icon at bounding box center [620, 270] width 19 height 19
click at [539, 186] on div at bounding box center [619, 185] width 784 height 120
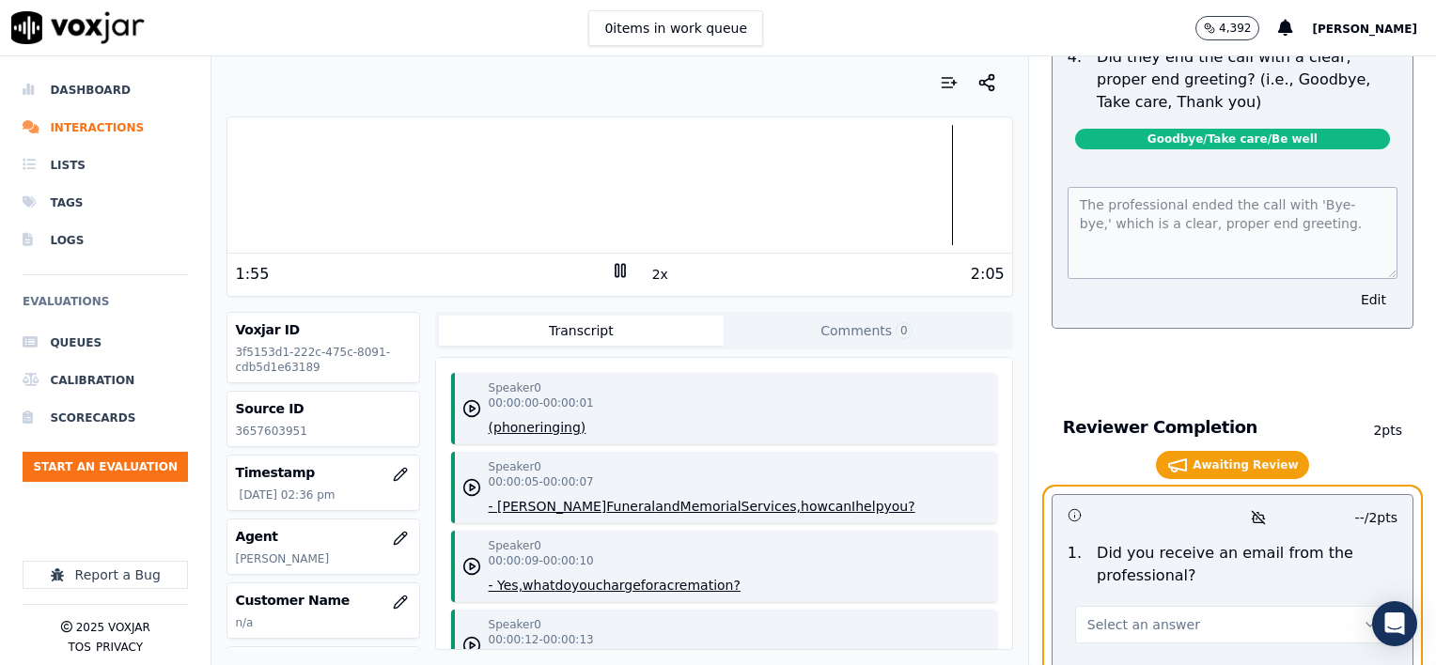
scroll to position [11515, 0]
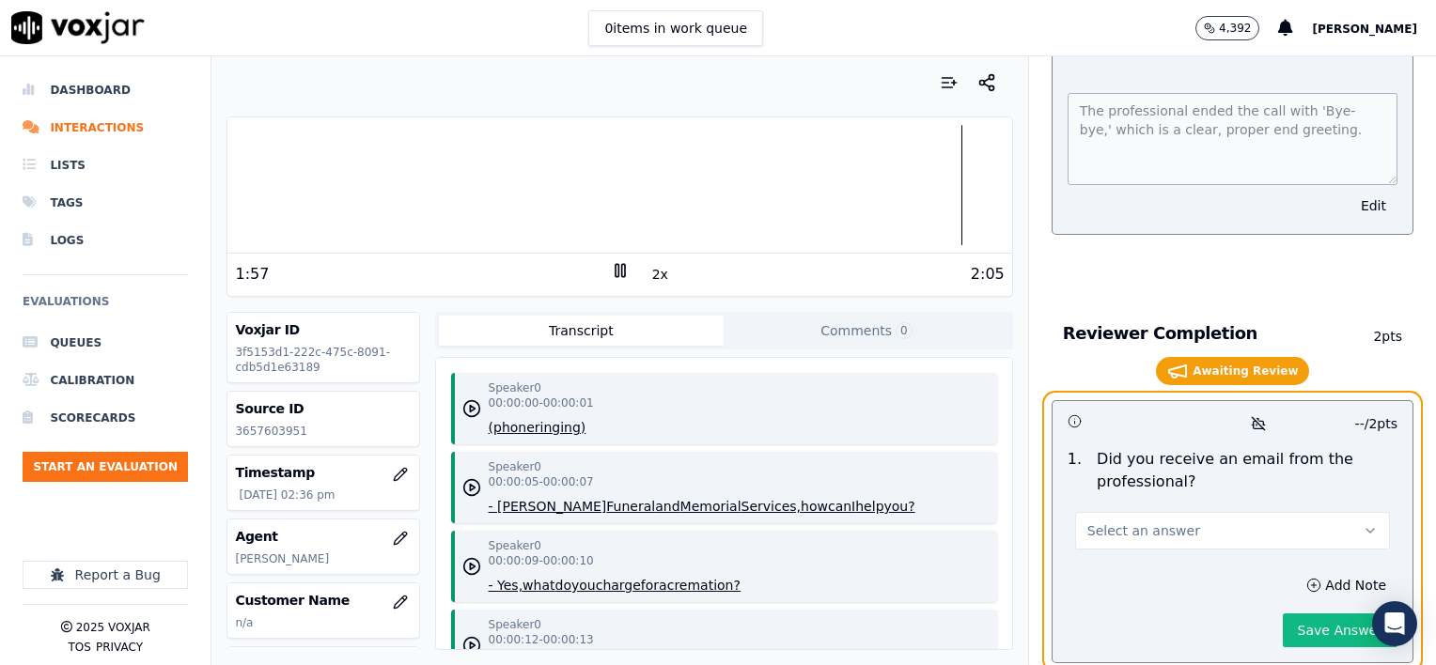
click at [1179, 512] on button "Select an answer" at bounding box center [1232, 531] width 315 height 38
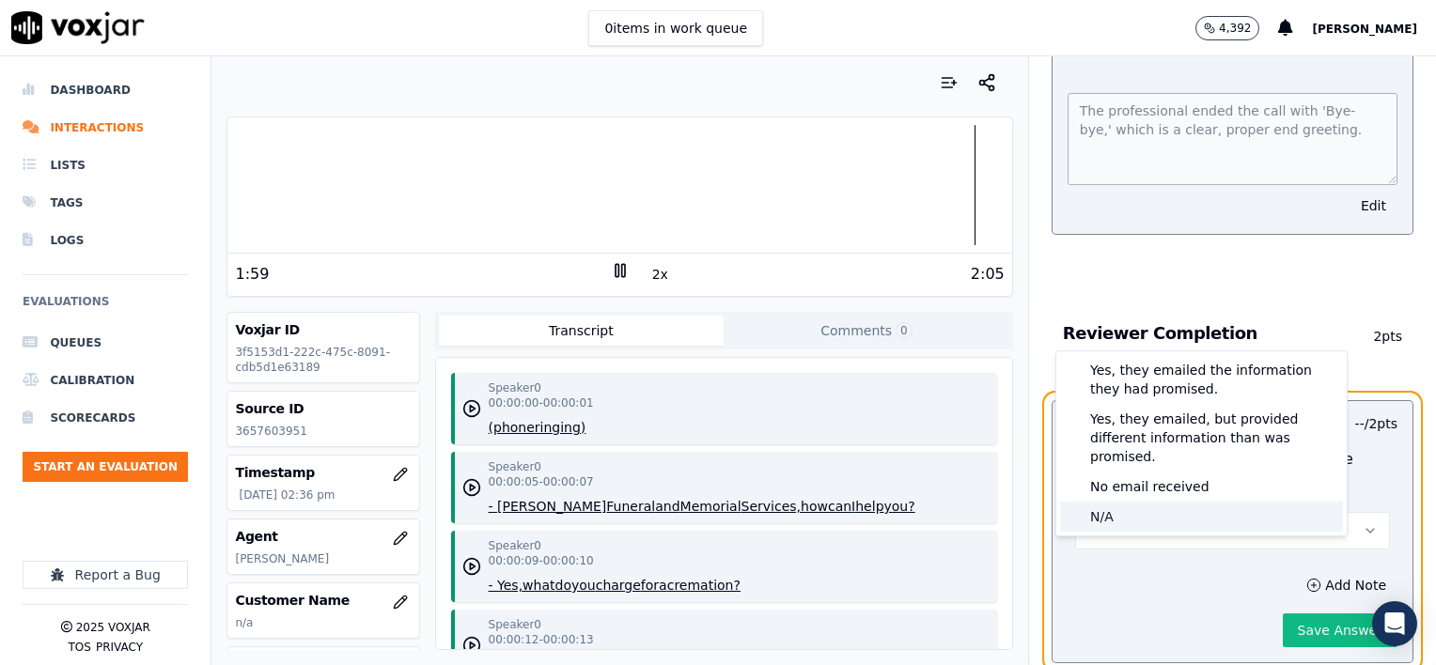
click at [1138, 502] on div "N/A" at bounding box center [1201, 517] width 283 height 30
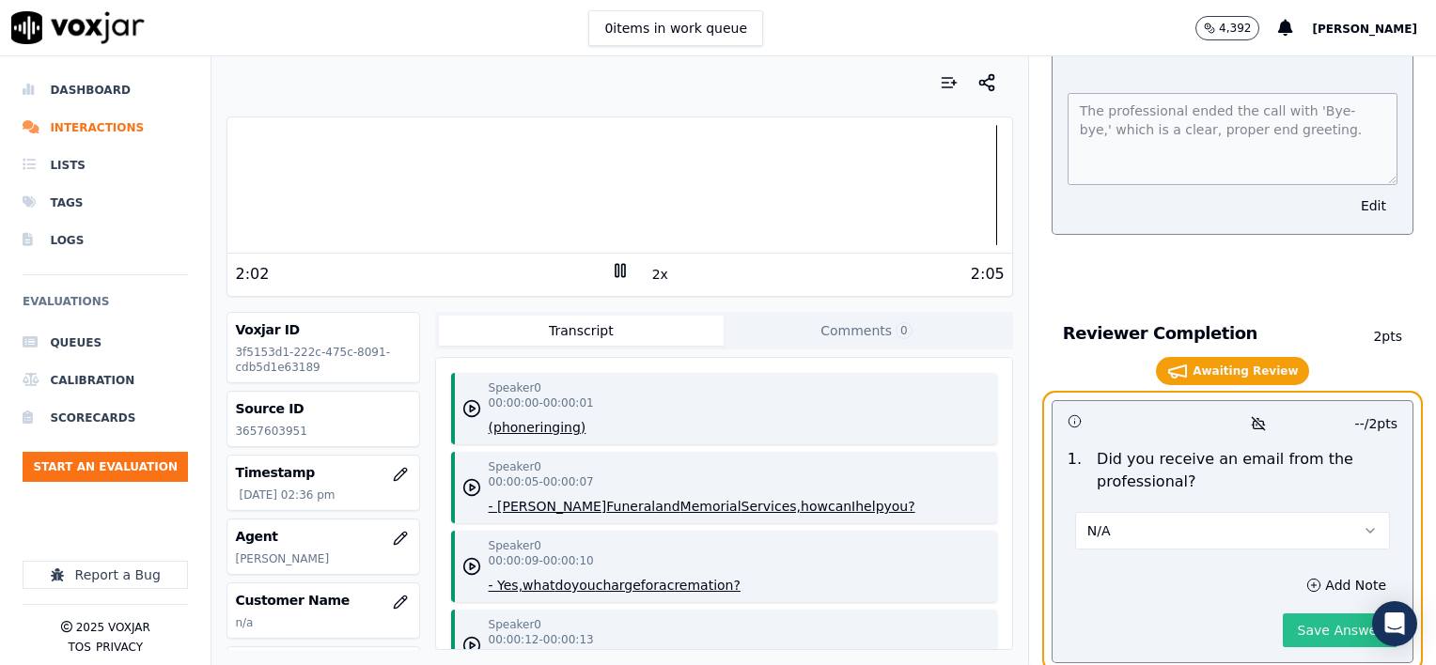
click at [1317, 614] on button "Save Answer" at bounding box center [1340, 631] width 115 height 34
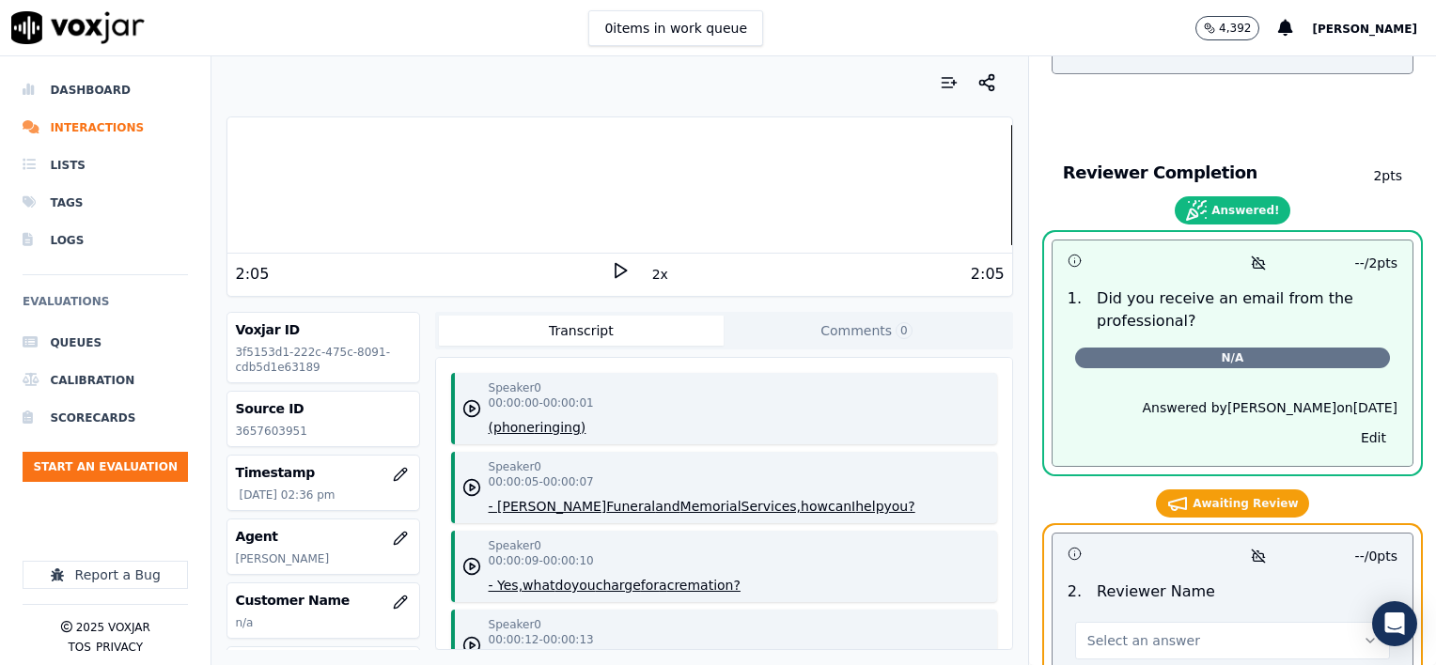
scroll to position [11690, 0]
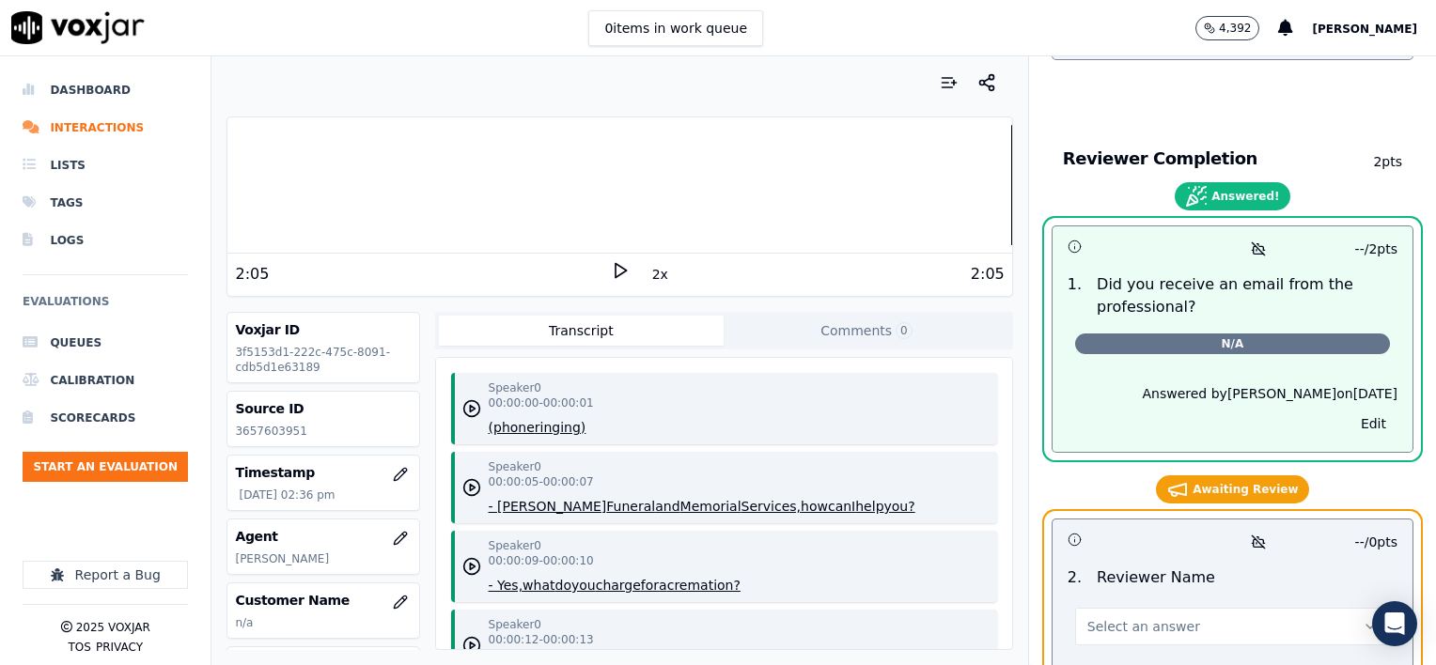
click at [1210, 608] on button "Select an answer" at bounding box center [1232, 627] width 315 height 38
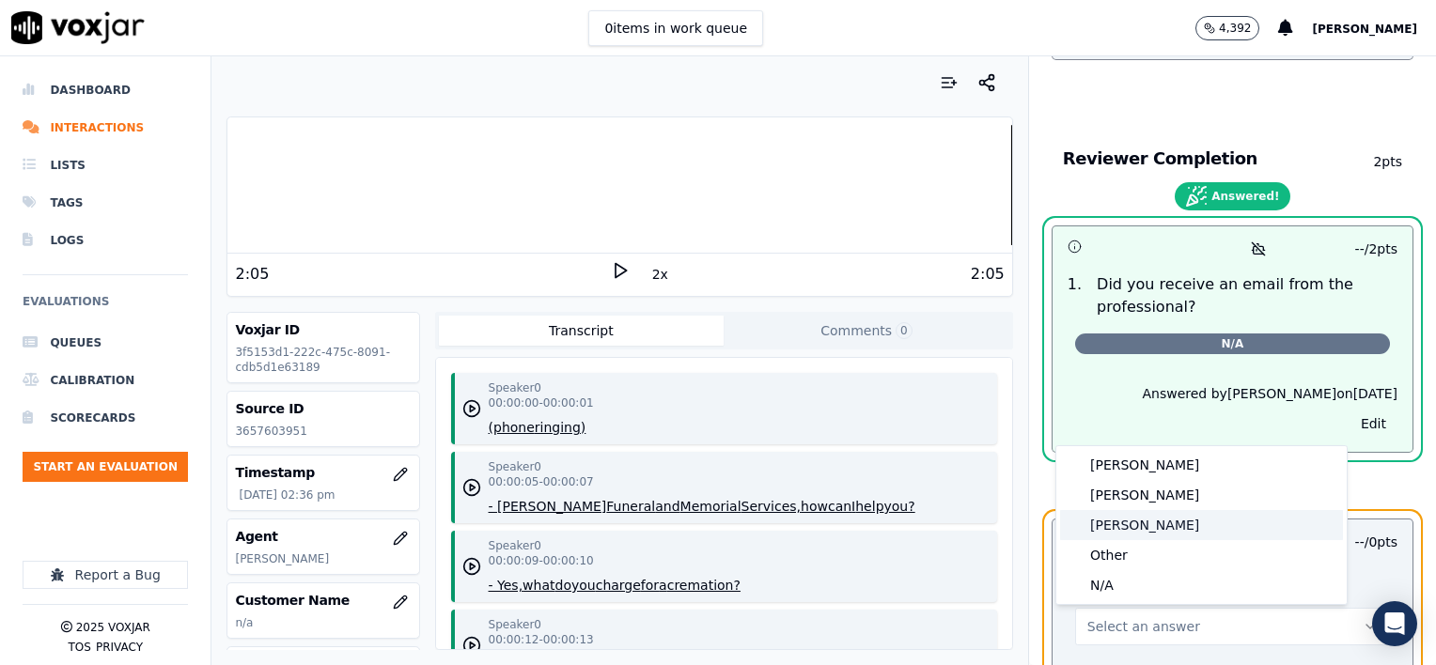
click at [1131, 526] on div "[PERSON_NAME]" at bounding box center [1201, 525] width 283 height 30
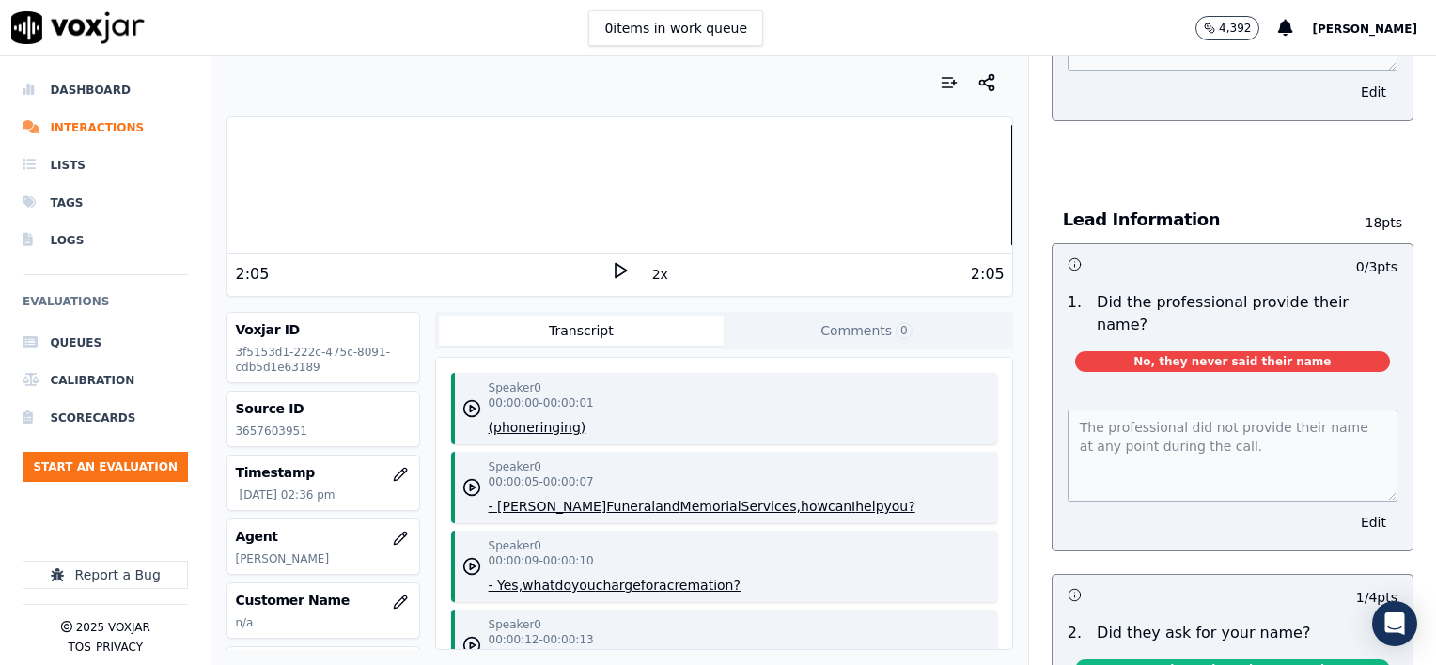
scroll to position [0, 0]
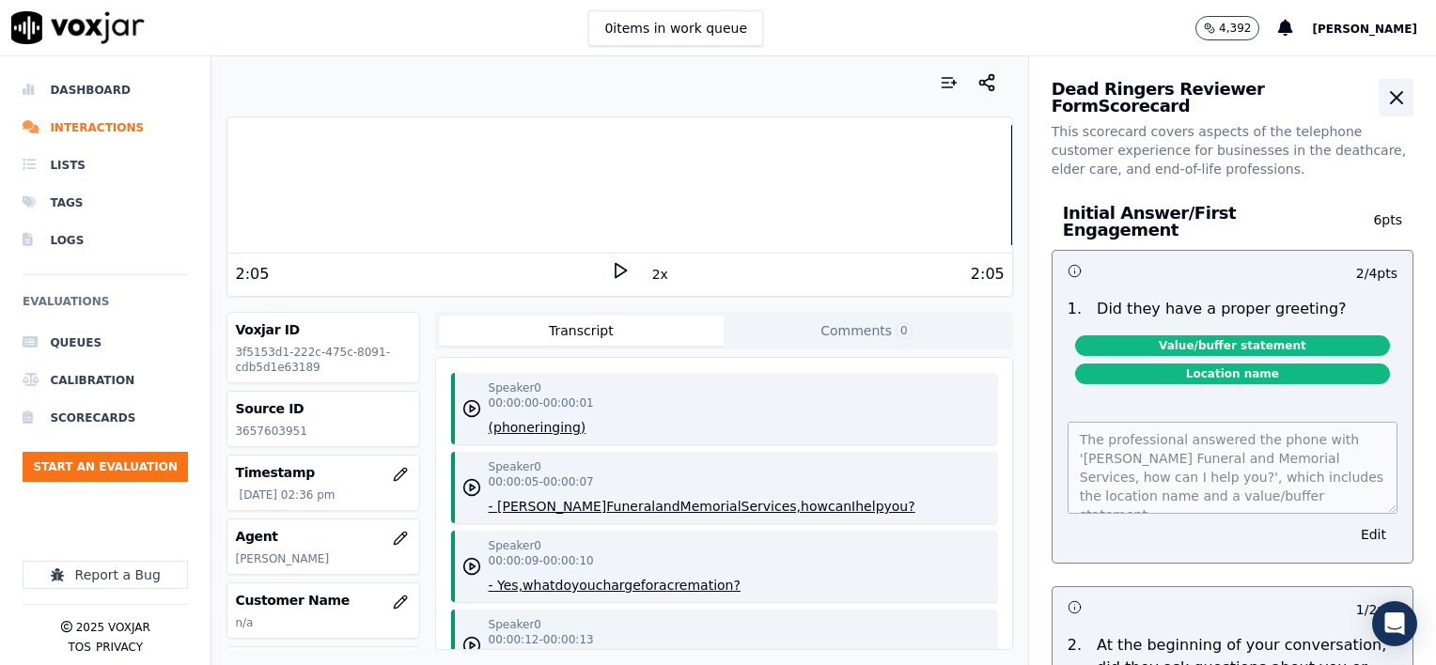
click at [1385, 102] on icon "button" at bounding box center [1396, 97] width 23 height 23
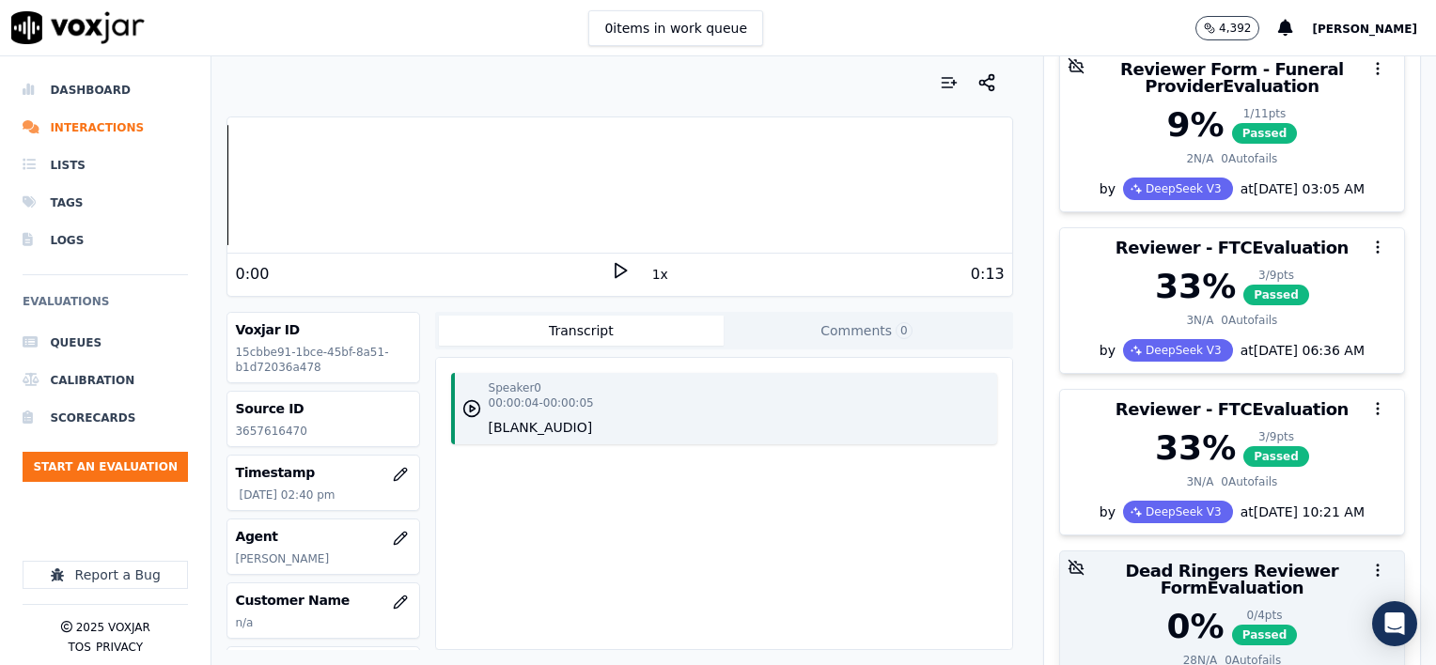
scroll to position [193, 0]
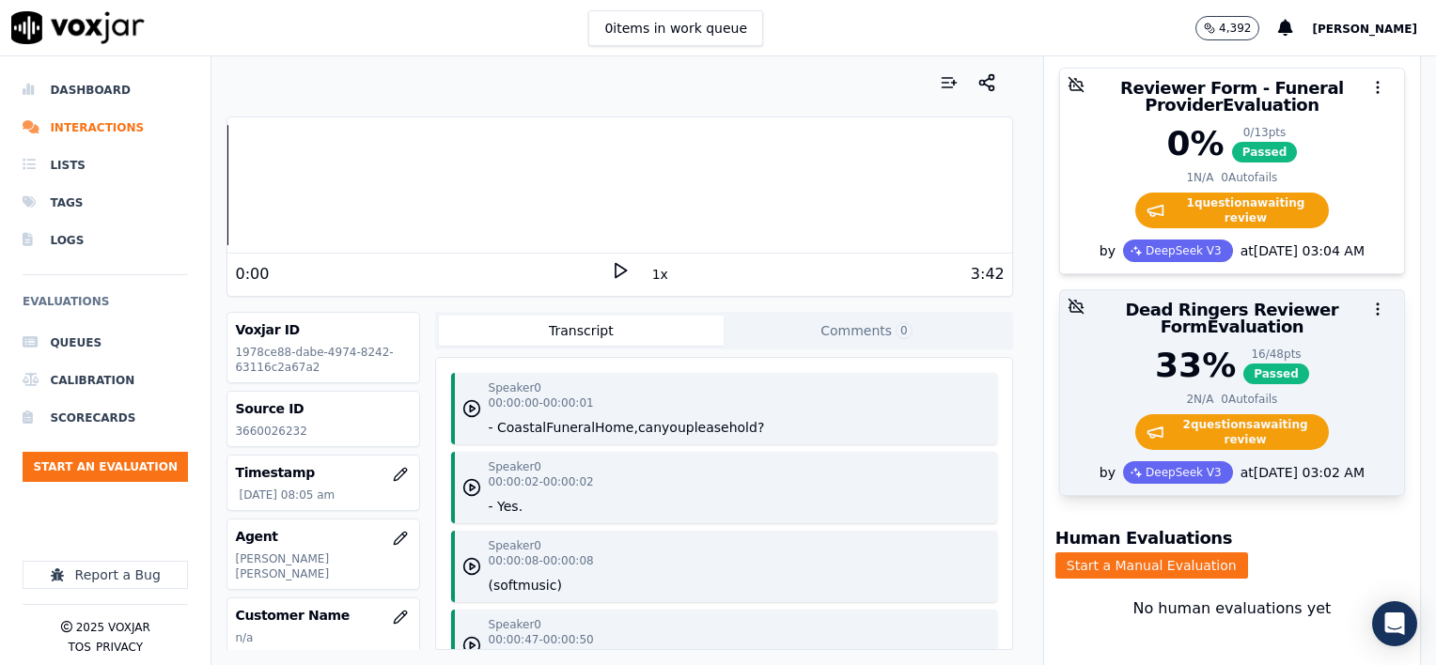
scroll to position [298, 0]
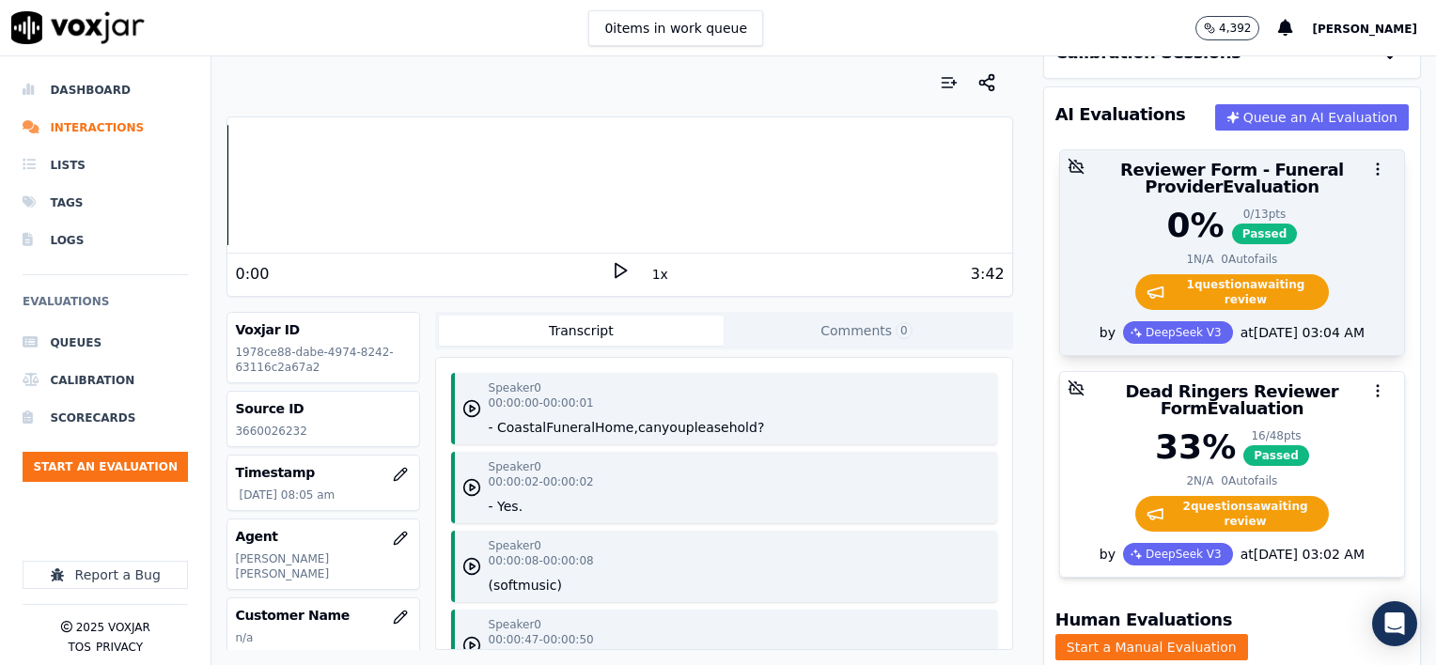
scroll to position [188, 0]
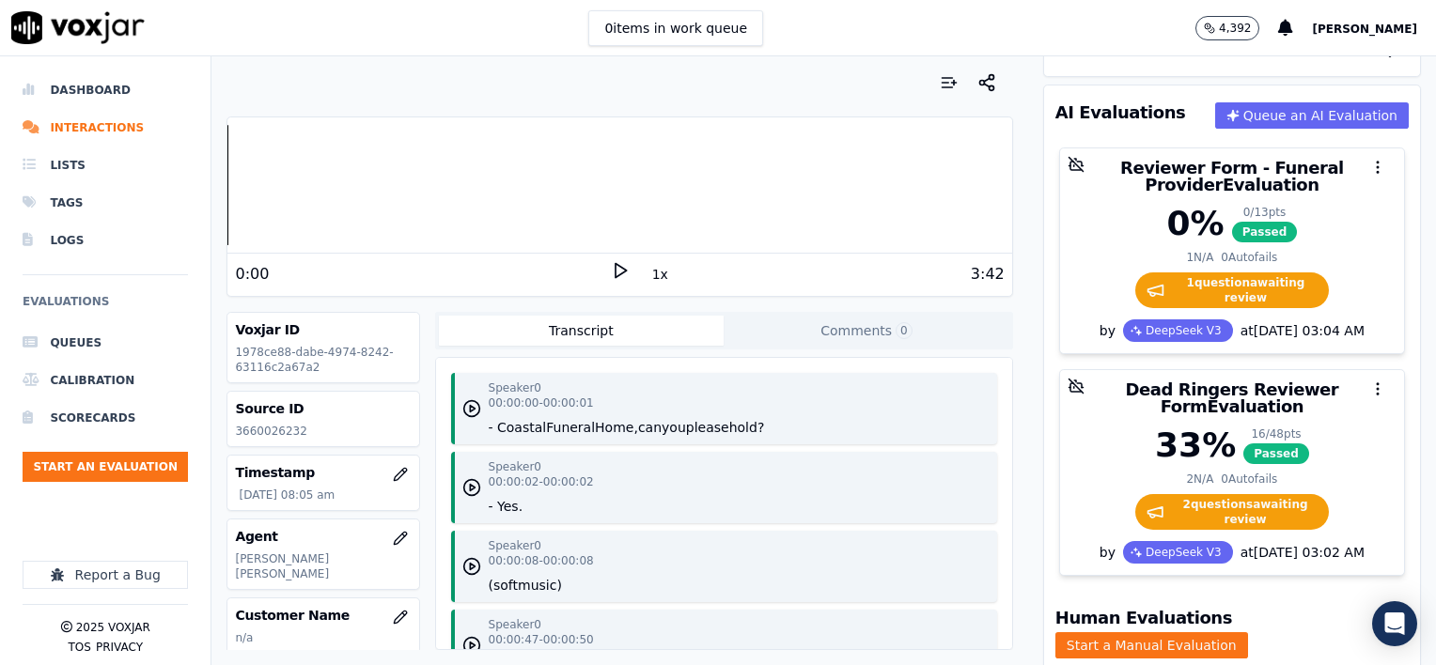
click at [648, 268] on button "1x" at bounding box center [659, 274] width 23 height 26
click at [648, 268] on button "1.5x" at bounding box center [666, 274] width 37 height 26
click at [611, 270] on icon at bounding box center [620, 270] width 19 height 19
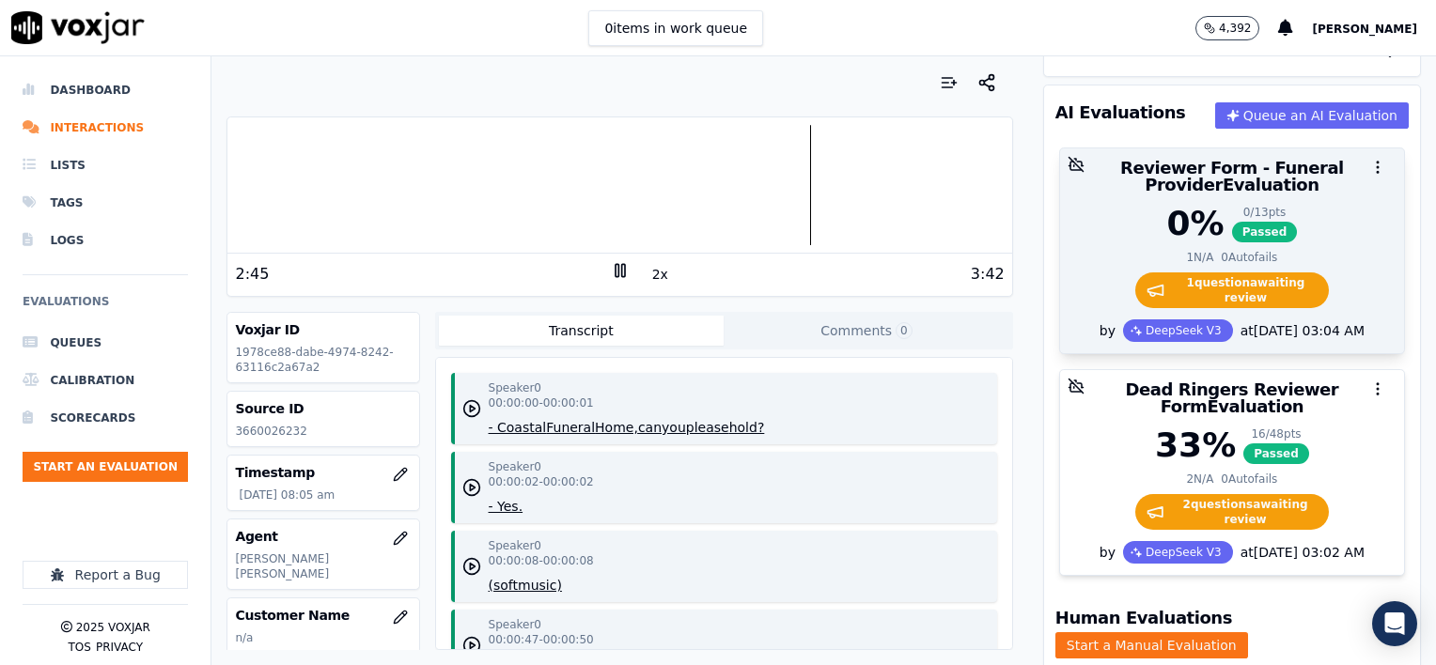
click at [1307, 218] on div "0 % 0 / 13 pts Passed" at bounding box center [1231, 224] width 321 height 38
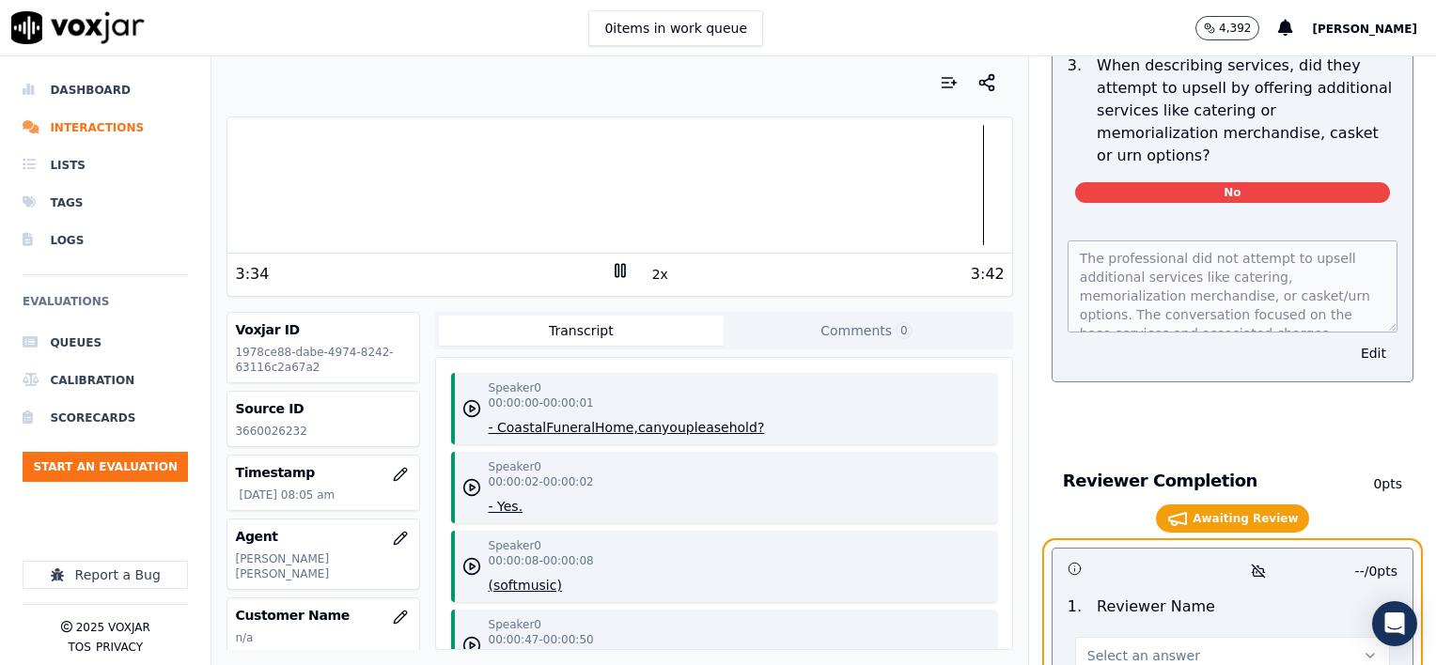
scroll to position [3195, 0]
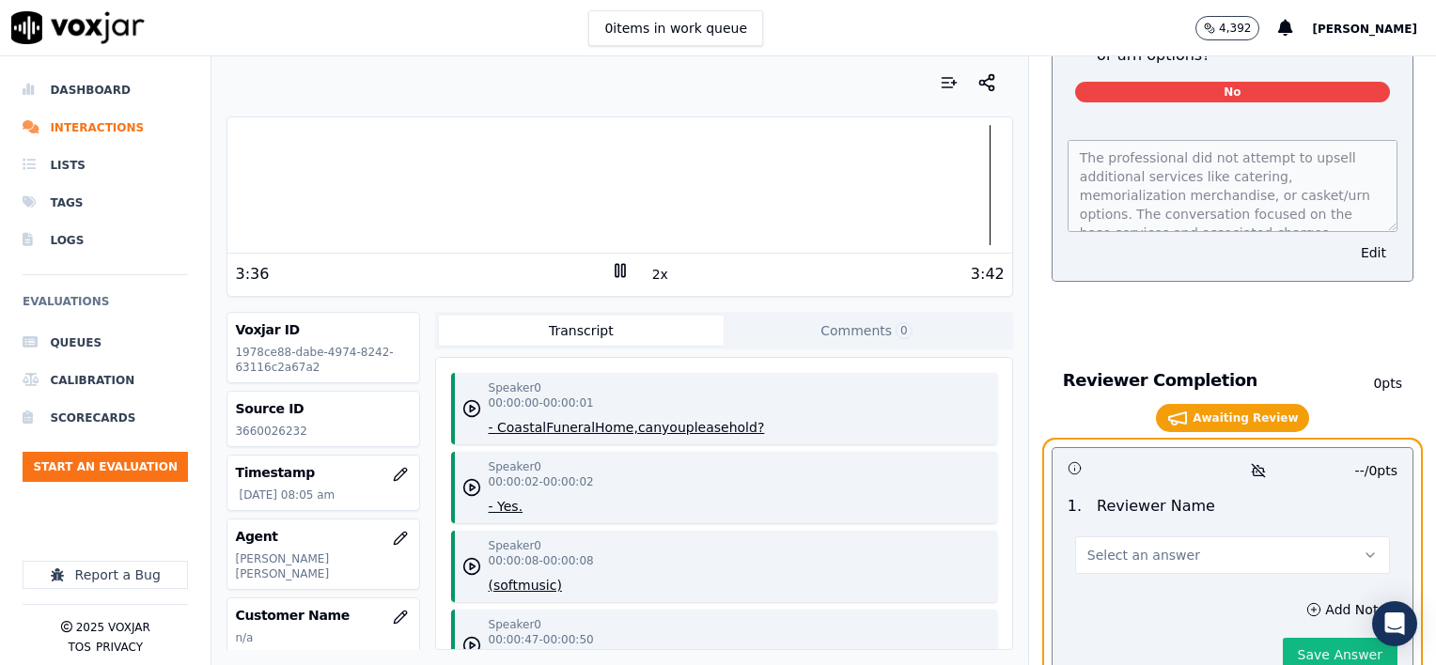
click at [1251, 537] on button "Select an answer" at bounding box center [1232, 556] width 315 height 38
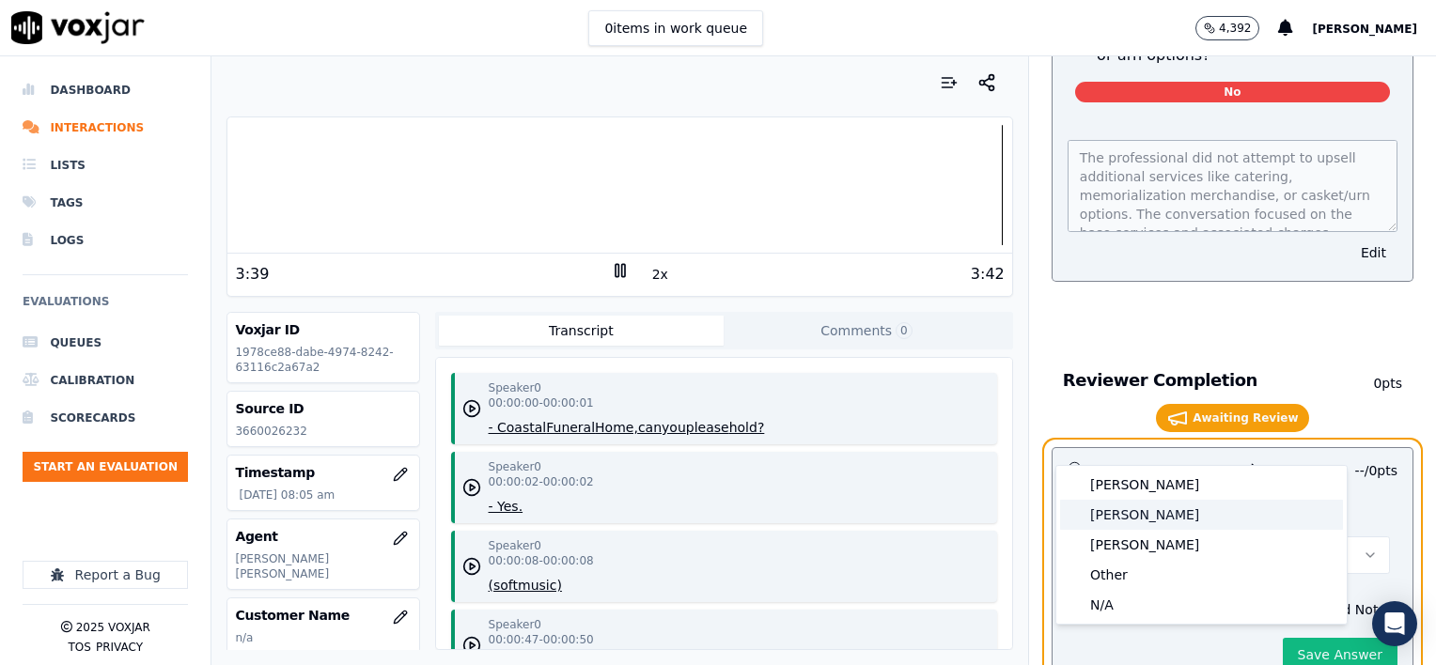
click at [1129, 522] on div "[PERSON_NAME]" at bounding box center [1201, 515] width 283 height 30
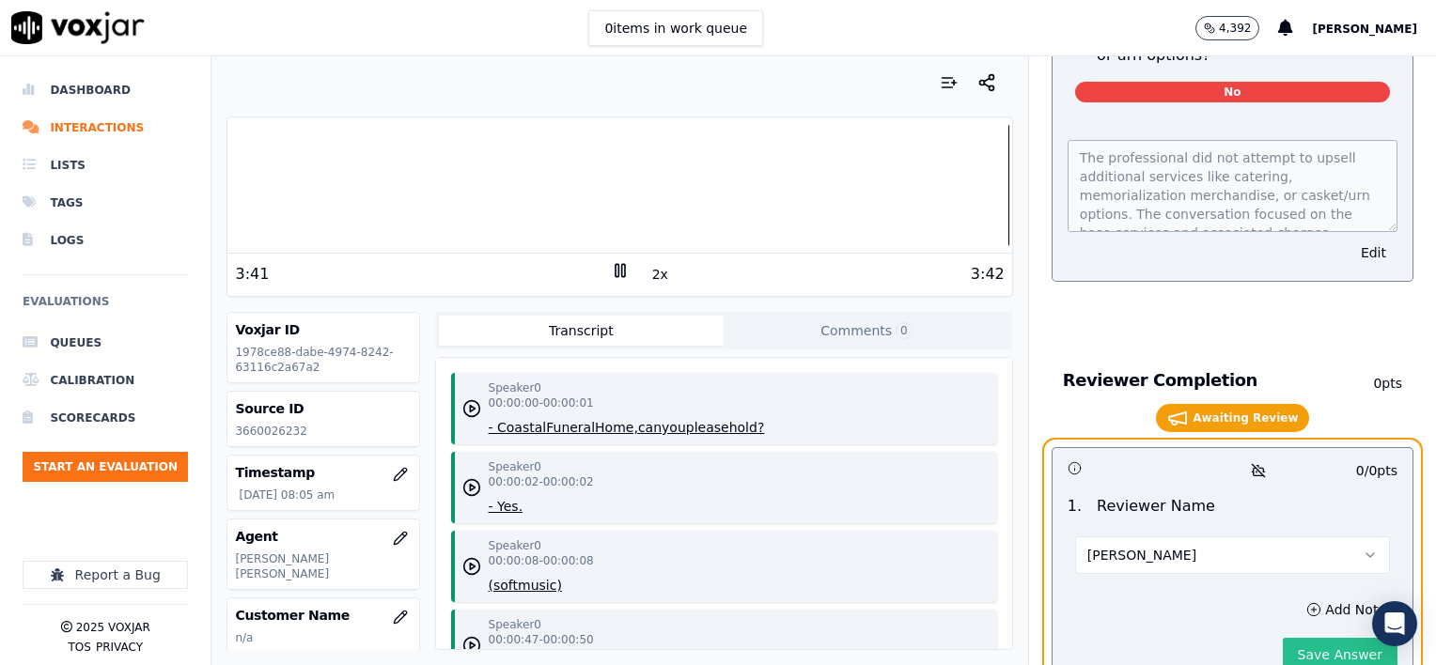
click at [1314, 638] on button "Save Answer" at bounding box center [1340, 655] width 115 height 34
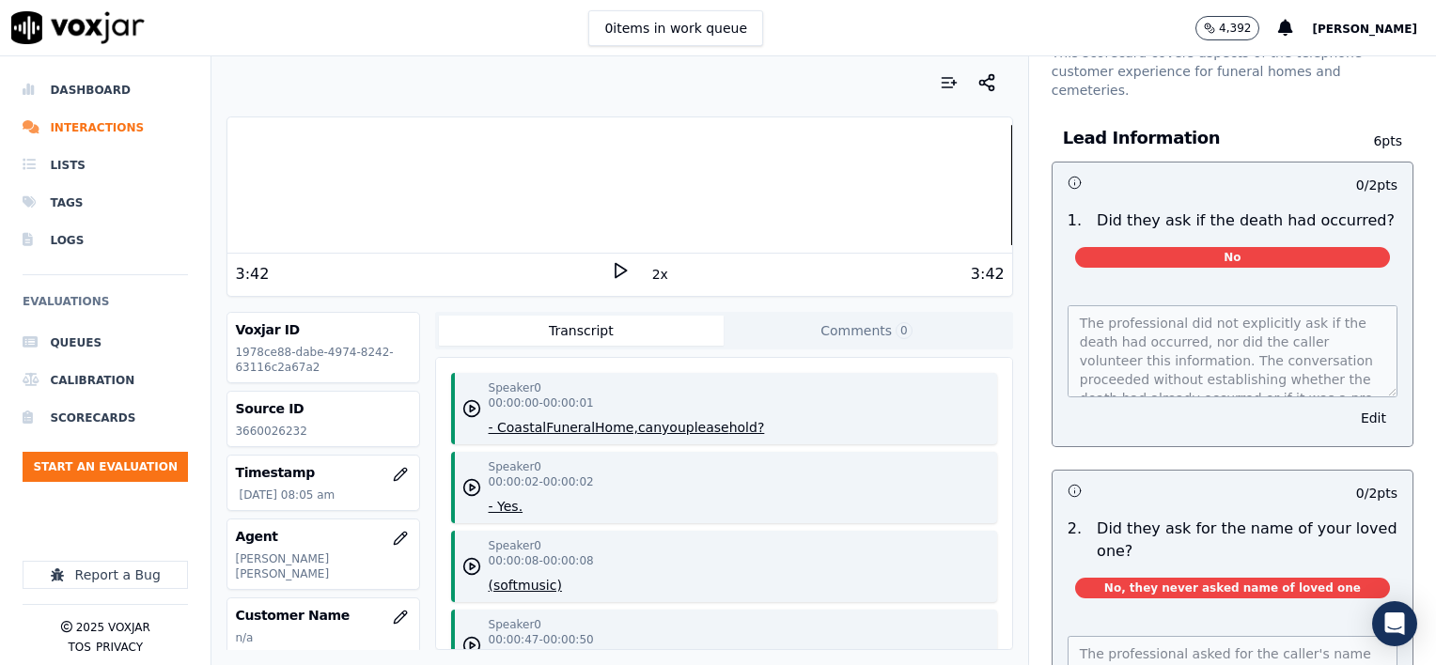
scroll to position [0, 0]
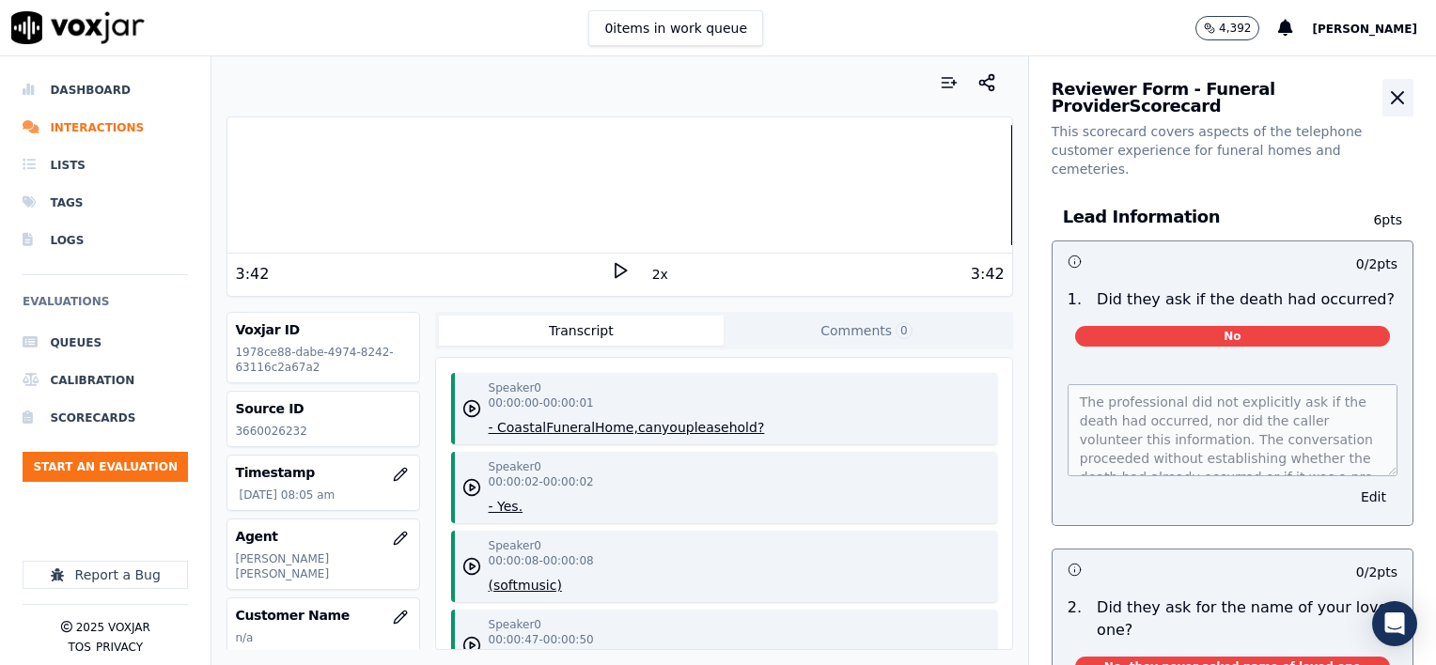
click at [1386, 93] on icon "button" at bounding box center [1397, 97] width 23 height 23
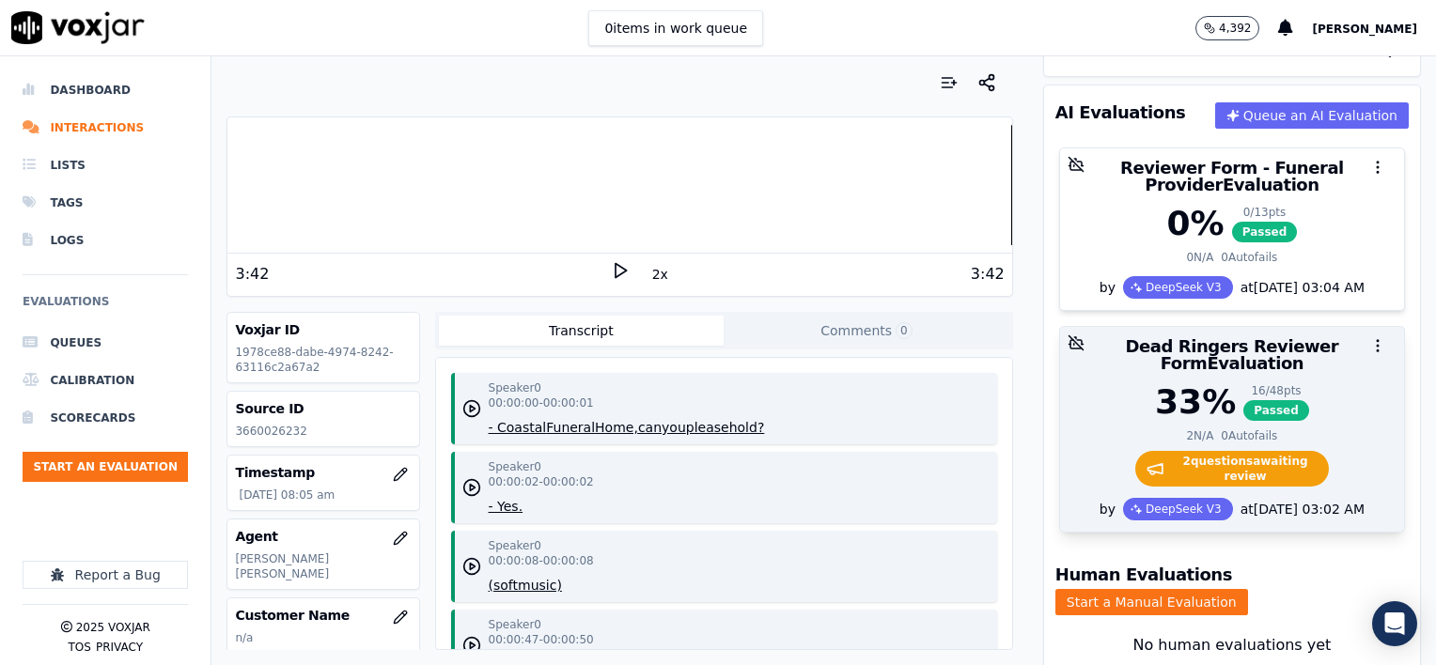
click at [1155, 383] on div "33 %" at bounding box center [1195, 402] width 81 height 38
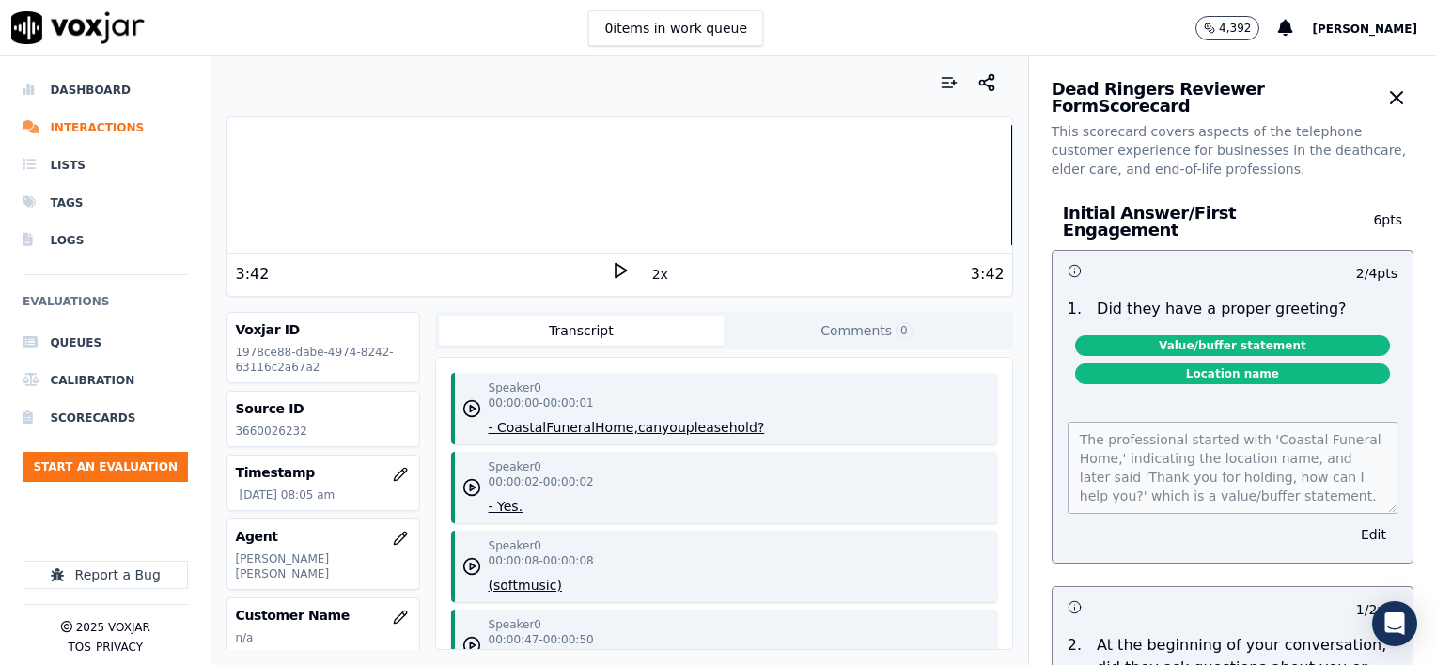
click at [228, 184] on div at bounding box center [619, 185] width 784 height 120
click at [611, 271] on icon at bounding box center [620, 270] width 19 height 19
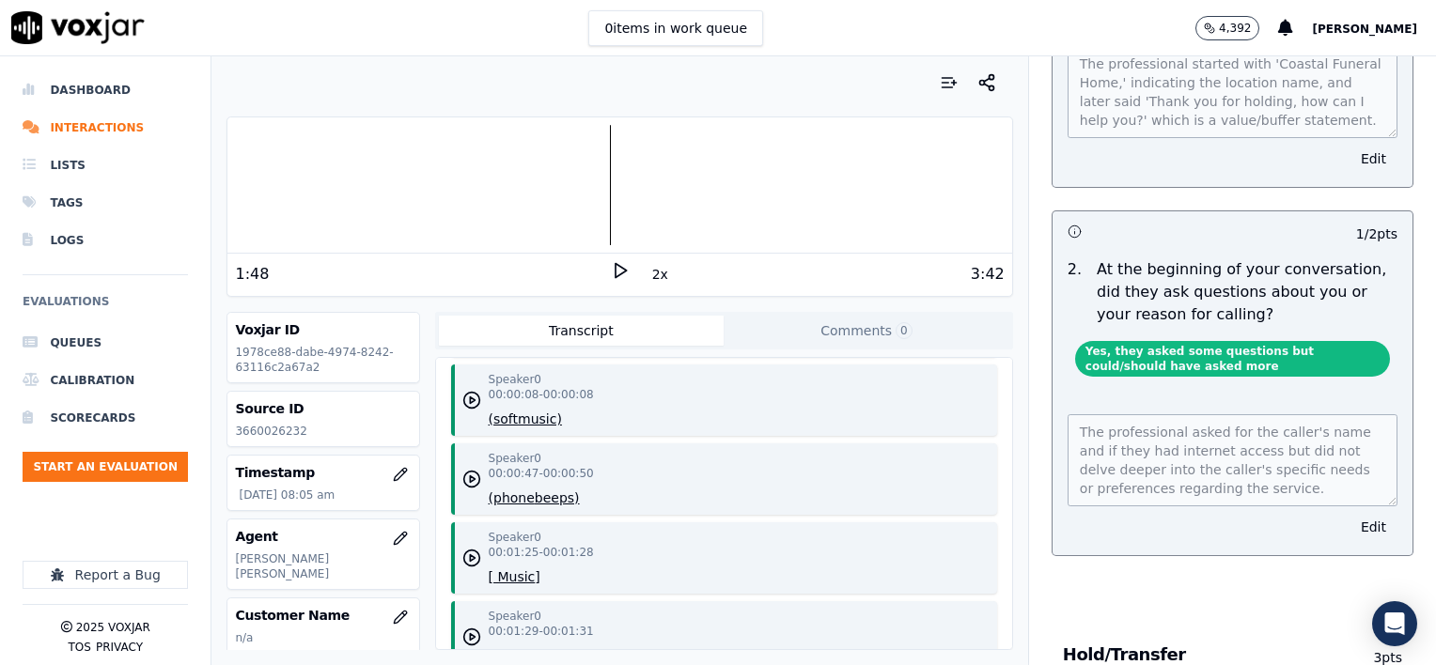
scroll to position [188, 0]
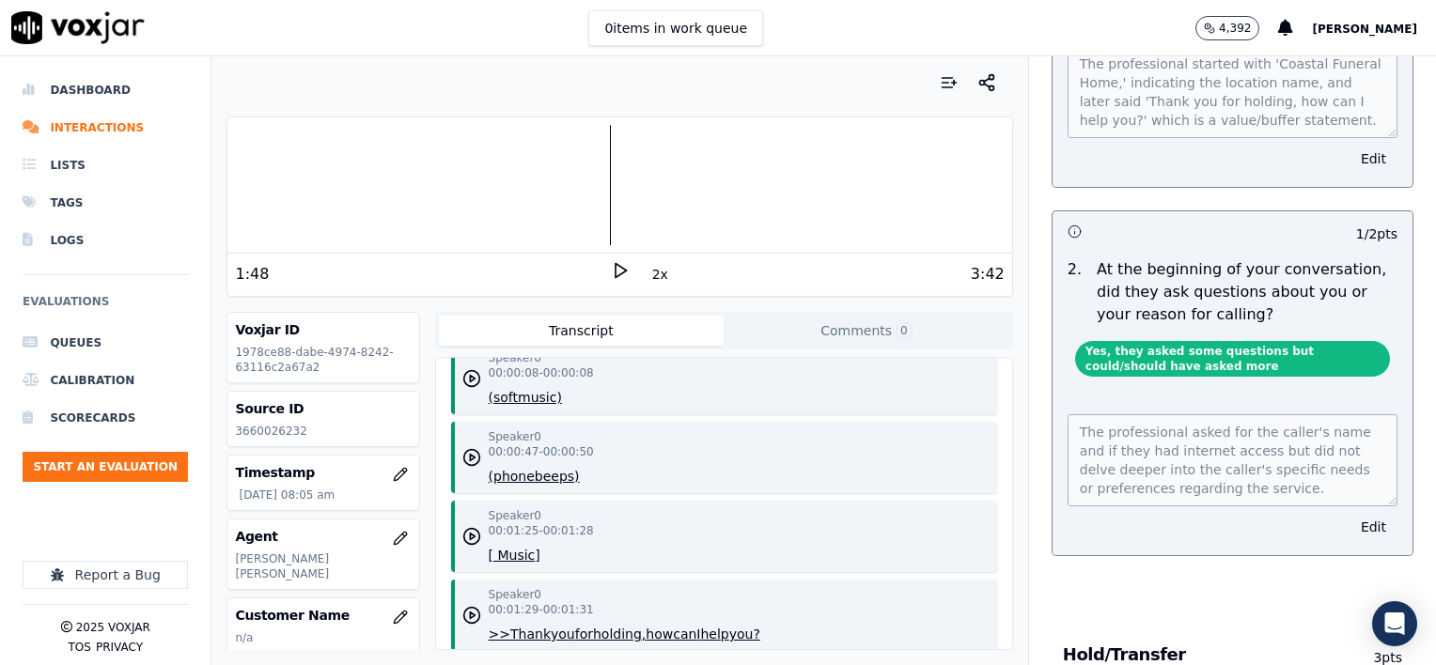
click at [1349, 514] on button "Edit" at bounding box center [1373, 527] width 48 height 26
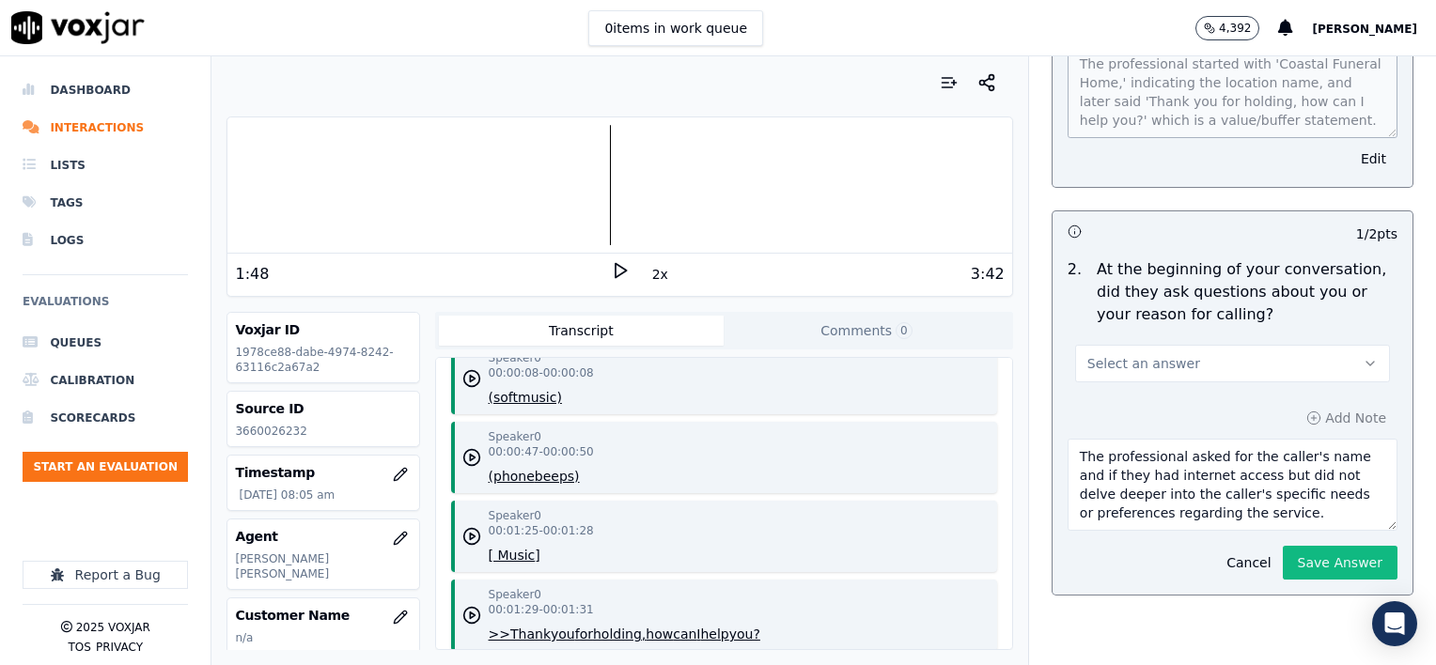
click at [1193, 355] on button "Select an answer" at bounding box center [1232, 364] width 315 height 38
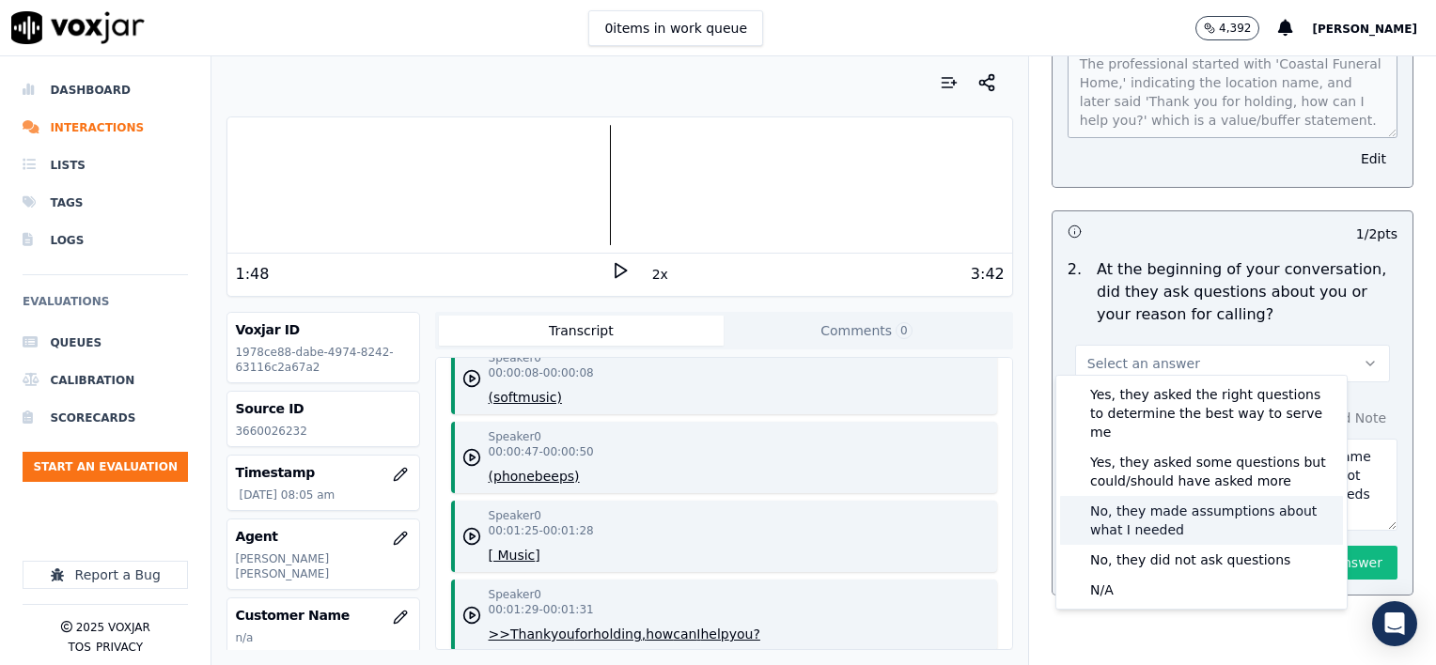
click at [1190, 496] on div "No, they made assumptions about what I needed" at bounding box center [1201, 520] width 283 height 49
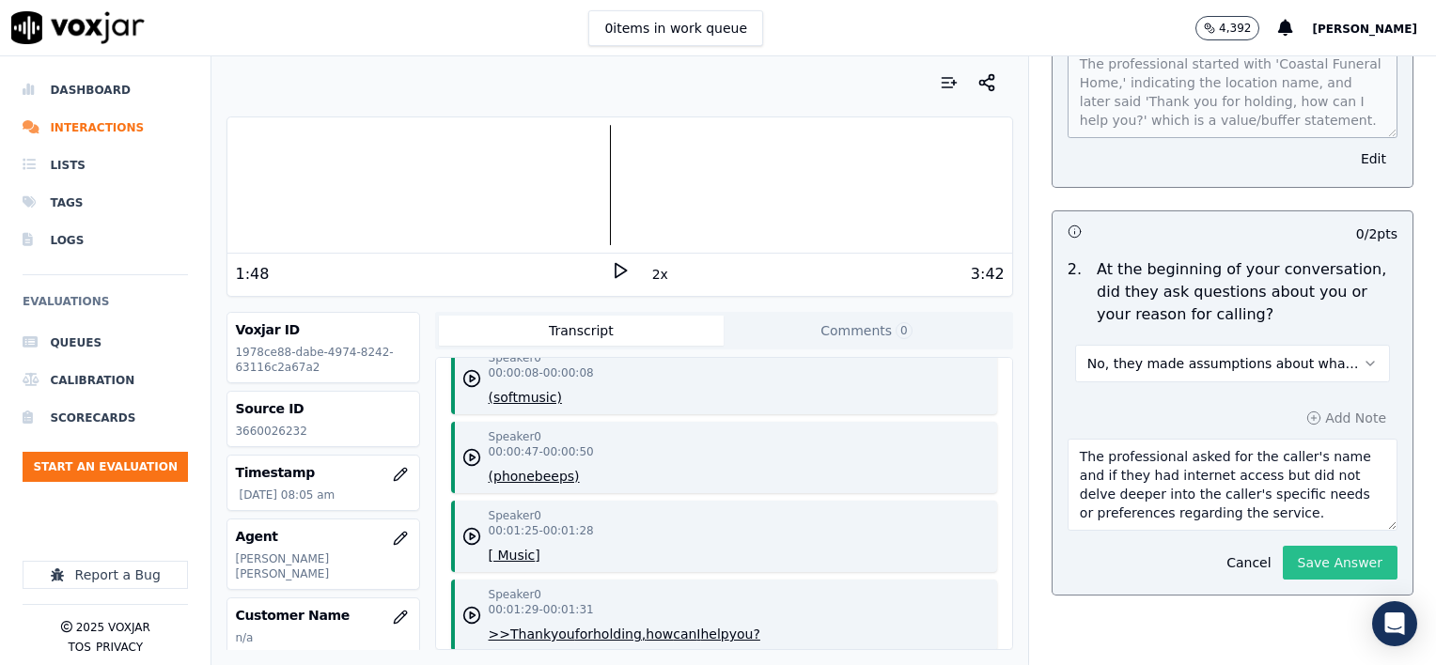
click at [1287, 548] on button "Save Answer" at bounding box center [1340, 563] width 115 height 34
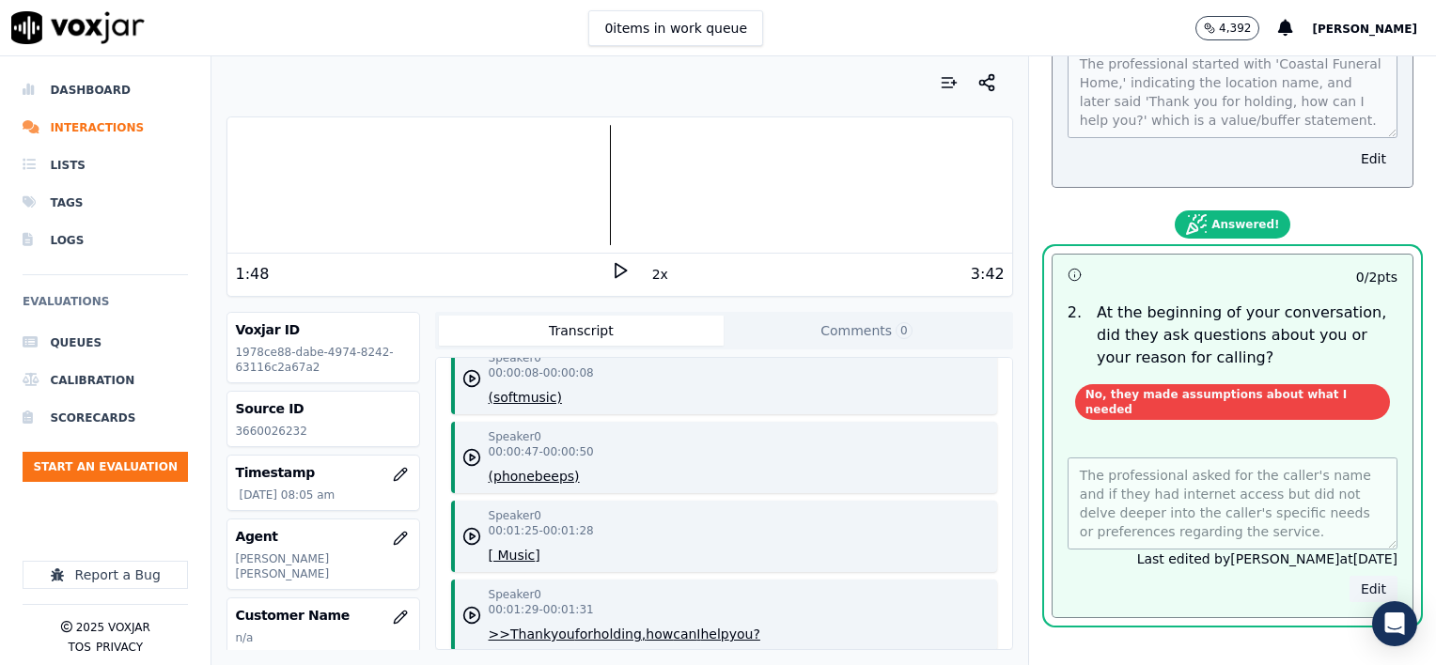
click at [1349, 576] on button "Edit" at bounding box center [1373, 589] width 48 height 26
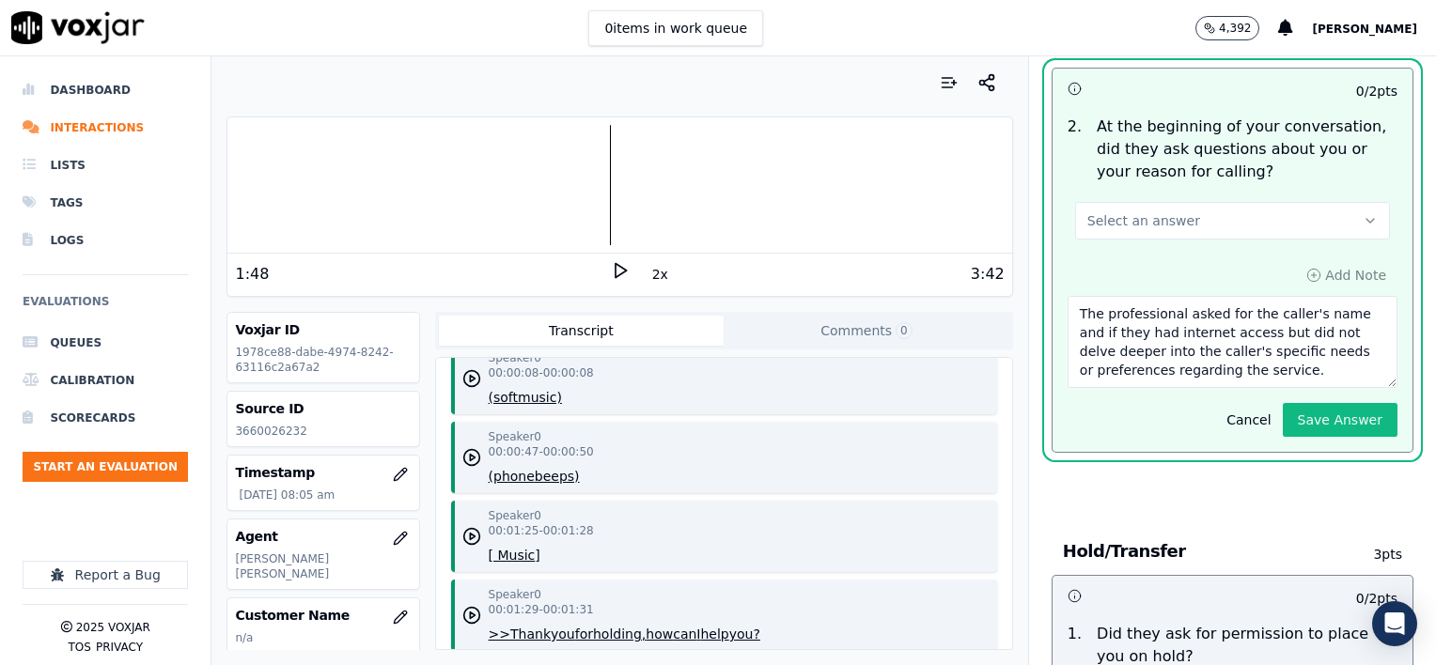
scroll to position [564, 0]
click at [1287, 352] on textarea "The professional asked for the caller's name and if they had internet access bu…" at bounding box center [1233, 340] width 330 height 92
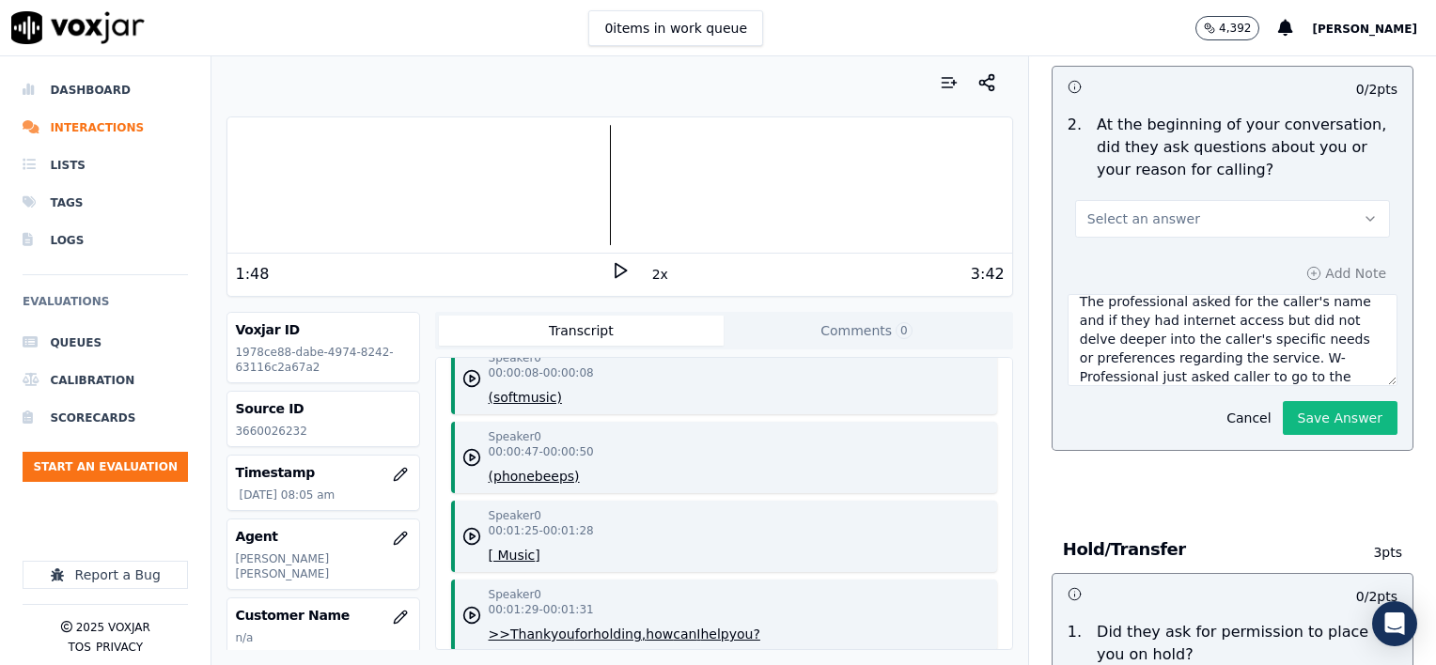
scroll to position [29, 0]
type textarea "The professional asked for the caller's name and if they had internet access bu…"
click at [1214, 215] on button "Select an answer" at bounding box center [1232, 219] width 315 height 38
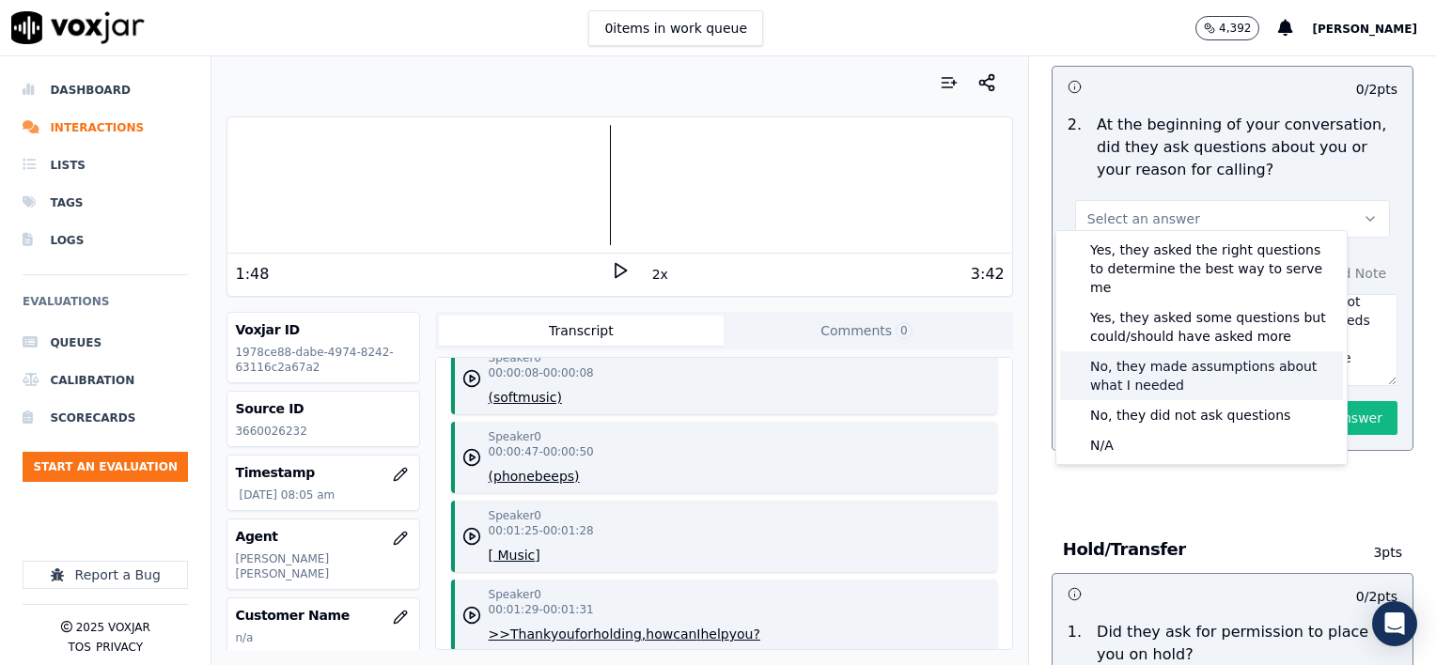
click at [1204, 351] on div "No, they made assumptions about what I needed" at bounding box center [1201, 375] width 283 height 49
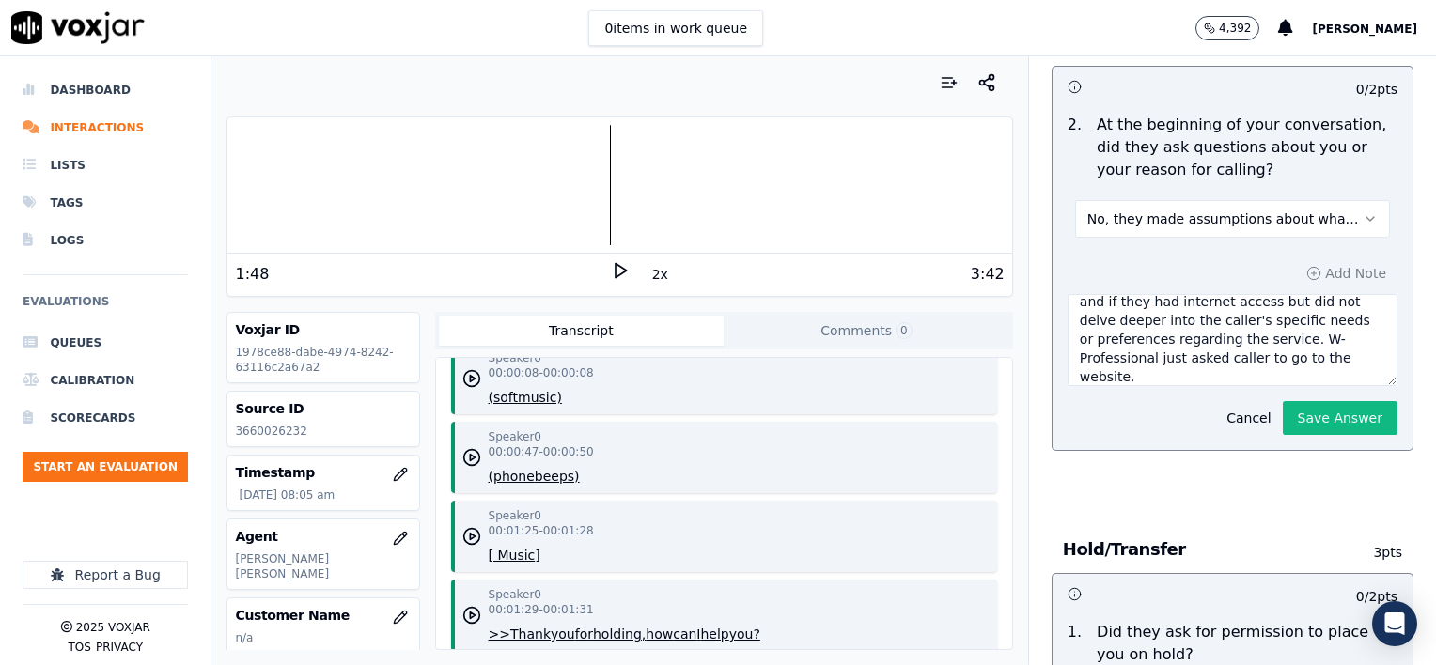
click at [1294, 409] on button "Save Answer" at bounding box center [1340, 418] width 115 height 34
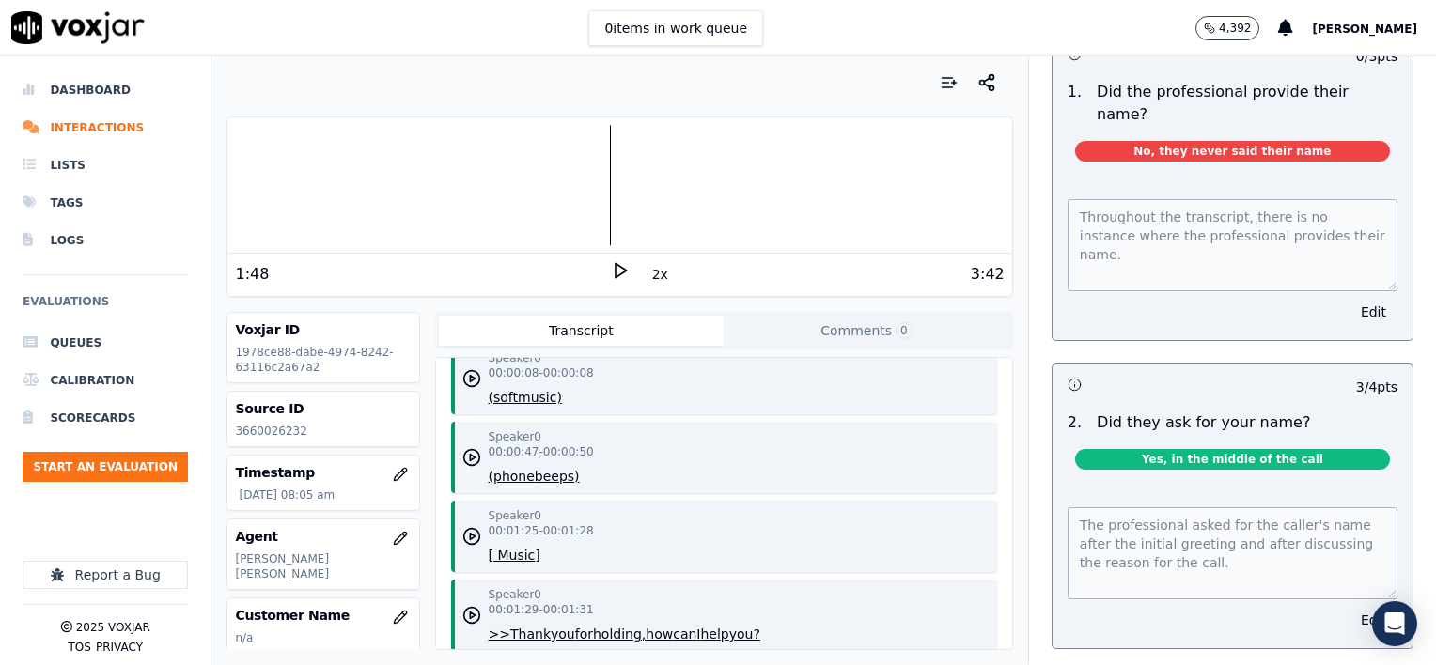
scroll to position [1836, 0]
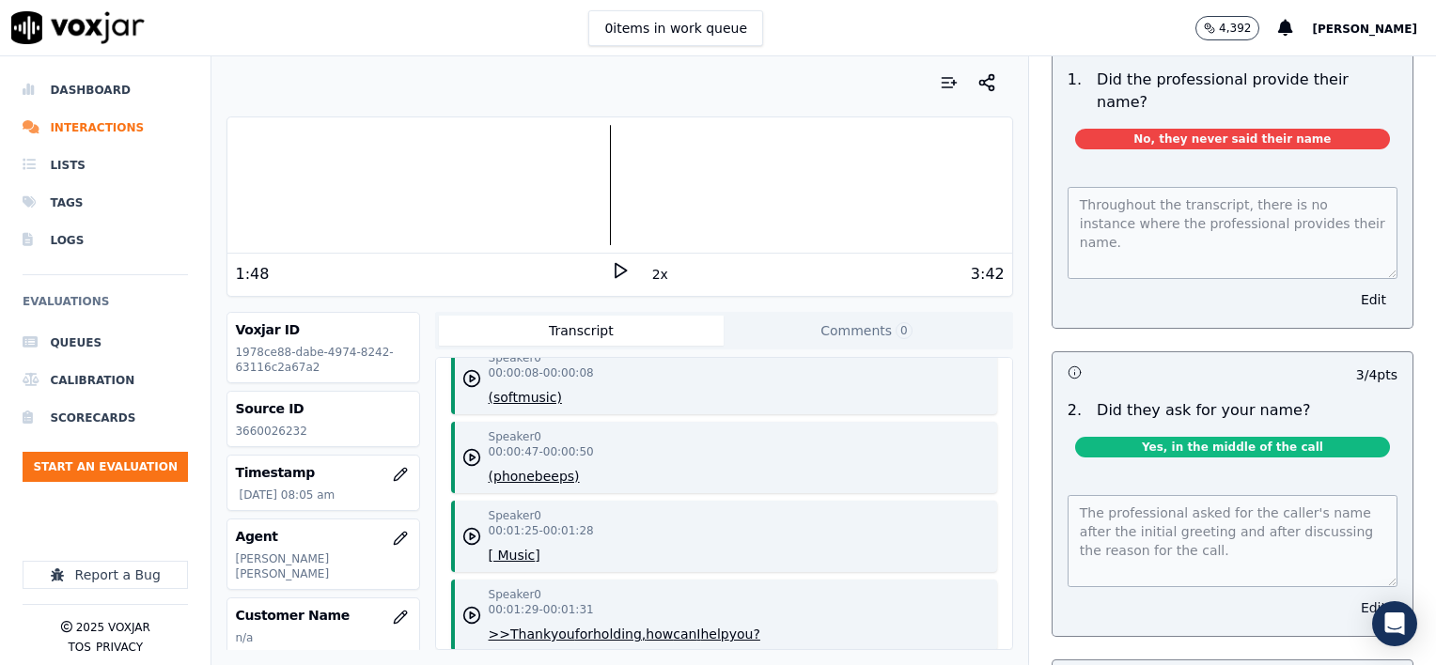
click at [1349, 595] on button "Edit" at bounding box center [1373, 608] width 48 height 26
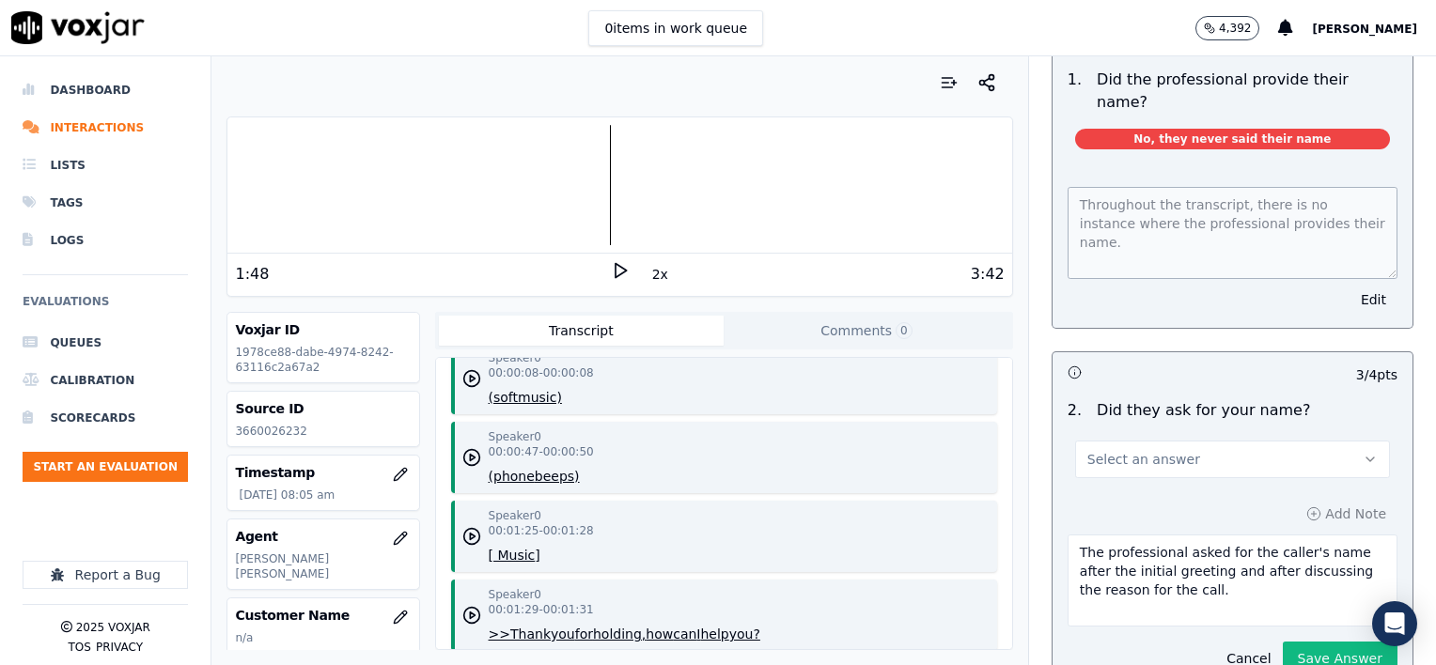
click at [1222, 441] on button "Select an answer" at bounding box center [1232, 460] width 315 height 38
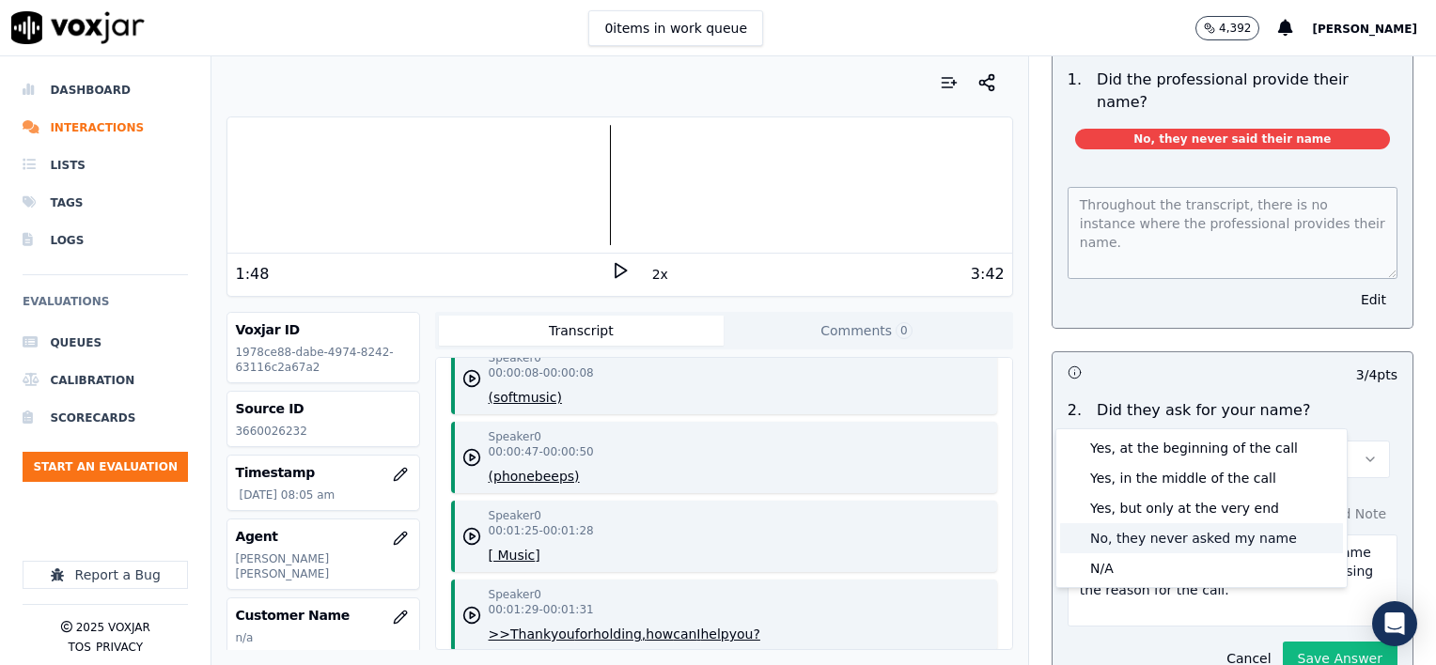
click at [1210, 534] on div "No, they never asked my name" at bounding box center [1201, 538] width 283 height 30
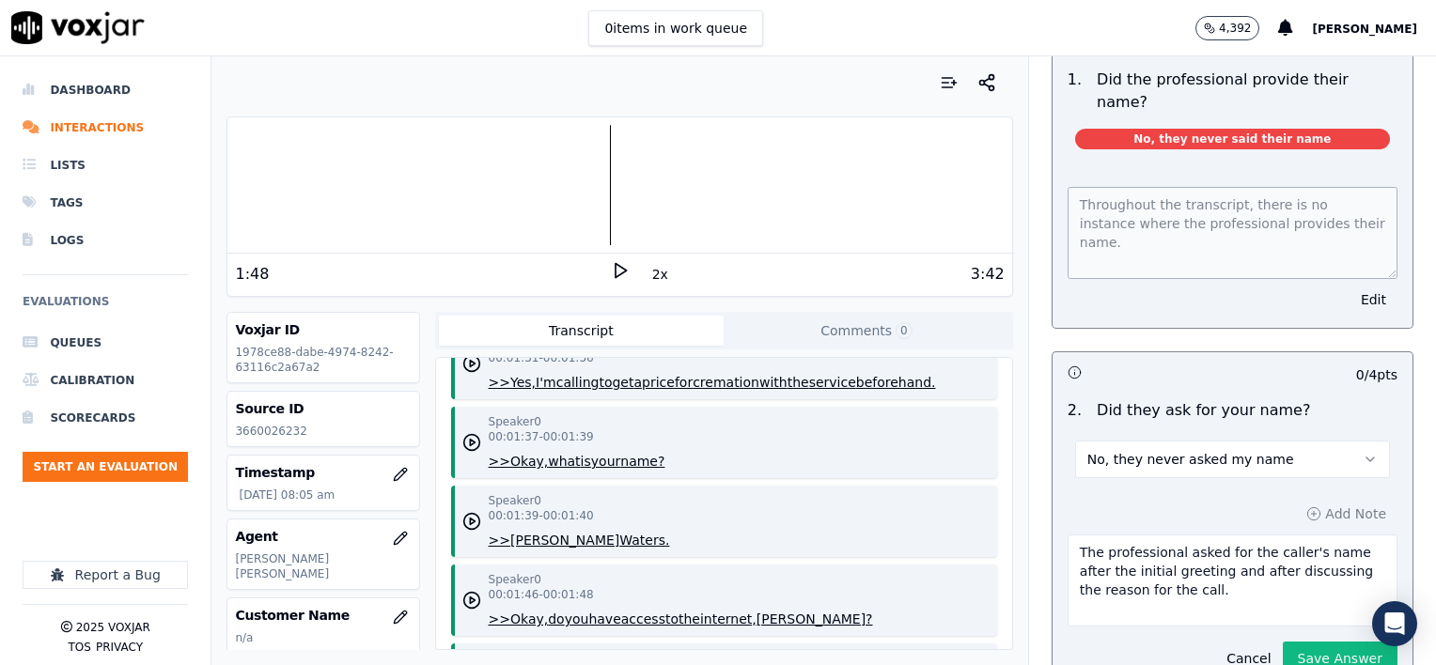
scroll to position [564, 0]
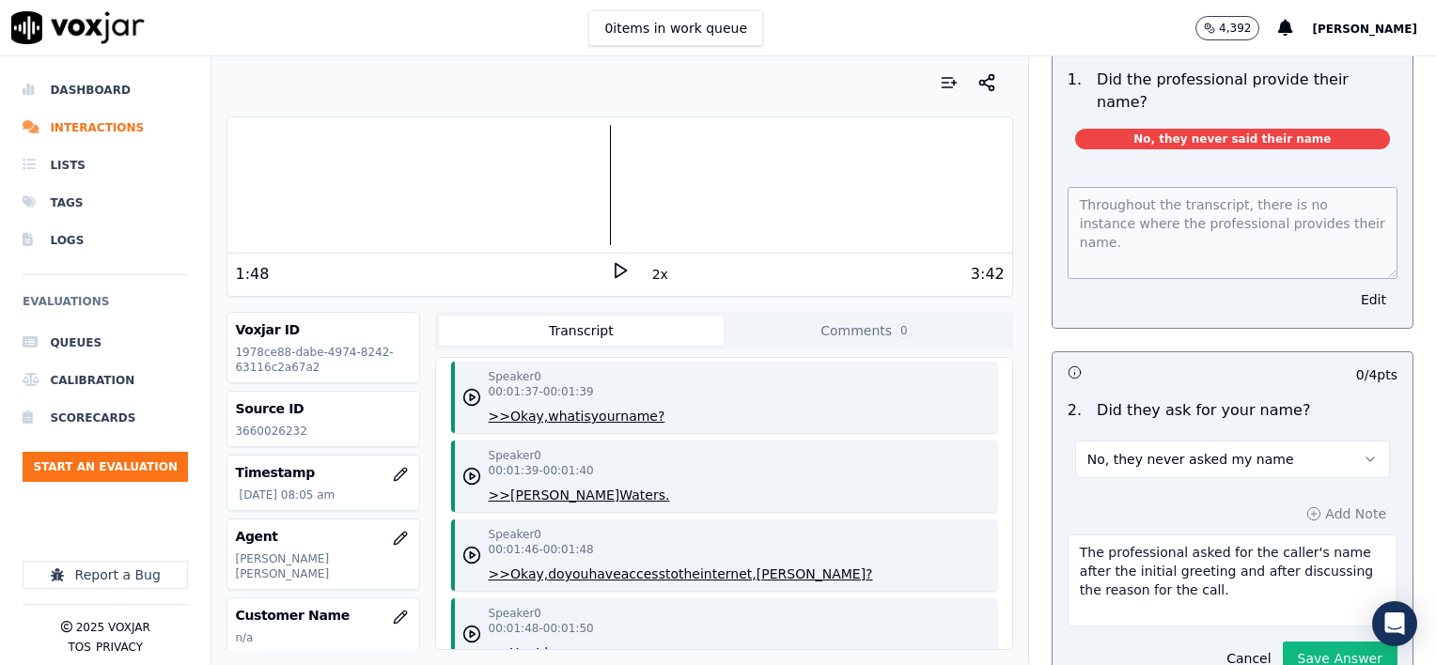
click at [1252, 441] on button "No, they never asked my name" at bounding box center [1232, 460] width 315 height 38
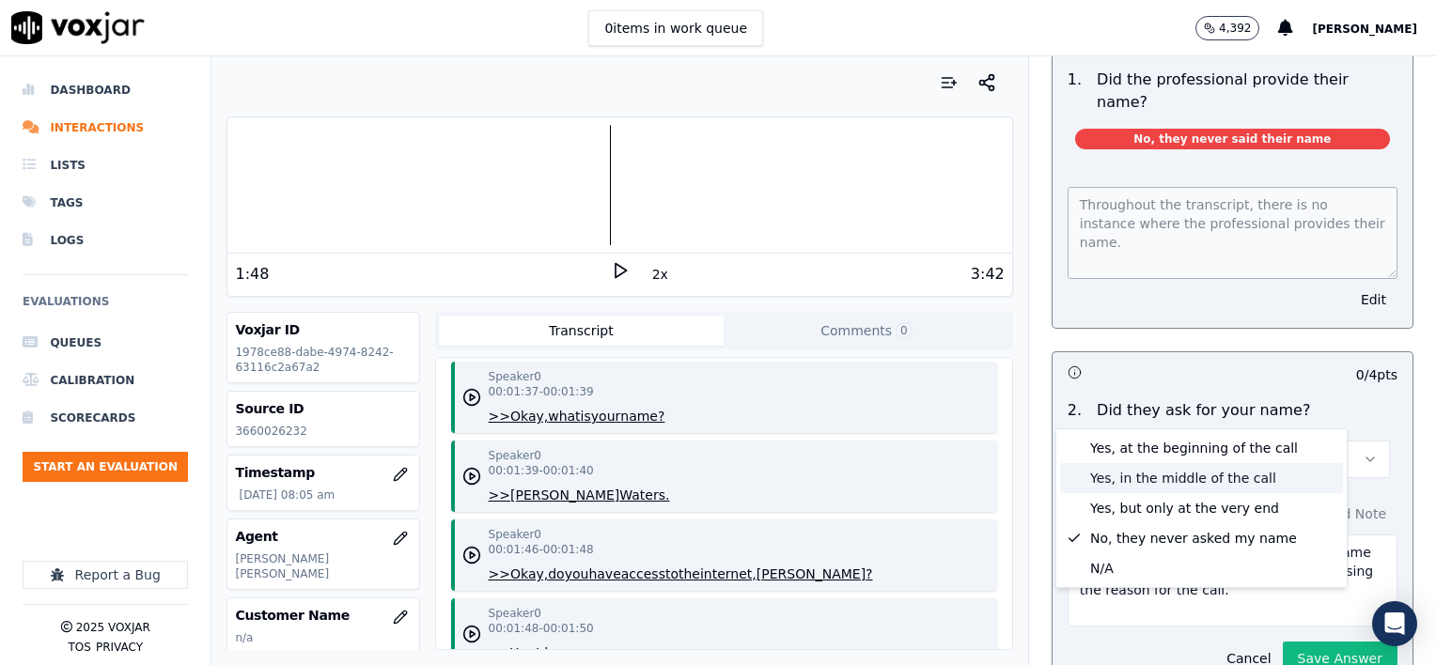
click at [1199, 479] on div "Yes, in the middle of the call" at bounding box center [1201, 478] width 283 height 30
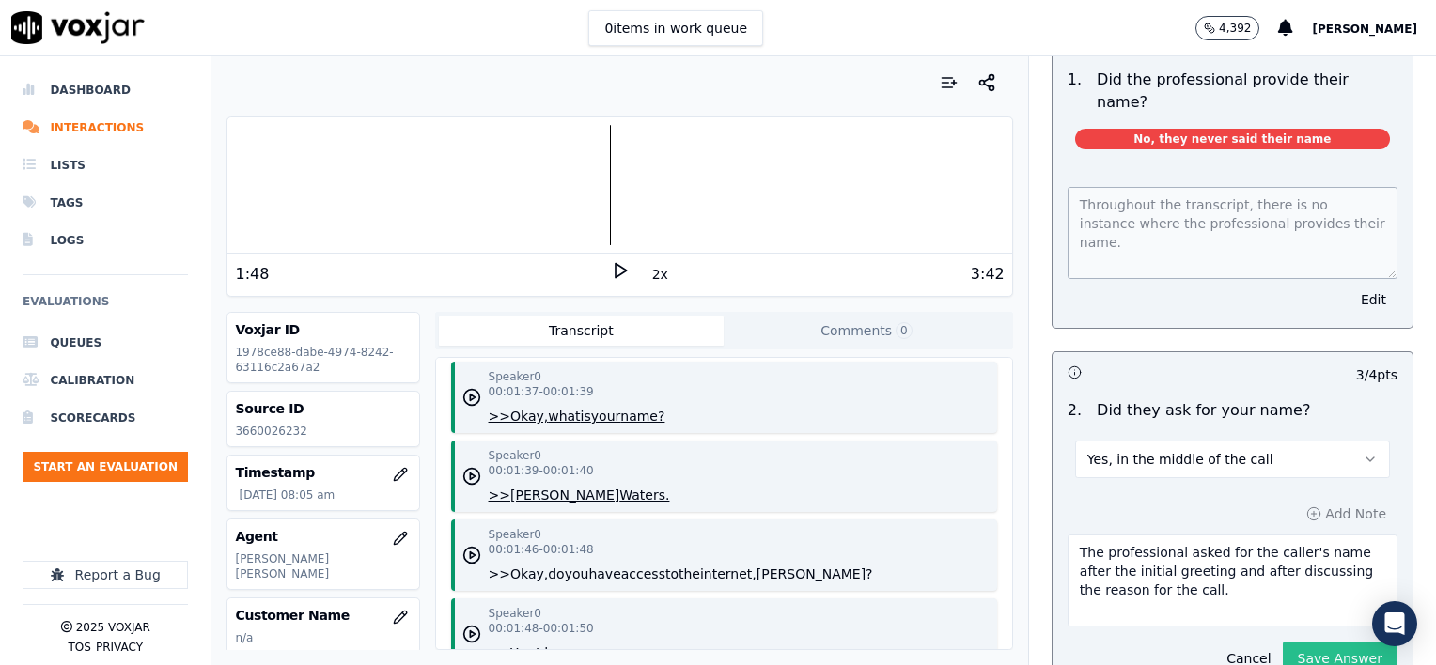
click at [1298, 642] on button "Save Answer" at bounding box center [1340, 659] width 115 height 34
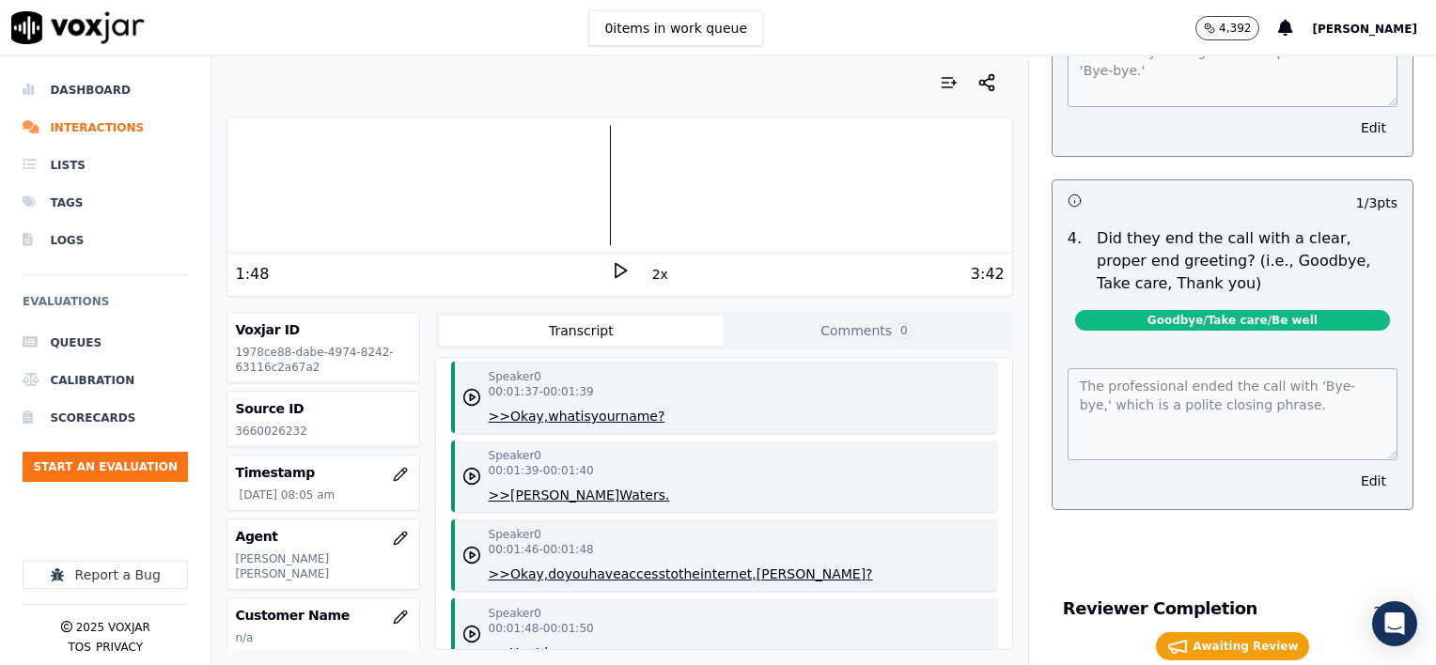
scroll to position [11378, 0]
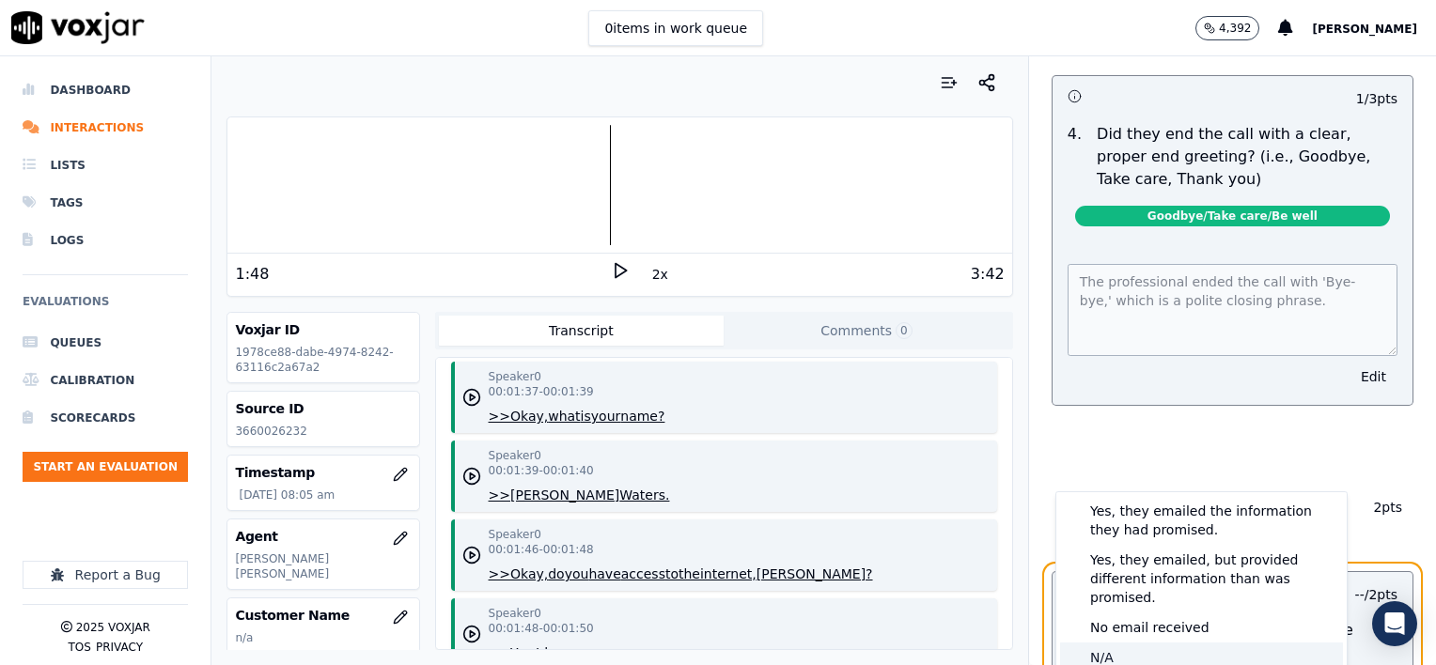
click at [1153, 646] on div "N/A" at bounding box center [1201, 658] width 283 height 30
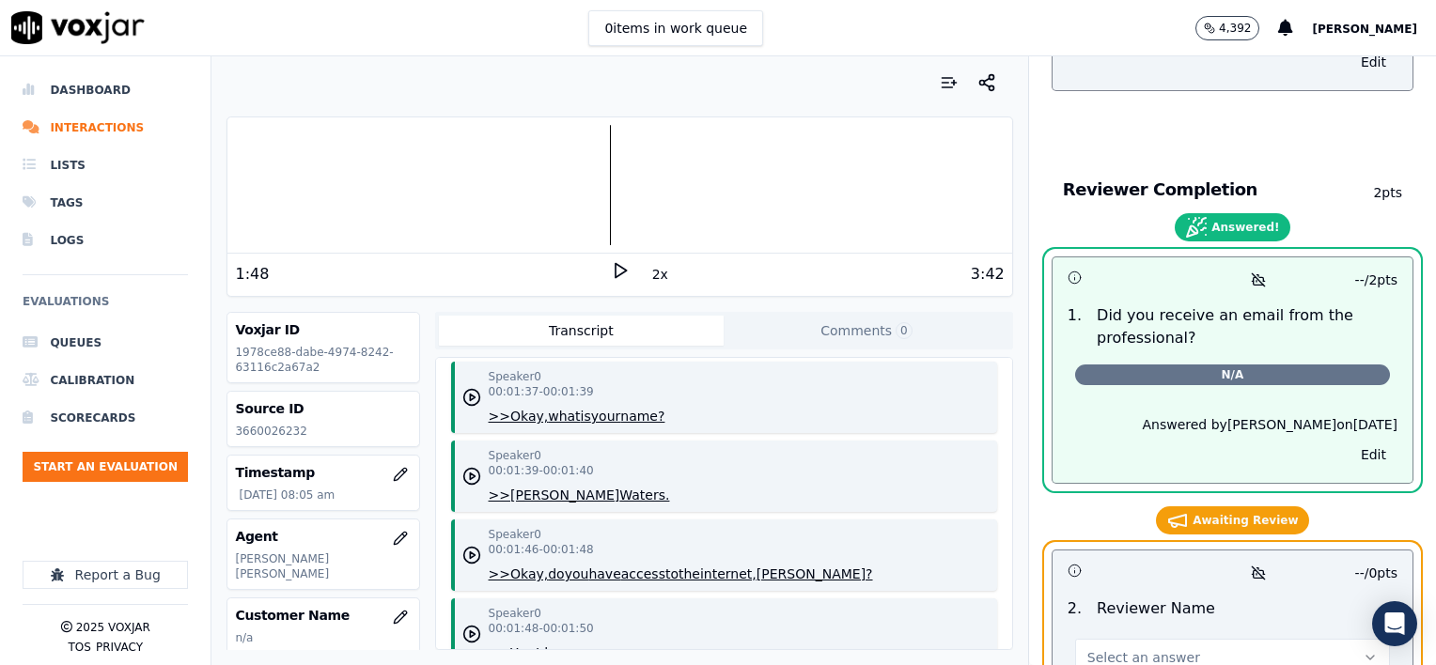
scroll to position [11694, 0]
click at [1180, 638] on button "Select an answer" at bounding box center [1232, 657] width 315 height 38
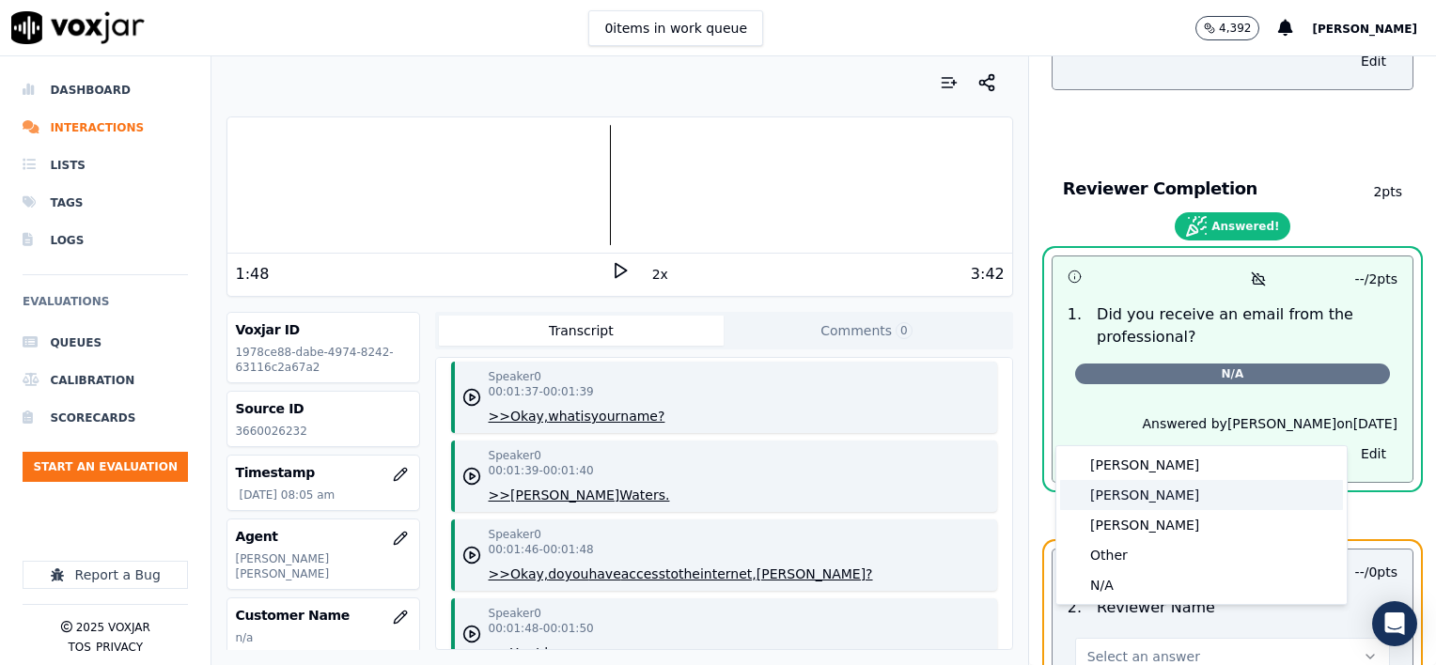
click at [1142, 498] on div "[PERSON_NAME]" at bounding box center [1201, 495] width 283 height 30
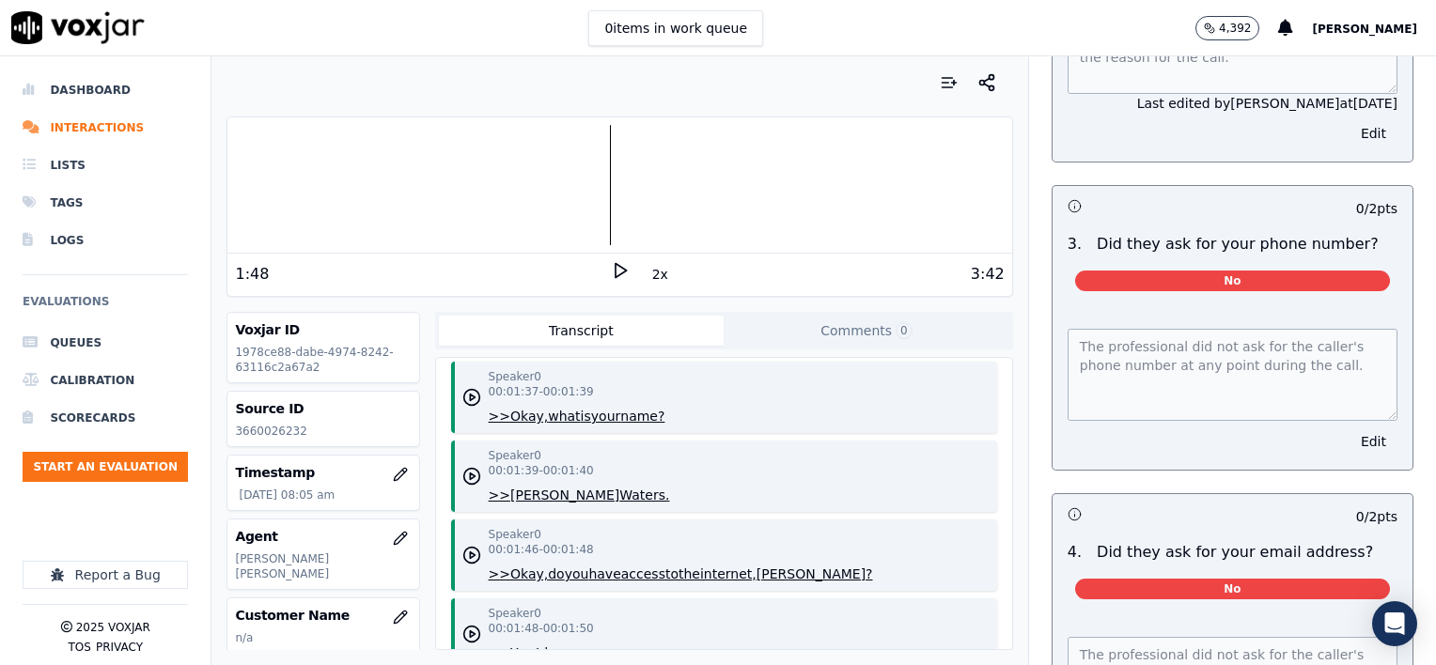
scroll to position [0, 0]
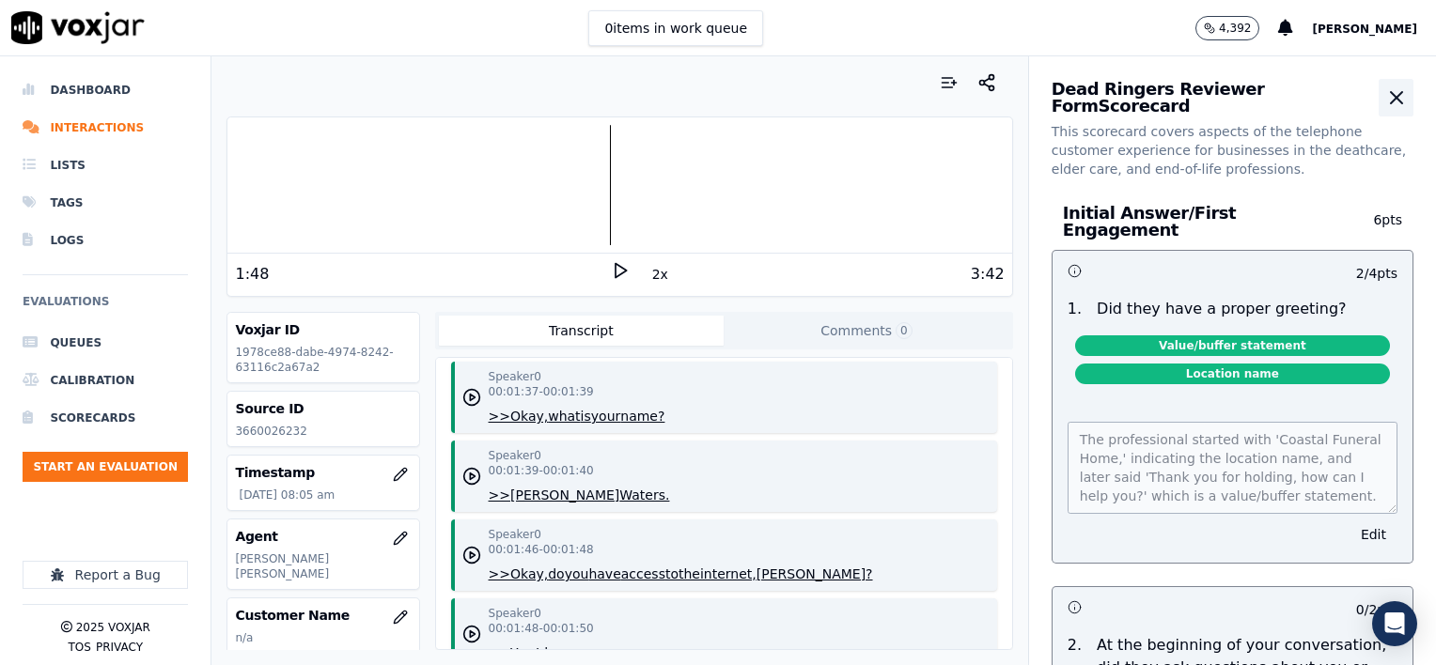
click at [1385, 99] on icon "button" at bounding box center [1396, 97] width 23 height 23
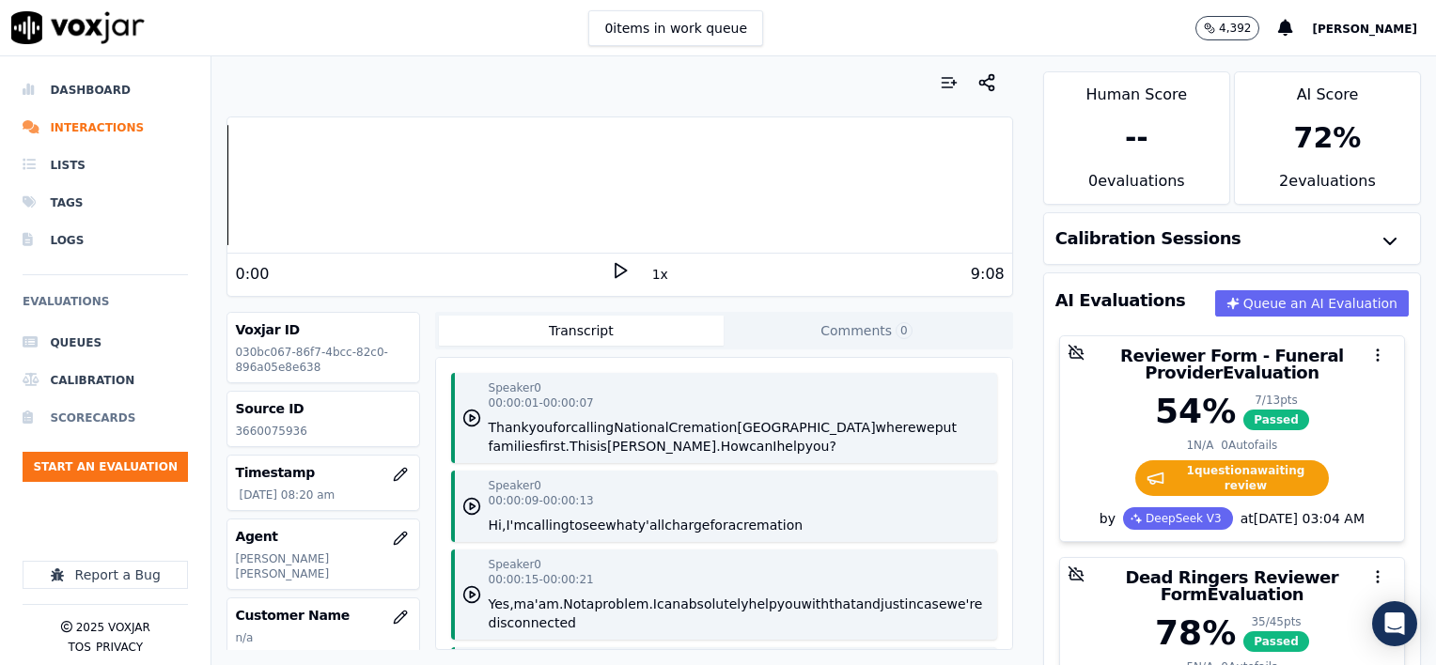
click at [109, 419] on li "Scorecards" at bounding box center [105, 418] width 165 height 38
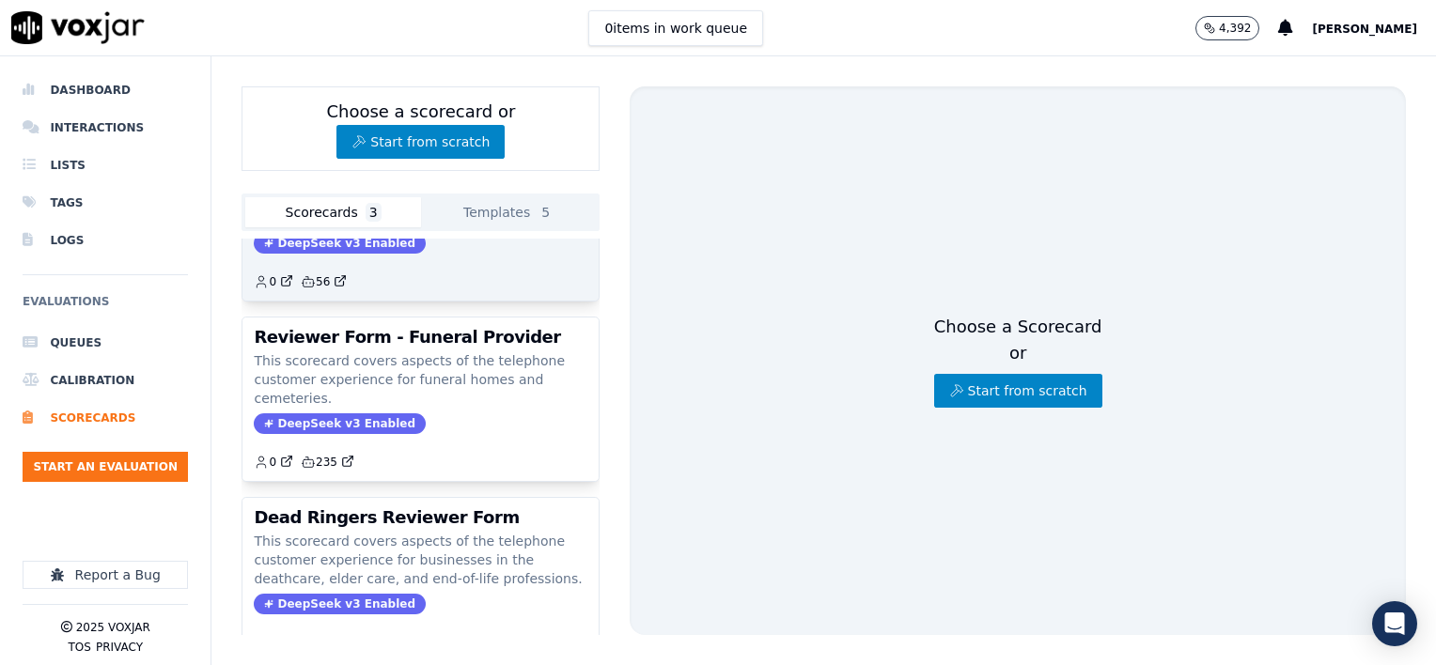
scroll to position [180, 0]
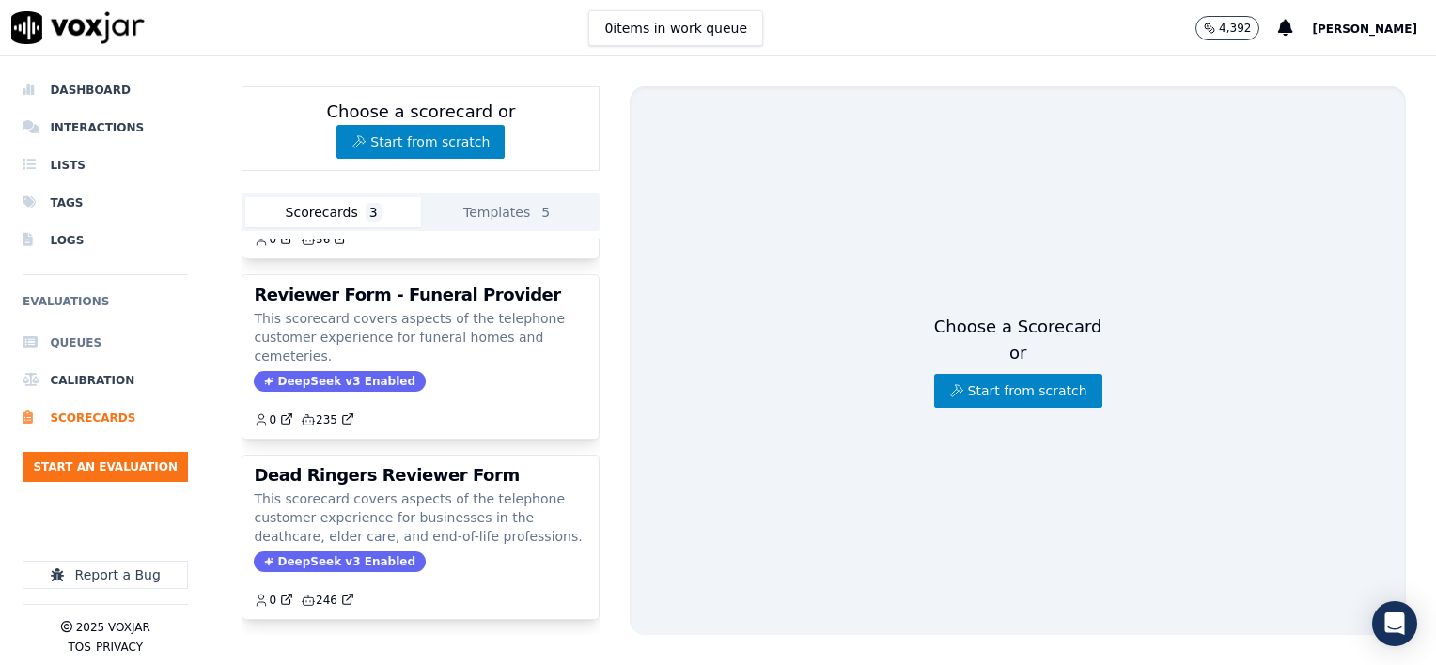
click at [73, 342] on li "Queues" at bounding box center [105, 343] width 165 height 38
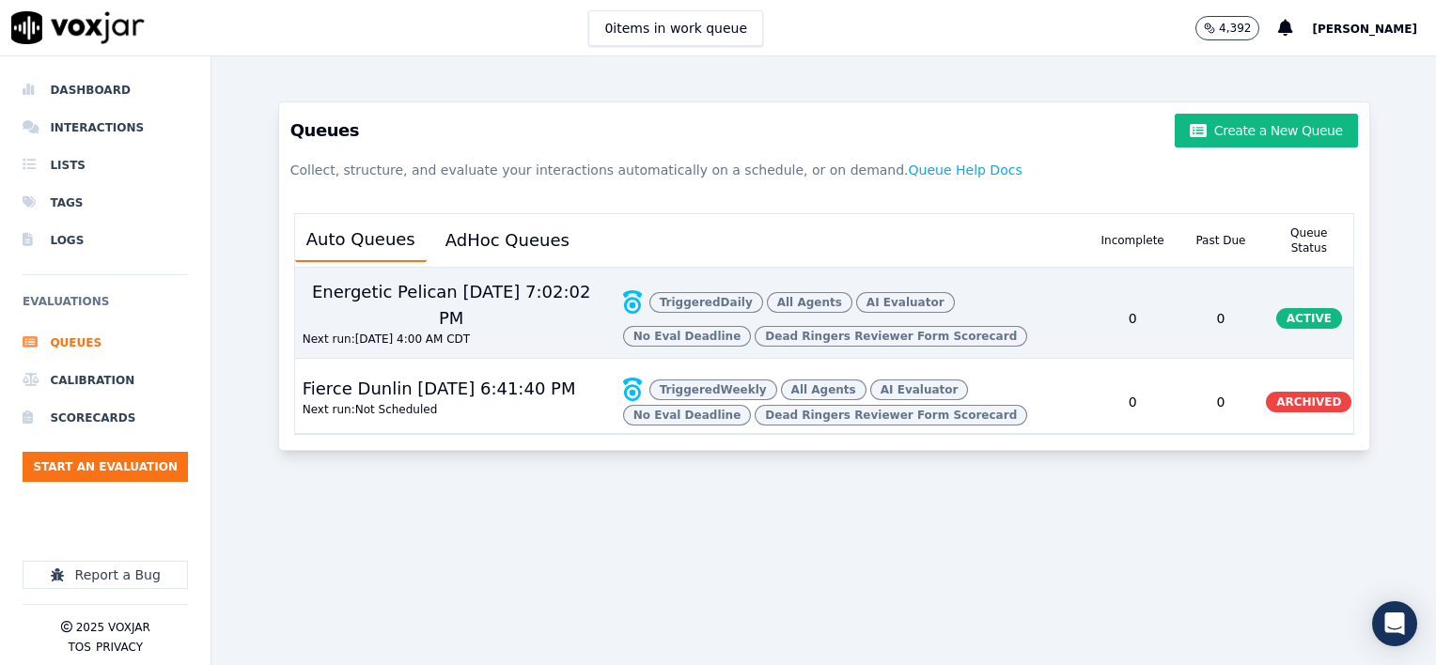
click at [1276, 329] on span "ACTIVE" at bounding box center [1309, 318] width 66 height 21
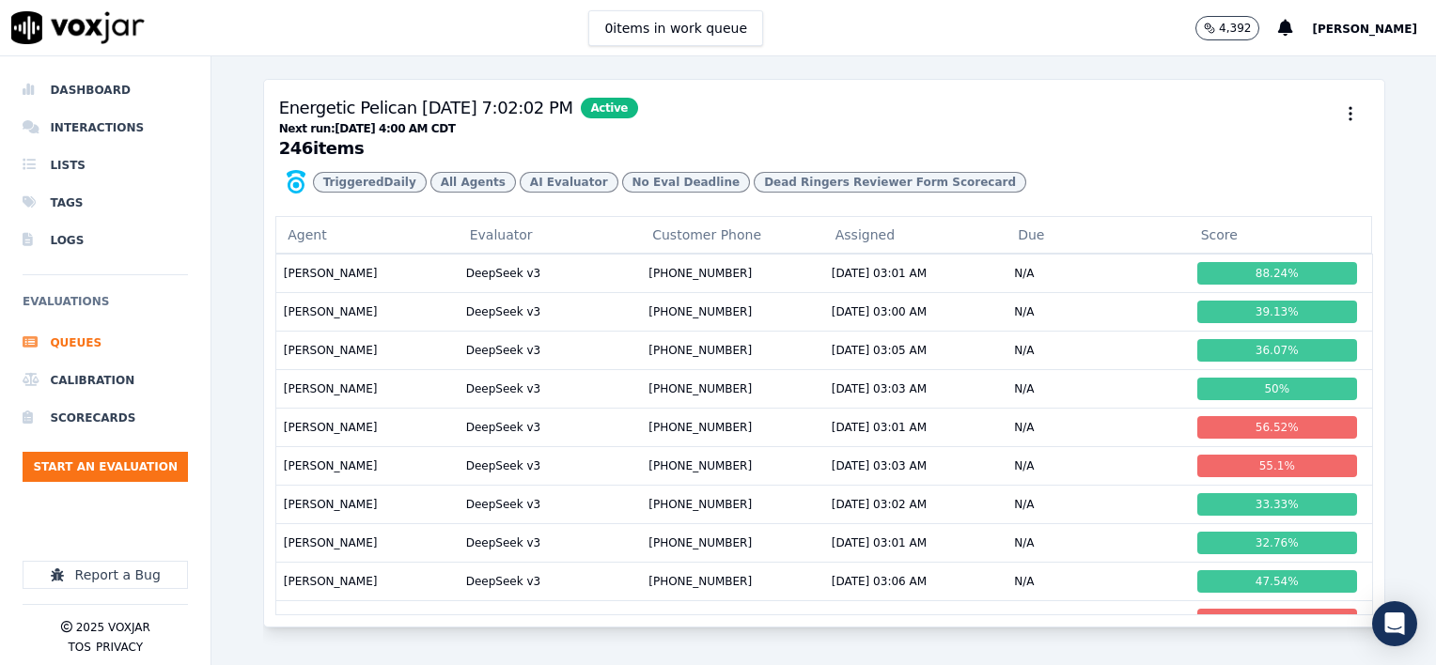
click at [63, 301] on h6 "Evaluations" at bounding box center [105, 307] width 165 height 34
click at [56, 162] on li "Lists" at bounding box center [105, 166] width 165 height 38
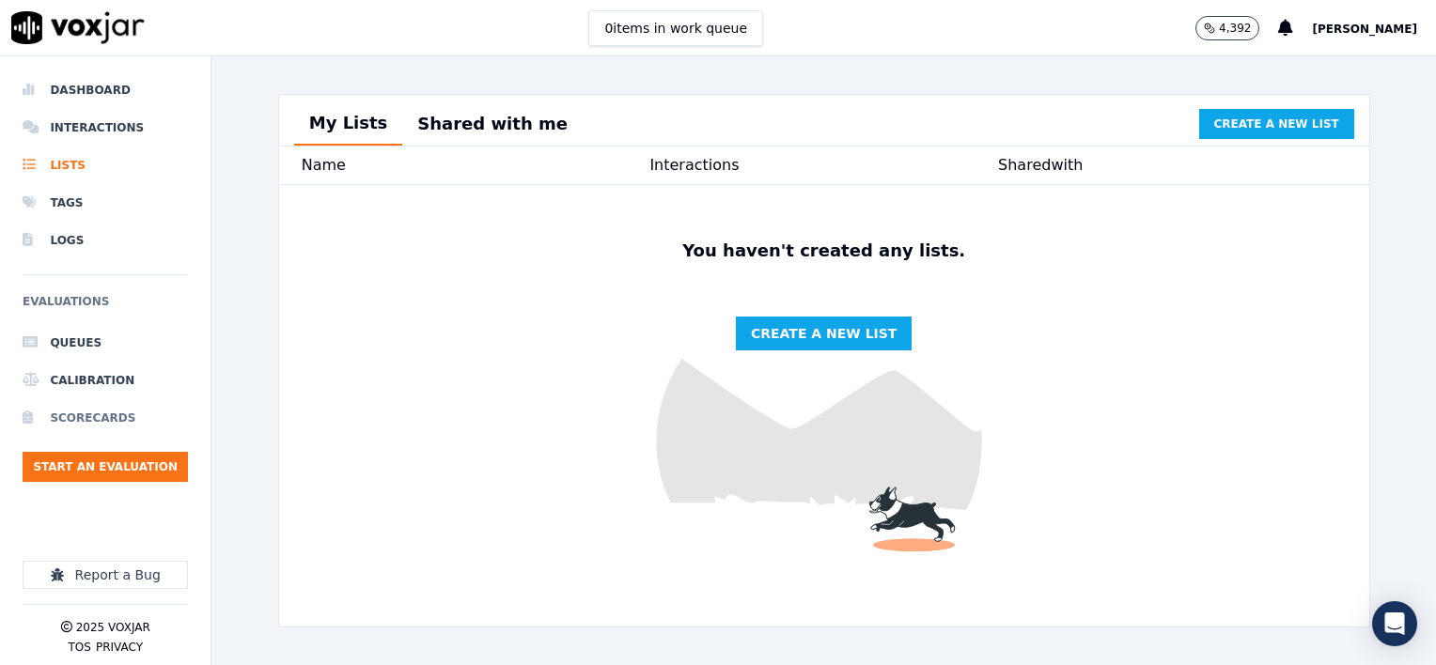
click at [94, 413] on li "Scorecards" at bounding box center [105, 418] width 165 height 38
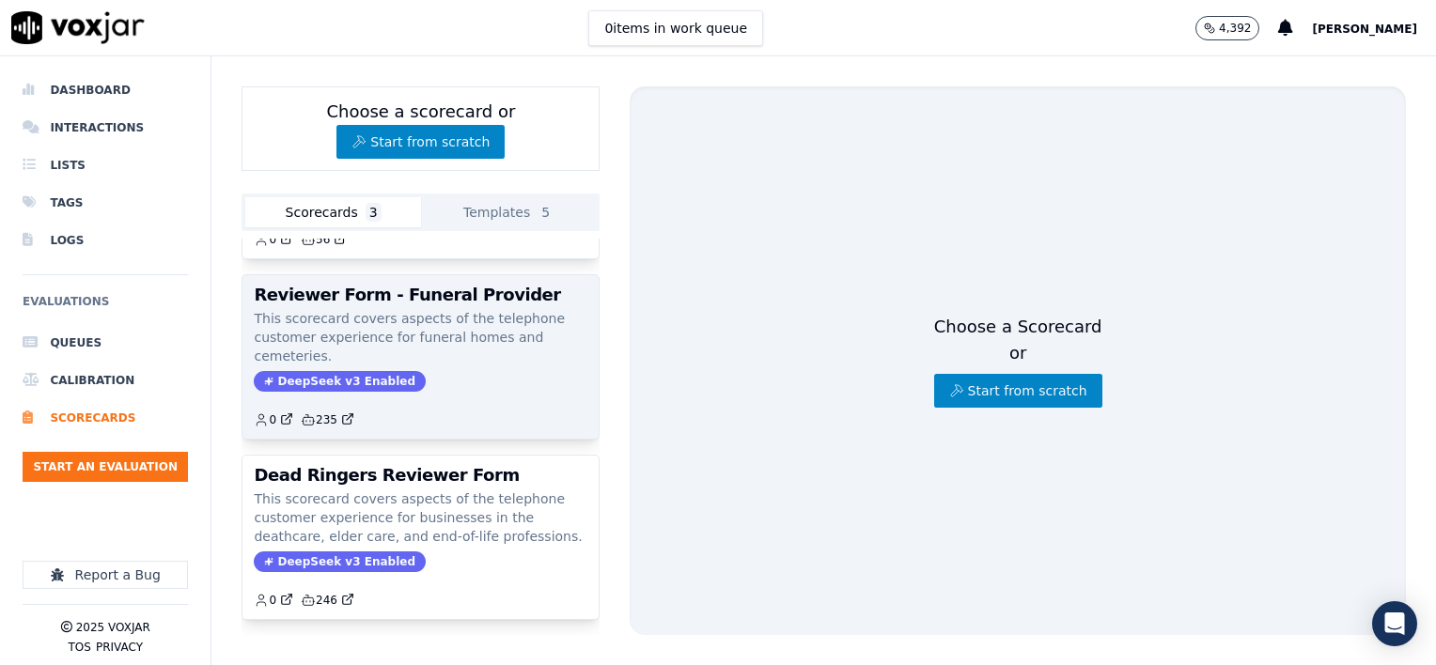
scroll to position [180, 0]
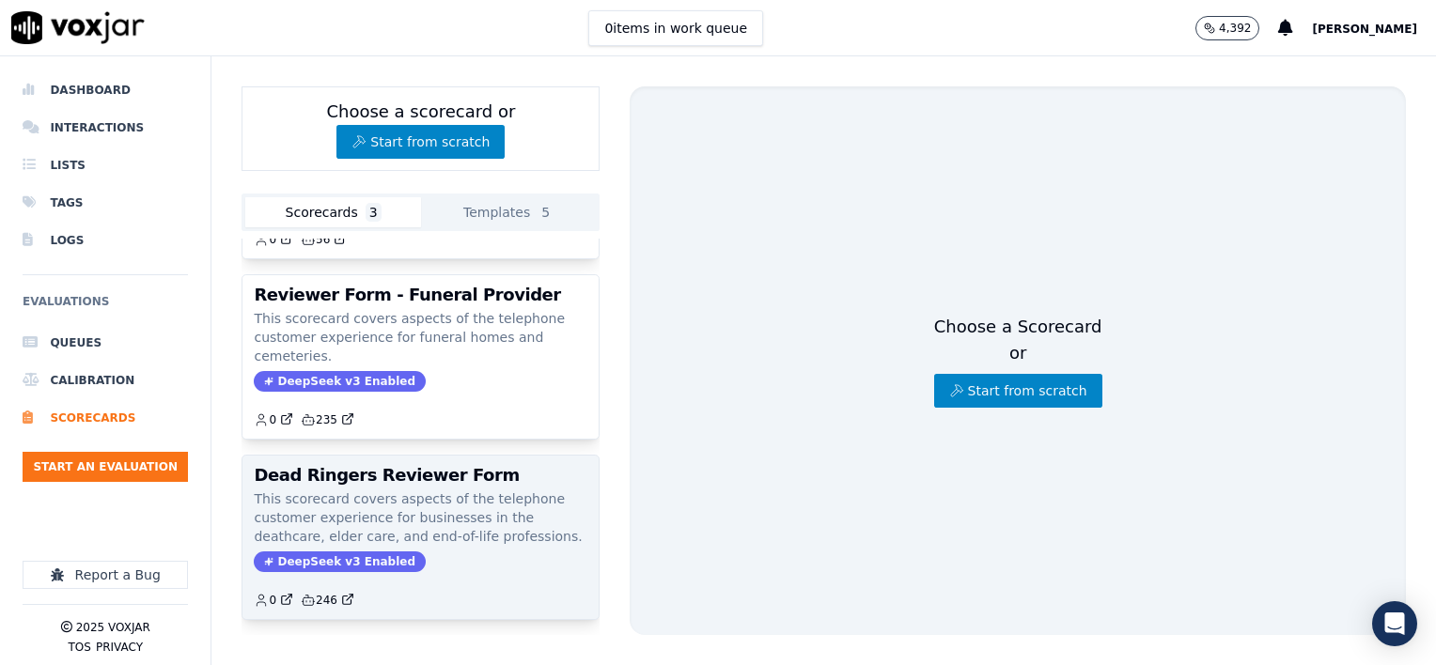
click at [483, 552] on div "DeepSeek v3 Enabled" at bounding box center [421, 562] width 334 height 21
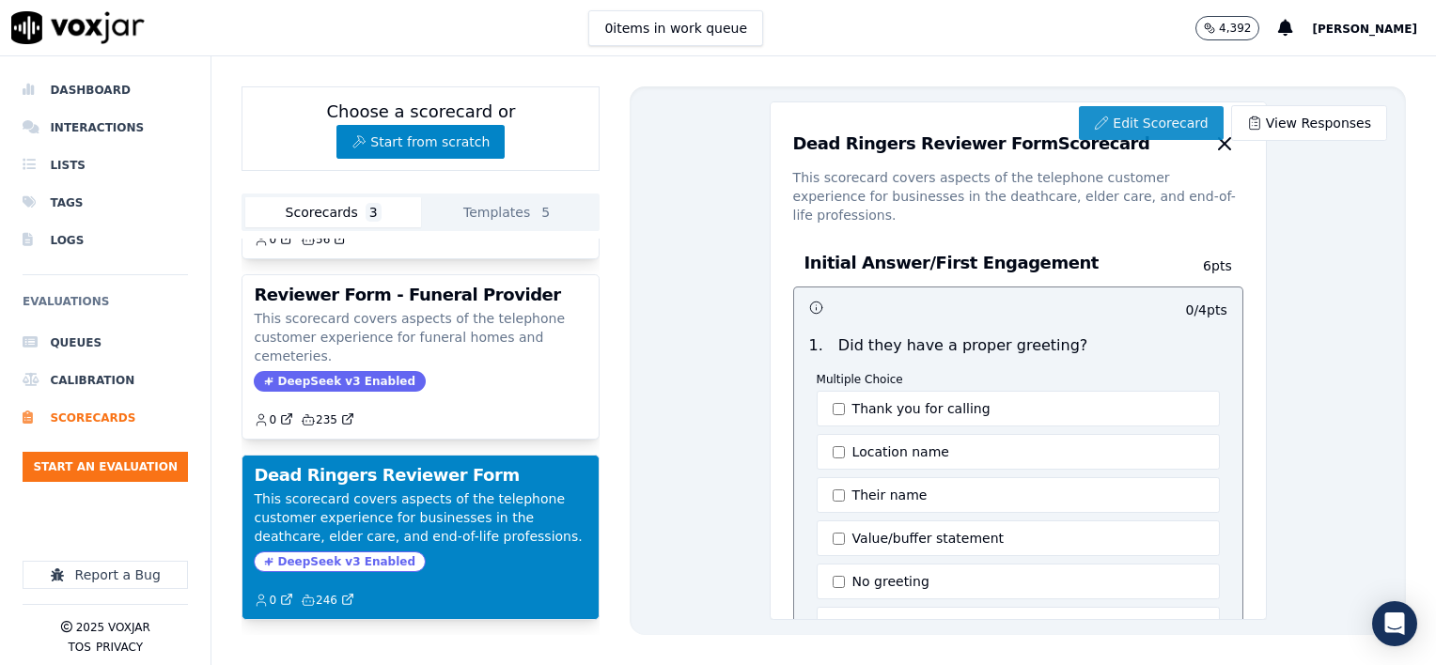
click at [1150, 119] on link "Edit Scorecard" at bounding box center [1151, 123] width 144 height 34
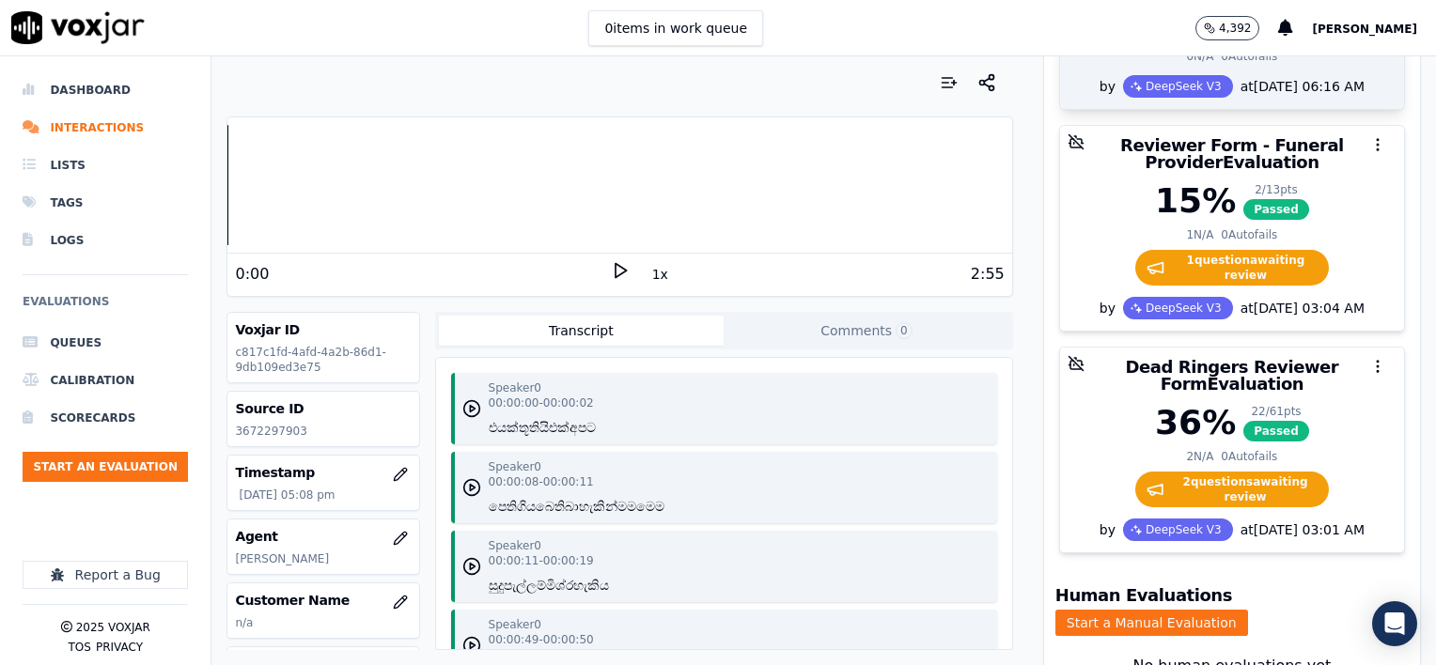
scroll to position [376, 0]
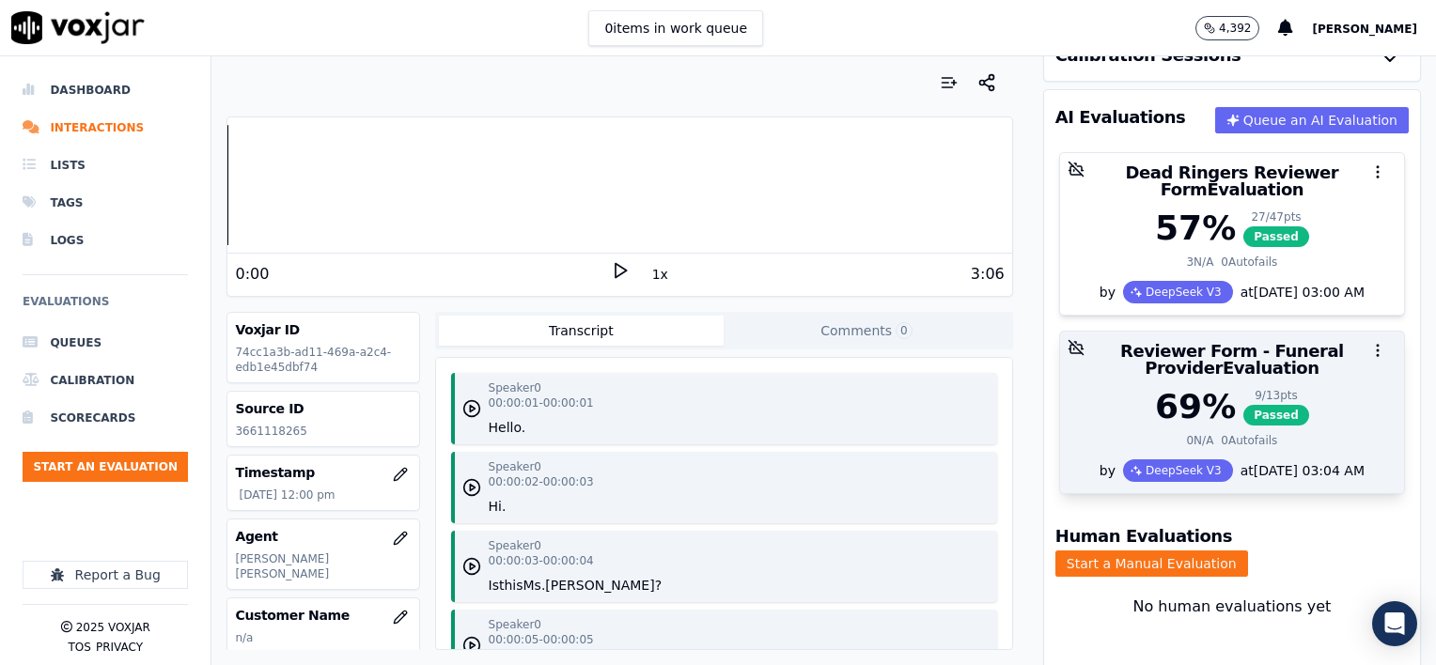
scroll to position [188, 0]
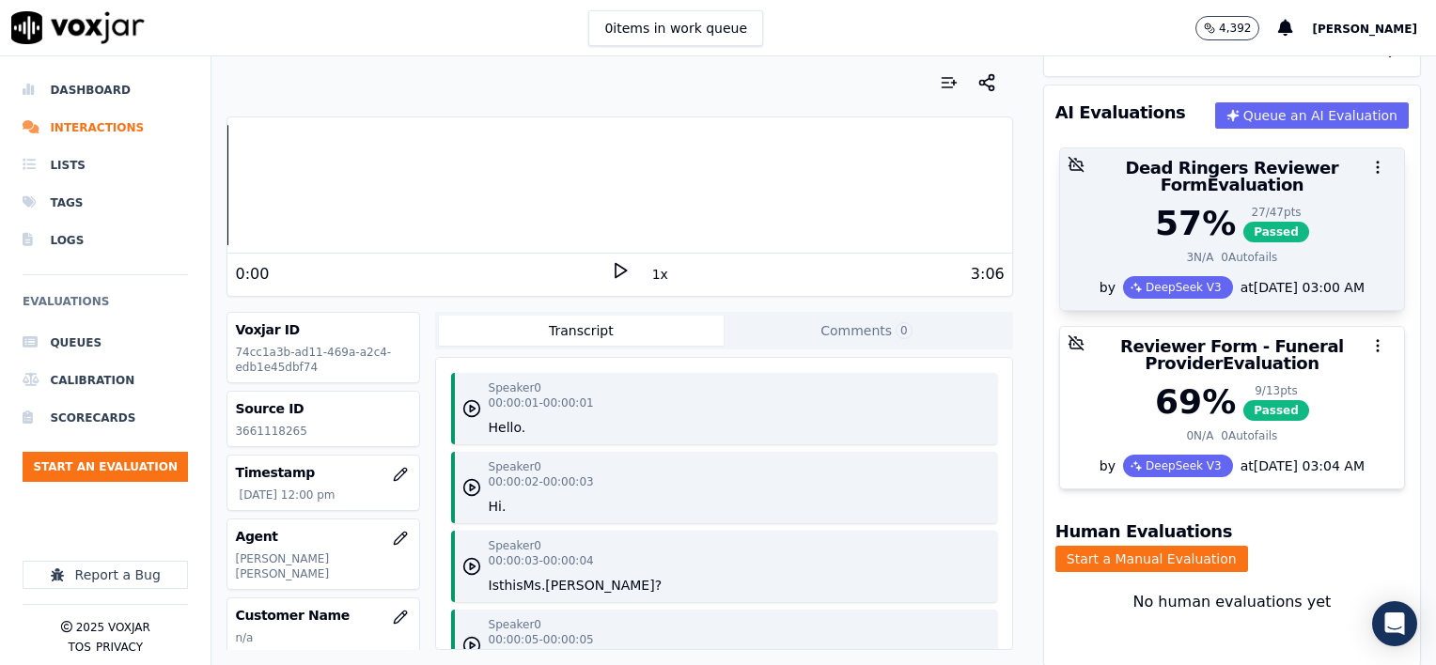
click at [1297, 229] on div "57 % 27 / 47 pts Passed 3 N/A 0 Autofails" at bounding box center [1232, 240] width 344 height 71
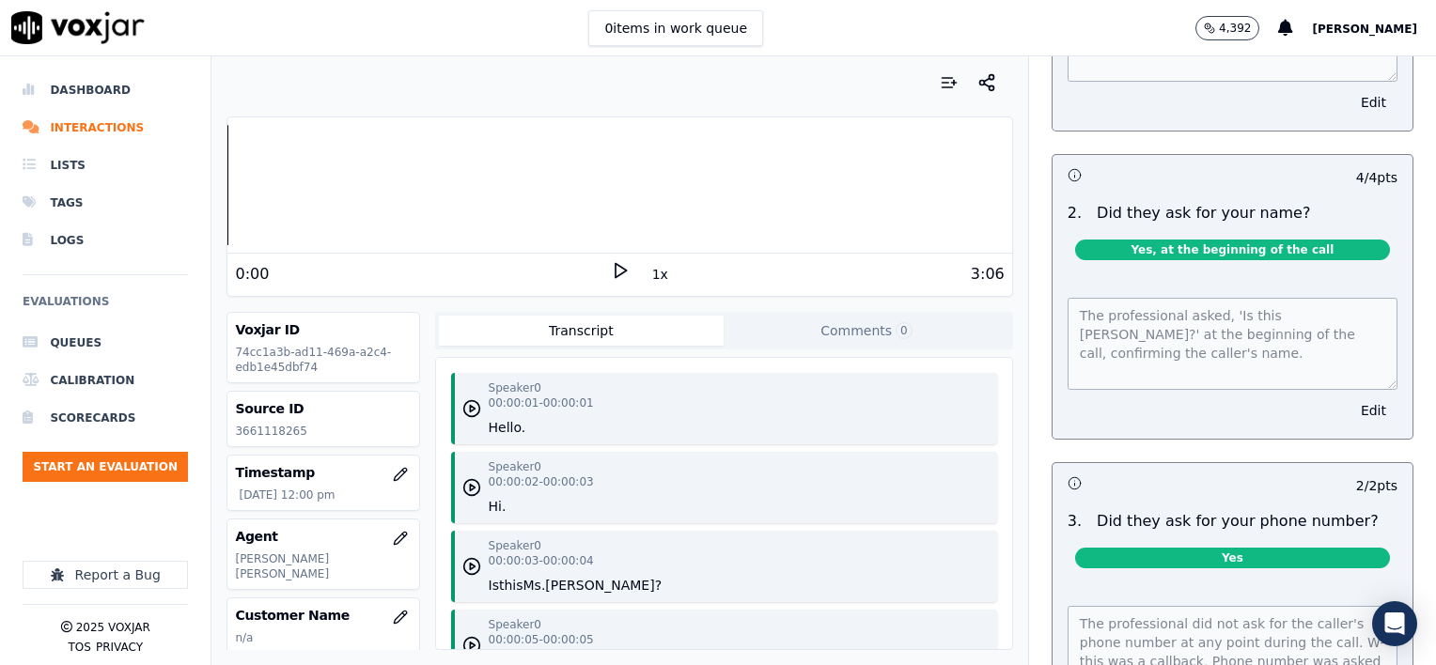
scroll to position [0, 0]
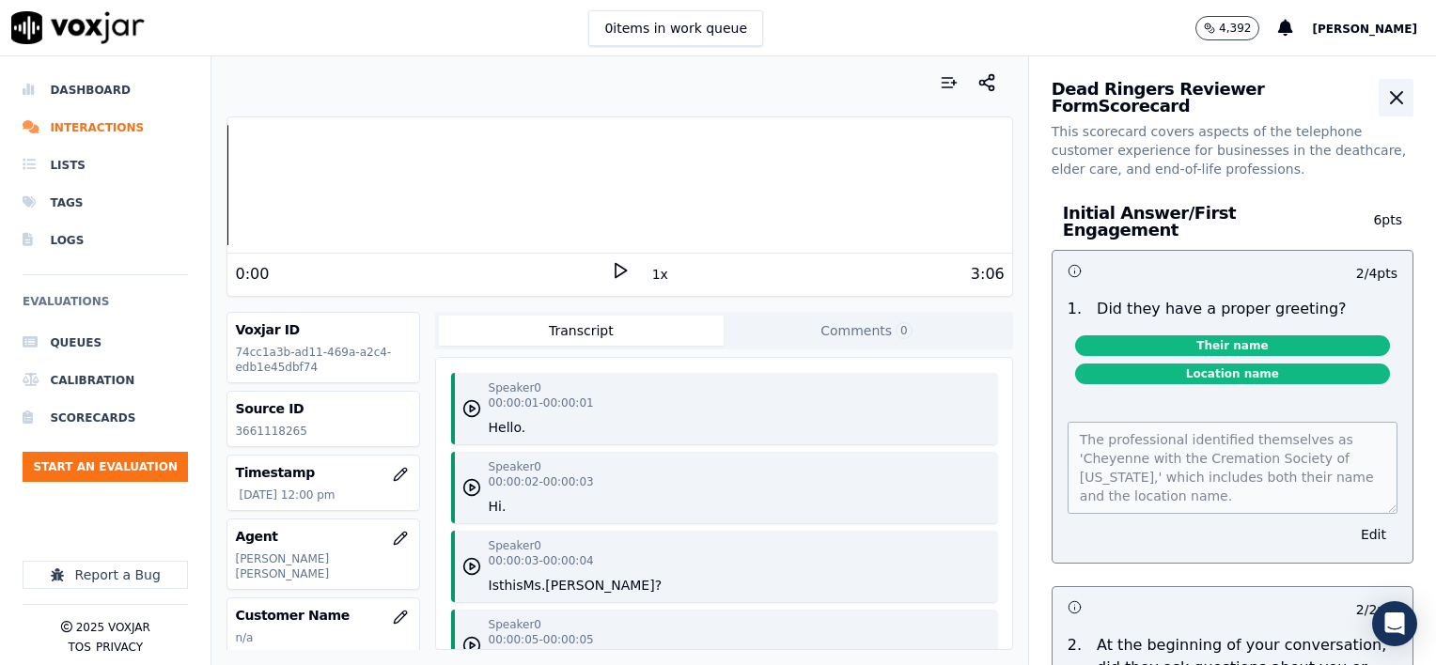
click at [1391, 99] on icon "button" at bounding box center [1396, 97] width 11 height 11
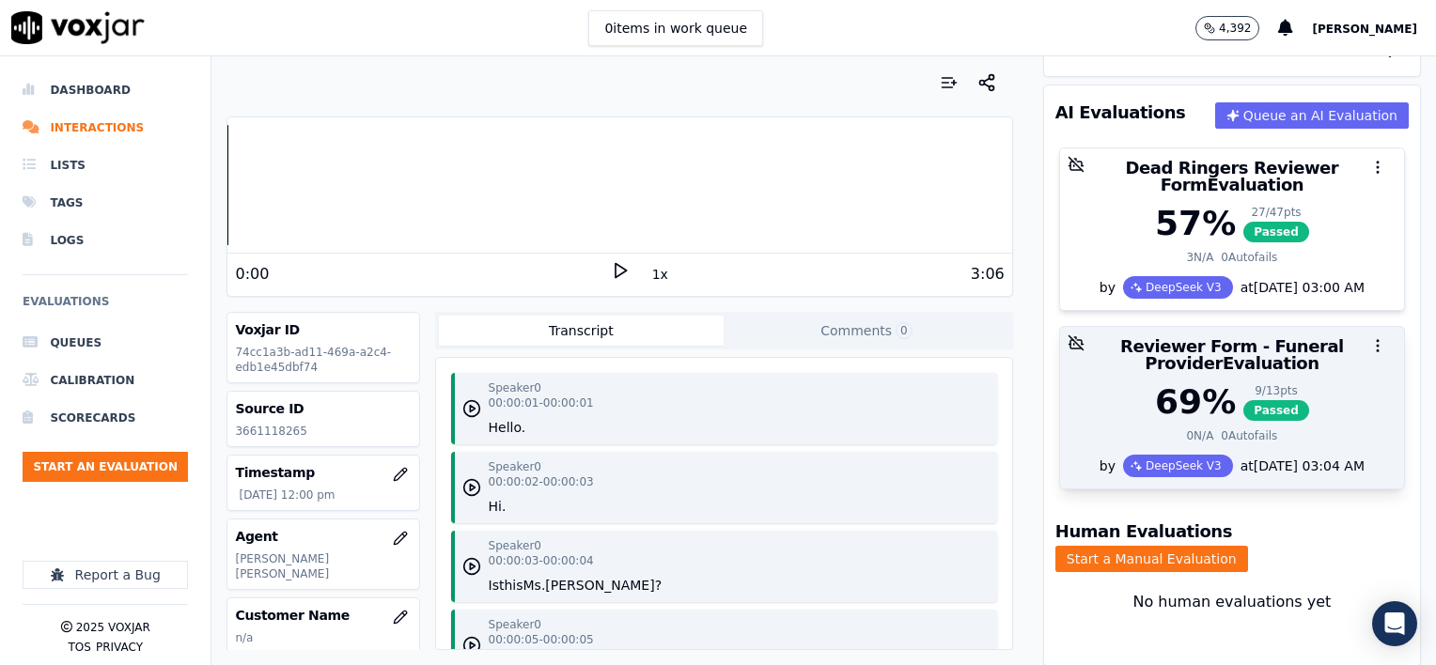
click at [1296, 349] on h3 "Reviewer Form - Funeral Provider Evaluation" at bounding box center [1231, 355] width 321 height 34
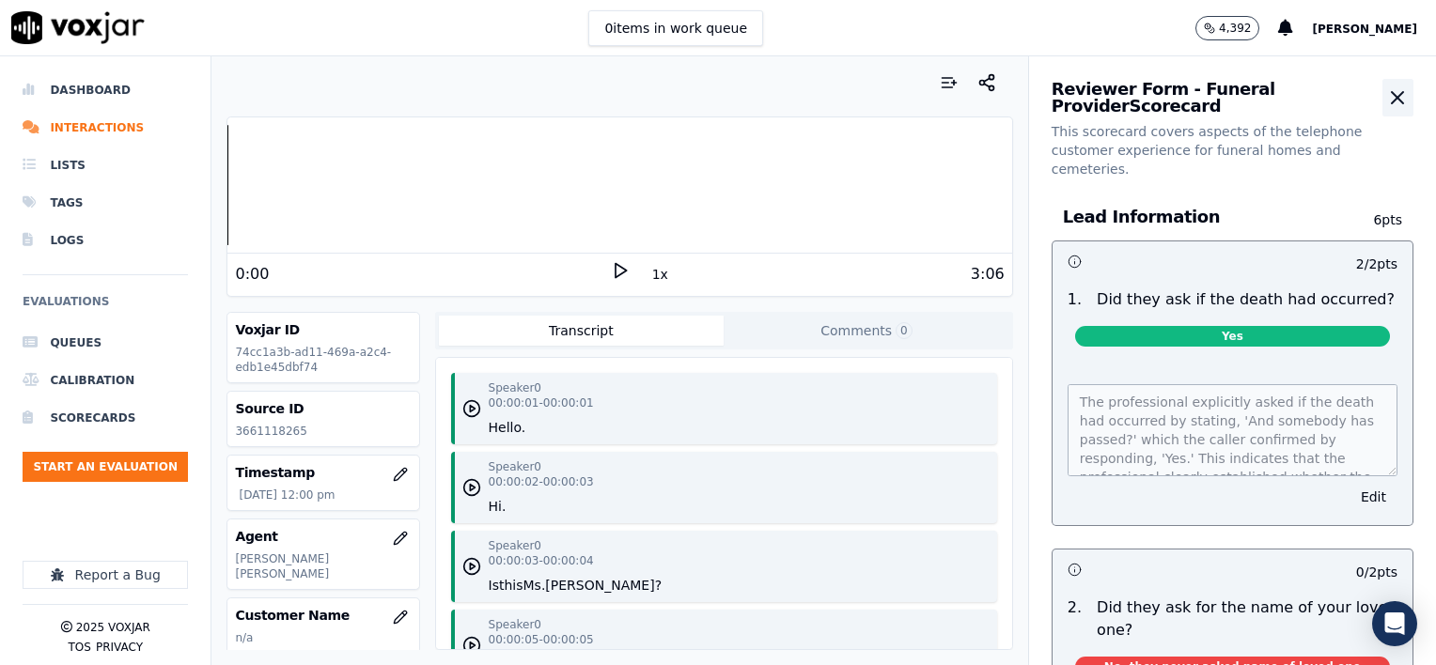
click at [1392, 98] on icon "button" at bounding box center [1397, 97] width 11 height 11
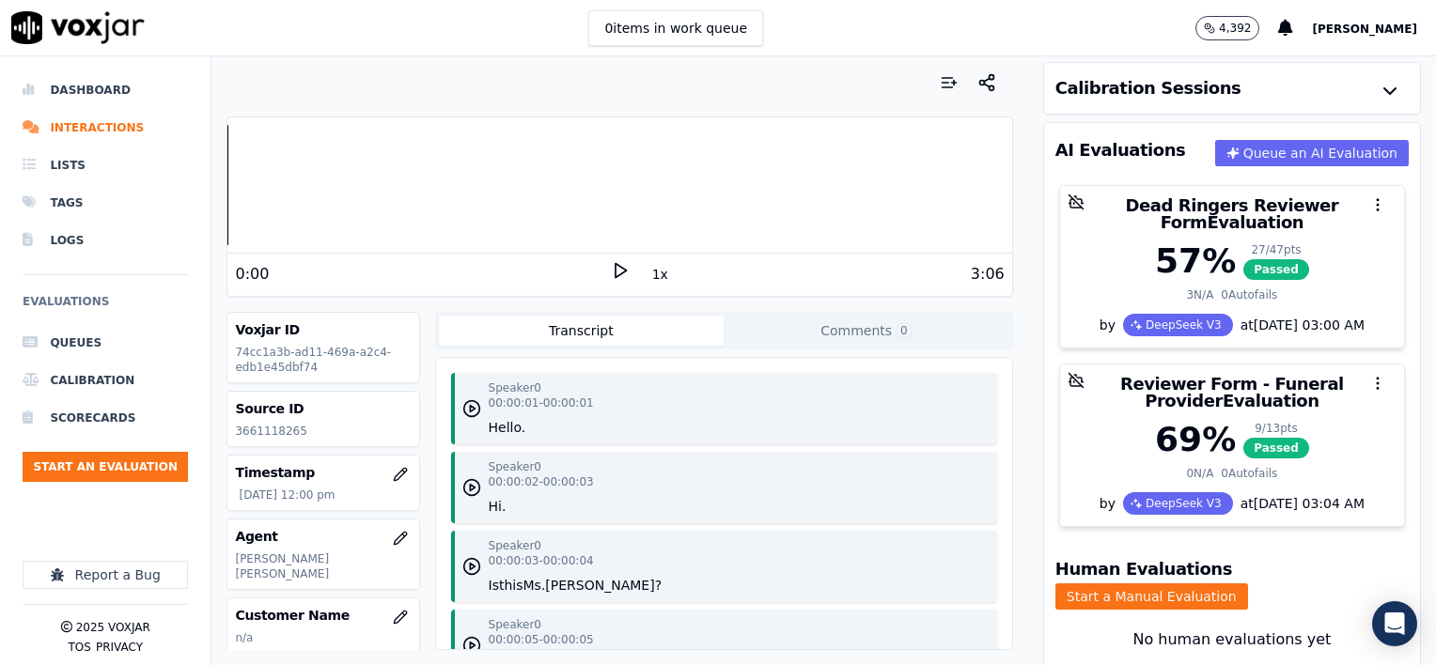
scroll to position [118, 0]
